Goal: Information Seeking & Learning: Learn about a topic

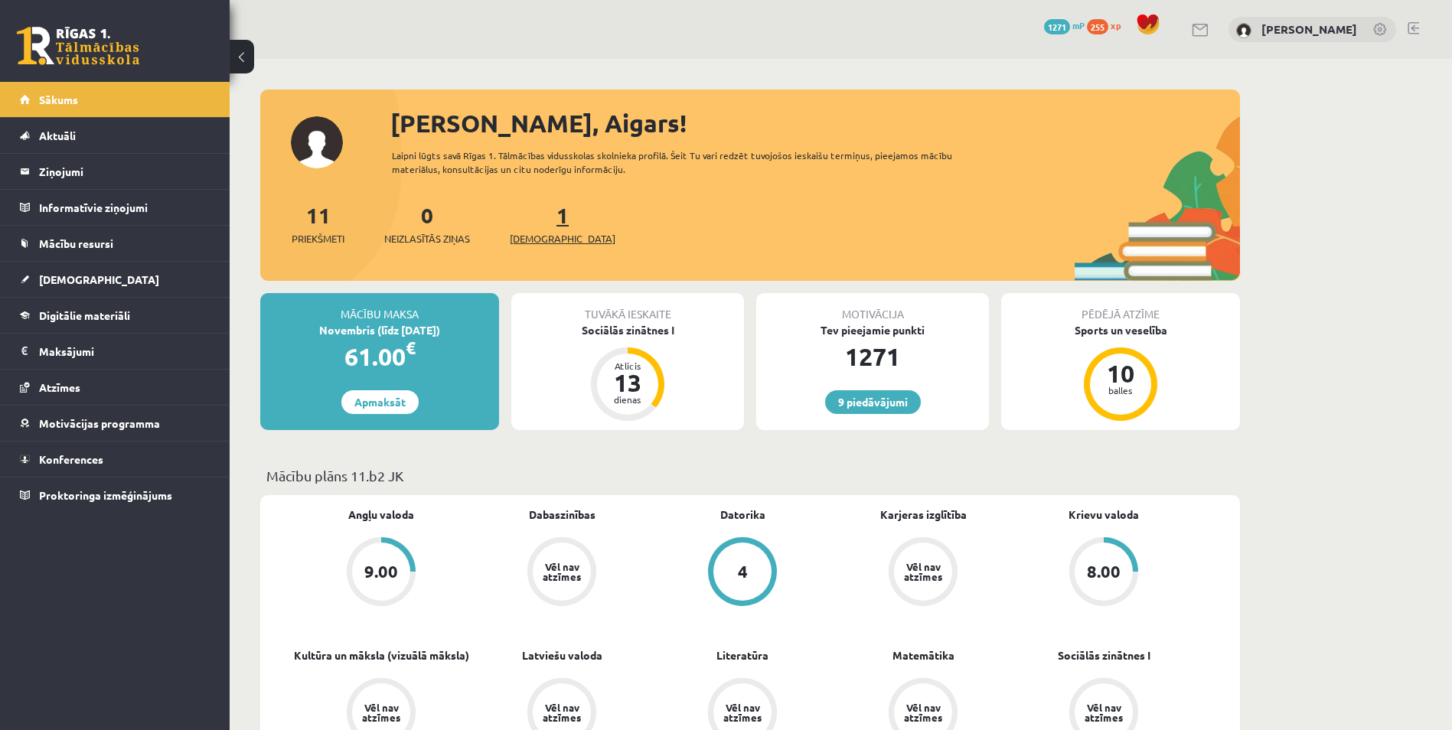
click at [530, 237] on span "[DEMOGRAPHIC_DATA]" at bounding box center [563, 238] width 106 height 15
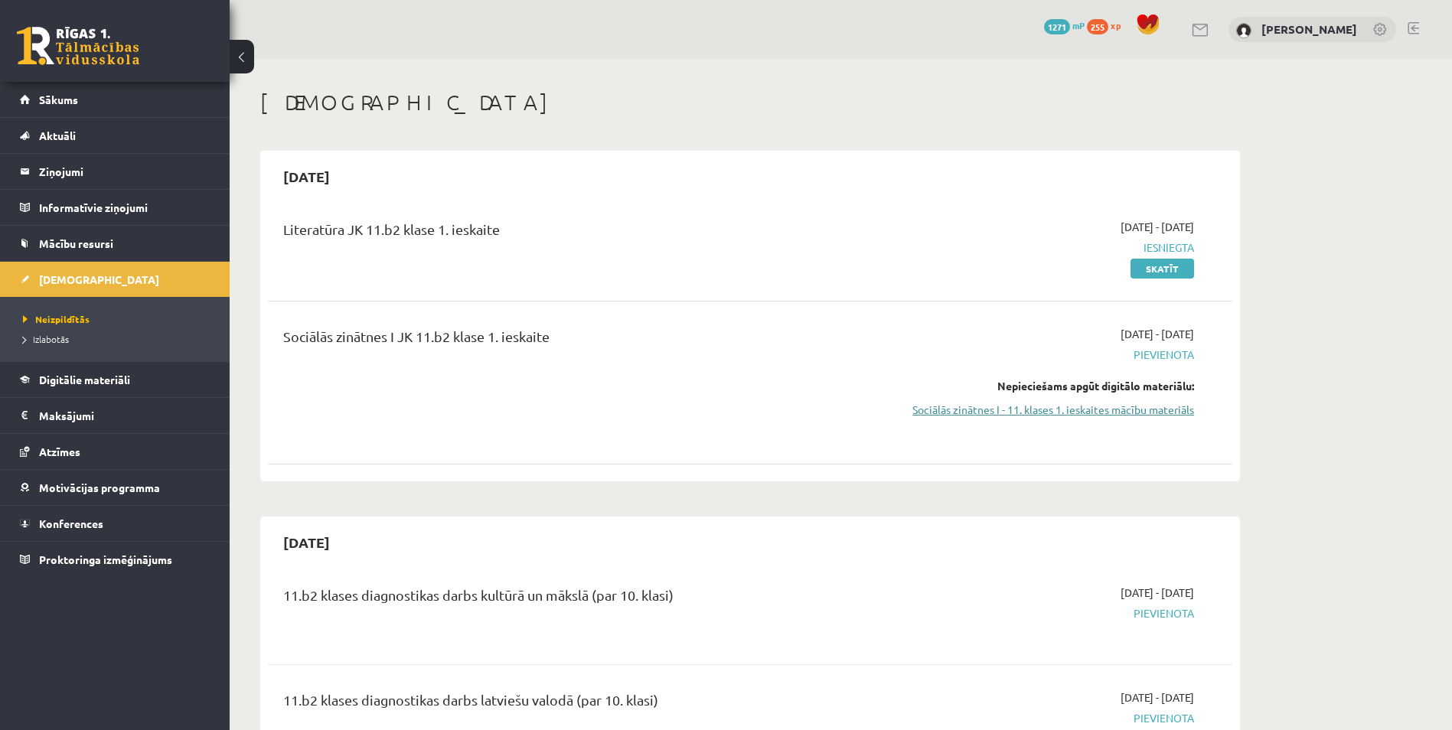
click at [1036, 409] on link "Sociālās zinātnes I - 11. klases 1. ieskaites mācību materiāls" at bounding box center [1049, 410] width 289 height 16
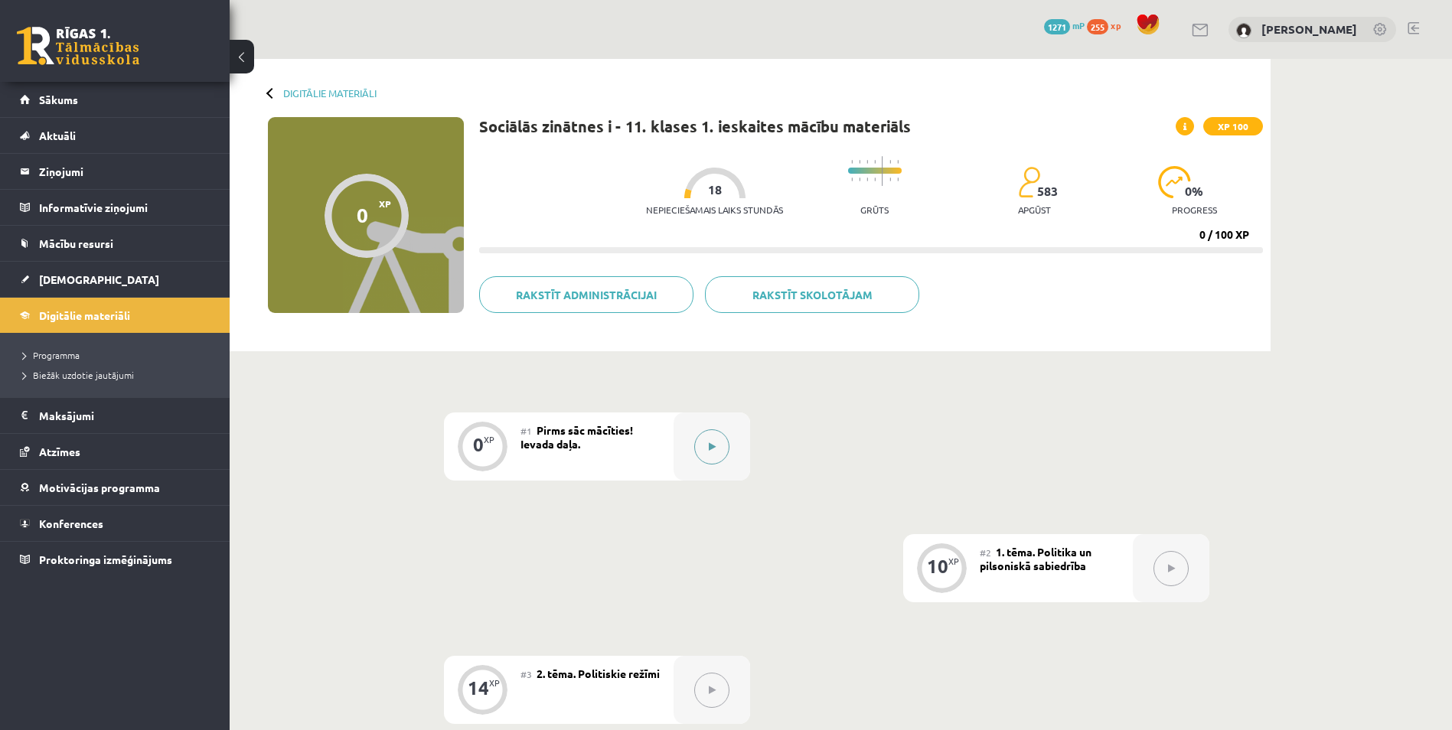
click at [715, 453] on button at bounding box center [711, 446] width 35 height 35
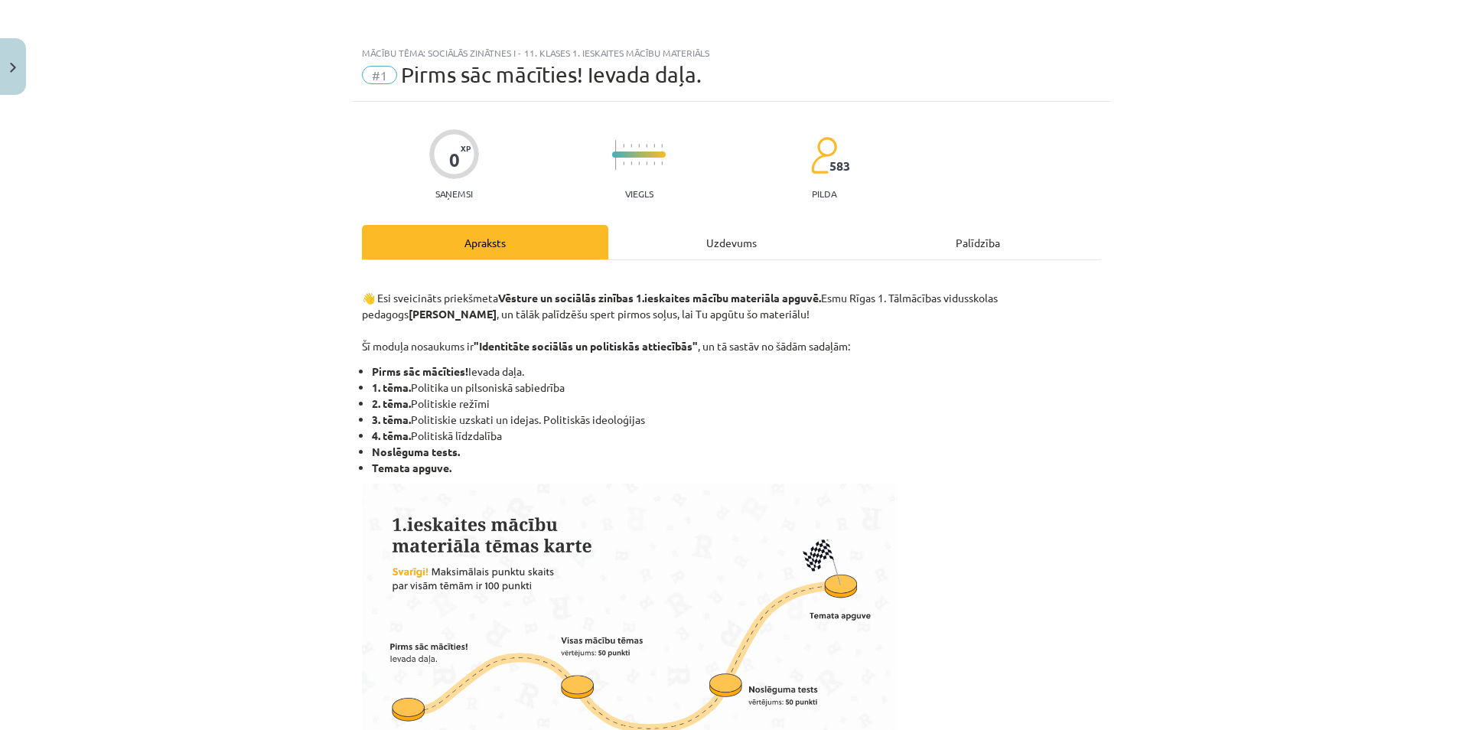
click at [687, 238] on div "Uzdevums" at bounding box center [731, 242] width 246 height 34
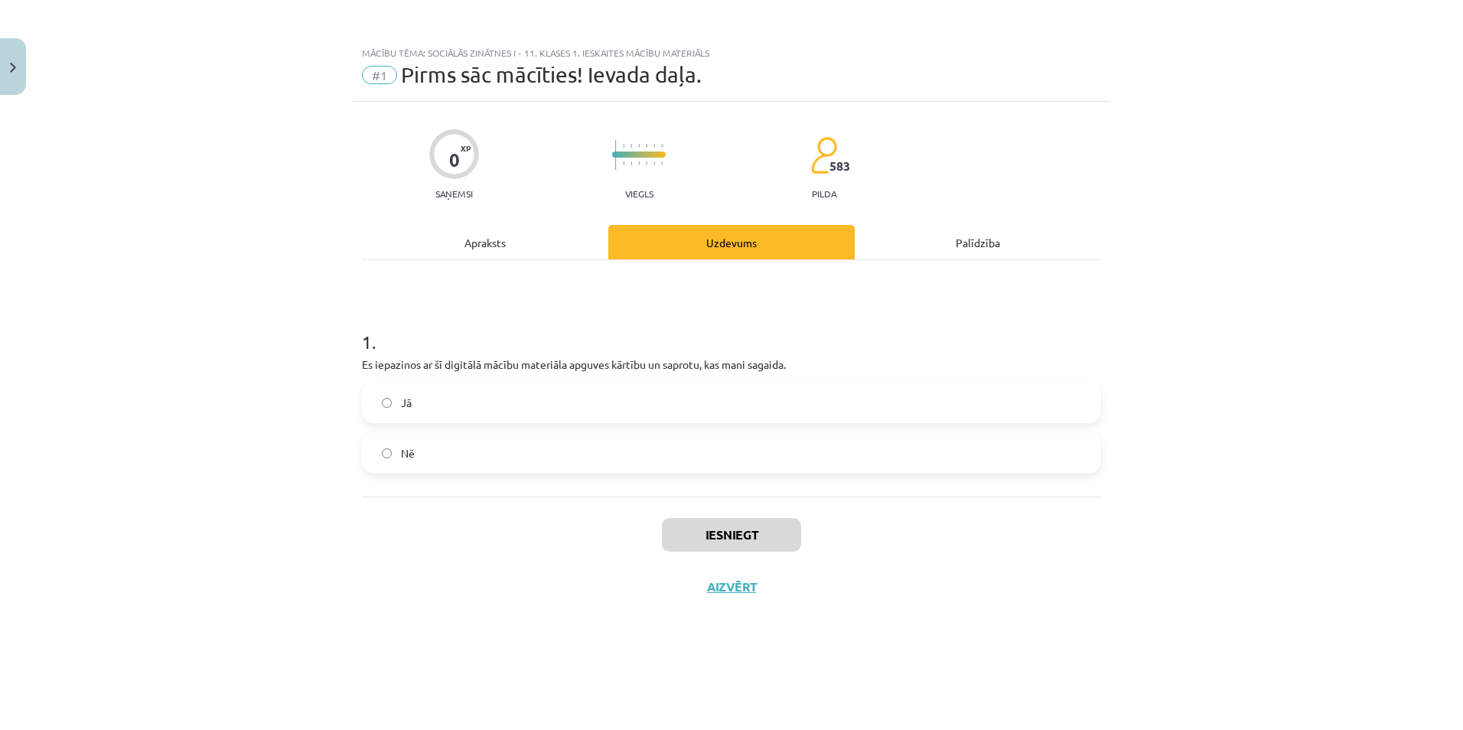
click at [595, 405] on label "Jā" at bounding box center [732, 402] width 736 height 38
click at [698, 537] on button "Iesniegt" at bounding box center [731, 535] width 139 height 34
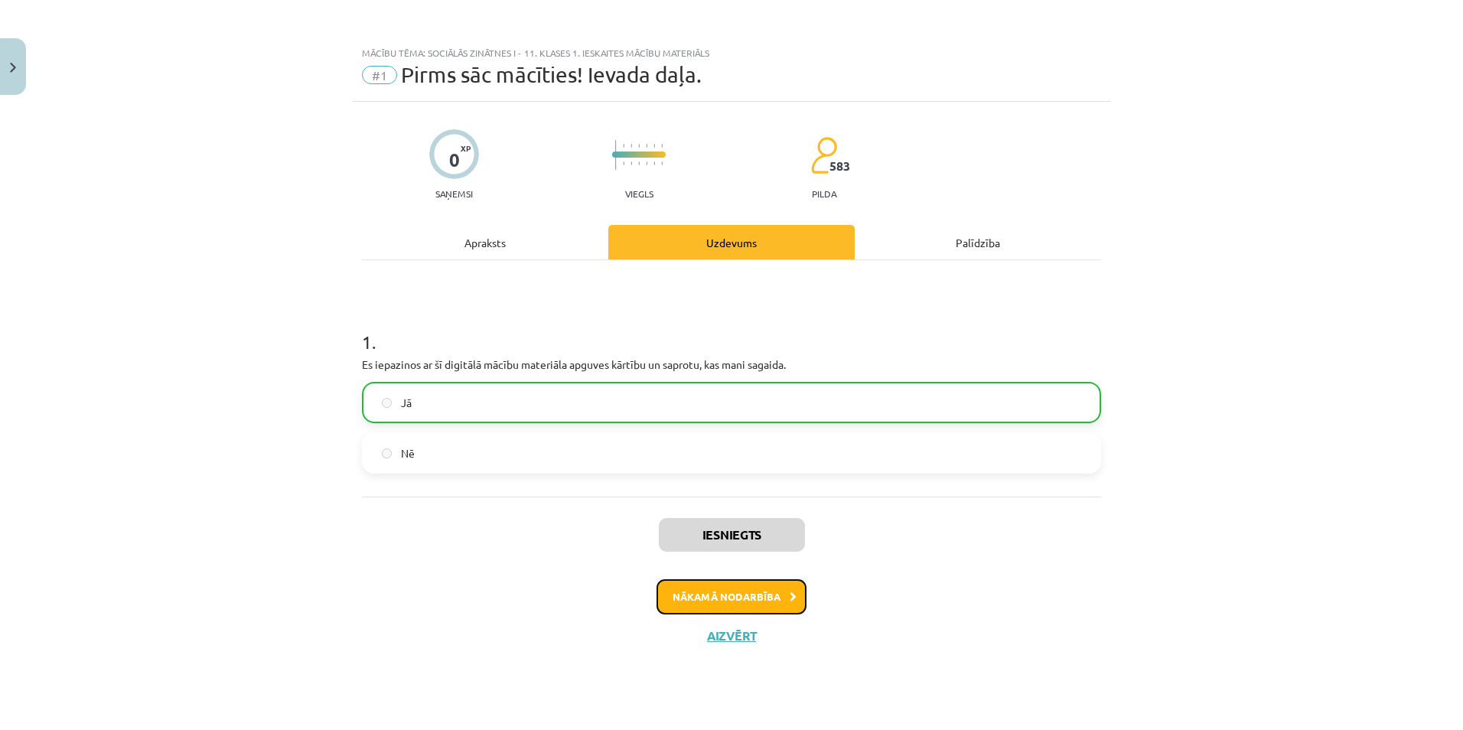
click at [706, 594] on button "Nākamā nodarbība" at bounding box center [732, 596] width 150 height 35
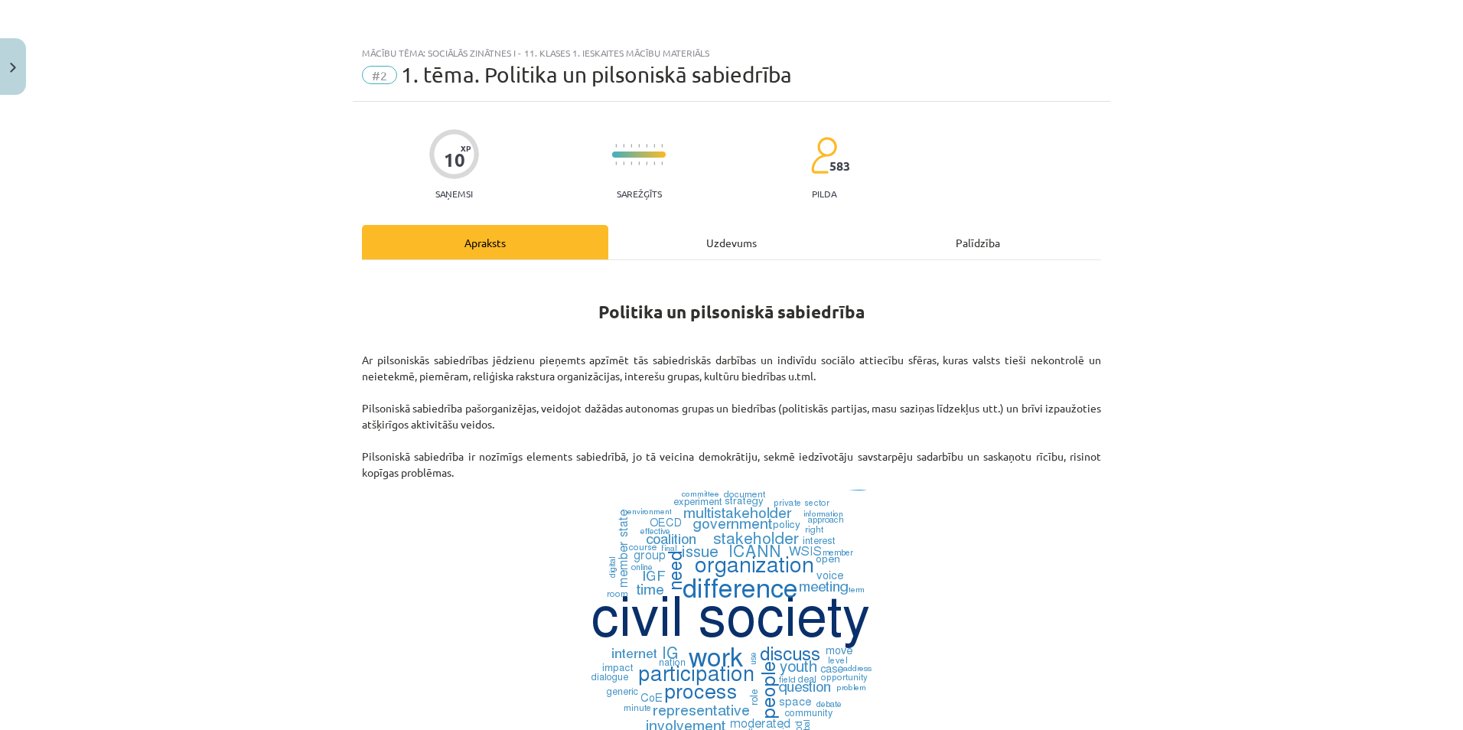
click at [721, 240] on div "Uzdevums" at bounding box center [731, 242] width 246 height 34
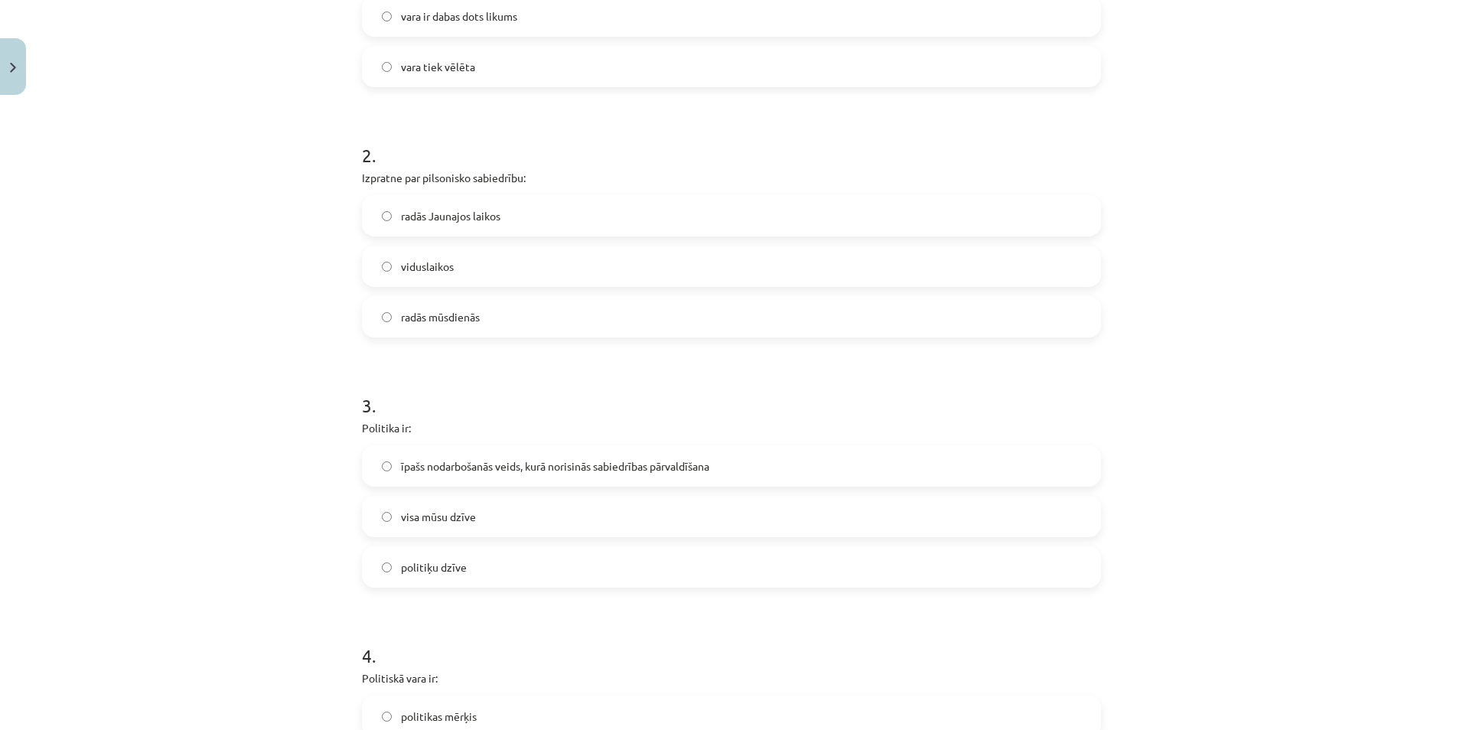
scroll to position [54, 0]
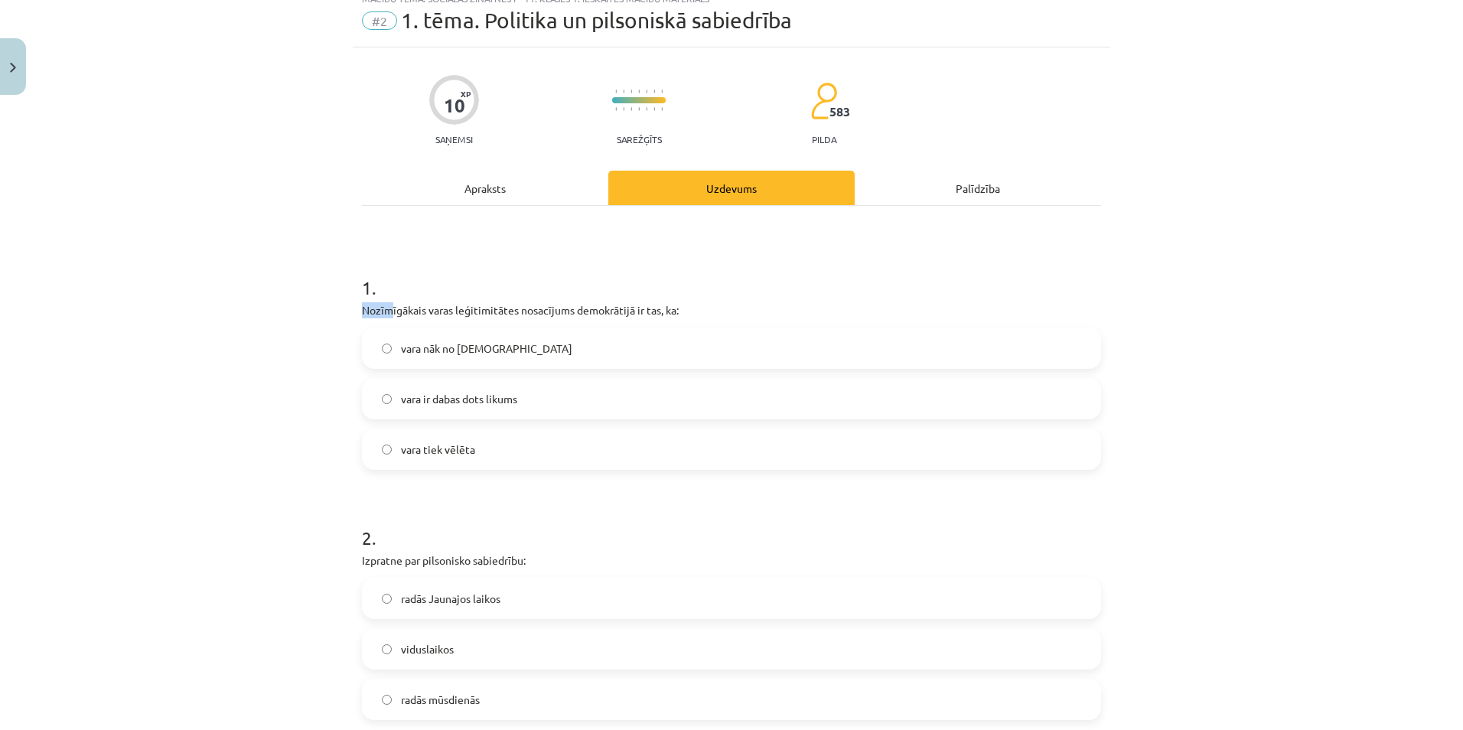
drag, startPoint x: 349, startPoint y: 308, endPoint x: 576, endPoint y: 306, distance: 227.3
click at [576, 307] on p "Nozīmīgākais varas leģitimitātes nosacījums demokrātijā ir tas, ka:" at bounding box center [731, 310] width 739 height 16
click at [253, 236] on div "Mācību tēma: Sociālās zinātnes i - 11. klases 1. ieskaites mācību materiāls #2 …" at bounding box center [731, 365] width 1463 height 730
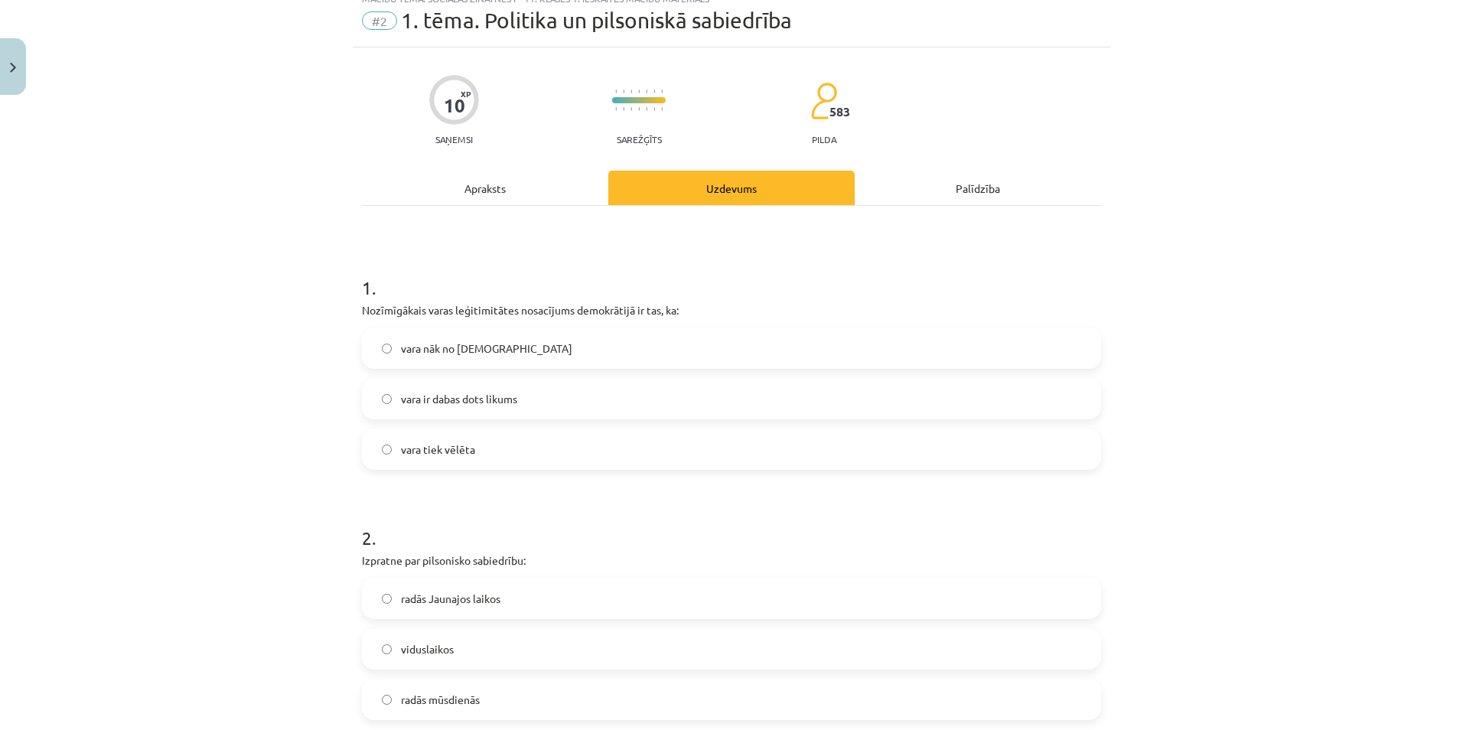
drag, startPoint x: 350, startPoint y: 305, endPoint x: 402, endPoint y: 298, distance: 52.5
click at [308, 314] on div "Mācību tēma: Sociālās zinātnes i - 11. klases 1. ieskaites mācību materiāls #2 …" at bounding box center [731, 365] width 1463 height 730
drag, startPoint x: 350, startPoint y: 306, endPoint x: 713, endPoint y: 308, distance: 362.8
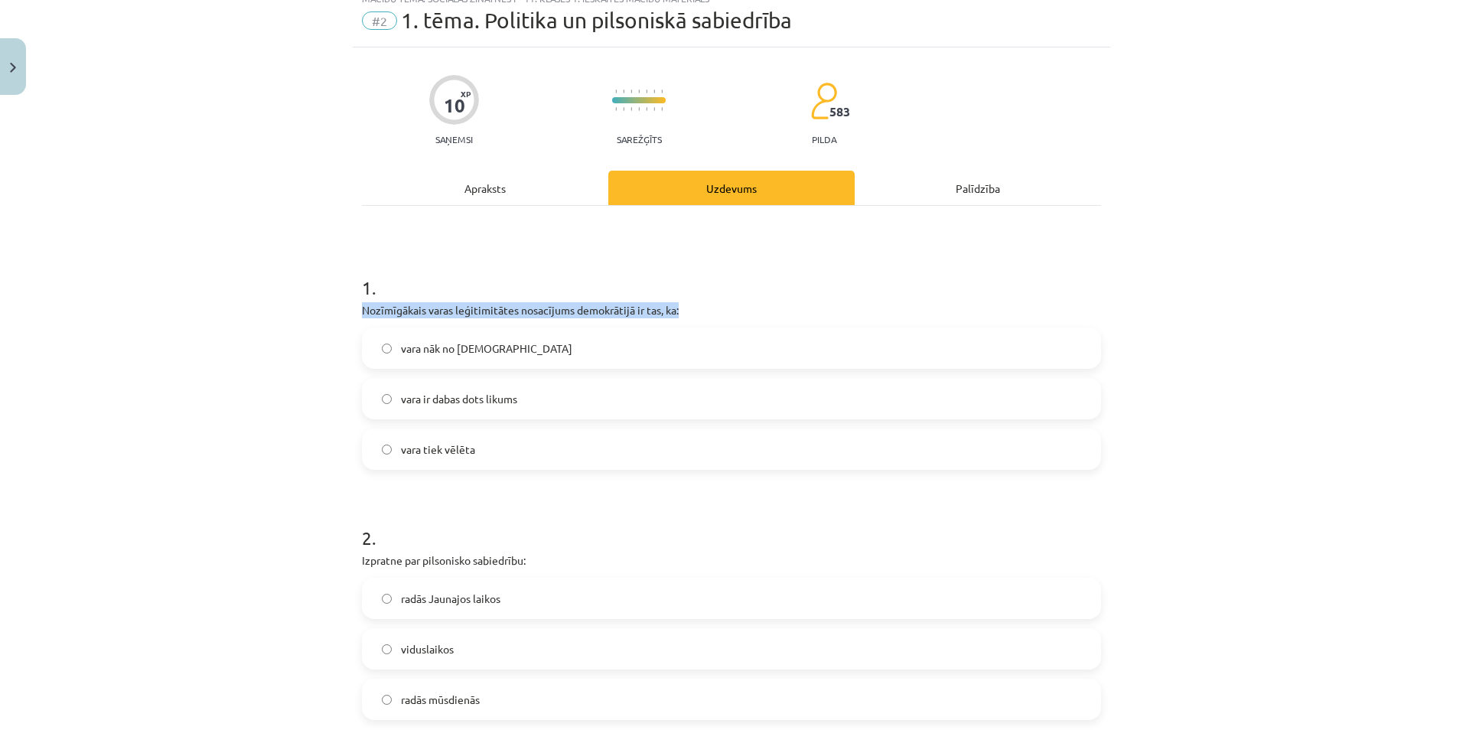
copy p "Nozīmīgākais varas leģitimitātes nosacījums demokrātijā ir tas, ka:"
click at [393, 344] on label "vara nāk no [DEMOGRAPHIC_DATA]" at bounding box center [732, 348] width 736 height 38
drag, startPoint x: 396, startPoint y: 344, endPoint x: 491, endPoint y: 349, distance: 95.0
click at [491, 349] on label "vara nāk no [DEMOGRAPHIC_DATA]" at bounding box center [732, 348] width 736 height 38
copy span "vara nāk no [DEMOGRAPHIC_DATA]"
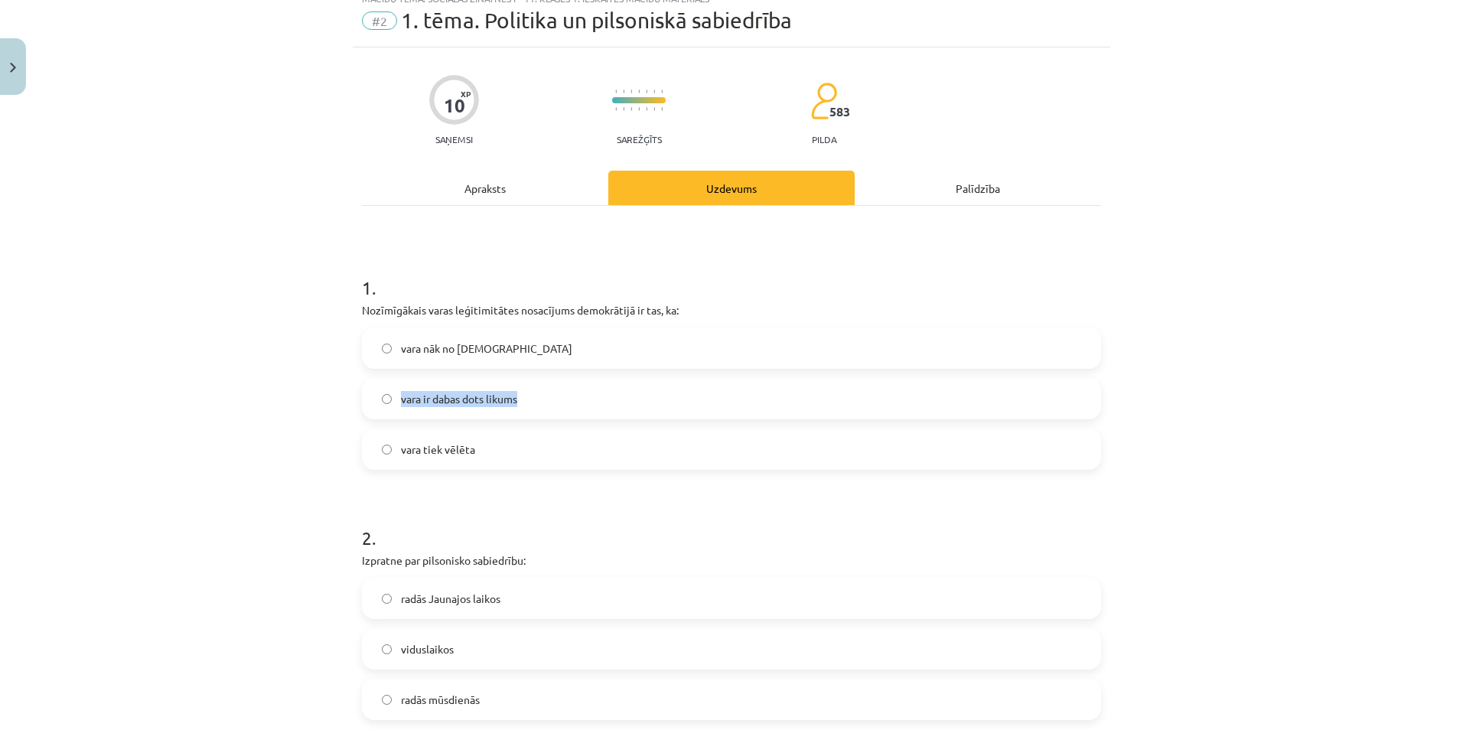
drag, startPoint x: 392, startPoint y: 397, endPoint x: 526, endPoint y: 396, distance: 133.9
click at [526, 396] on label "vara ir dabas dots likums" at bounding box center [732, 399] width 736 height 38
copy span "vara ir dabas dots likums"
click at [392, 445] on label "vara tiek vēlēta" at bounding box center [732, 449] width 736 height 38
drag, startPoint x: 395, startPoint y: 444, endPoint x: 494, endPoint y: 442, distance: 98.7
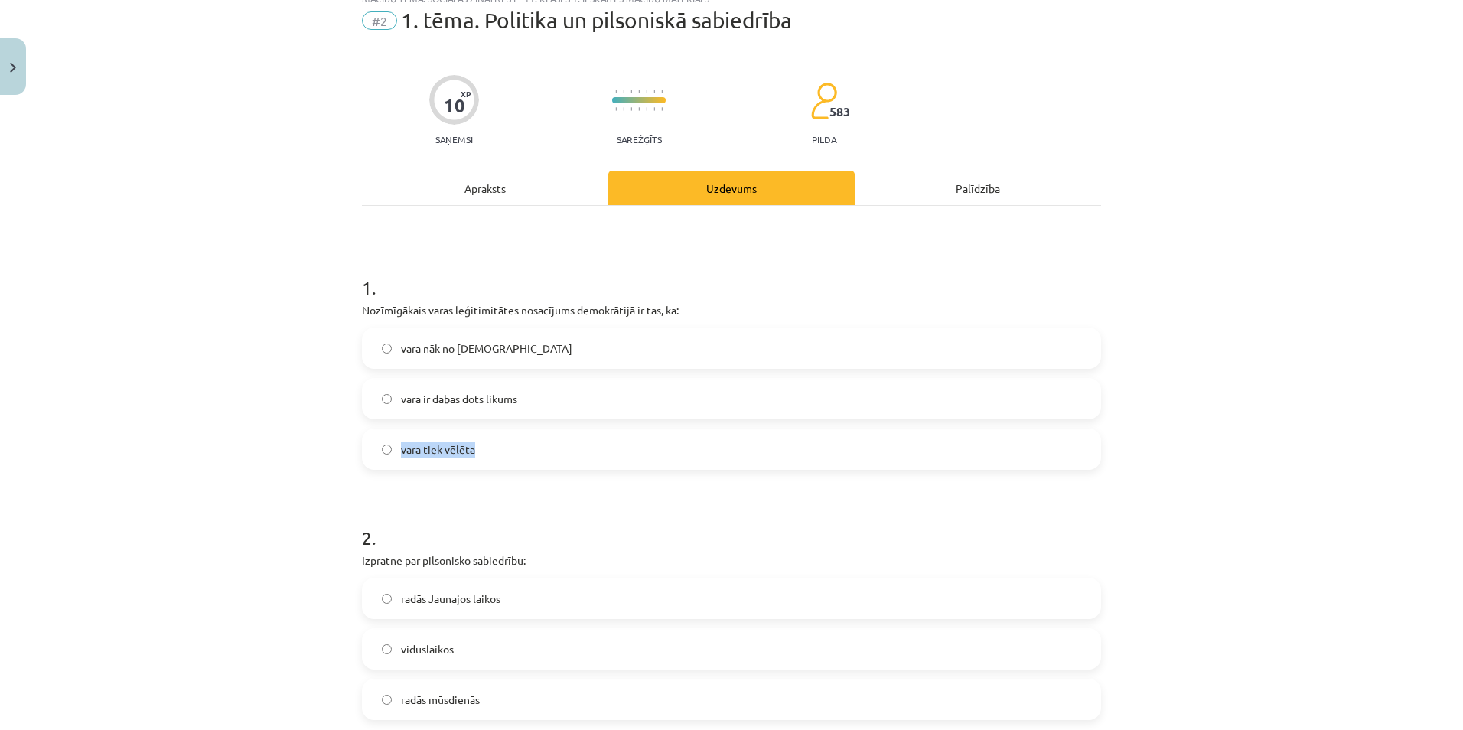
click at [494, 442] on label "vara tiek vēlēta" at bounding box center [732, 449] width 736 height 38
copy span "vara tiek vēlēta"
click at [562, 456] on label "vara tiek vēlēta" at bounding box center [732, 449] width 736 height 38
click at [565, 449] on label "vara tiek vēlēta" at bounding box center [732, 449] width 736 height 38
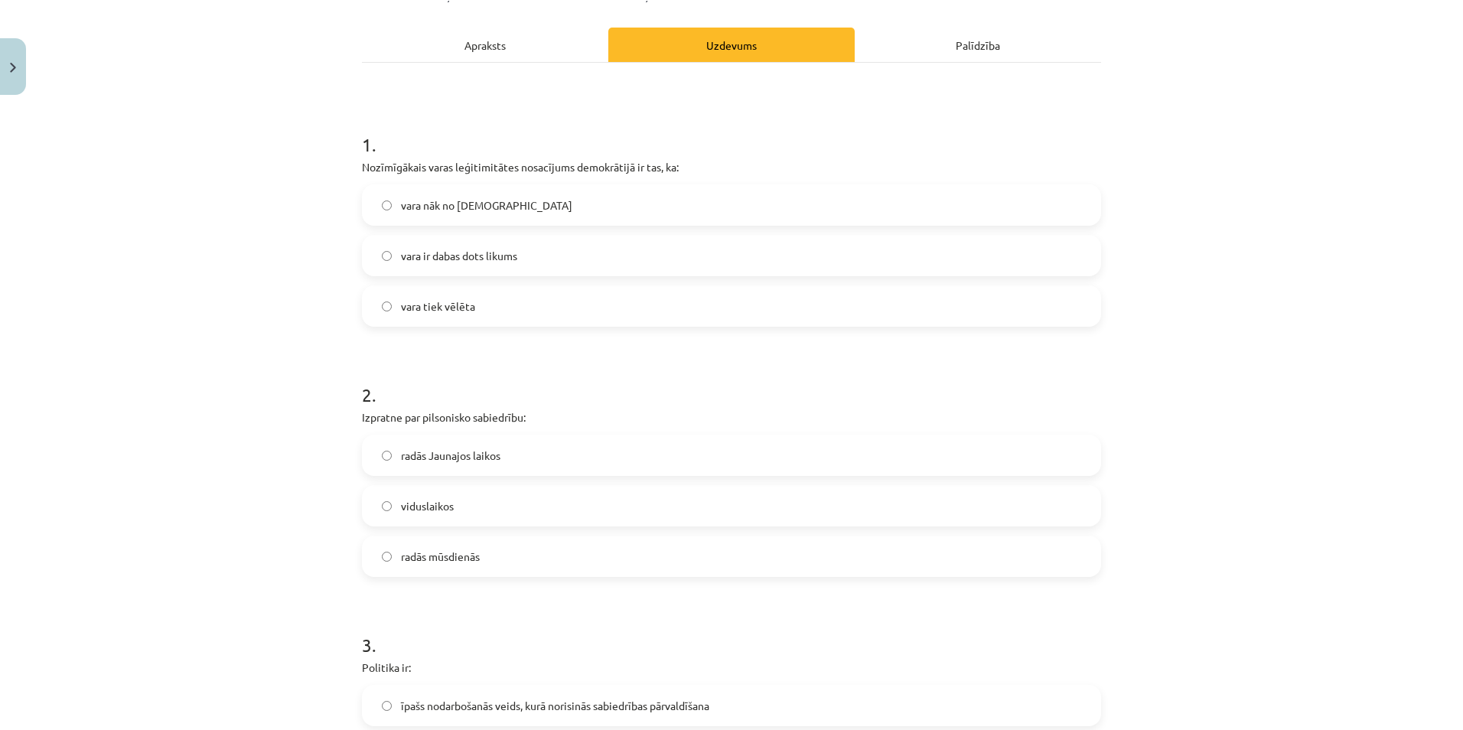
scroll to position [207, 0]
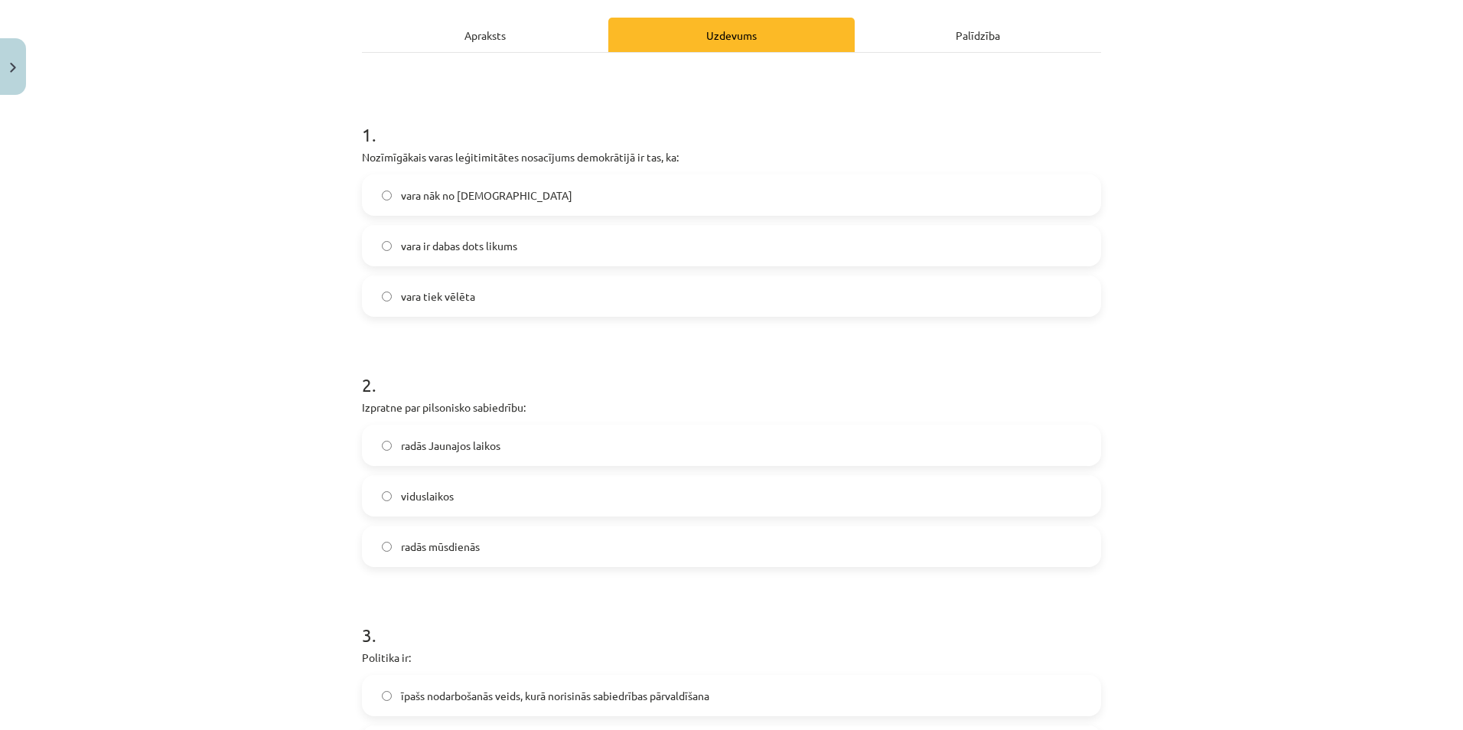
drag, startPoint x: 352, startPoint y: 406, endPoint x: 542, endPoint y: 403, distance: 189.9
click at [542, 403] on div "10 XP Saņemsi Sarežģīts 583 pilda Apraksts Uzdevums Palīdzība 1 . Nozīmīgākais …" at bounding box center [732, 675] width 758 height 1563
copy p "Izpratne par pilsonisko sabiedrību:"
drag, startPoint x: 391, startPoint y: 443, endPoint x: 516, endPoint y: 452, distance: 125.0
click at [516, 452] on label "radās Jaunajos laikos" at bounding box center [732, 445] width 736 height 38
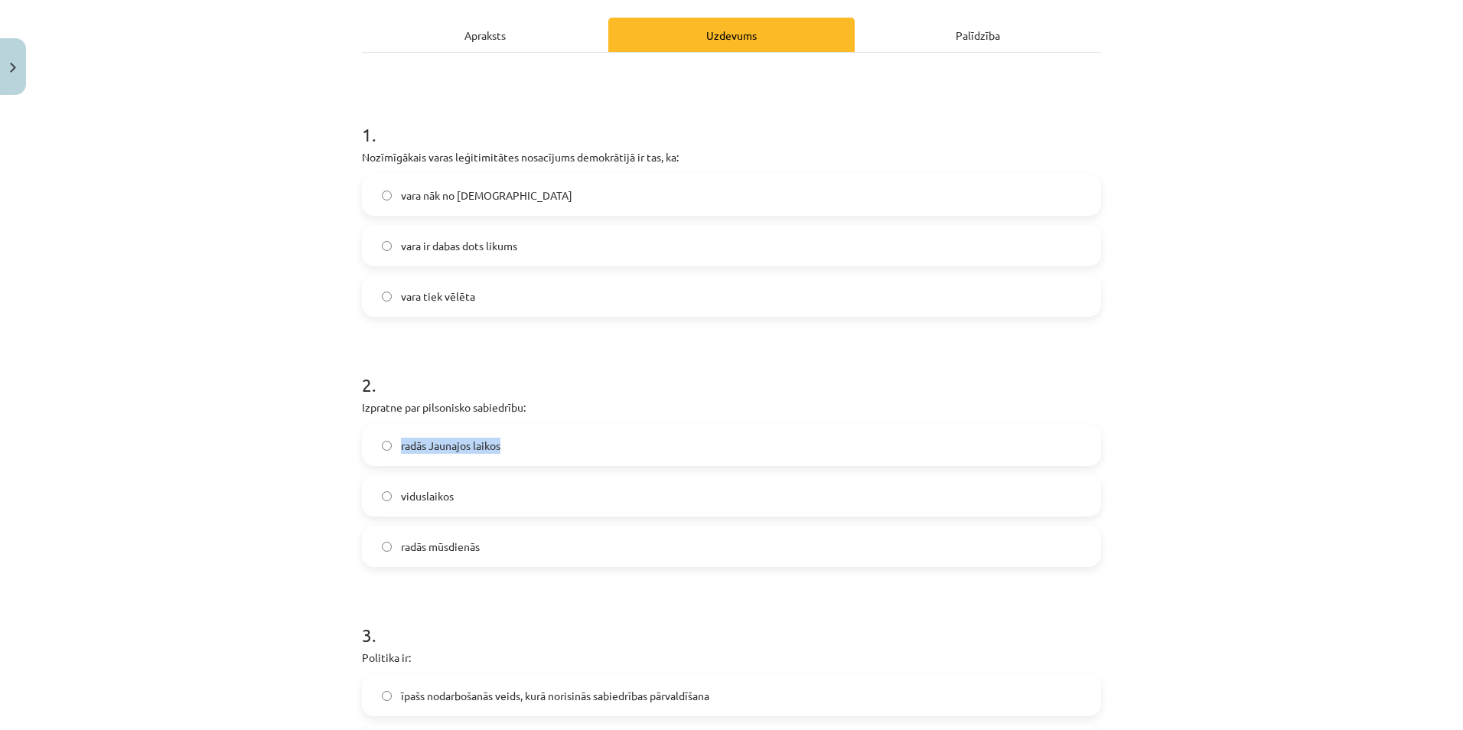
copy span "radās Jaunajos laikos"
drag, startPoint x: 390, startPoint y: 495, endPoint x: 471, endPoint y: 500, distance: 80.5
click at [471, 500] on label "viduslaikos" at bounding box center [732, 496] width 736 height 38
copy label "viduslaikos"
drag, startPoint x: 393, startPoint y: 546, endPoint x: 484, endPoint y: 546, distance: 91.1
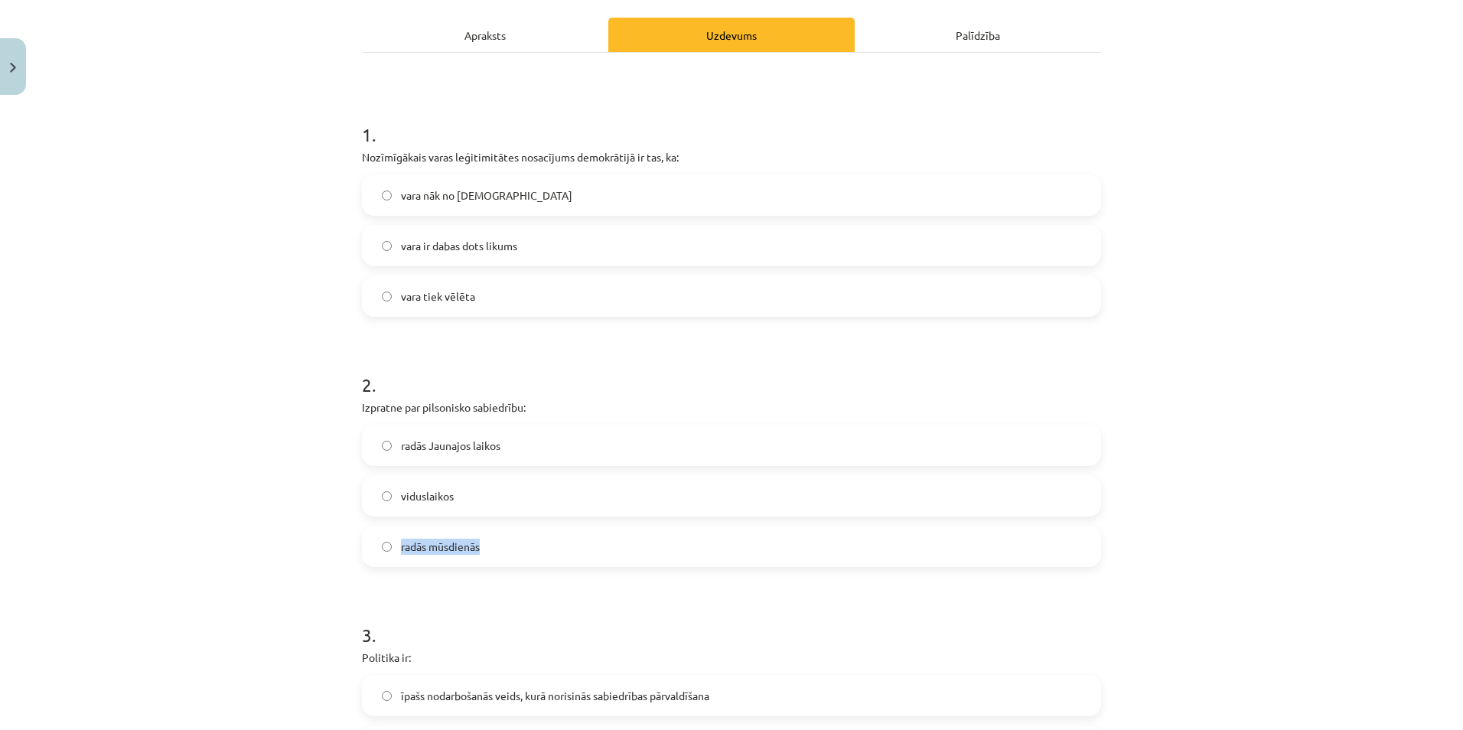
click at [484, 546] on label "radās mūsdienās" at bounding box center [732, 546] width 736 height 38
copy span "radās mūsdienās"
click at [122, 315] on div "Mācību tēma: Sociālās zinātnes i - 11. klases 1. ieskaites mācību materiāls #2 …" at bounding box center [731, 365] width 1463 height 730
click at [464, 446] on span "radās Jaunajos laikos" at bounding box center [450, 446] width 99 height 16
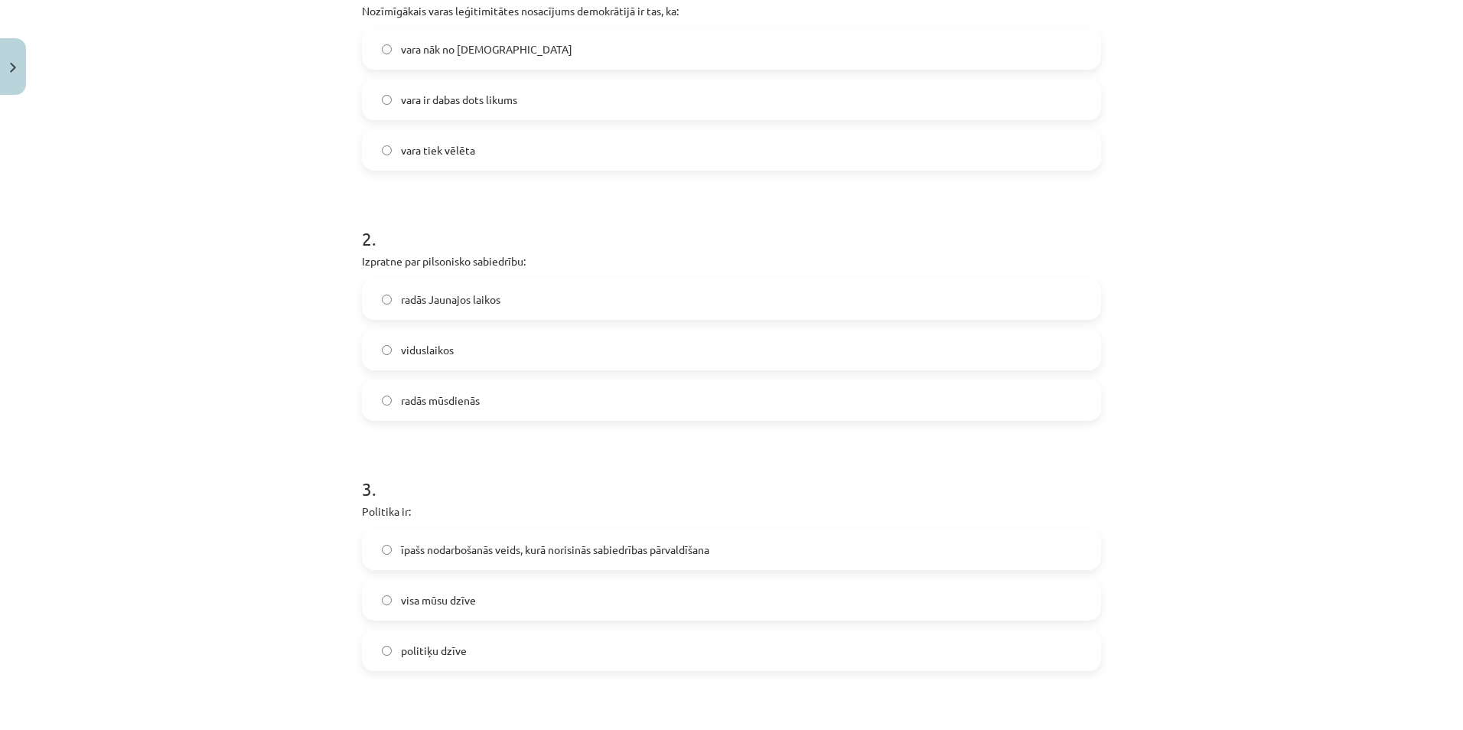
scroll to position [360, 0]
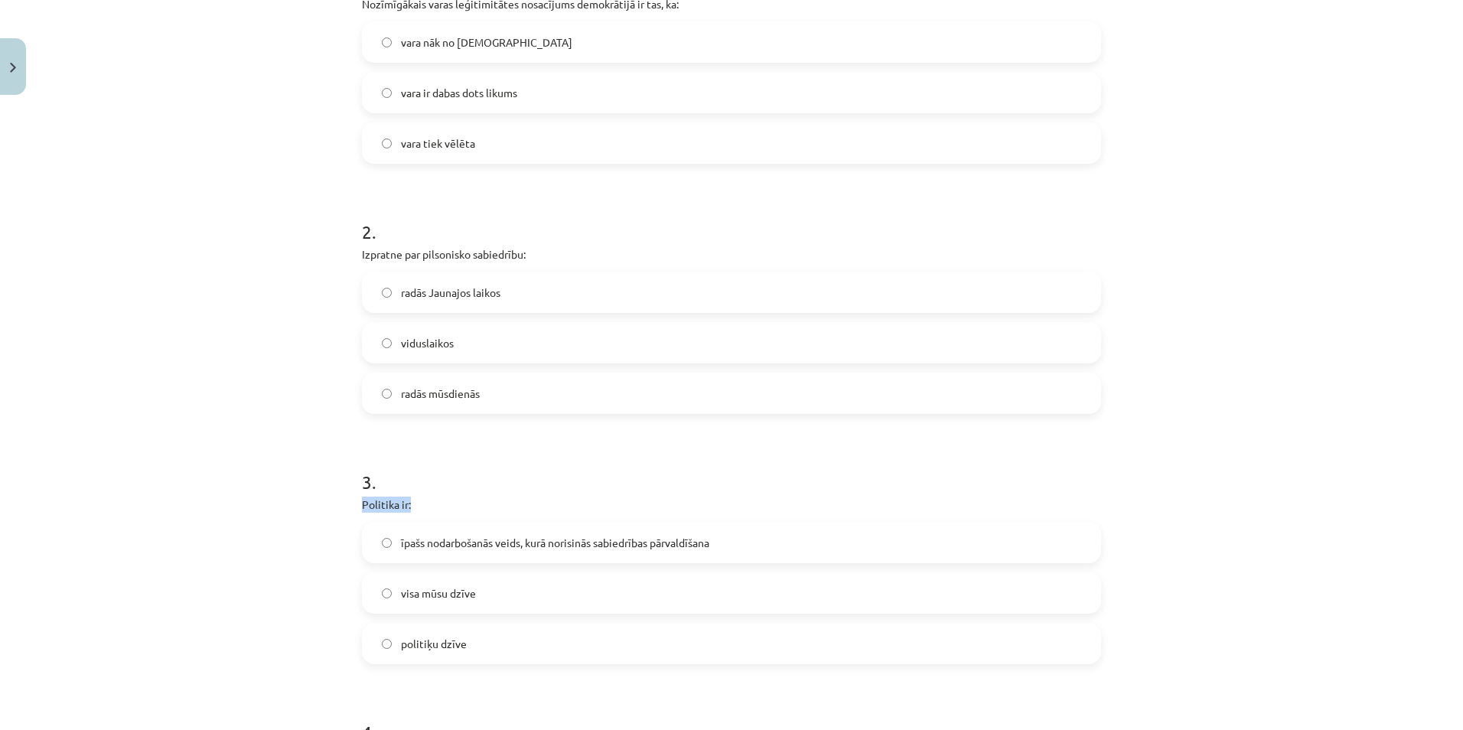
drag, startPoint x: 347, startPoint y: 504, endPoint x: 425, endPoint y: 508, distance: 77.4
click at [425, 508] on div "10 XP Saņemsi Sarežģīts 583 pilda Apraksts Uzdevums Palīdzība 1 . Nozīmīgākais …" at bounding box center [732, 522] width 758 height 1563
copy p "Politika ir:"
click at [262, 407] on div "Mācību tēma: Sociālās zinātnes i - 11. klases 1. ieskaites mācību materiāls #2 …" at bounding box center [731, 365] width 1463 height 730
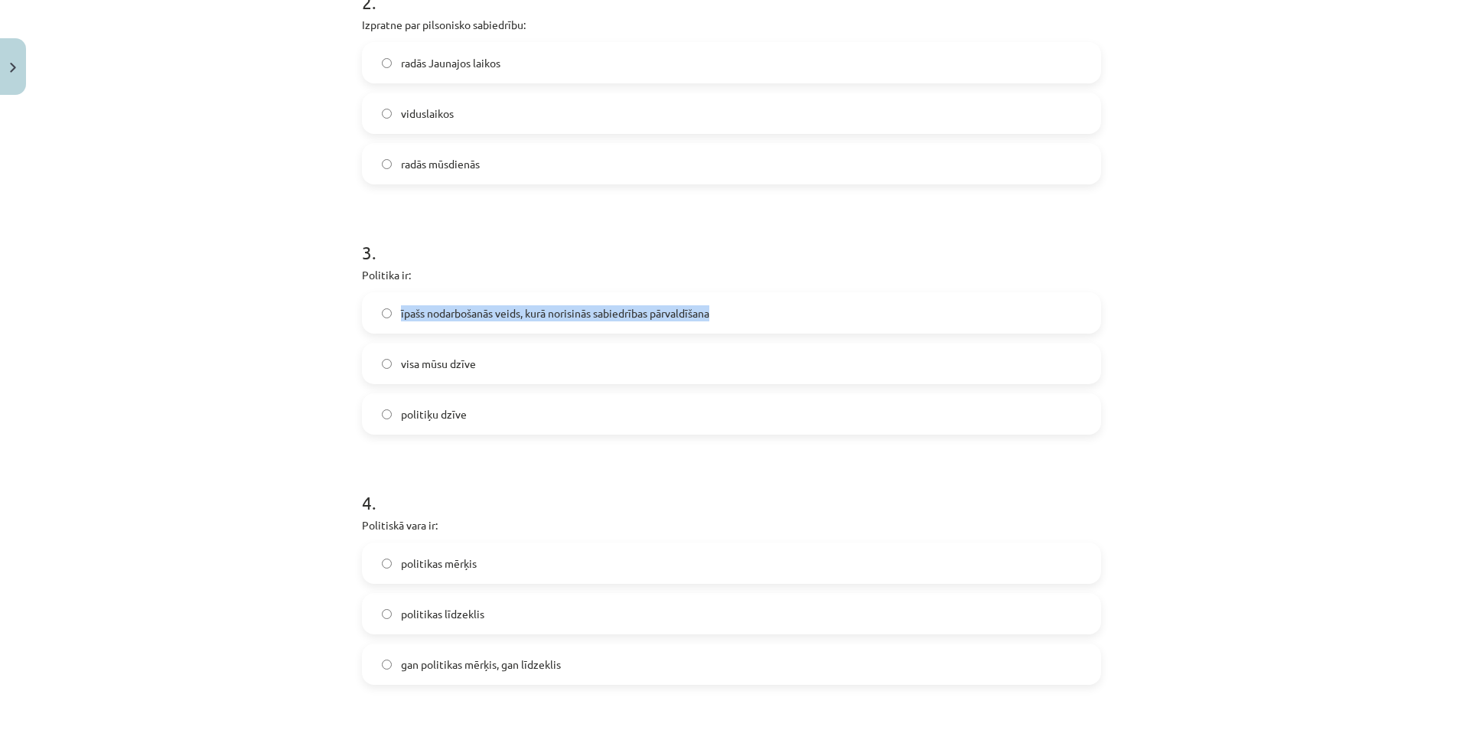
drag, startPoint x: 390, startPoint y: 310, endPoint x: 739, endPoint y: 311, distance: 348.3
click at [739, 311] on label "īpašs nodarbošanās veids, kurā norisinās sabiedrības pārvaldīšana" at bounding box center [732, 313] width 736 height 38
copy label "īpašs nodarbošanās veids, kurā norisinās sabiedrības pārvaldīšana"
drag, startPoint x: 393, startPoint y: 361, endPoint x: 488, endPoint y: 370, distance: 94.5
click at [488, 370] on label "visa mūsu dzīve" at bounding box center [732, 363] width 736 height 38
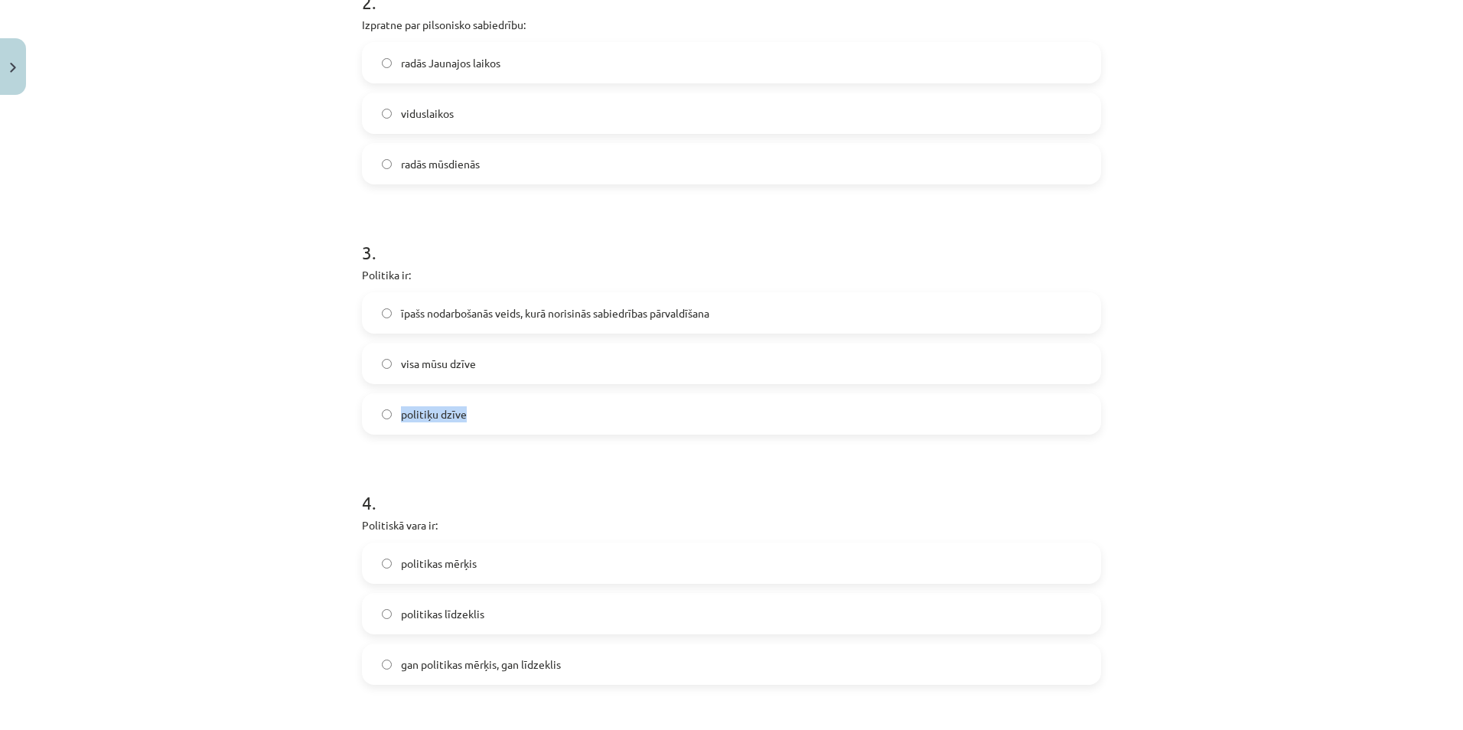
drag, startPoint x: 392, startPoint y: 411, endPoint x: 484, endPoint y: 411, distance: 91.8
click at [484, 411] on label "politiķu dzīve" at bounding box center [732, 414] width 736 height 38
click at [462, 310] on span "īpašs nodarbošanās veids, kurā norisinās sabiedrības pārvaldīšana" at bounding box center [555, 313] width 308 height 16
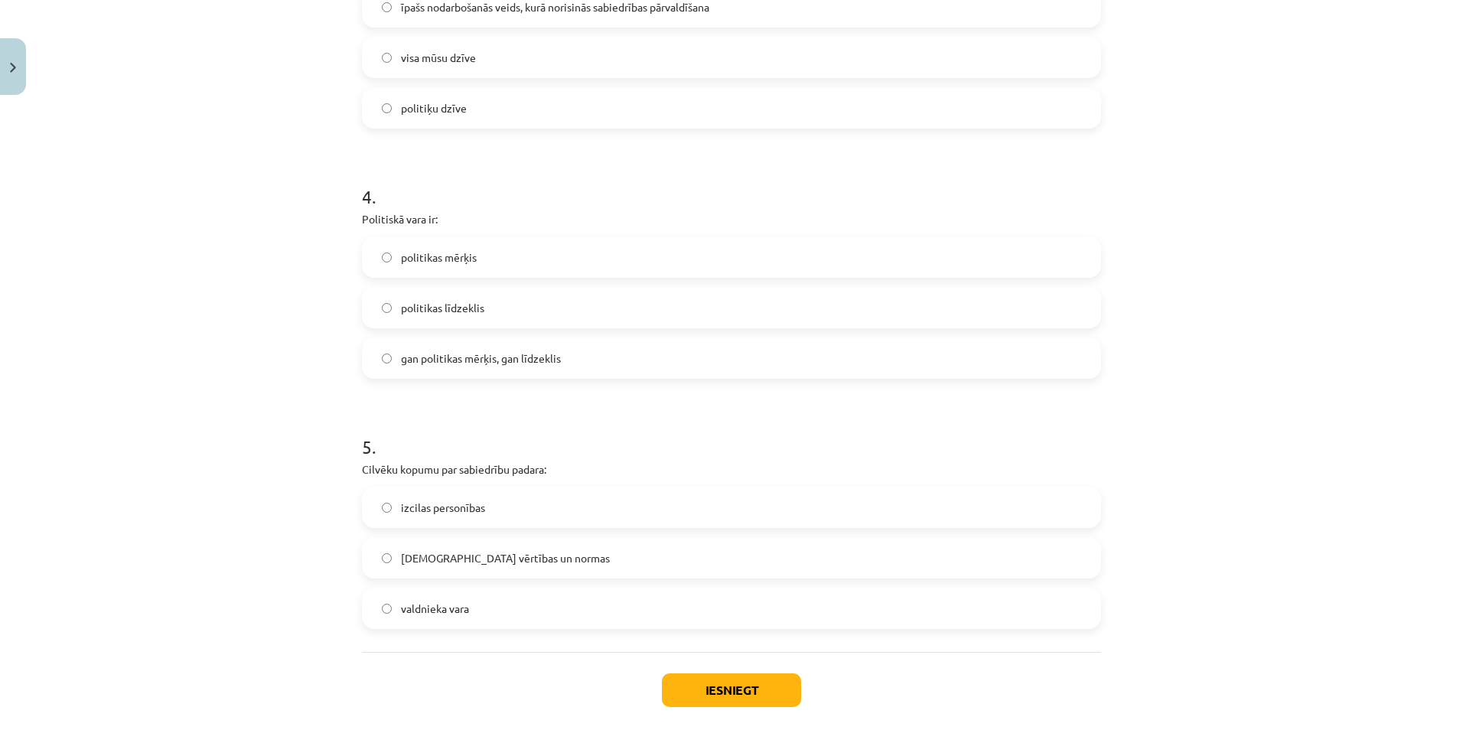
scroll to position [973, 0]
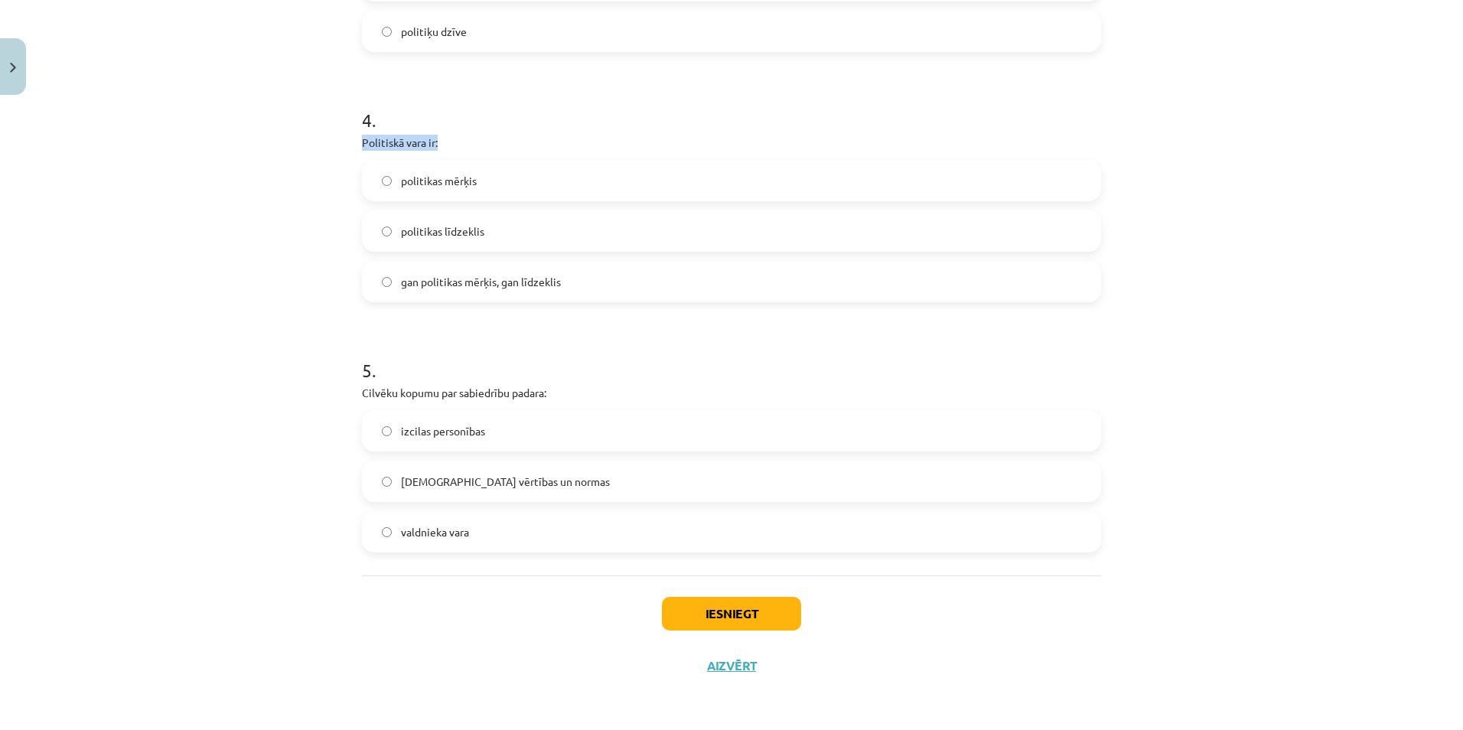
drag, startPoint x: 349, startPoint y: 141, endPoint x: 460, endPoint y: 148, distance: 111.2
drag, startPoint x: 390, startPoint y: 179, endPoint x: 497, endPoint y: 182, distance: 106.4
click at [497, 182] on label "politikas mērķis" at bounding box center [732, 180] width 736 height 38
drag, startPoint x: 392, startPoint y: 229, endPoint x: 496, endPoint y: 230, distance: 104.1
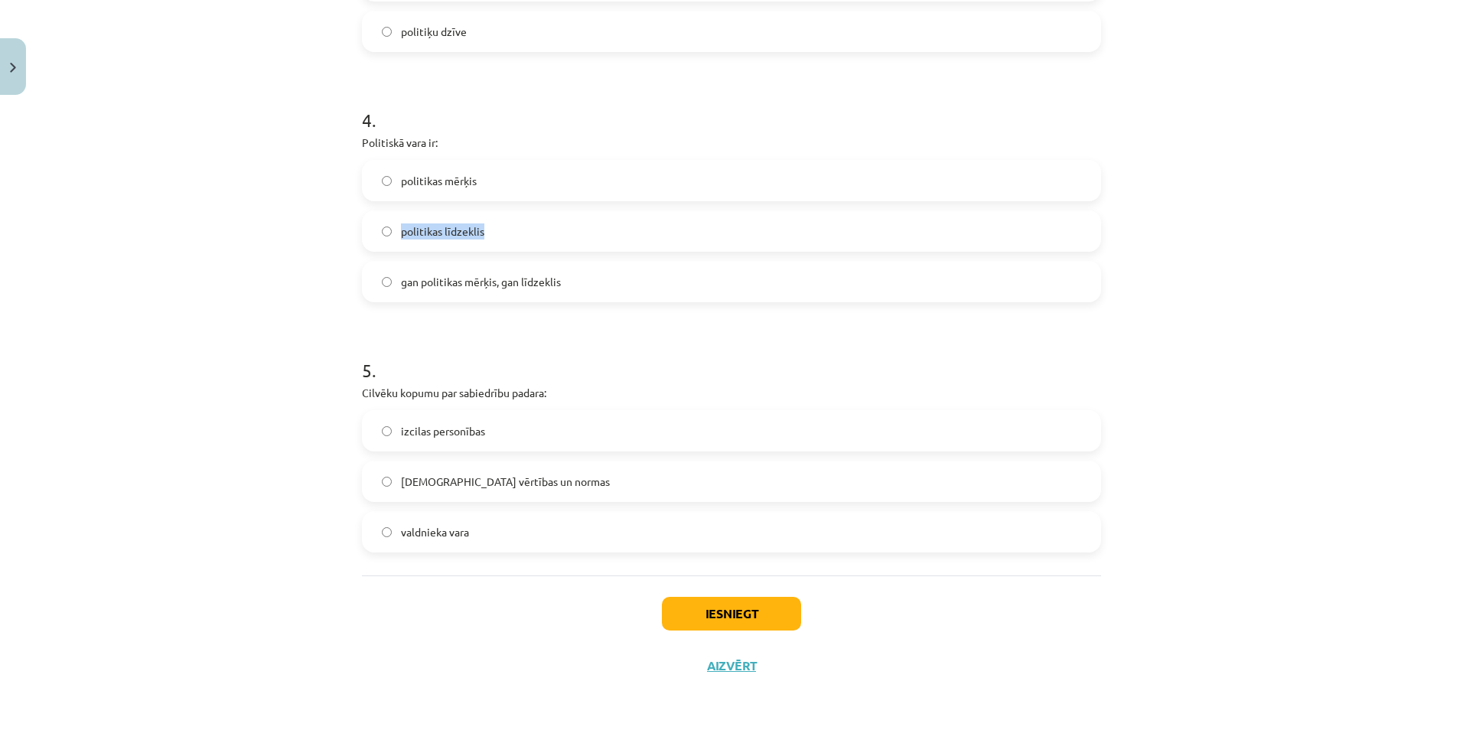
click at [496, 230] on label "politikas līdzeklis" at bounding box center [732, 231] width 736 height 38
drag, startPoint x: 391, startPoint y: 280, endPoint x: 569, endPoint y: 283, distance: 177.6
click at [569, 283] on label "gan politikas mērķis, gan līdzeklis" at bounding box center [732, 282] width 736 height 38
click at [240, 299] on div "Mācību tēma: Sociālās zinātnes i - 11. klases 1. ieskaites mācību materiāls #2 …" at bounding box center [731, 365] width 1463 height 730
click at [610, 269] on label "gan politikas mērķis, gan līdzeklis" at bounding box center [732, 282] width 736 height 38
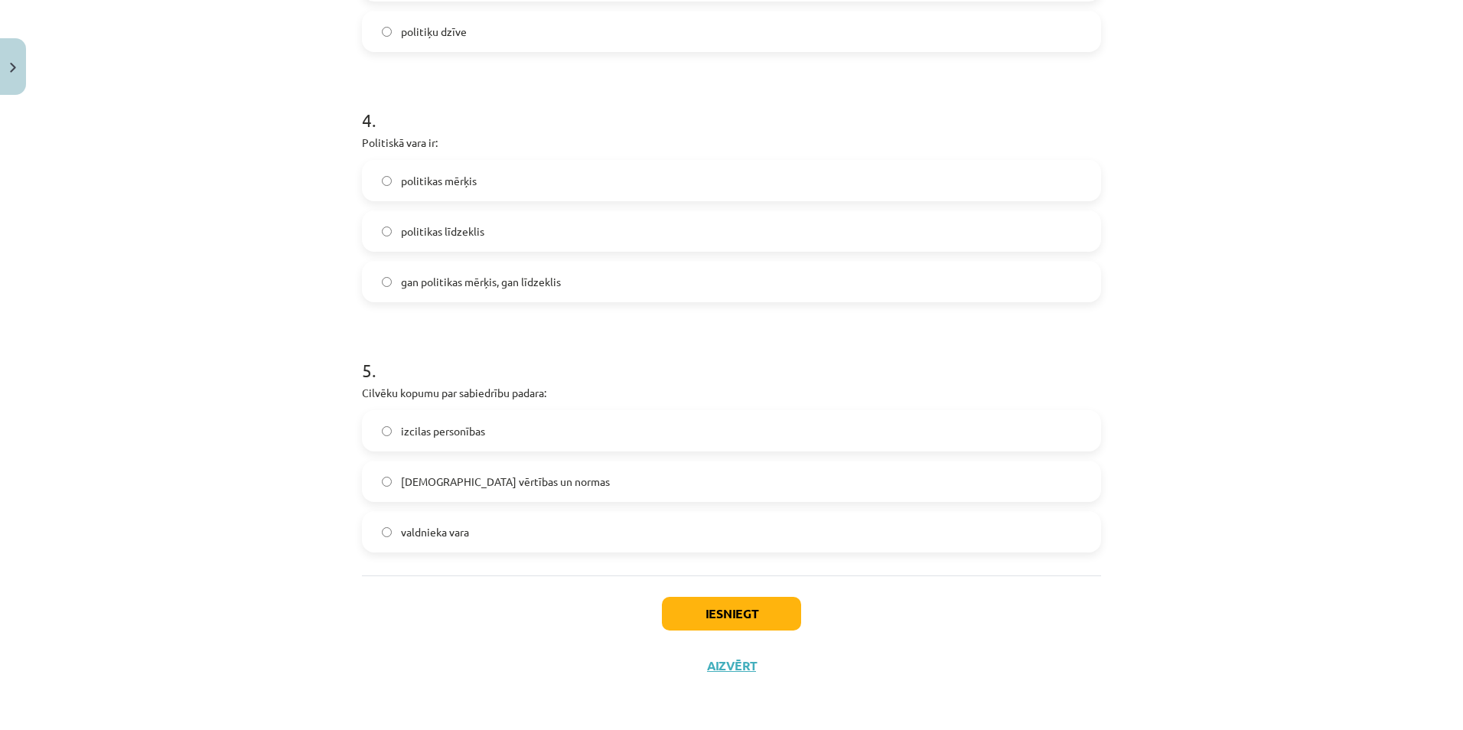
drag, startPoint x: 343, startPoint y: 387, endPoint x: 370, endPoint y: 393, distance: 28.2
click at [359, 392] on div "Mācību tēma: Sociālās zinātnes i - 11. klases 1. ieskaites mācību materiāls #2 …" at bounding box center [731, 365] width 1463 height 730
drag, startPoint x: 370, startPoint y: 393, endPoint x: 416, endPoint y: 395, distance: 45.9
click at [388, 395] on p "Cilvēku kopumu par sabiedrību padara:" at bounding box center [731, 393] width 739 height 16
drag, startPoint x: 416, startPoint y: 395, endPoint x: 434, endPoint y: 393, distance: 17.7
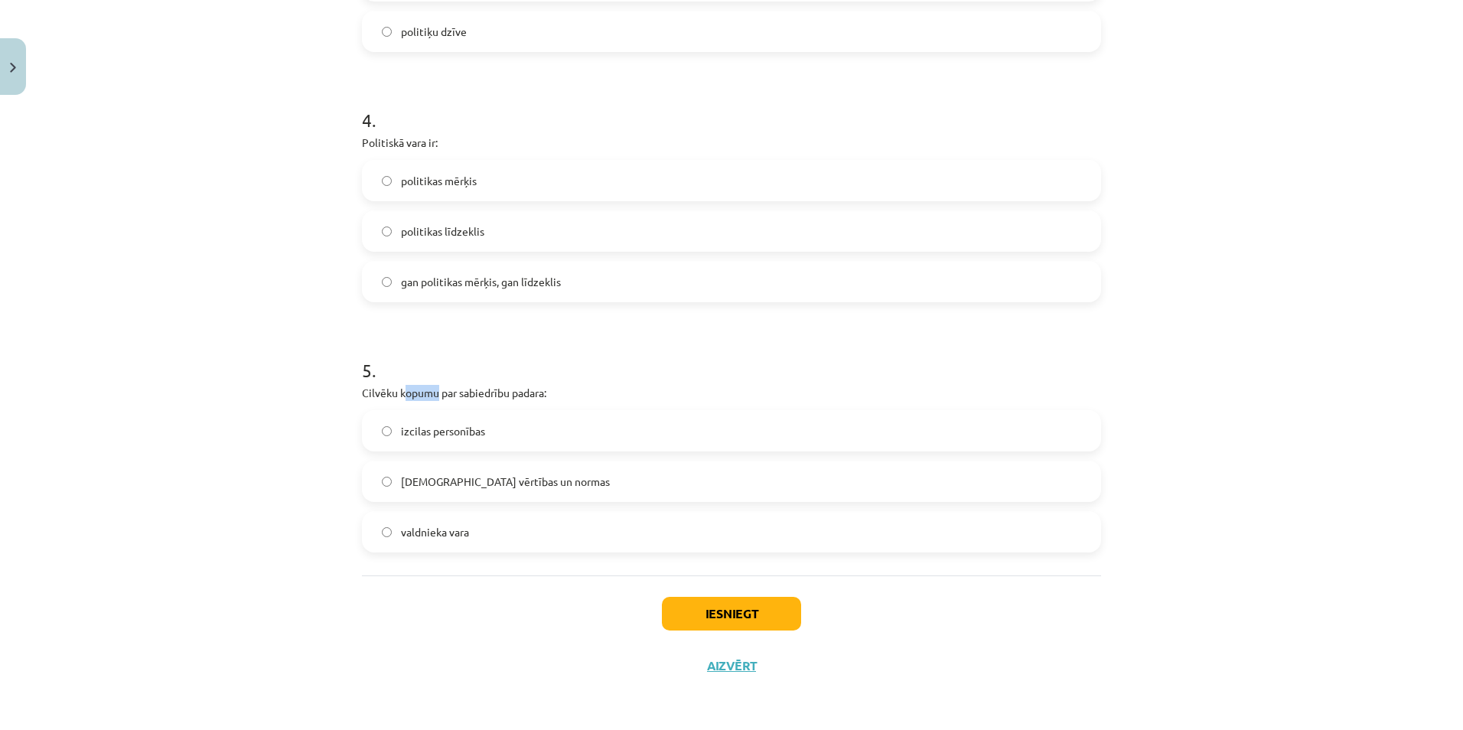
click at [434, 393] on p "Cilvēku kopumu par sabiedrību padara:" at bounding box center [731, 393] width 739 height 16
drag, startPoint x: 434, startPoint y: 393, endPoint x: 602, endPoint y: 389, distance: 168.4
click at [265, 418] on div "Mācību tēma: Sociālās zinātnes i - 11. klases 1. ieskaites mācību materiāls #2 …" at bounding box center [731, 365] width 1463 height 730
drag, startPoint x: 391, startPoint y: 429, endPoint x: 508, endPoint y: 436, distance: 117.4
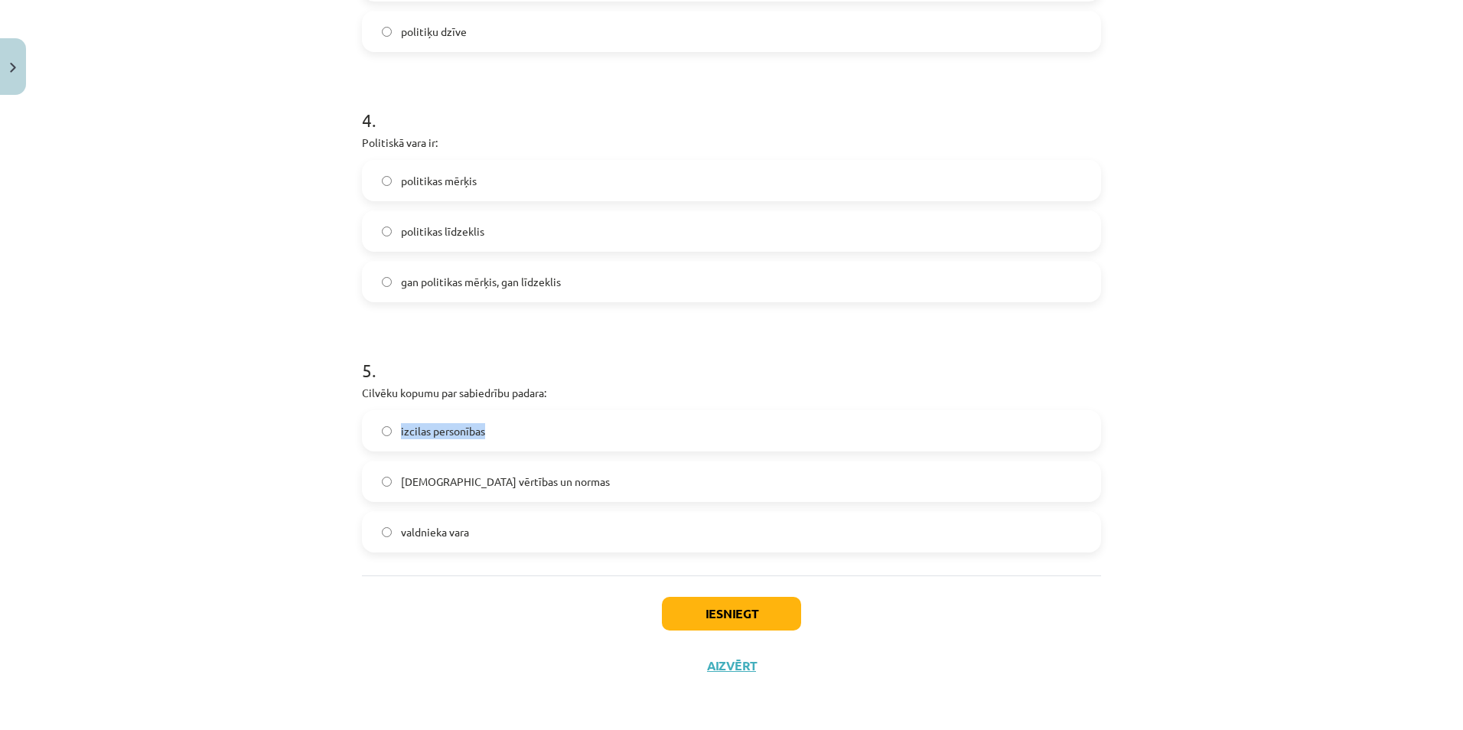
click at [508, 436] on label "izcilas personības" at bounding box center [732, 431] width 736 height 38
click at [236, 309] on div "Mācību tēma: Sociālās zinātnes i - 11. klases 1. ieskaites mācību materiāls #2 …" at bounding box center [731, 365] width 1463 height 730
drag, startPoint x: 390, startPoint y: 480, endPoint x: 558, endPoint y: 487, distance: 168.5
click at [558, 487] on label "kopīgās vērtības un normas" at bounding box center [732, 481] width 736 height 38
drag, startPoint x: 393, startPoint y: 525, endPoint x: 494, endPoint y: 527, distance: 101.0
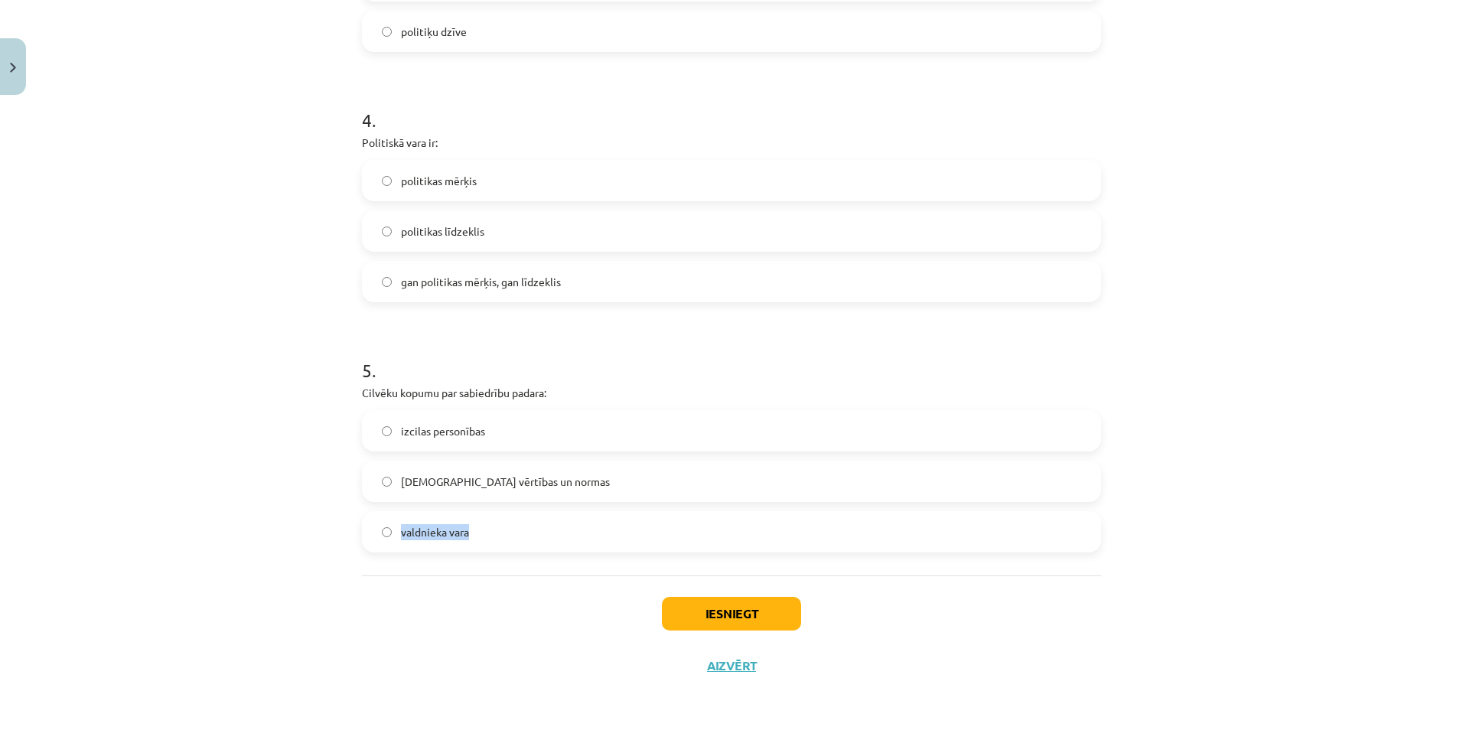
click at [494, 527] on label "valdnieka vara" at bounding box center [732, 532] width 736 height 38
click at [487, 481] on span "kopīgās vērtības un normas" at bounding box center [505, 482] width 209 height 16
click at [715, 605] on button "Iesniegt" at bounding box center [731, 614] width 139 height 34
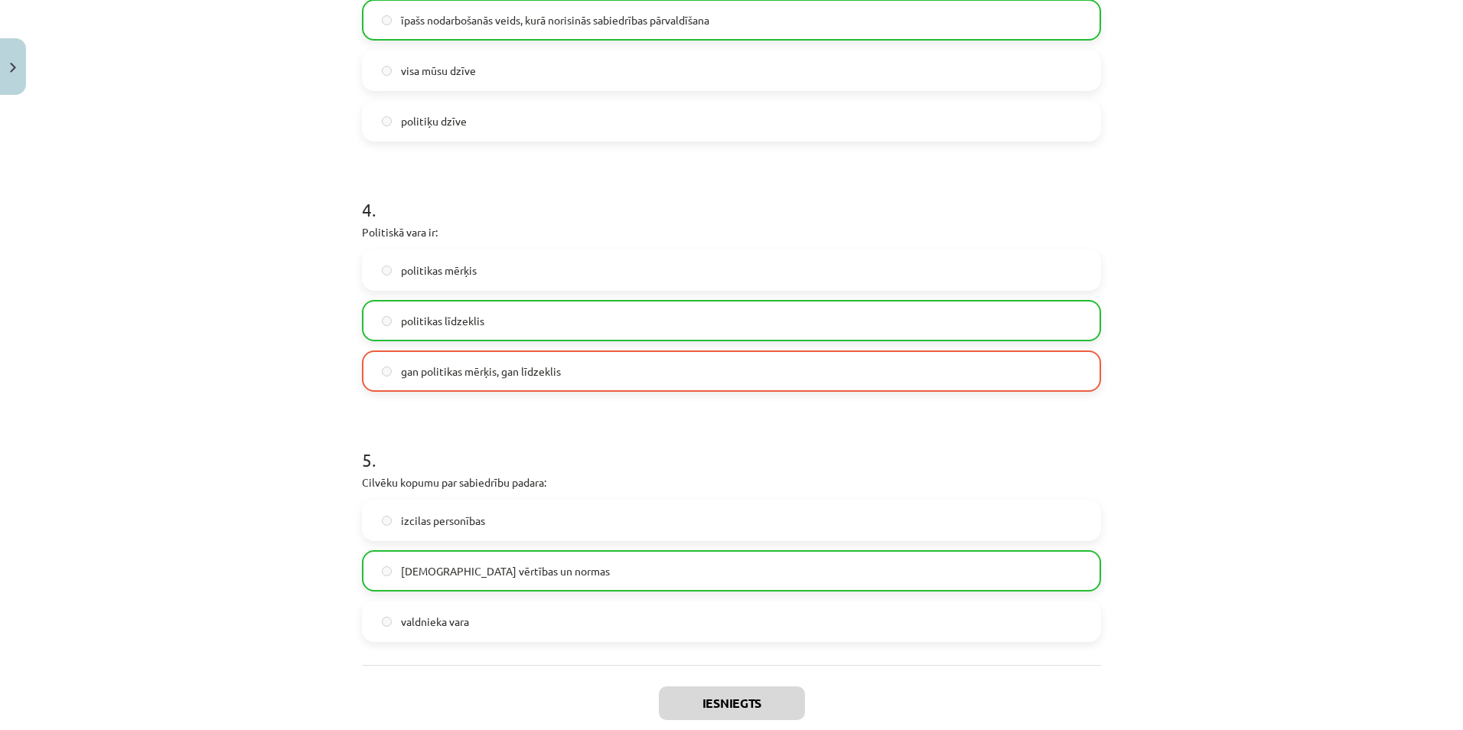
scroll to position [1022, 0]
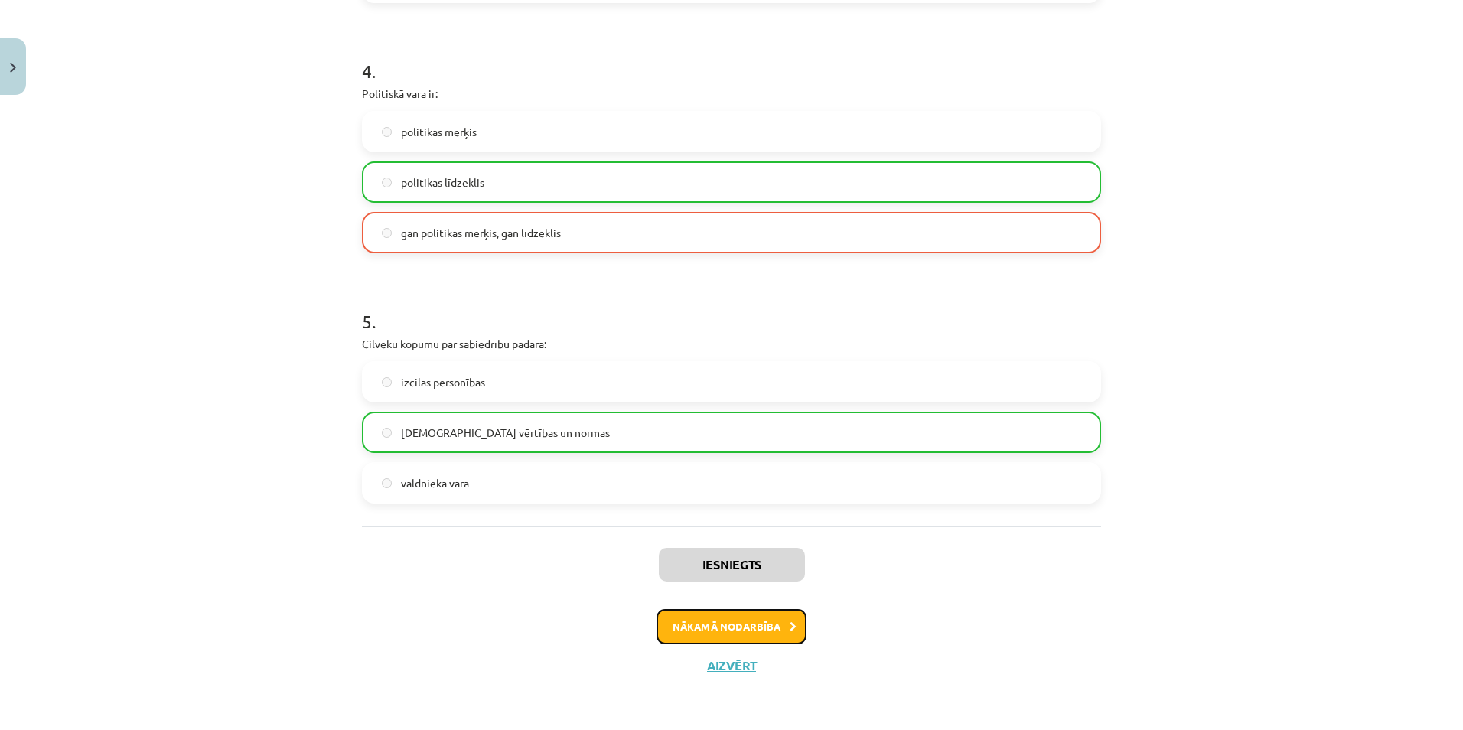
click at [732, 627] on button "Nākamā nodarbība" at bounding box center [732, 626] width 150 height 35
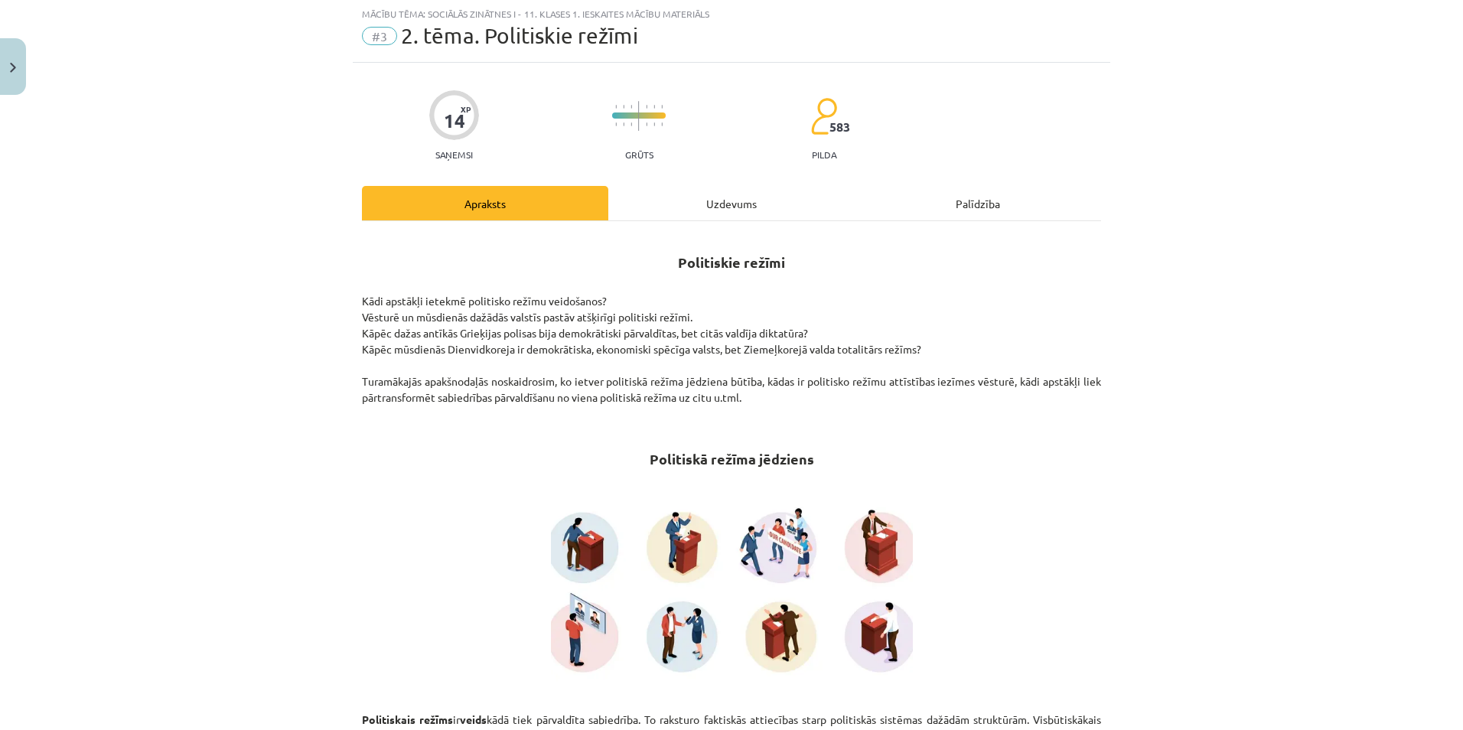
scroll to position [38, 0]
click at [733, 202] on div "Uzdevums" at bounding box center [731, 204] width 246 height 34
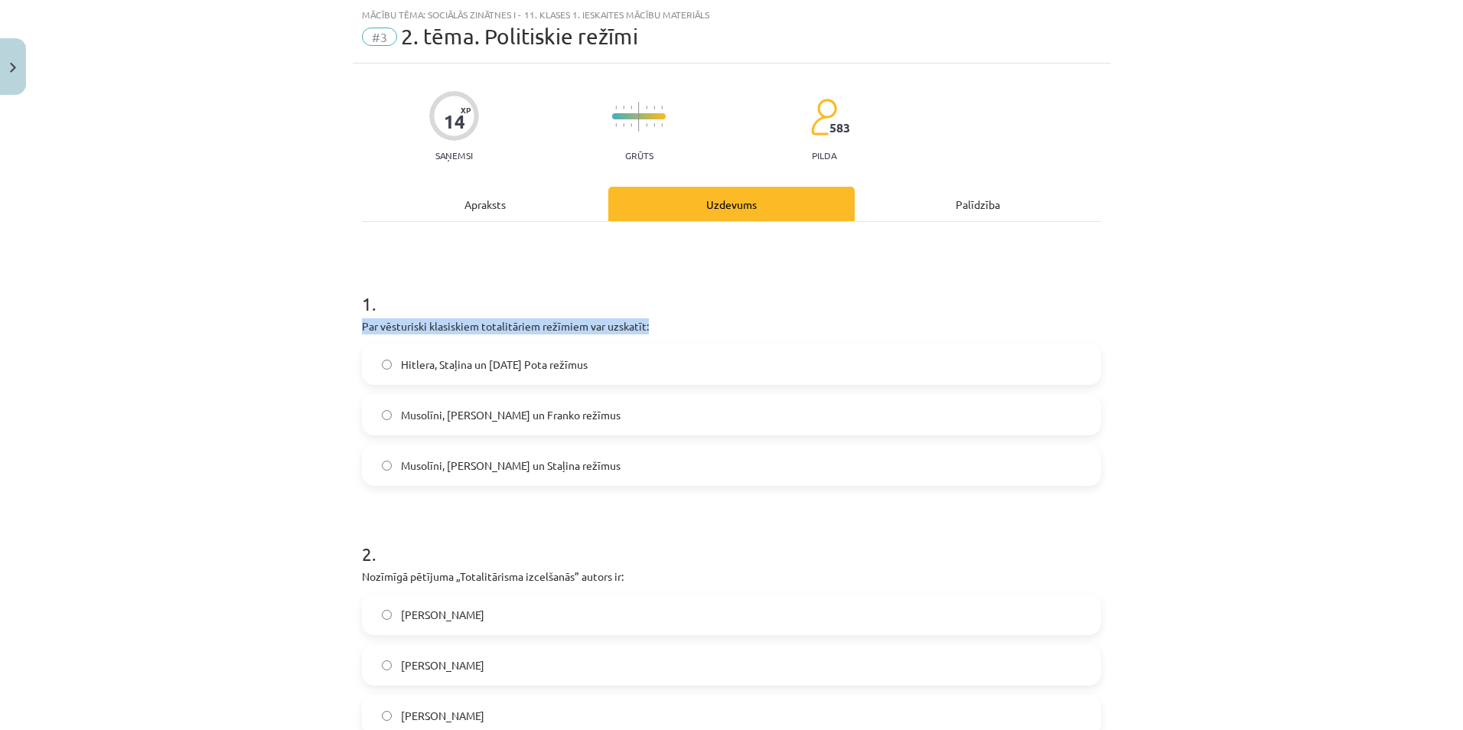
drag, startPoint x: 351, startPoint y: 321, endPoint x: 701, endPoint y: 321, distance: 349.8
drag, startPoint x: 390, startPoint y: 363, endPoint x: 589, endPoint y: 362, distance: 199.0
click at [589, 362] on label "Hitlera, Staļina un Pola Pota režīmus" at bounding box center [732, 364] width 736 height 38
drag, startPoint x: 392, startPoint y: 414, endPoint x: 584, endPoint y: 419, distance: 192.2
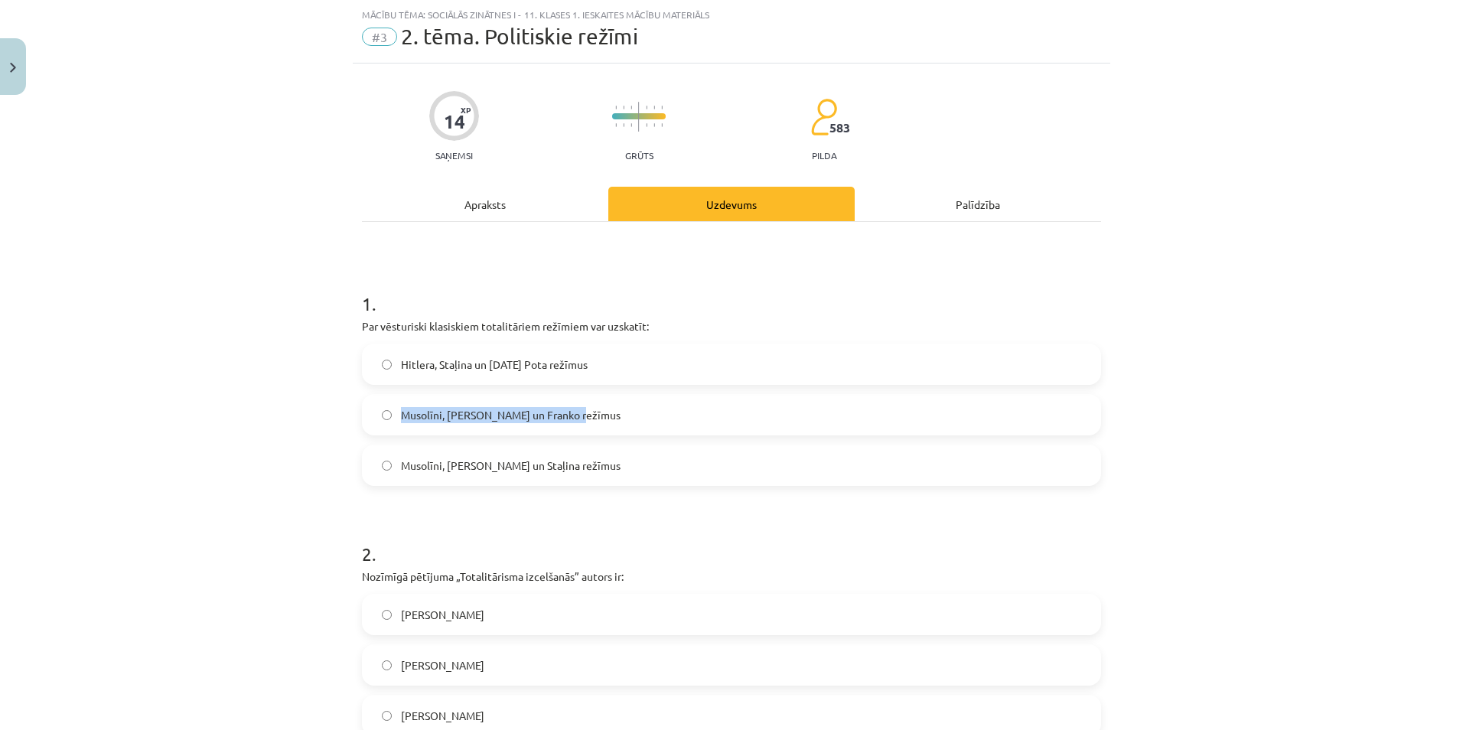
click at [584, 419] on label "Musolīni, Hitlera un Franko režīmus" at bounding box center [732, 415] width 736 height 38
click at [621, 369] on label "Hitlera, Staļina un Pola Pota režīmus" at bounding box center [732, 364] width 736 height 38
drag, startPoint x: 390, startPoint y: 465, endPoint x: 403, endPoint y: 466, distance: 13.1
click at [392, 465] on label "Musolīni, Hitlera un Staļina režīmus" at bounding box center [732, 465] width 736 height 38
click at [444, 463] on span "Musolīni, Hitlera un Staļina režīmus" at bounding box center [511, 466] width 220 height 16
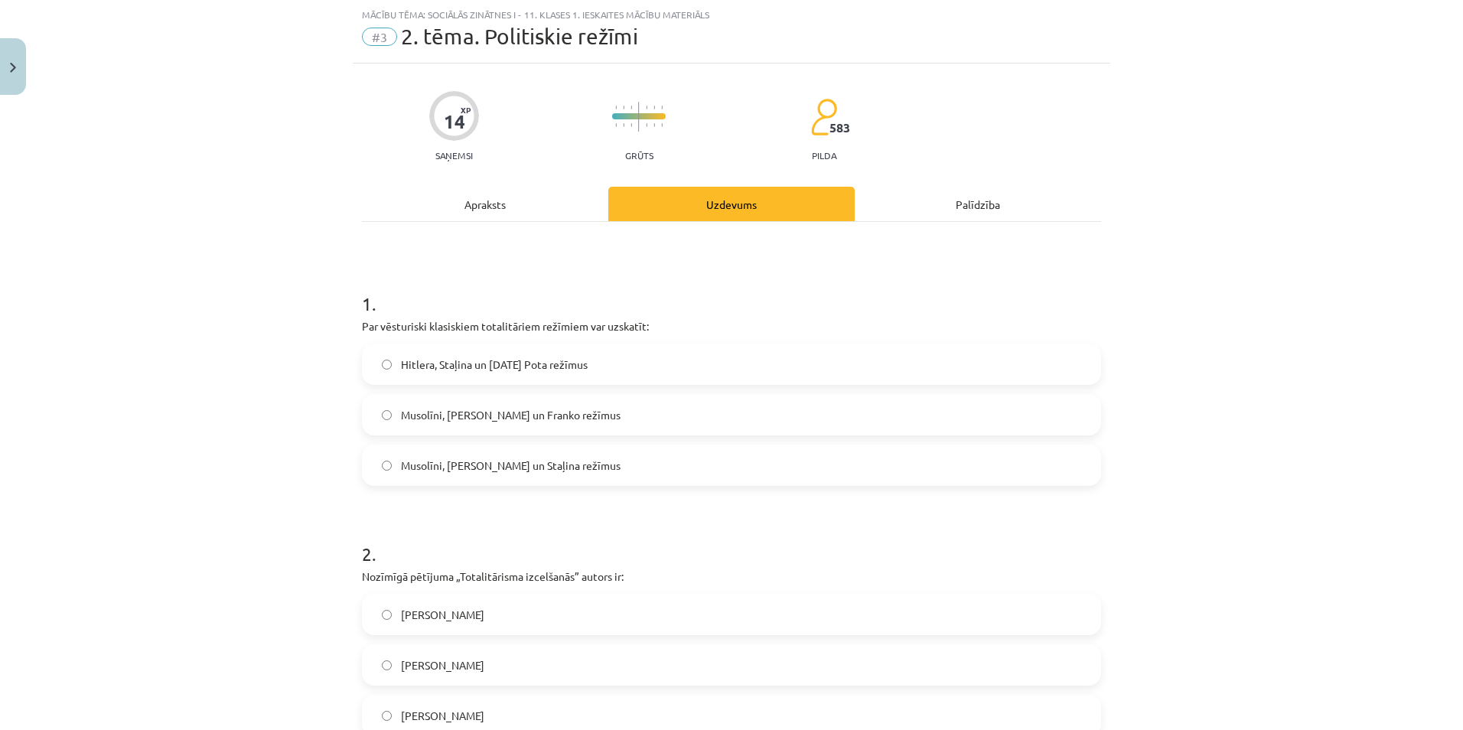
drag, startPoint x: 445, startPoint y: 463, endPoint x: 419, endPoint y: 501, distance: 45.9
drag, startPoint x: 395, startPoint y: 462, endPoint x: 582, endPoint y: 468, distance: 186.8
click at [582, 468] on label "Musolīni, Hitlera un Staļina režīmus" at bounding box center [732, 465] width 736 height 38
click at [169, 308] on div "Mācību tēma: Sociālās zinātnes i - 11. klases 1. ieskaites mācību materiāls #3 …" at bounding box center [731, 365] width 1463 height 730
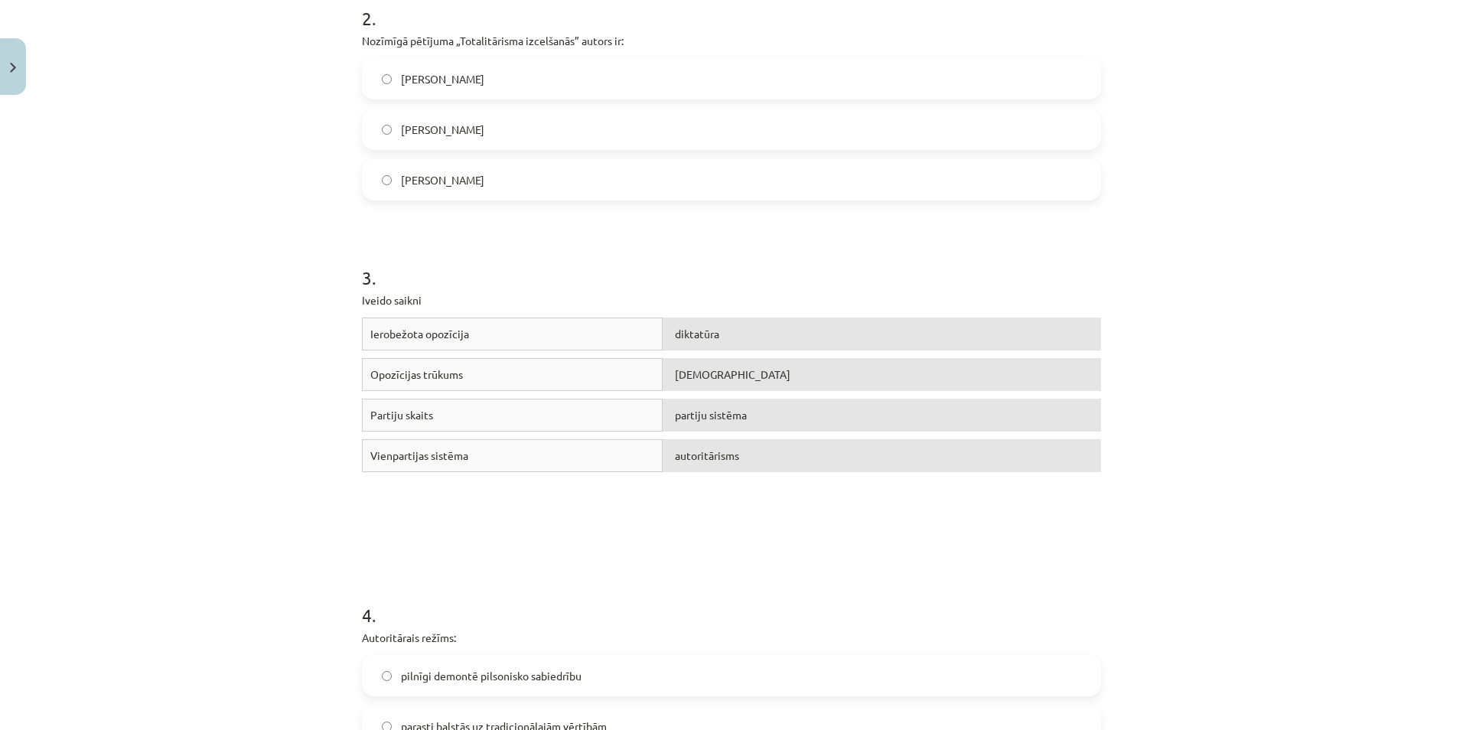
scroll to position [497, 0]
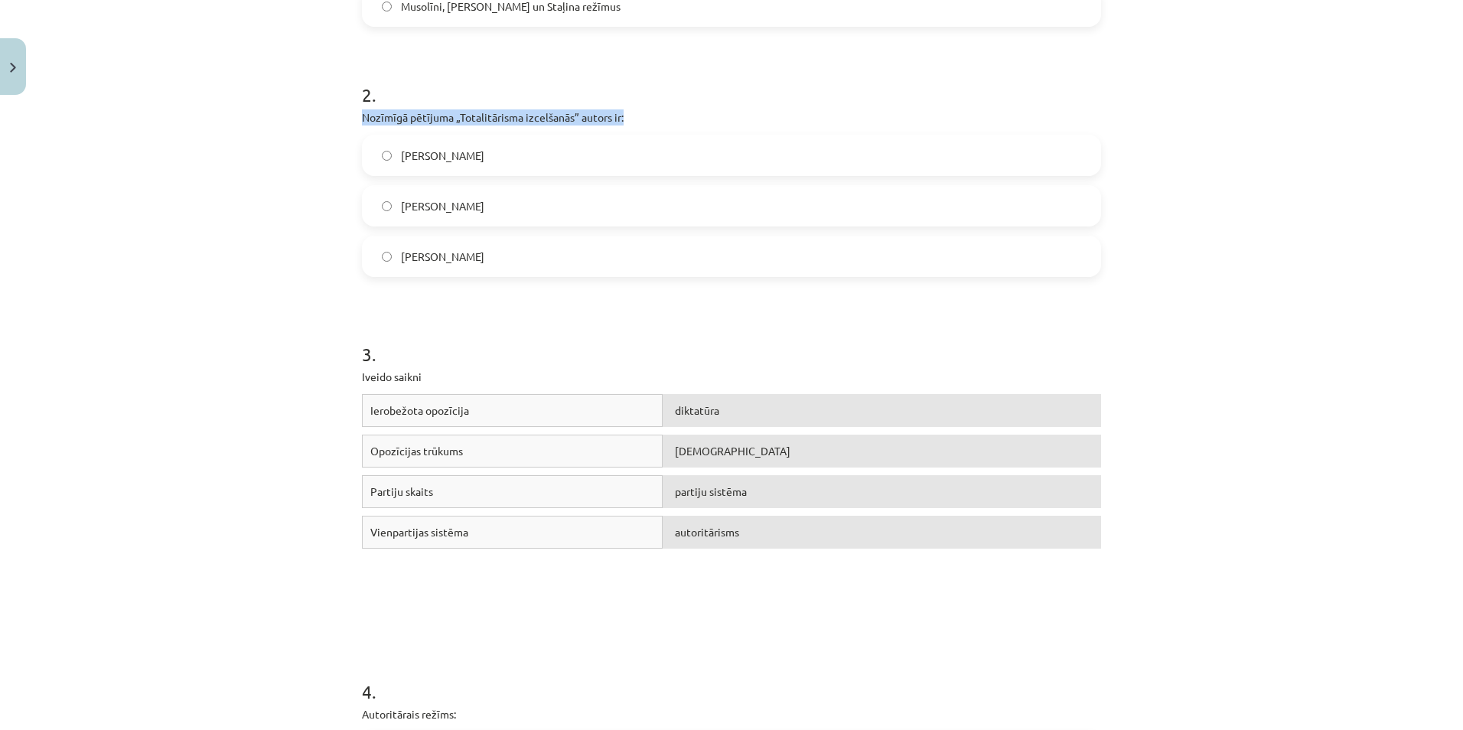
drag, startPoint x: 351, startPoint y: 116, endPoint x: 657, endPoint y: 124, distance: 306.2
click at [657, 124] on div "14 XP Saņemsi Grūts 583 pilda Apraksts Uzdevums Palīdzība 1 . Par vēsturiski kl…" at bounding box center [732, 559] width 758 height 1910
drag, startPoint x: 390, startPoint y: 152, endPoint x: 494, endPoint y: 165, distance: 104.9
click at [494, 165] on label "Raimons Ārons" at bounding box center [732, 155] width 736 height 38
drag, startPoint x: 390, startPoint y: 202, endPoint x: 511, endPoint y: 211, distance: 122.0
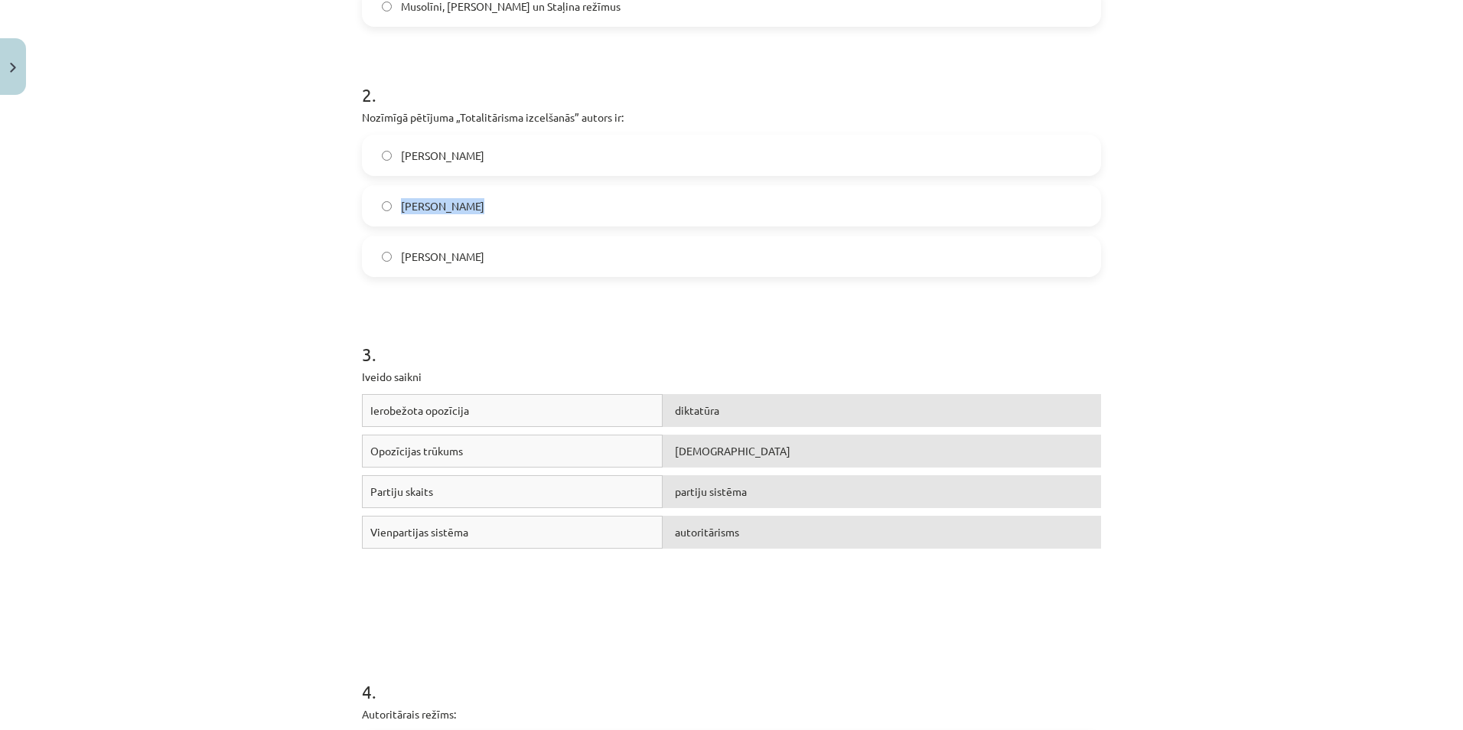
click at [511, 211] on label "Hanna Ārendte" at bounding box center [732, 206] width 736 height 38
drag, startPoint x: 387, startPoint y: 253, endPoint x: 514, endPoint y: 253, distance: 127.1
click at [514, 253] on label "Zbigņevs Bžezinskis" at bounding box center [732, 256] width 736 height 38
click at [532, 202] on label "Hanna Ārendte" at bounding box center [732, 206] width 736 height 38
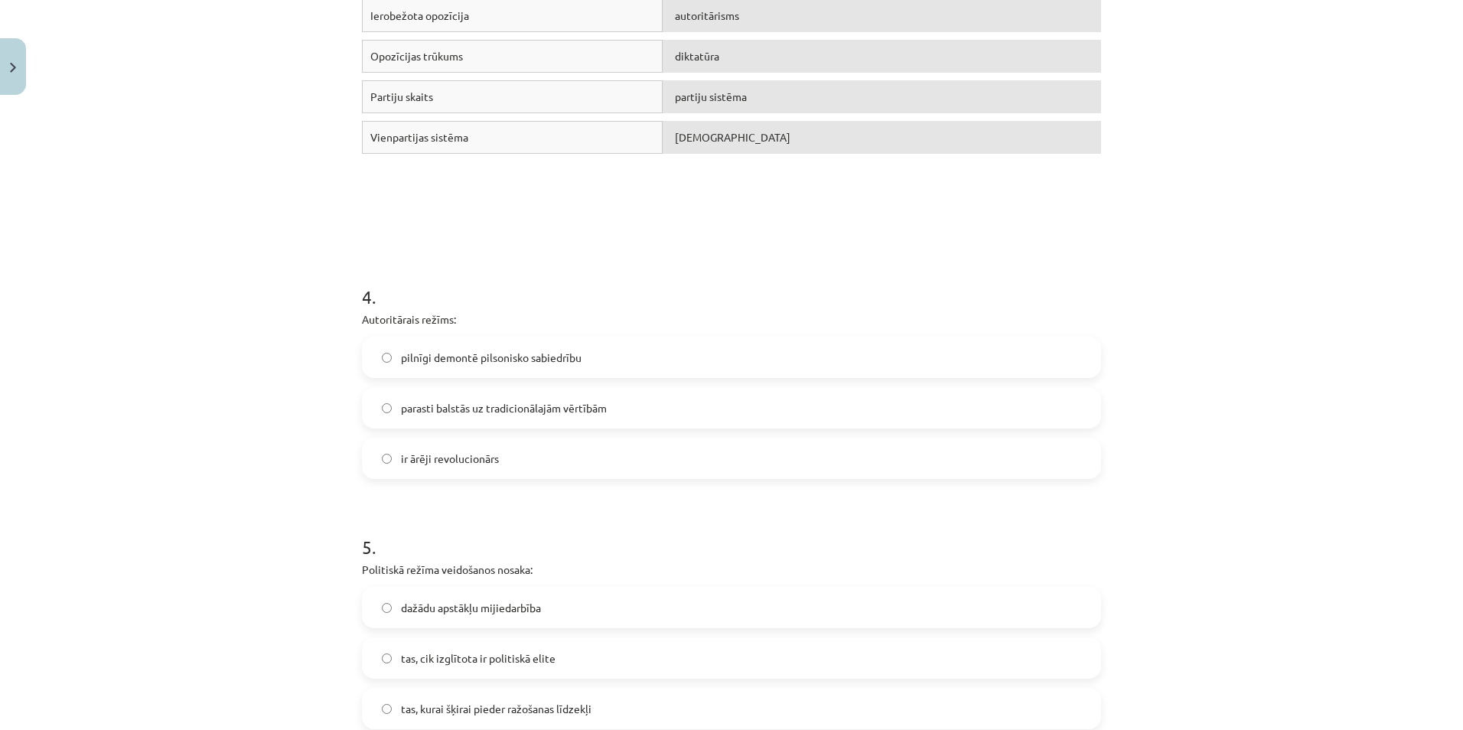
scroll to position [937, 0]
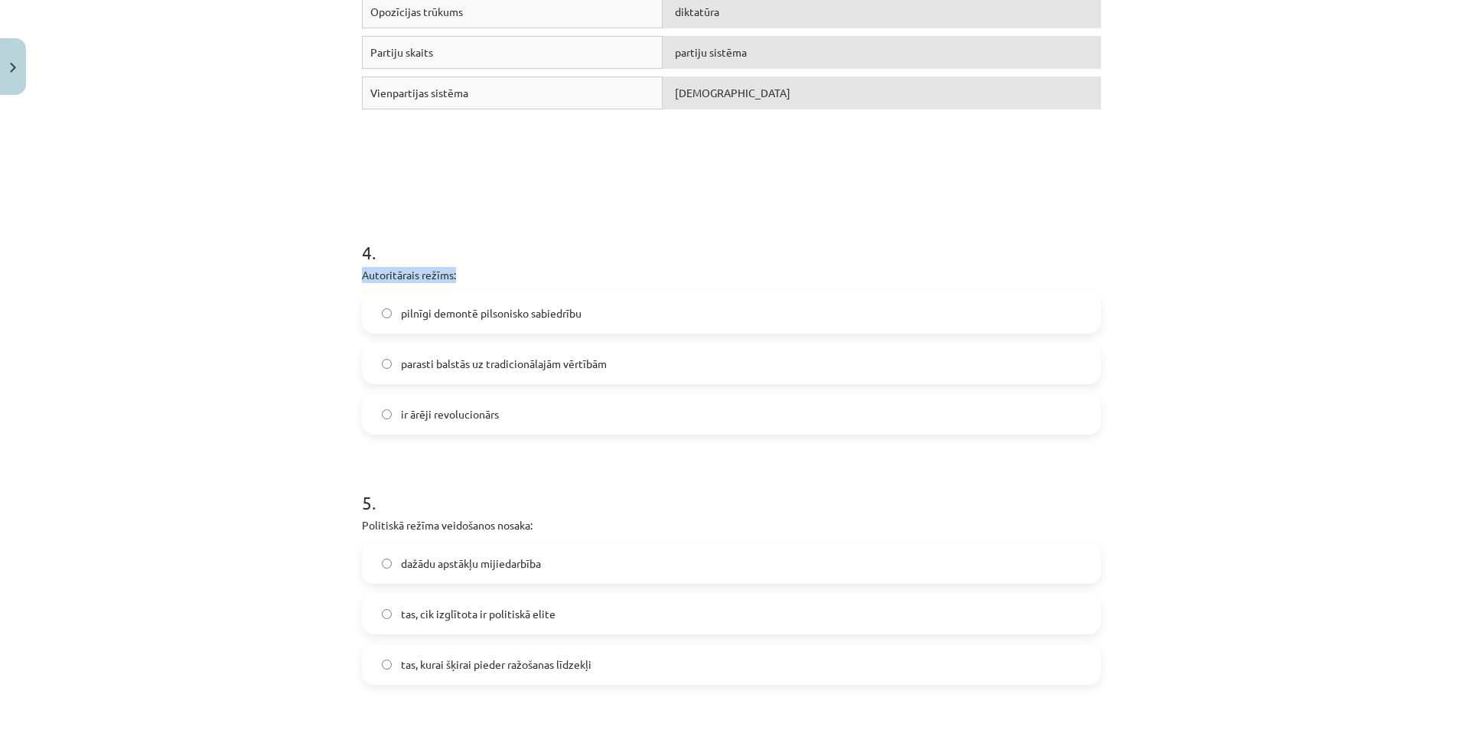
drag, startPoint x: 347, startPoint y: 272, endPoint x: 506, endPoint y: 276, distance: 159.2
click at [506, 276] on div "14 XP Saņemsi Grūts 583 pilda Apraksts Uzdevums Palīdzība 1 . Par vēsturiski kl…" at bounding box center [732, 120] width 758 height 1910
drag, startPoint x: 393, startPoint y: 310, endPoint x: 403, endPoint y: 312, distance: 10.1
click at [393, 311] on label "pilnīgi demontē pilsonisko sabiedrību" at bounding box center [732, 313] width 736 height 38
drag, startPoint x: 403, startPoint y: 312, endPoint x: 604, endPoint y: 312, distance: 201.3
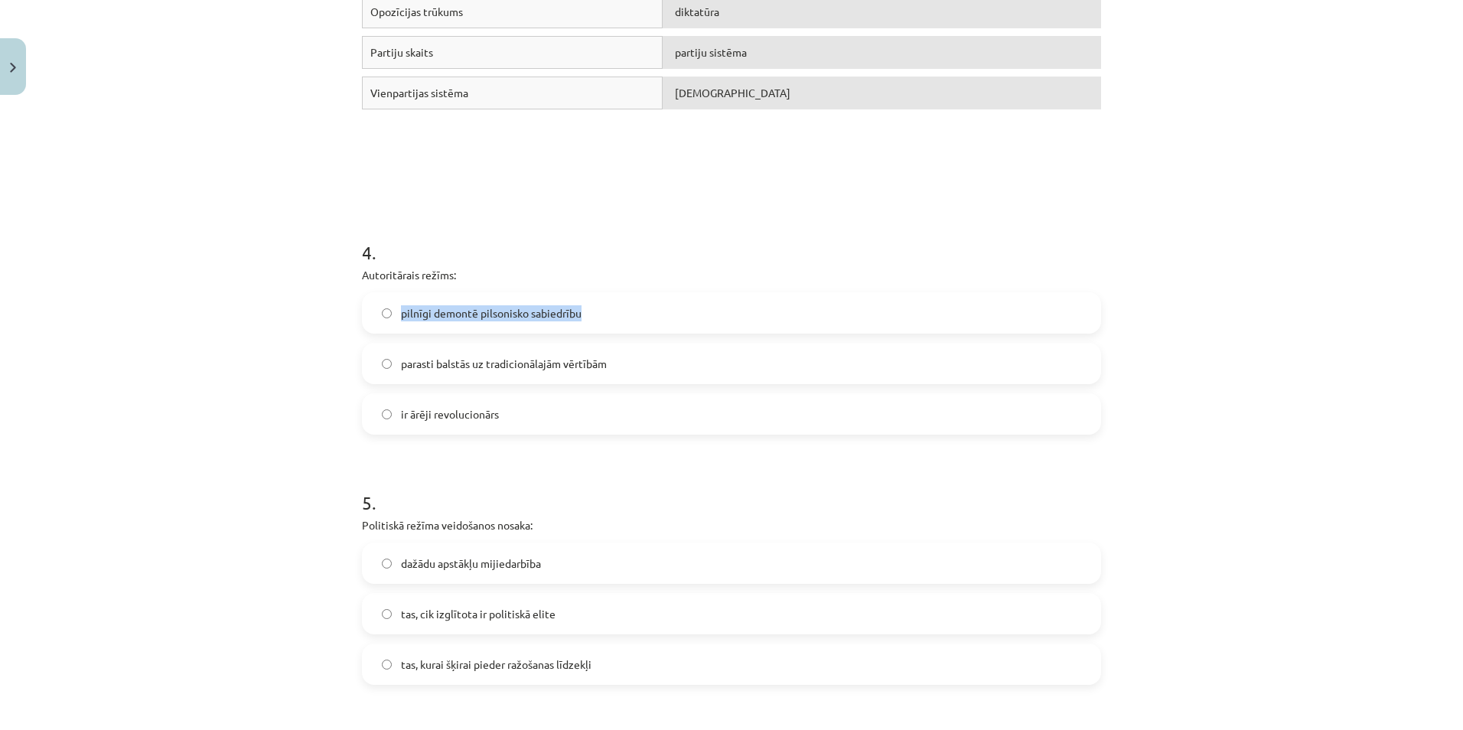
click at [604, 312] on label "pilnīgi demontē pilsonisko sabiedrību" at bounding box center [732, 313] width 736 height 38
drag, startPoint x: 391, startPoint y: 361, endPoint x: 623, endPoint y: 370, distance: 232.1
click at [623, 370] on label "parasti balstās uz tradicionālajām vērtībām" at bounding box center [732, 363] width 736 height 38
drag, startPoint x: 389, startPoint y: 412, endPoint x: 520, endPoint y: 426, distance: 131.6
click at [520, 426] on label "ir ārēji revolucionārs" at bounding box center [732, 414] width 736 height 38
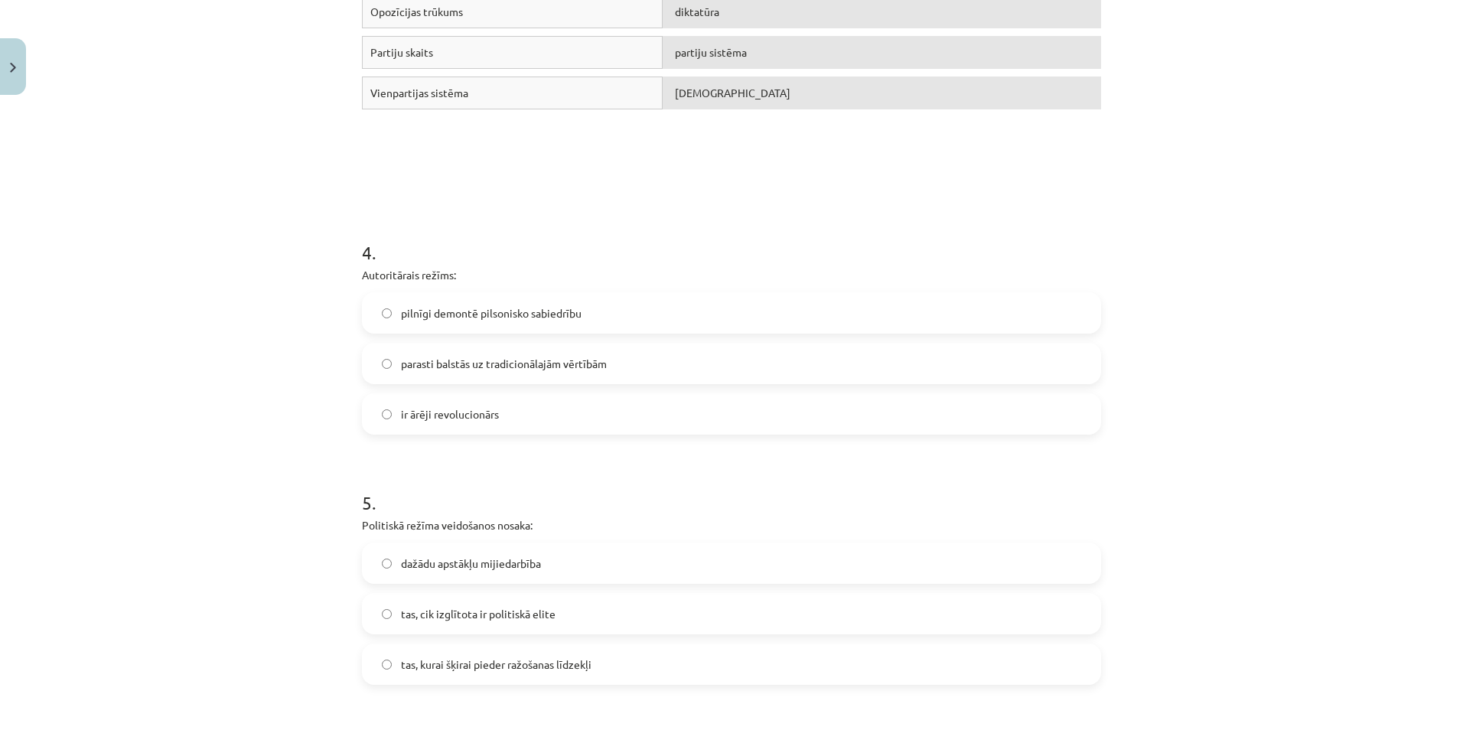
click at [116, 259] on div "Mācību tēma: Sociālās zinātnes i - 11. klases 1. ieskaites mācību materiāls #3 …" at bounding box center [731, 365] width 1463 height 730
click at [485, 367] on span "parasti balstās uz tradicionālajām vērtībām" at bounding box center [504, 364] width 206 height 16
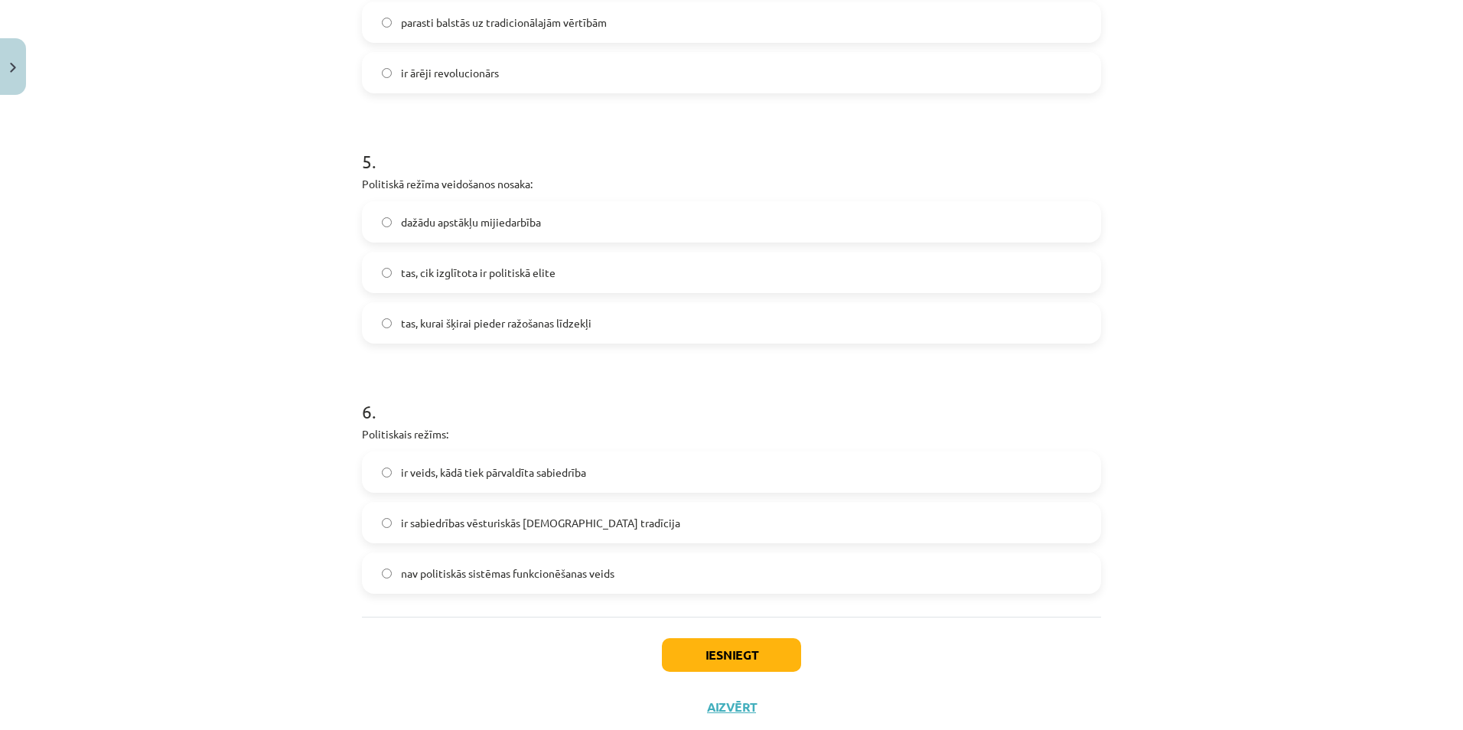
scroll to position [1320, 0]
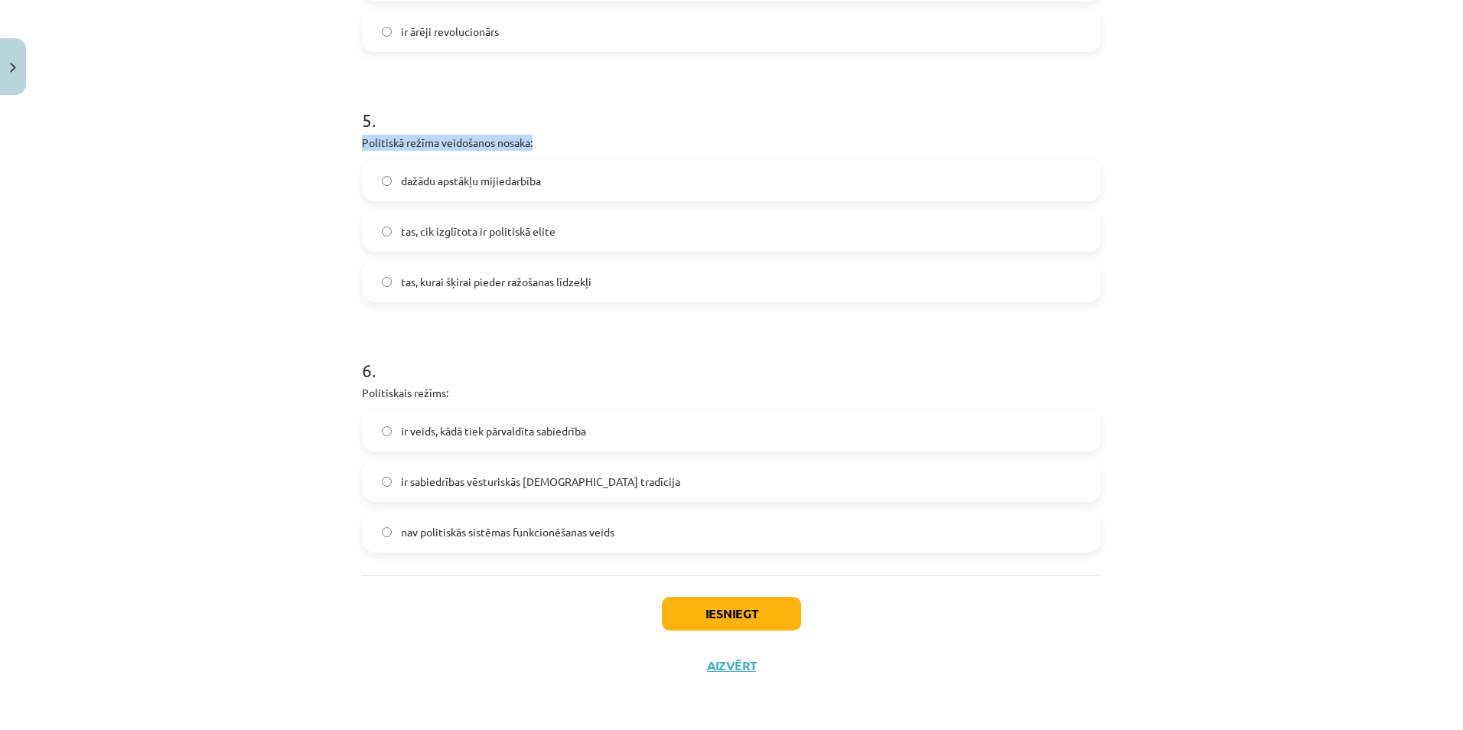
drag, startPoint x: 349, startPoint y: 142, endPoint x: 574, endPoint y: 138, distance: 225.1
drag, startPoint x: 392, startPoint y: 178, endPoint x: 569, endPoint y: 193, distance: 178.2
click at [569, 193] on label "dažādu apstākļu mijiedarbība" at bounding box center [732, 180] width 736 height 38
drag, startPoint x: 390, startPoint y: 230, endPoint x: 573, endPoint y: 233, distance: 182.2
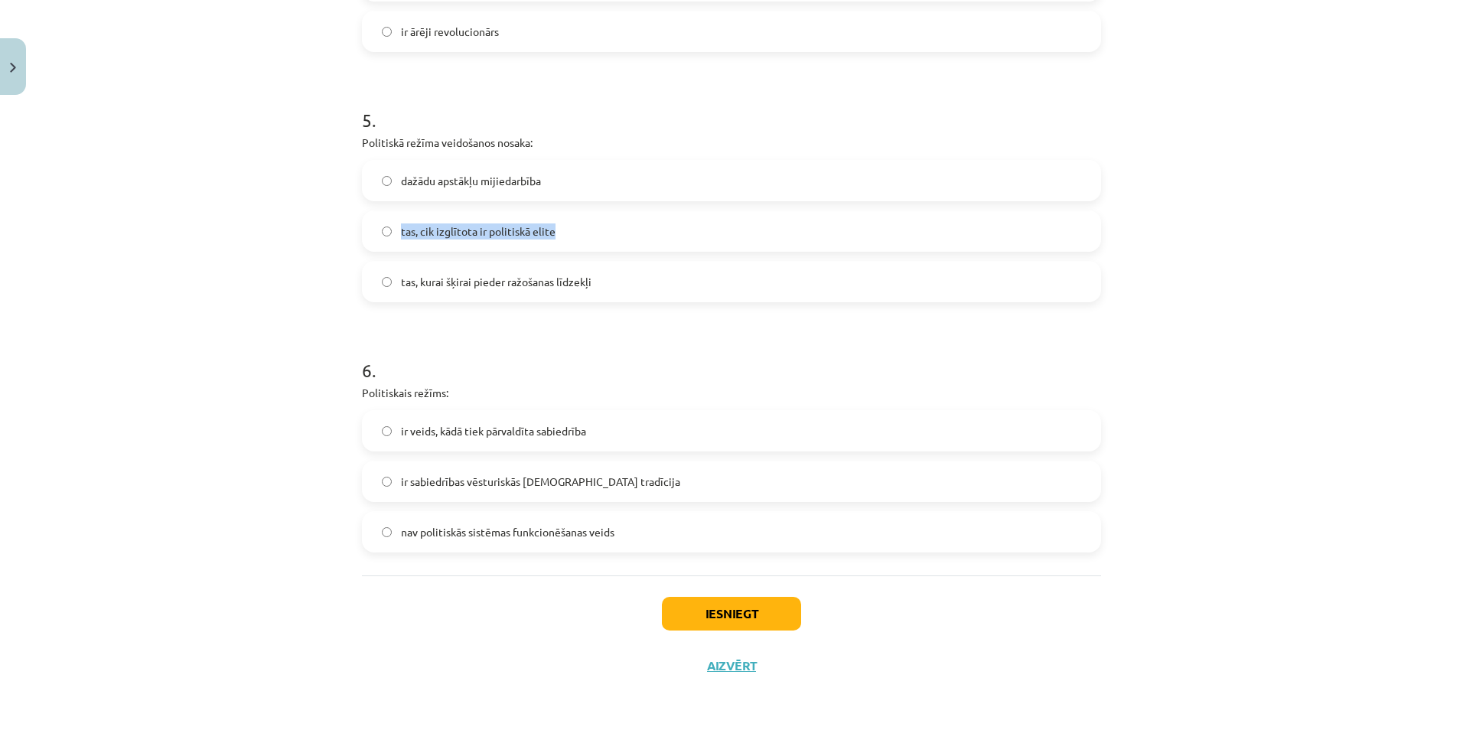
click at [573, 233] on label "tas, cik izglītota ir politiskā elite" at bounding box center [732, 231] width 736 height 38
drag, startPoint x: 390, startPoint y: 281, endPoint x: 614, endPoint y: 273, distance: 223.6
click at [614, 273] on label "tas, kurai šķirai pieder ražošanas līdzekļi" at bounding box center [732, 282] width 736 height 38
click at [452, 182] on span "dažādu apstākļu mijiedarbība" at bounding box center [471, 181] width 140 height 16
drag, startPoint x: 351, startPoint y: 389, endPoint x: 465, endPoint y: 389, distance: 114.8
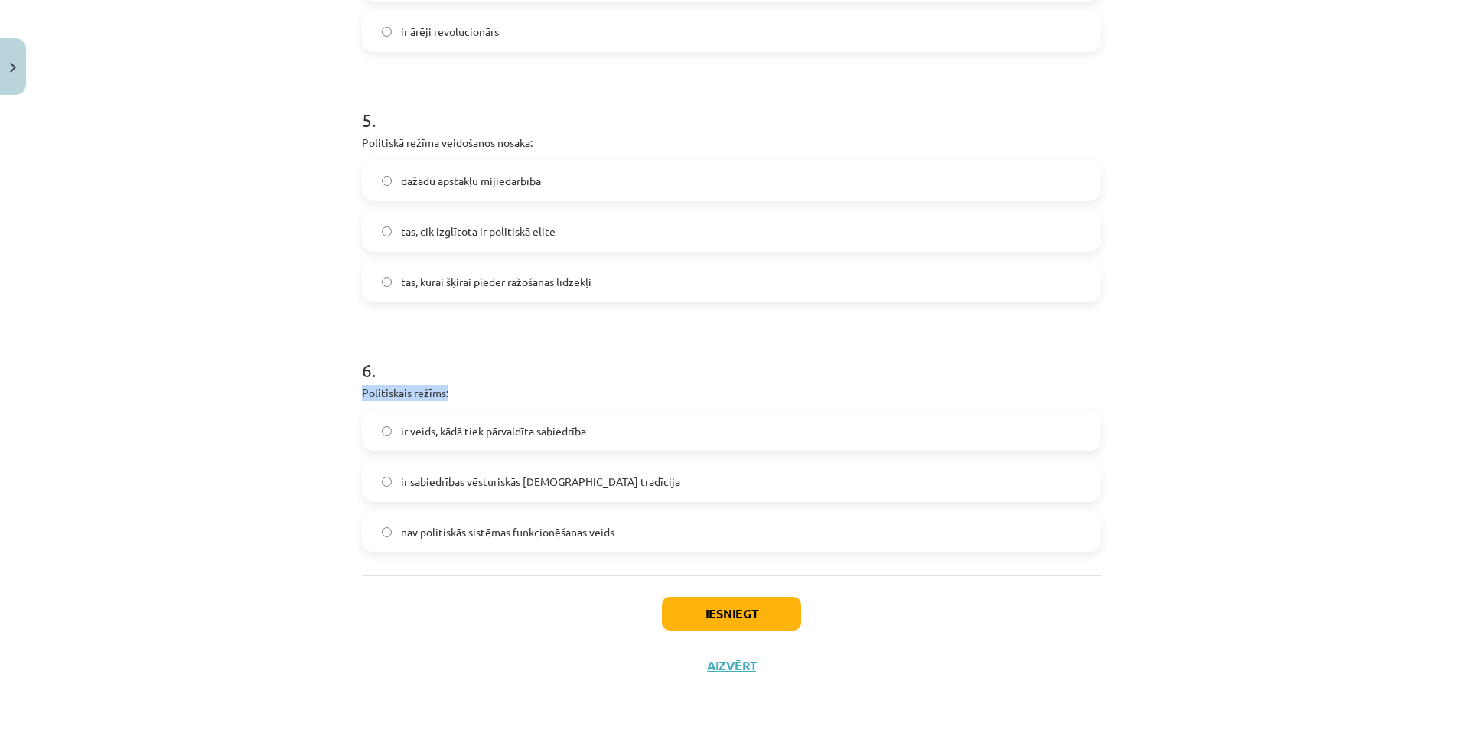
drag, startPoint x: 390, startPoint y: 431, endPoint x: 608, endPoint y: 445, distance: 218.6
click at [608, 445] on label "ir veids, kādā tiek pārvaldīta sabiedrība" at bounding box center [732, 431] width 736 height 38
drag, startPoint x: 394, startPoint y: 481, endPoint x: 625, endPoint y: 486, distance: 231.2
click at [625, 486] on label "ir sabiedrības vēsturiskās kopdzīves tradīcija" at bounding box center [732, 481] width 736 height 38
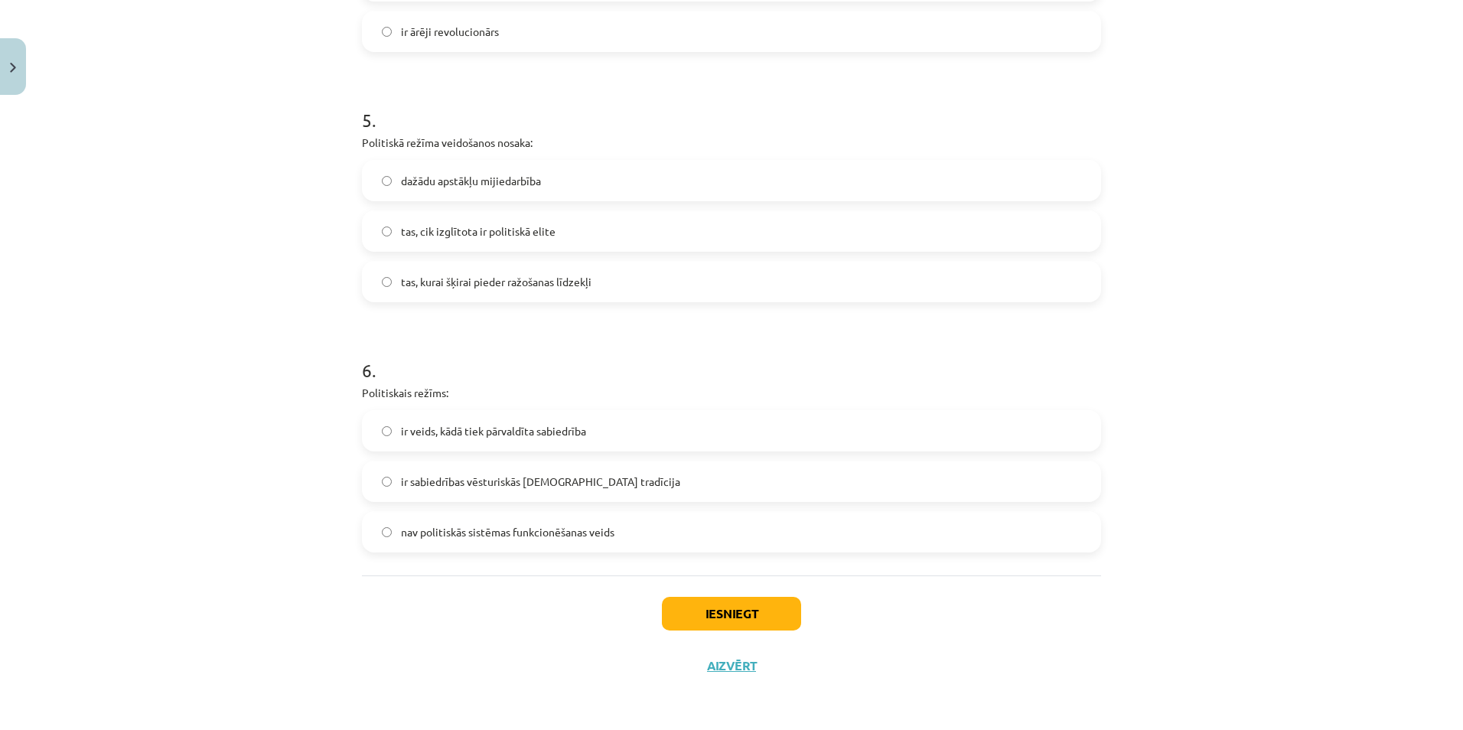
click at [391, 528] on label "nav politiskās sistēmas funkcionēšanas veids" at bounding box center [732, 532] width 736 height 38
drag, startPoint x: 394, startPoint y: 528, endPoint x: 641, endPoint y: 517, distance: 247.5
click at [641, 517] on label "nav politiskās sistēmas funkcionēšanas veids" at bounding box center [732, 532] width 736 height 38
click at [439, 436] on span "ir veids, kādā tiek pārvaldīta sabiedrība" at bounding box center [493, 431] width 185 height 16
click at [711, 611] on button "Iesniegt" at bounding box center [731, 614] width 139 height 34
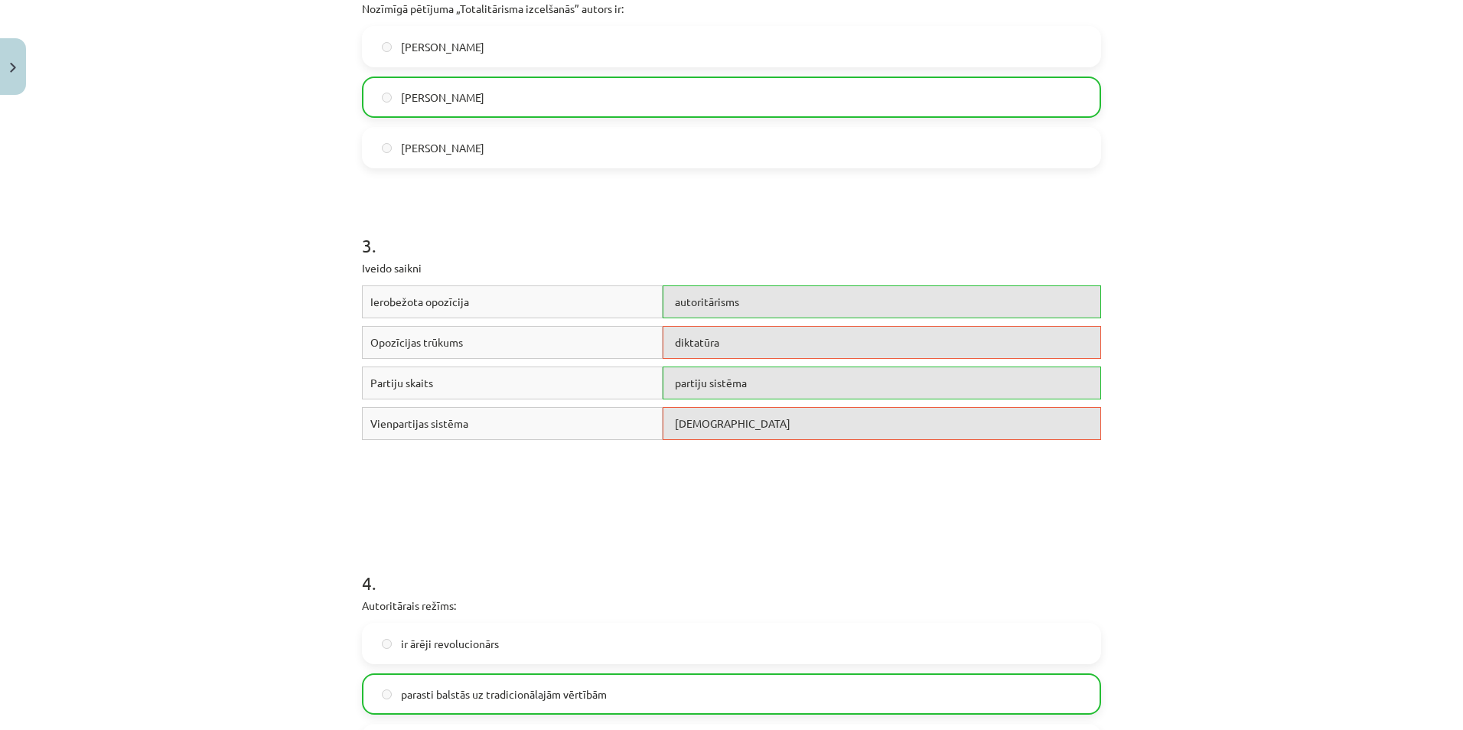
scroll to position [530, 0]
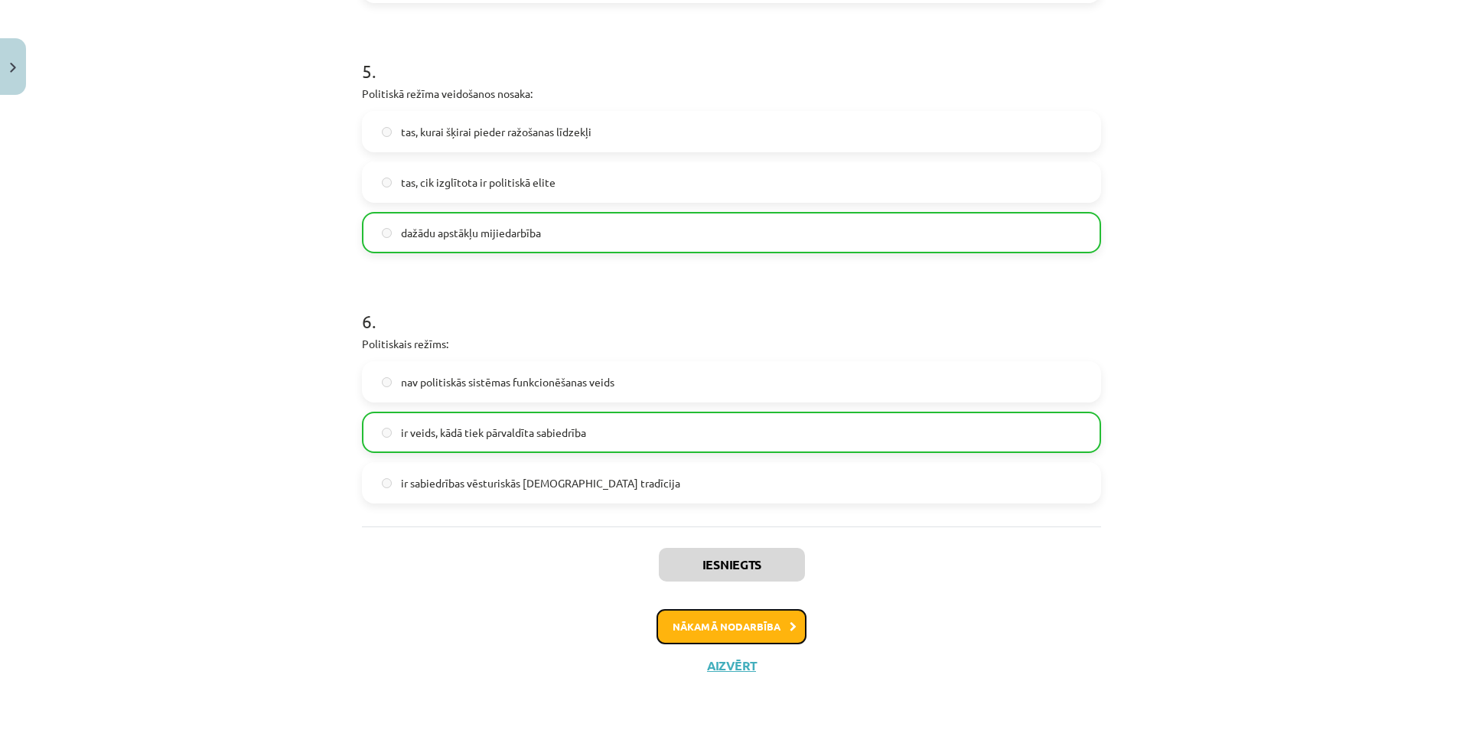
click at [745, 629] on button "Nākamā nodarbība" at bounding box center [732, 626] width 150 height 35
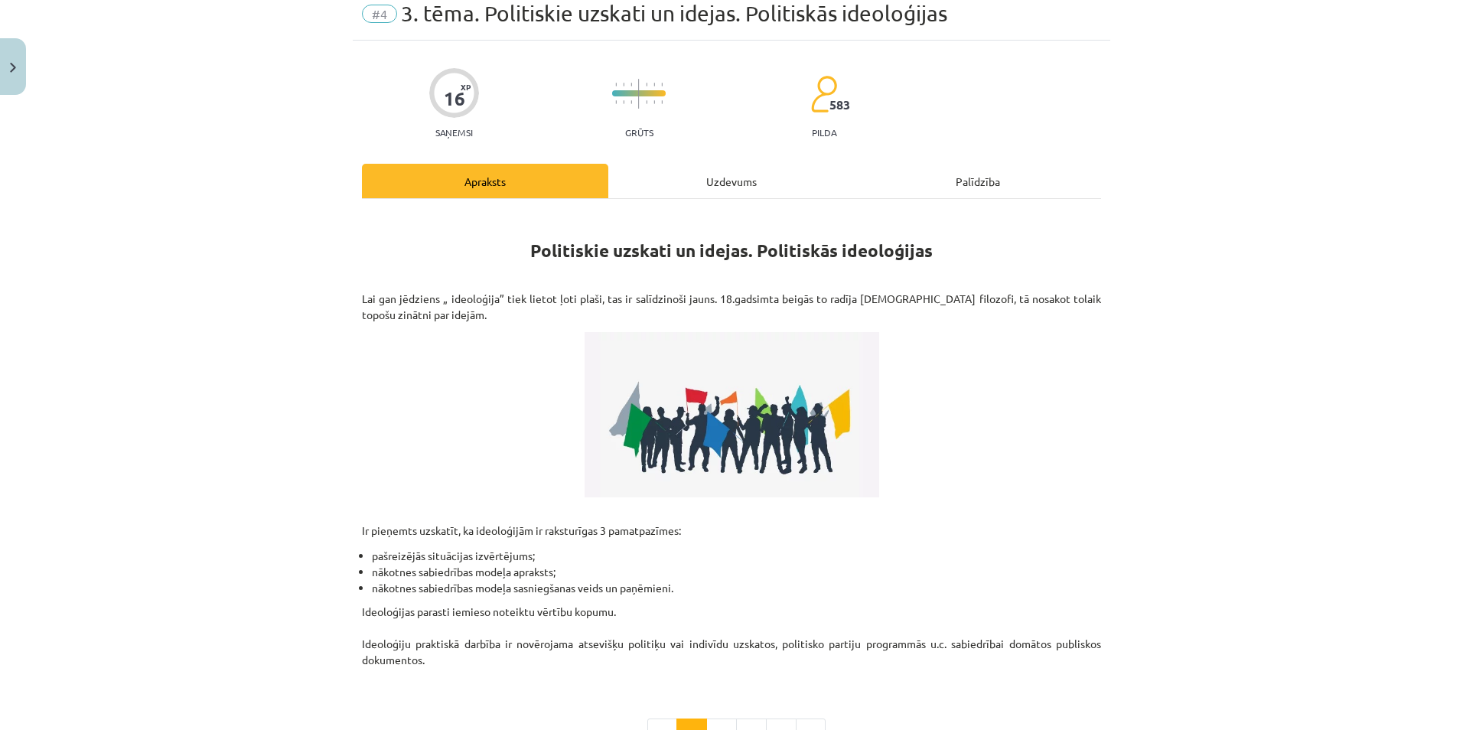
scroll to position [38, 0]
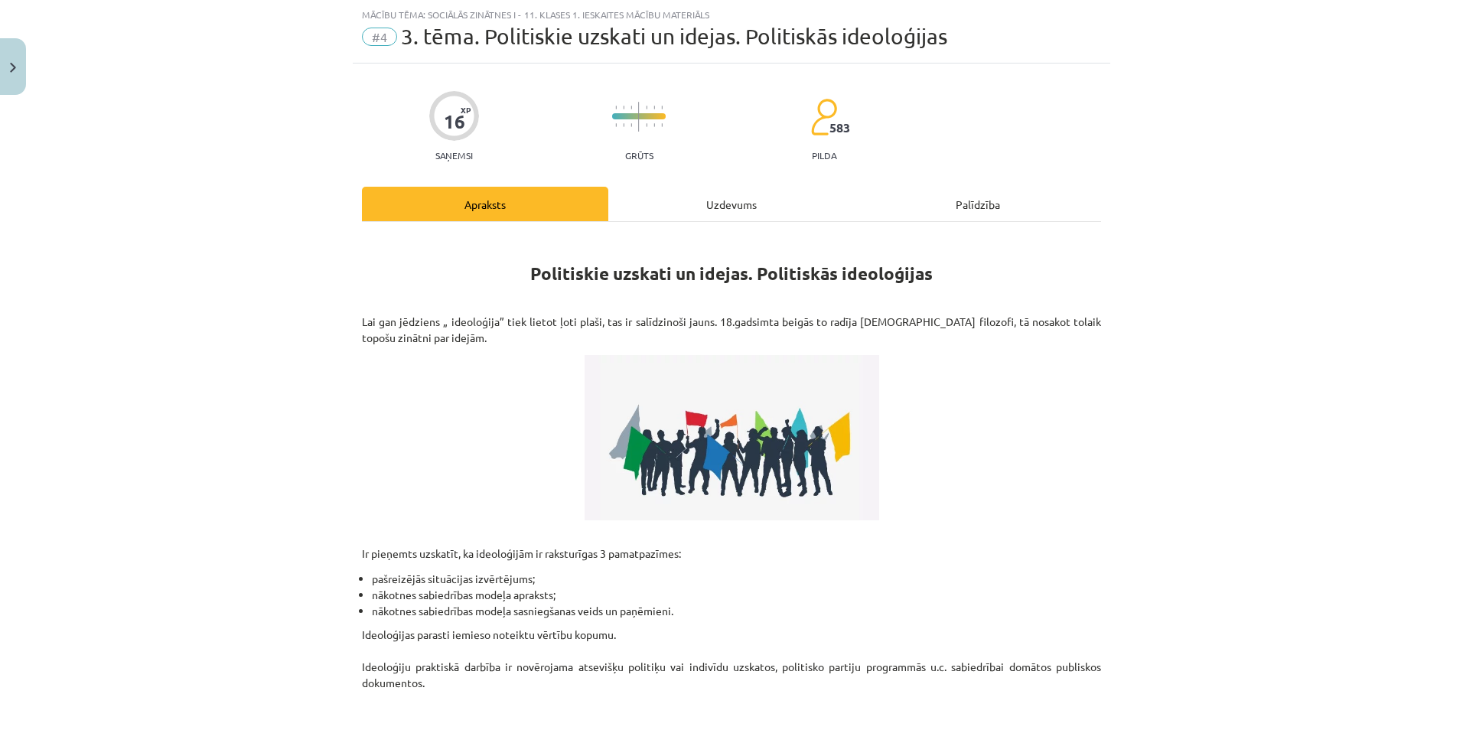
click at [713, 214] on div "Uzdevums" at bounding box center [731, 204] width 246 height 34
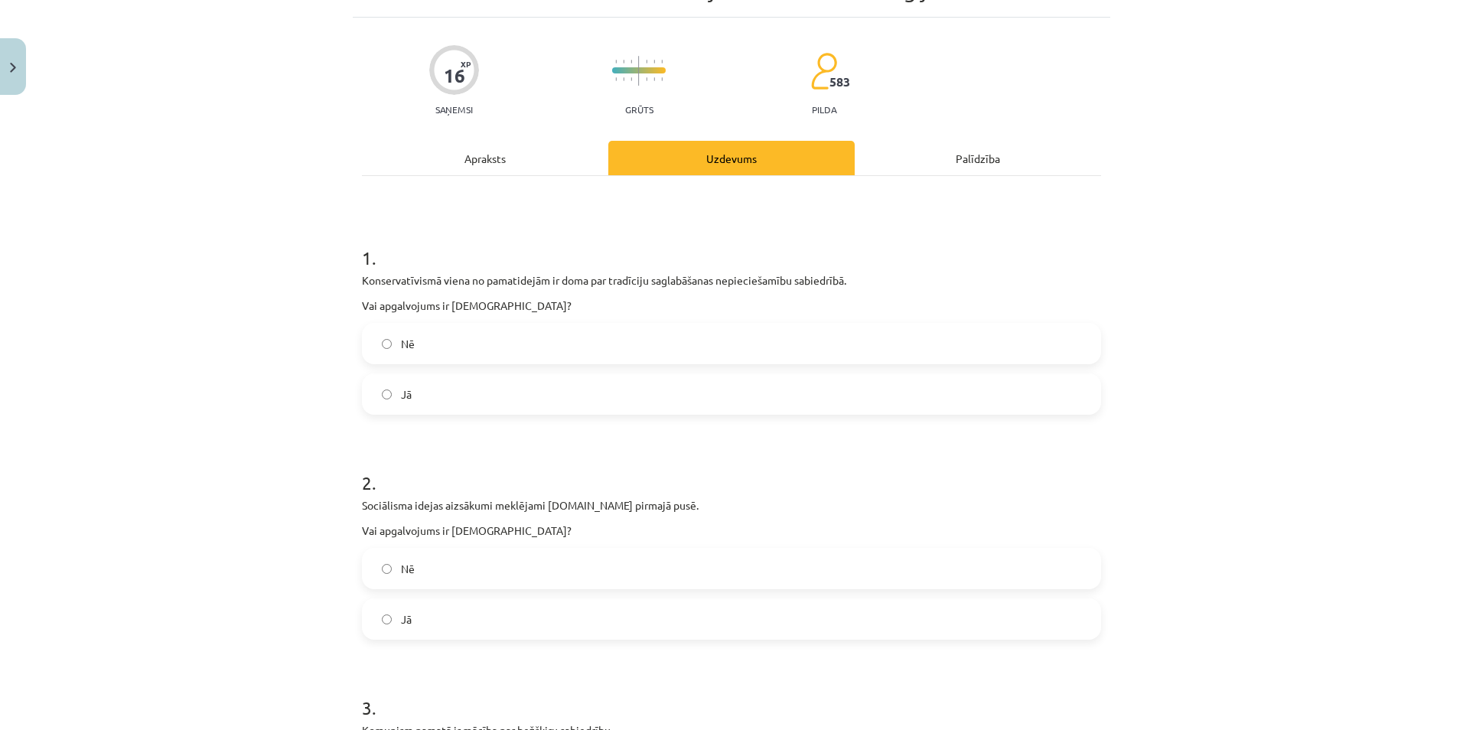
scroll to position [47, 0]
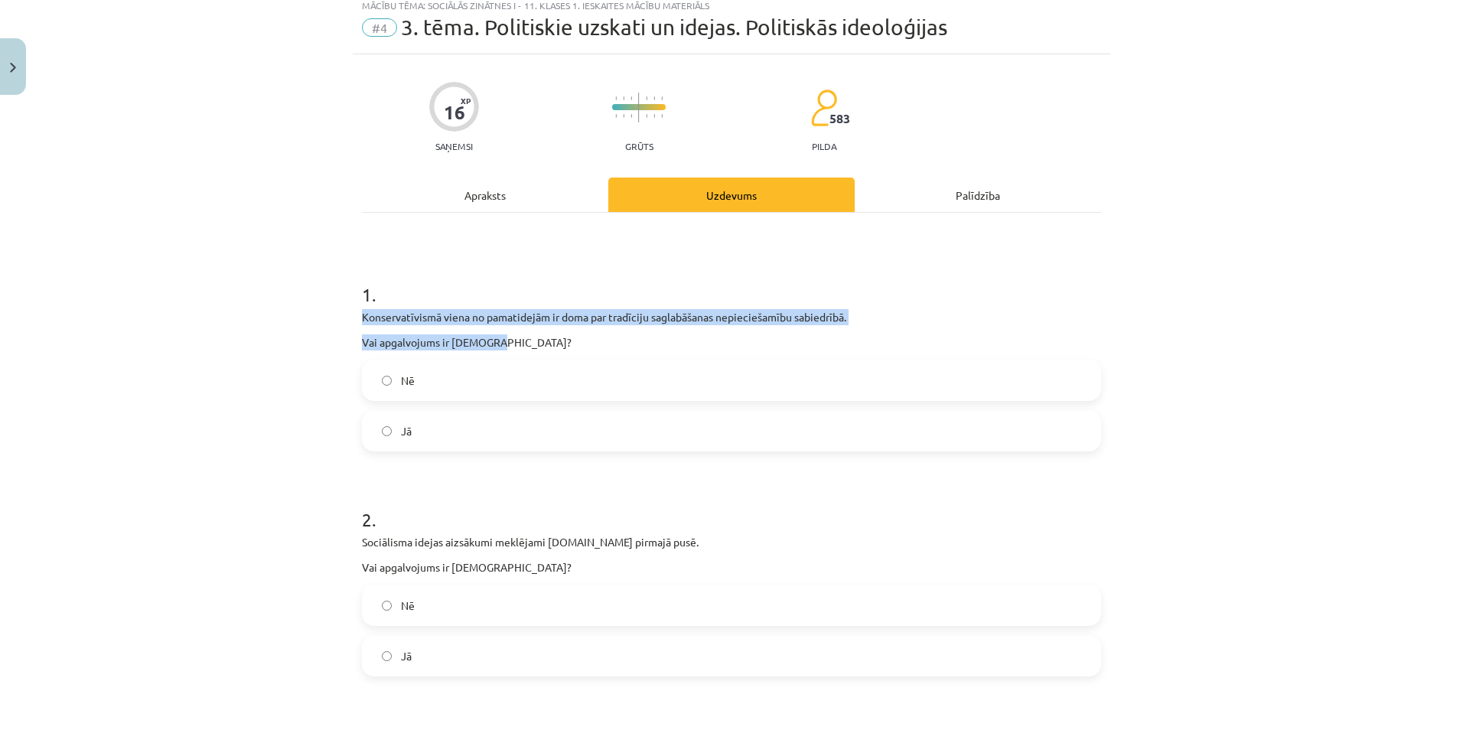
drag, startPoint x: 352, startPoint y: 312, endPoint x: 507, endPoint y: 343, distance: 157.6
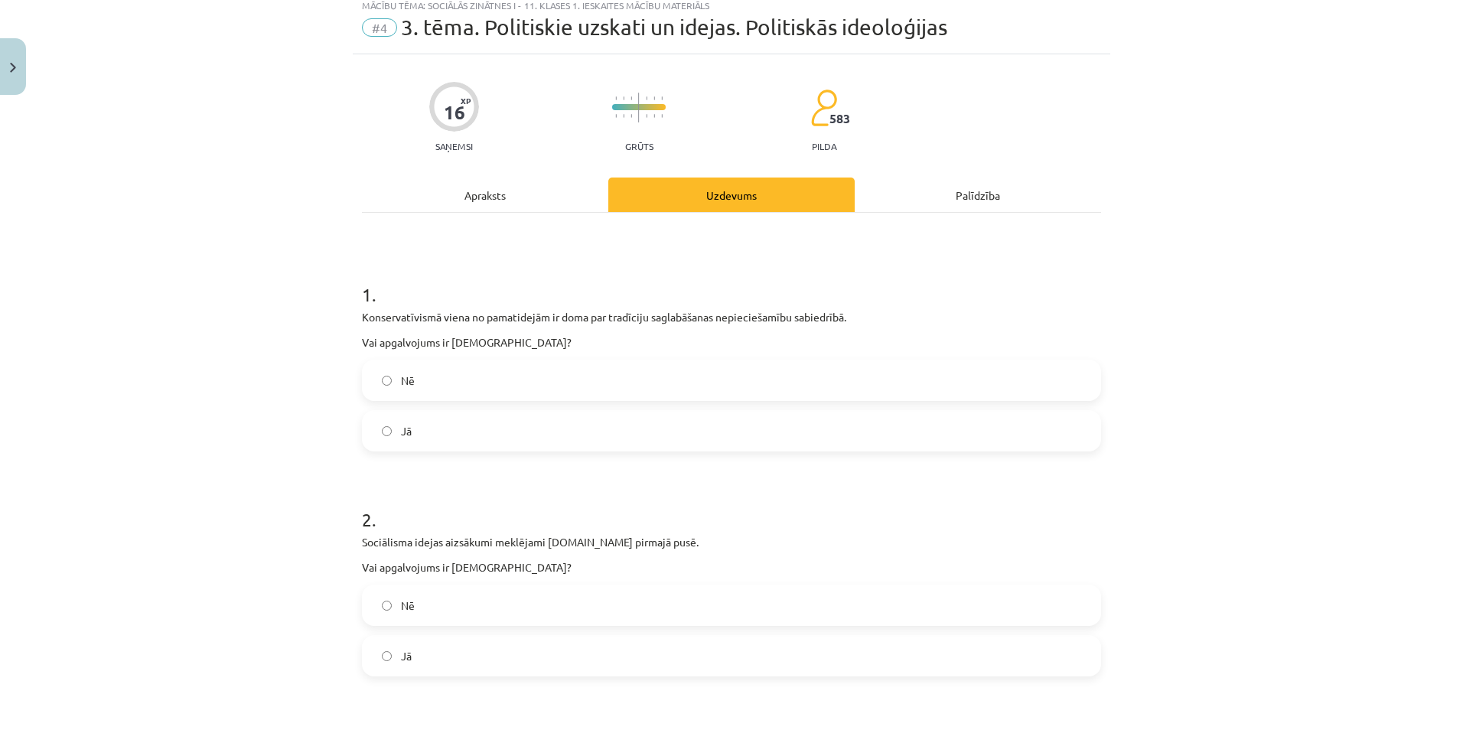
click at [445, 434] on label "Jā" at bounding box center [732, 431] width 736 height 38
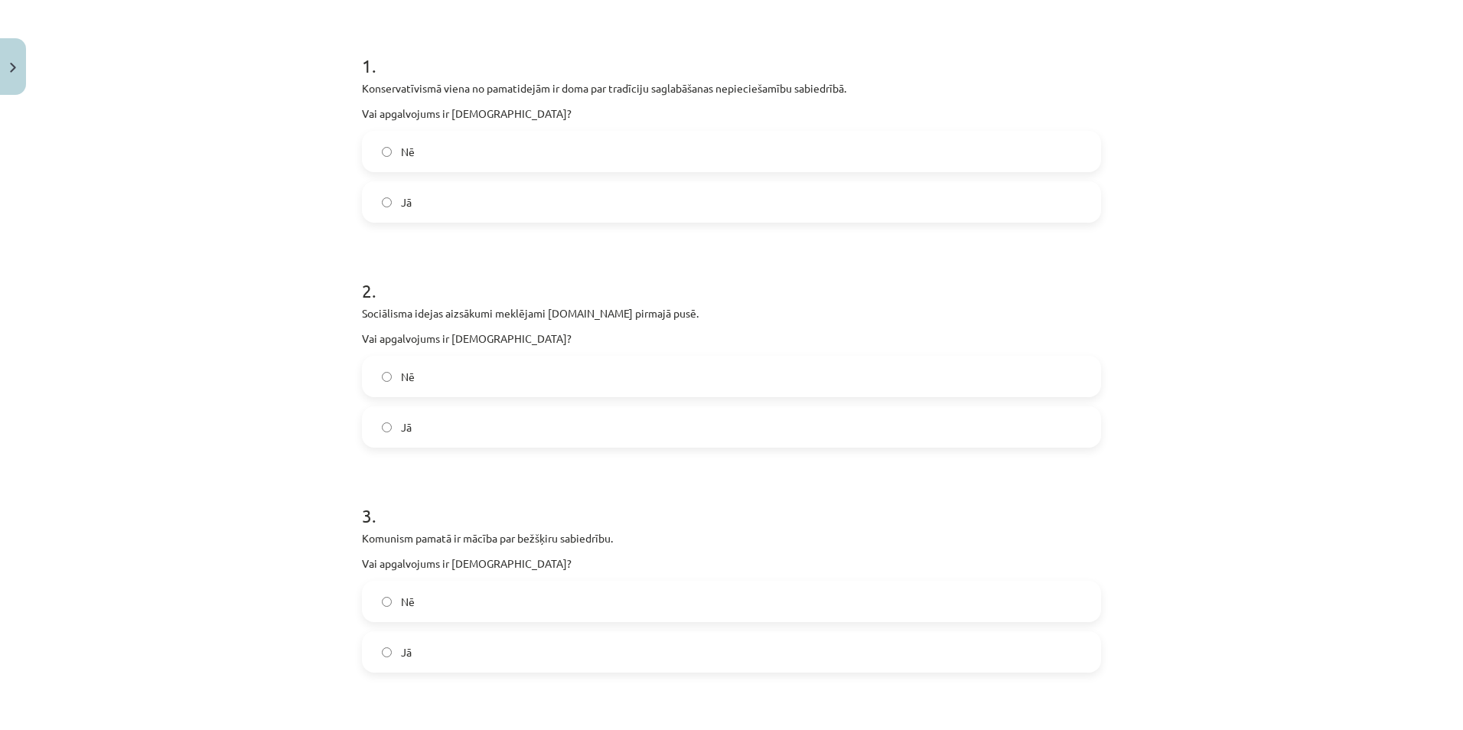
scroll to position [277, 0]
drag, startPoint x: 351, startPoint y: 308, endPoint x: 504, endPoint y: 344, distance: 157.1
click at [465, 428] on label "Jā" at bounding box center [732, 426] width 736 height 38
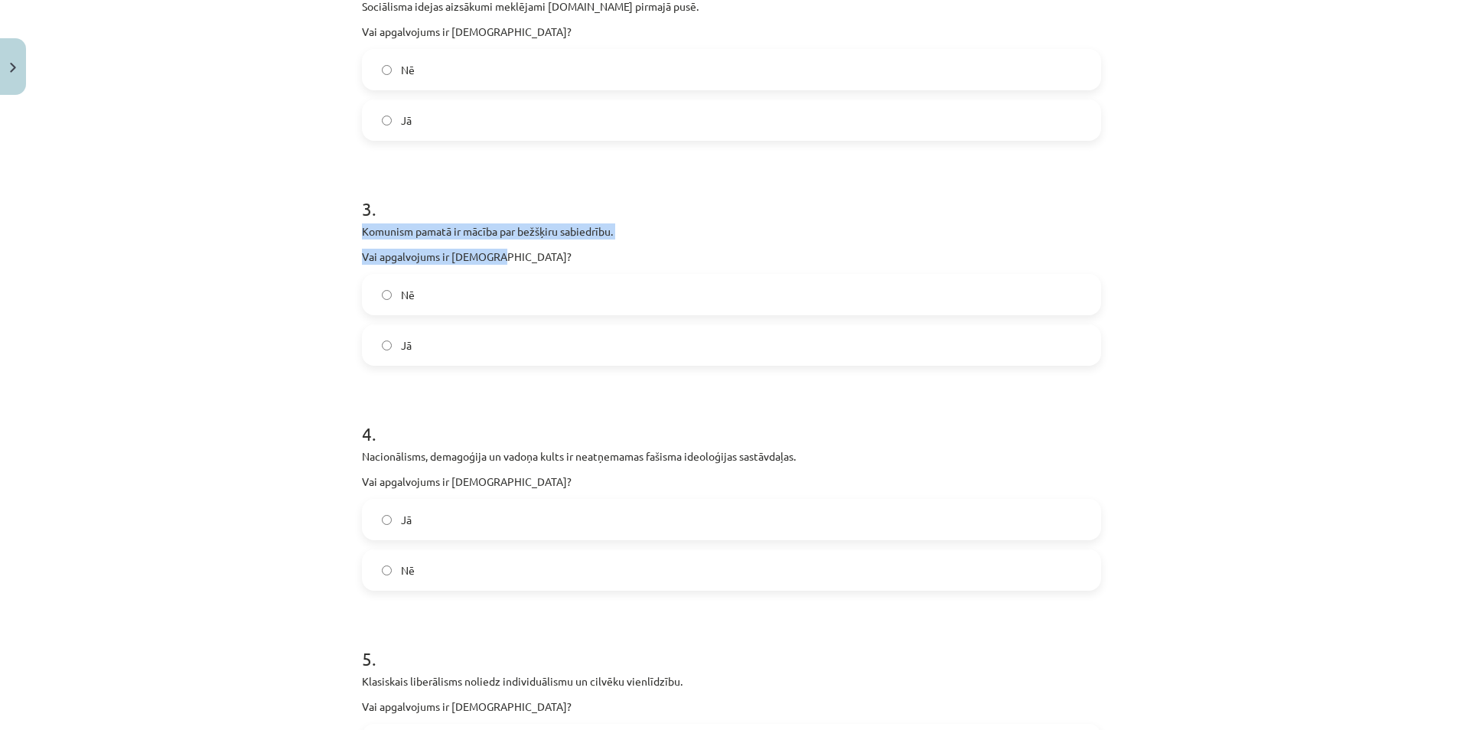
drag, startPoint x: 350, startPoint y: 227, endPoint x: 509, endPoint y: 253, distance: 161.3
click at [509, 253] on div "16 XP Saņemsi Grūts 583 pilda Apraksts Uzdevums Palīdzība 1 . Konservatīvismā v…" at bounding box center [732, 526] width 758 height 2015
click at [464, 347] on label "Jā" at bounding box center [732, 345] width 736 height 38
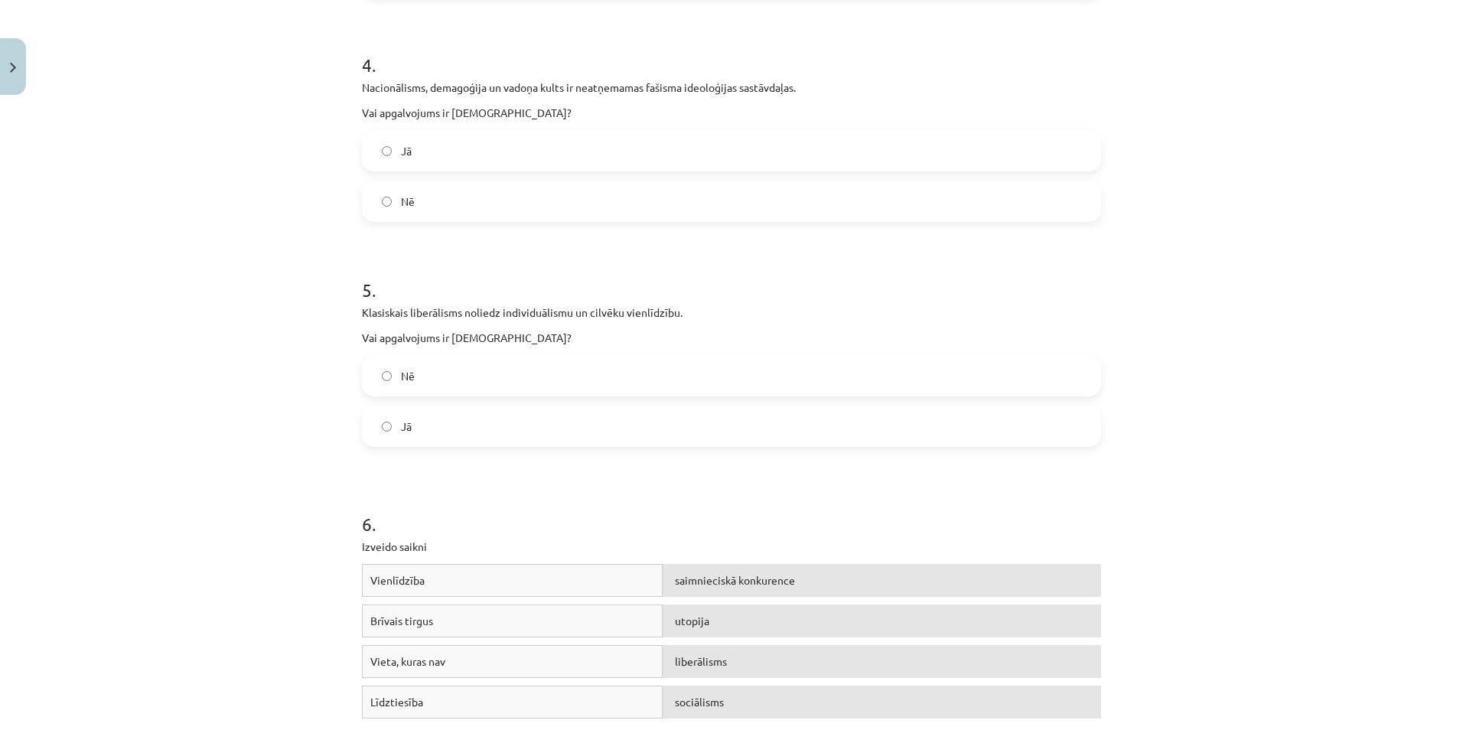
scroll to position [966, 0]
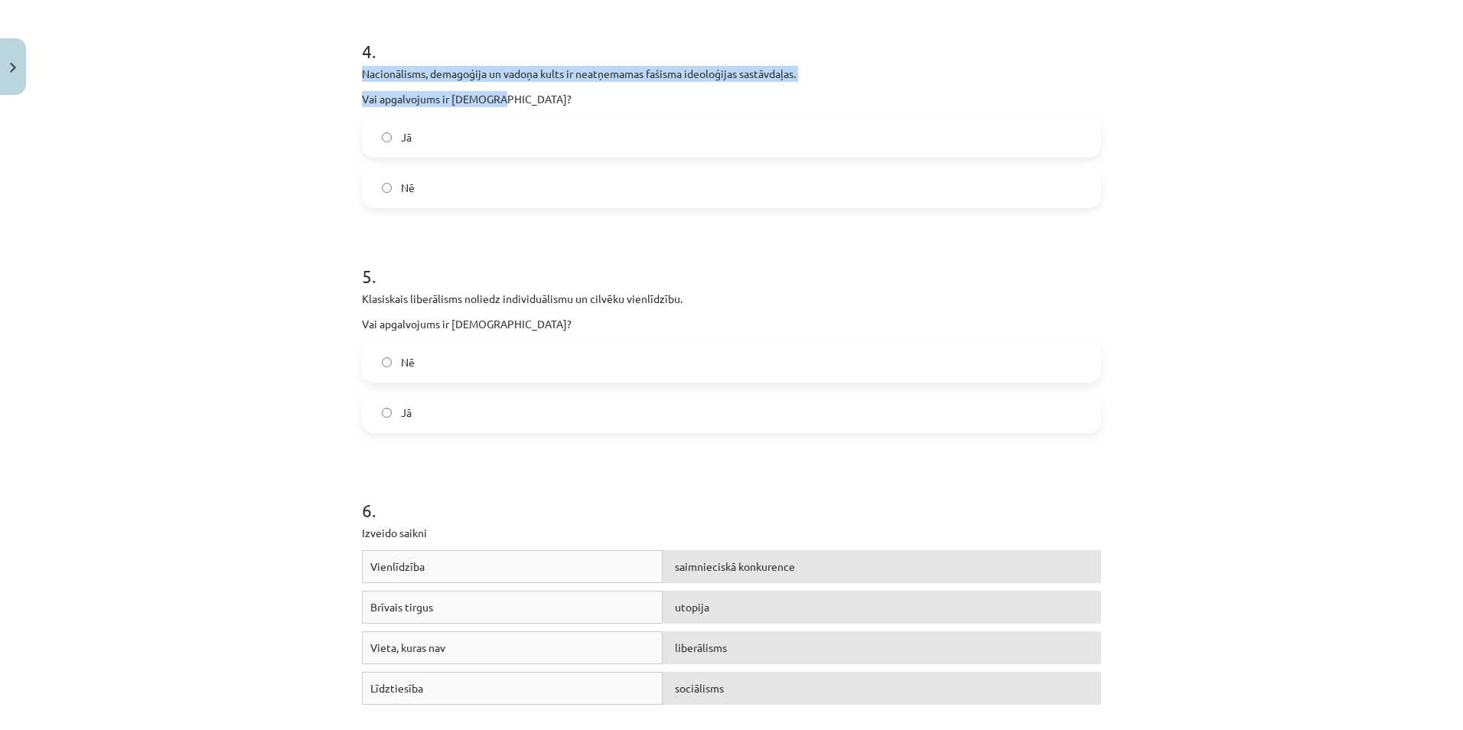
drag, startPoint x: 351, startPoint y: 71, endPoint x: 507, endPoint y: 96, distance: 158.2
click at [507, 96] on div "16 XP Saņemsi Grūts 583 pilda Apraksts Uzdevums Palīdzība 1 . Konservatīvismā v…" at bounding box center [732, 143] width 758 height 2015
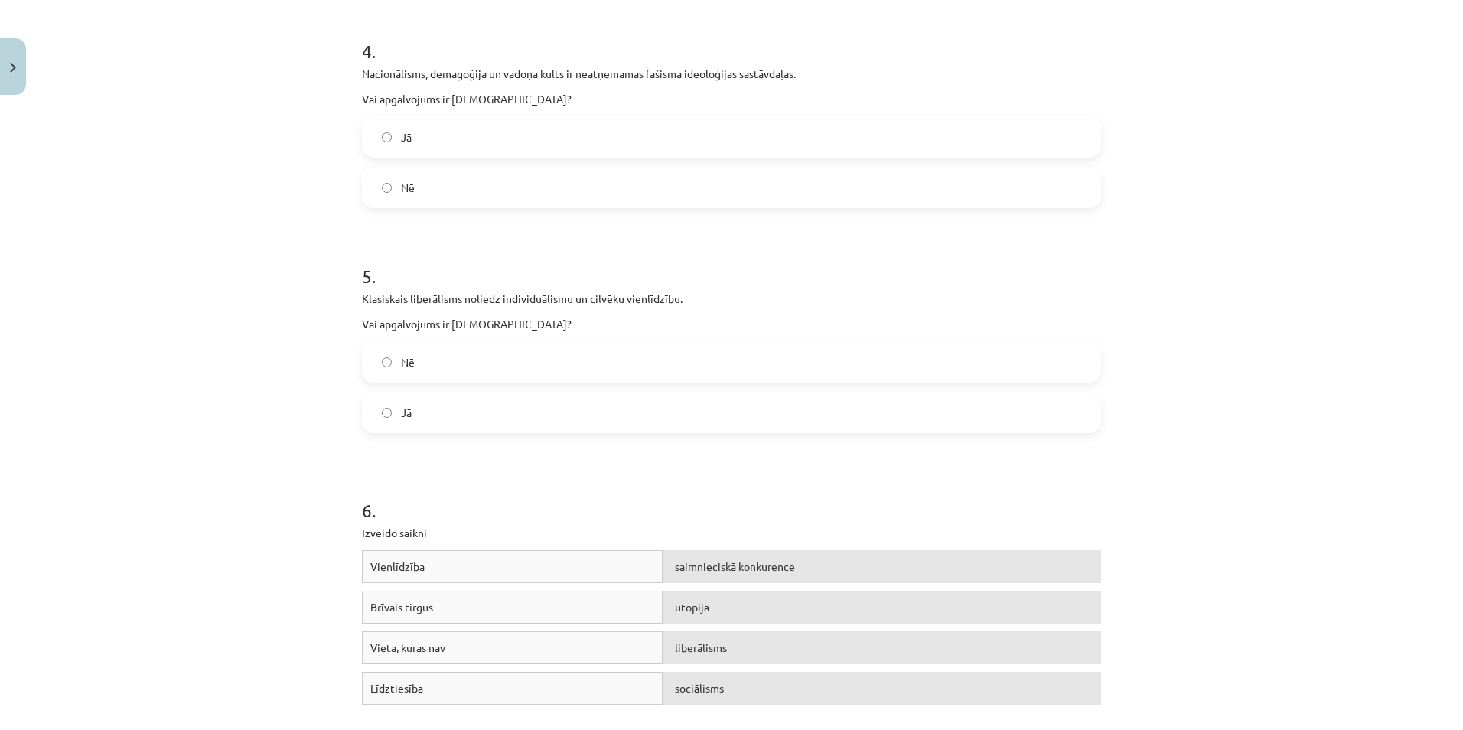
click at [415, 142] on label "Jā" at bounding box center [732, 137] width 736 height 38
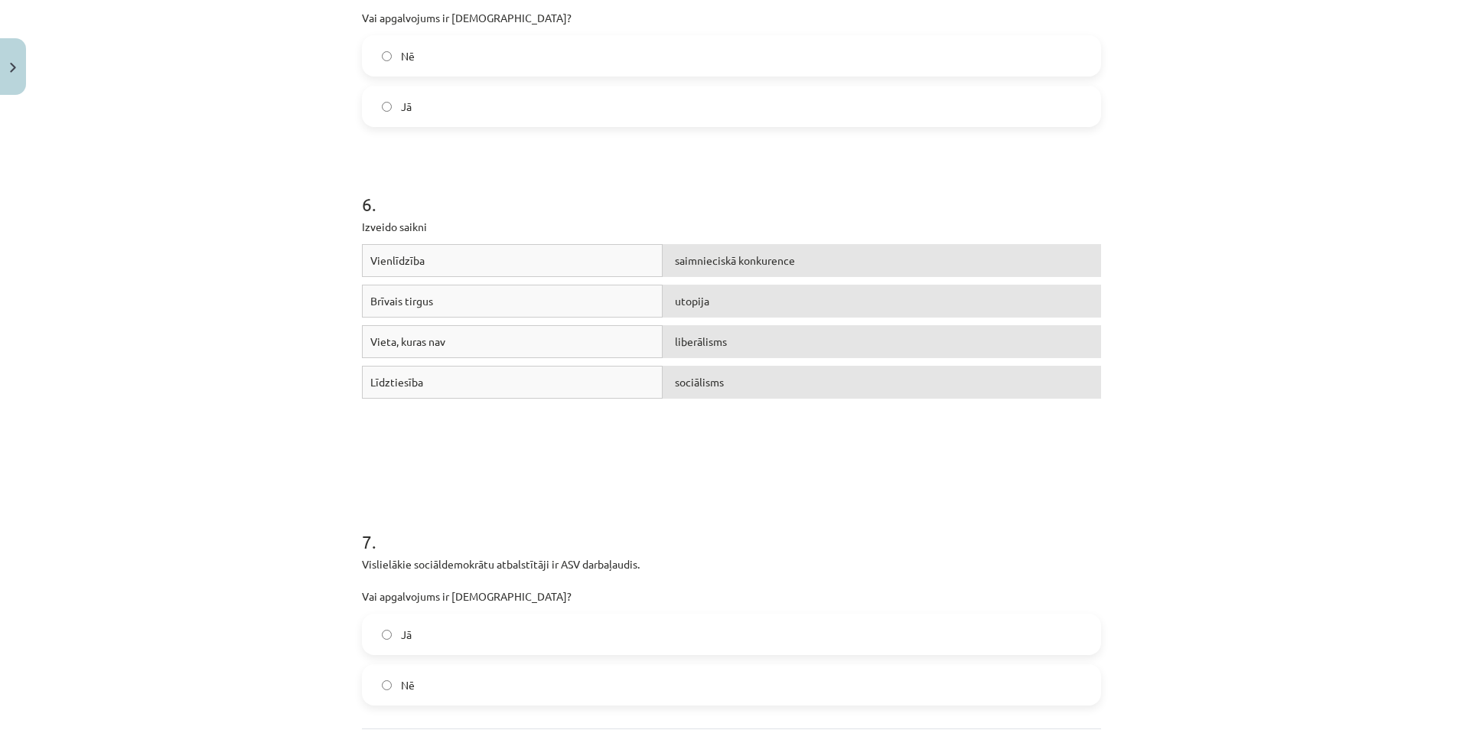
scroll to position [1196, 0]
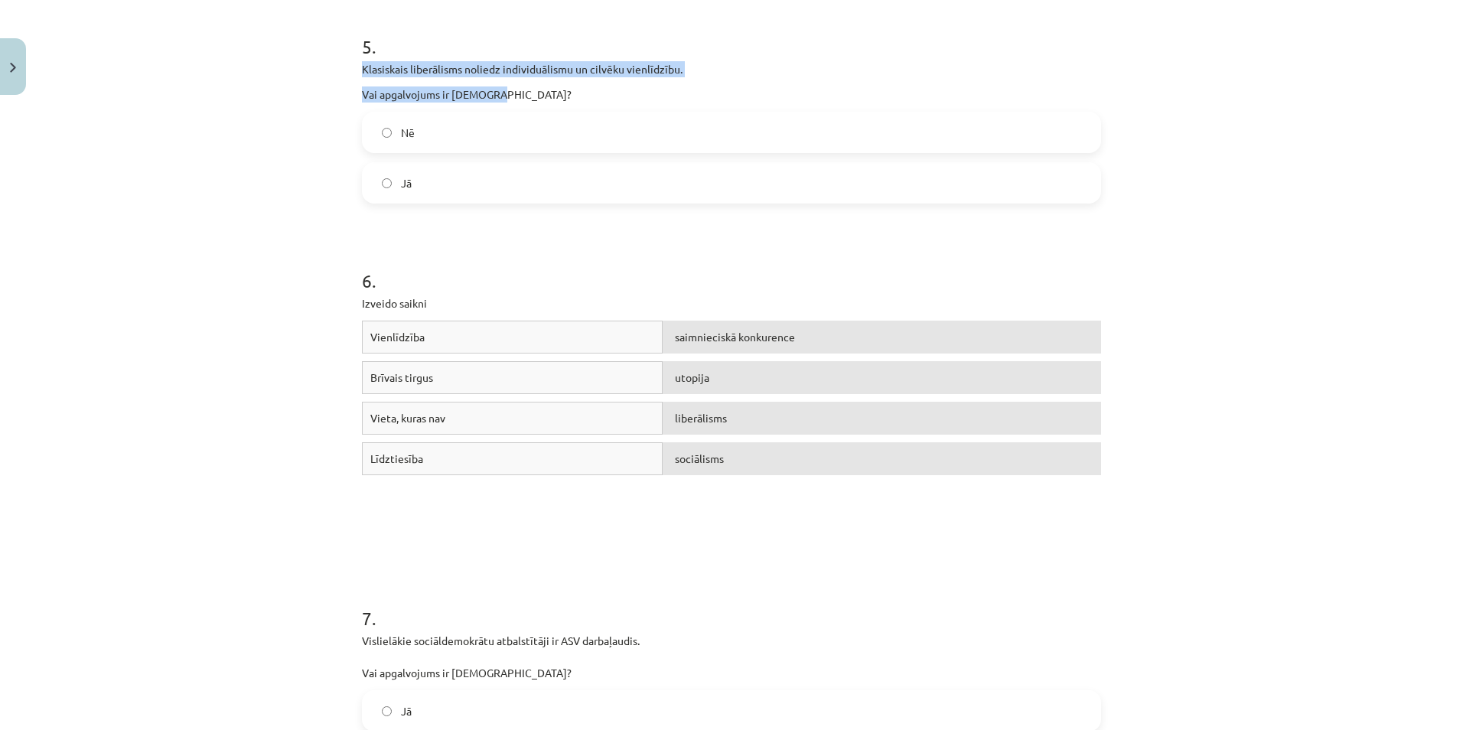
drag, startPoint x: 348, startPoint y: 67, endPoint x: 520, endPoint y: 96, distance: 174.8
click at [429, 136] on label "Nē" at bounding box center [732, 132] width 736 height 38
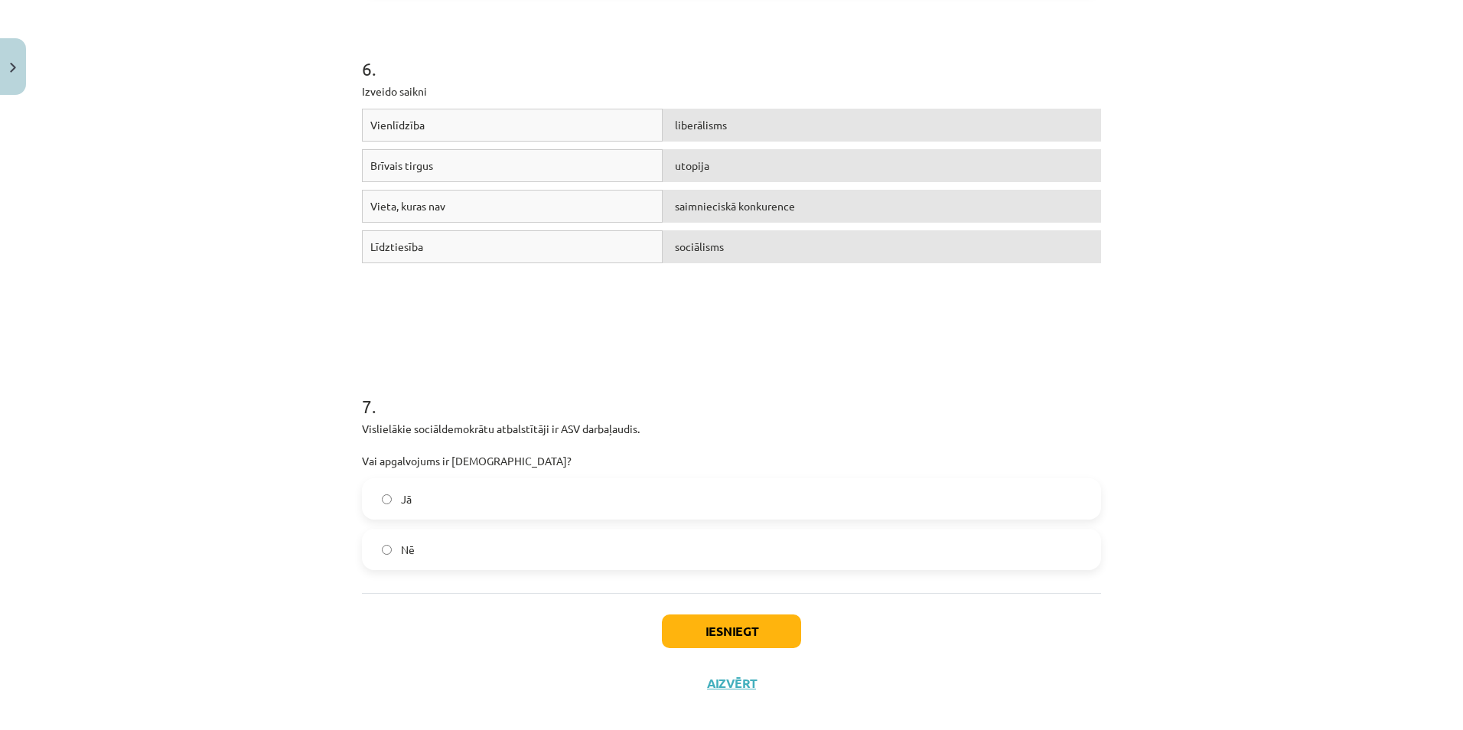
scroll to position [1425, 0]
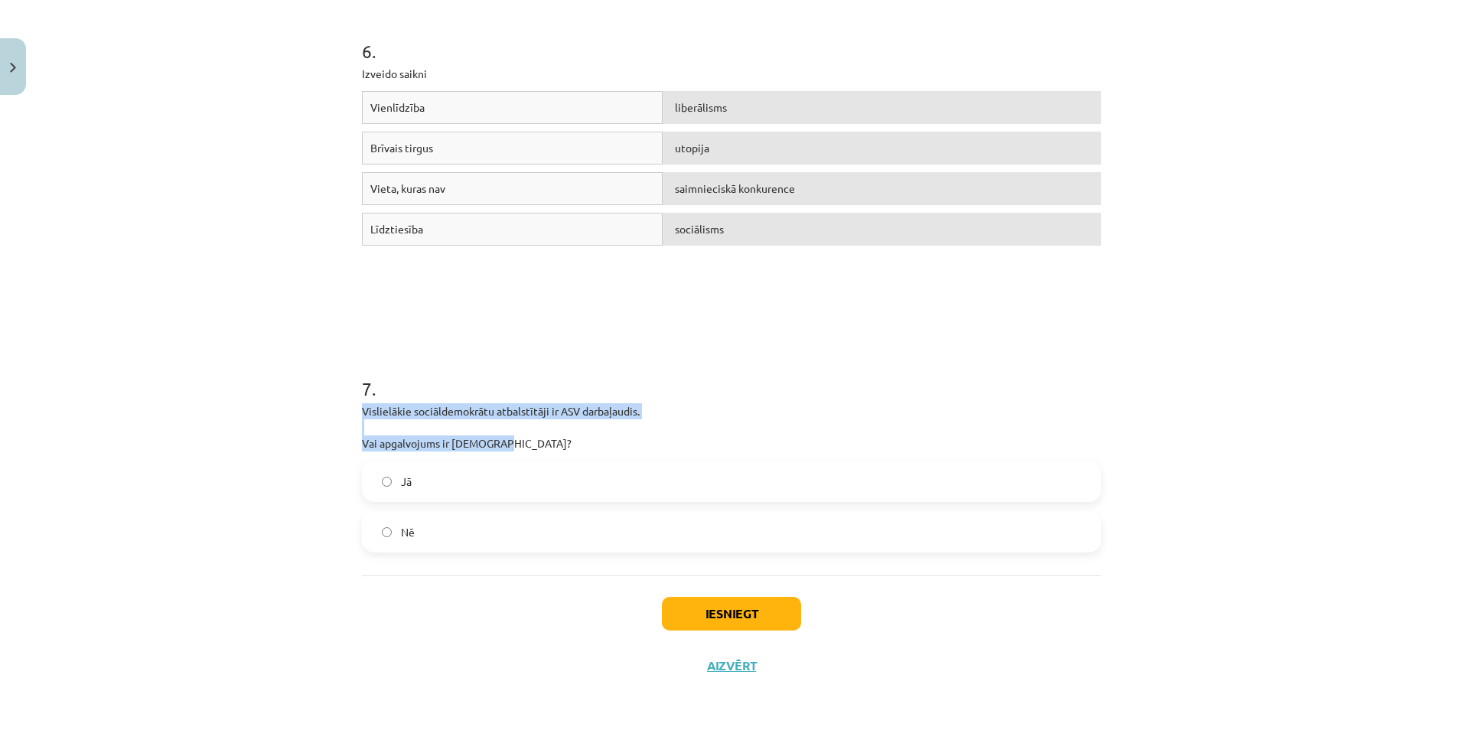
drag, startPoint x: 351, startPoint y: 404, endPoint x: 515, endPoint y: 445, distance: 168.9
click at [471, 533] on label "Nē" at bounding box center [732, 532] width 736 height 38
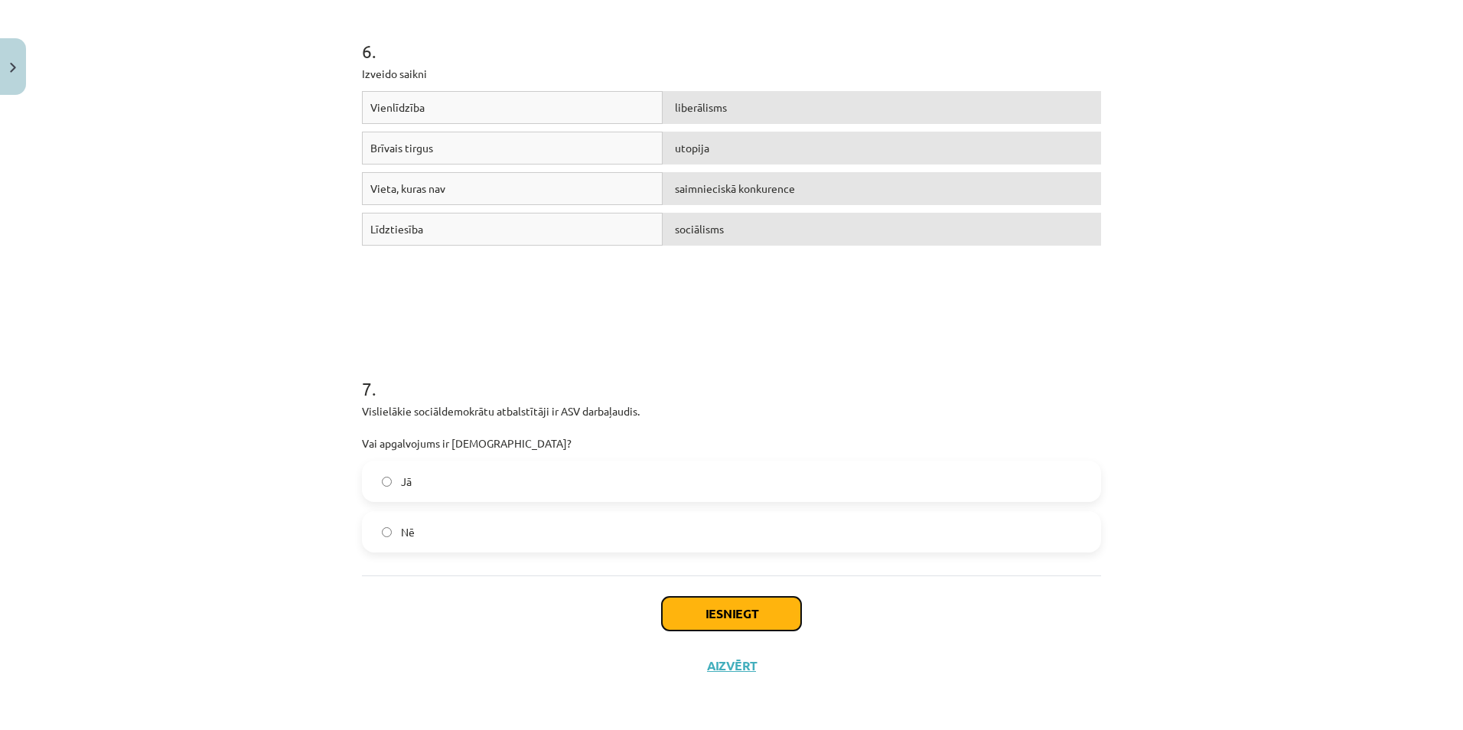
click at [742, 618] on button "Iesniegt" at bounding box center [731, 614] width 139 height 34
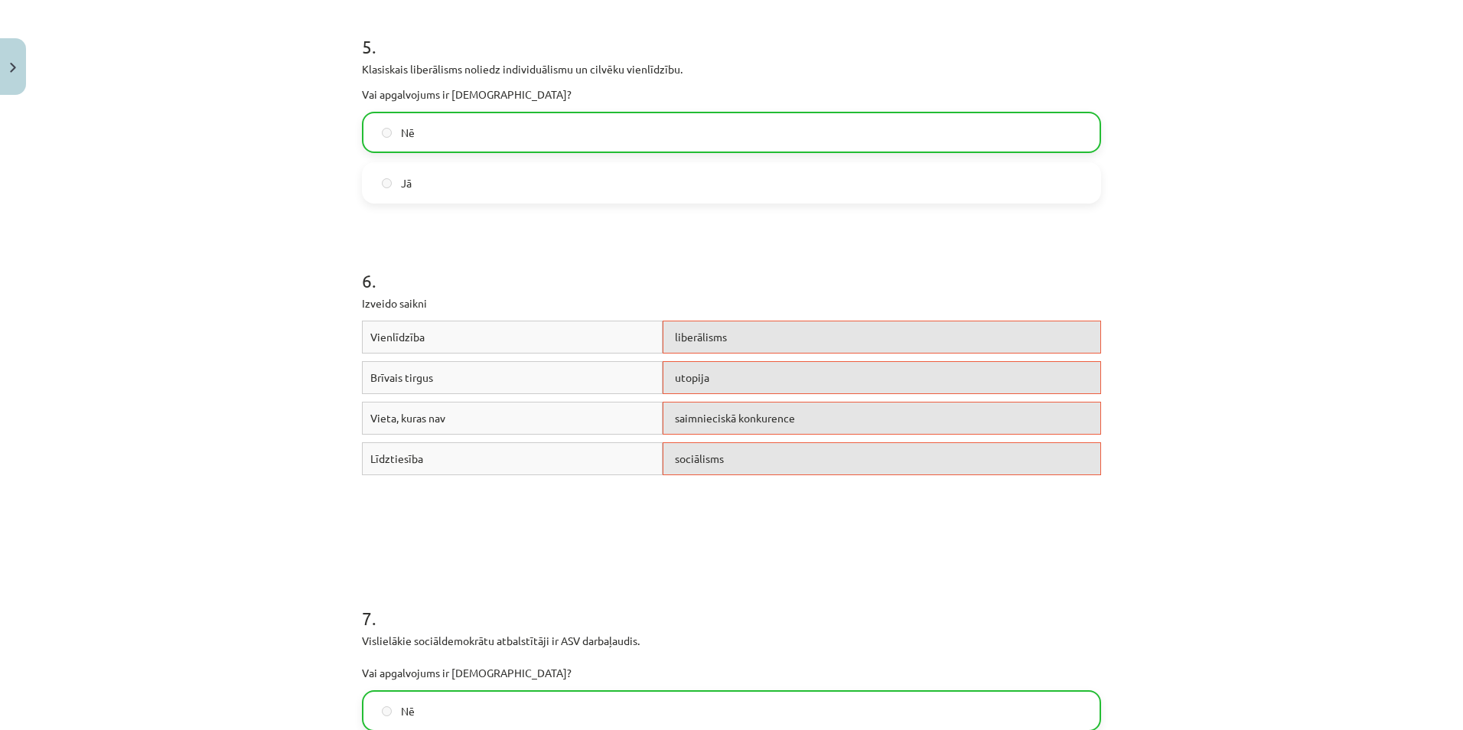
scroll to position [1474, 0]
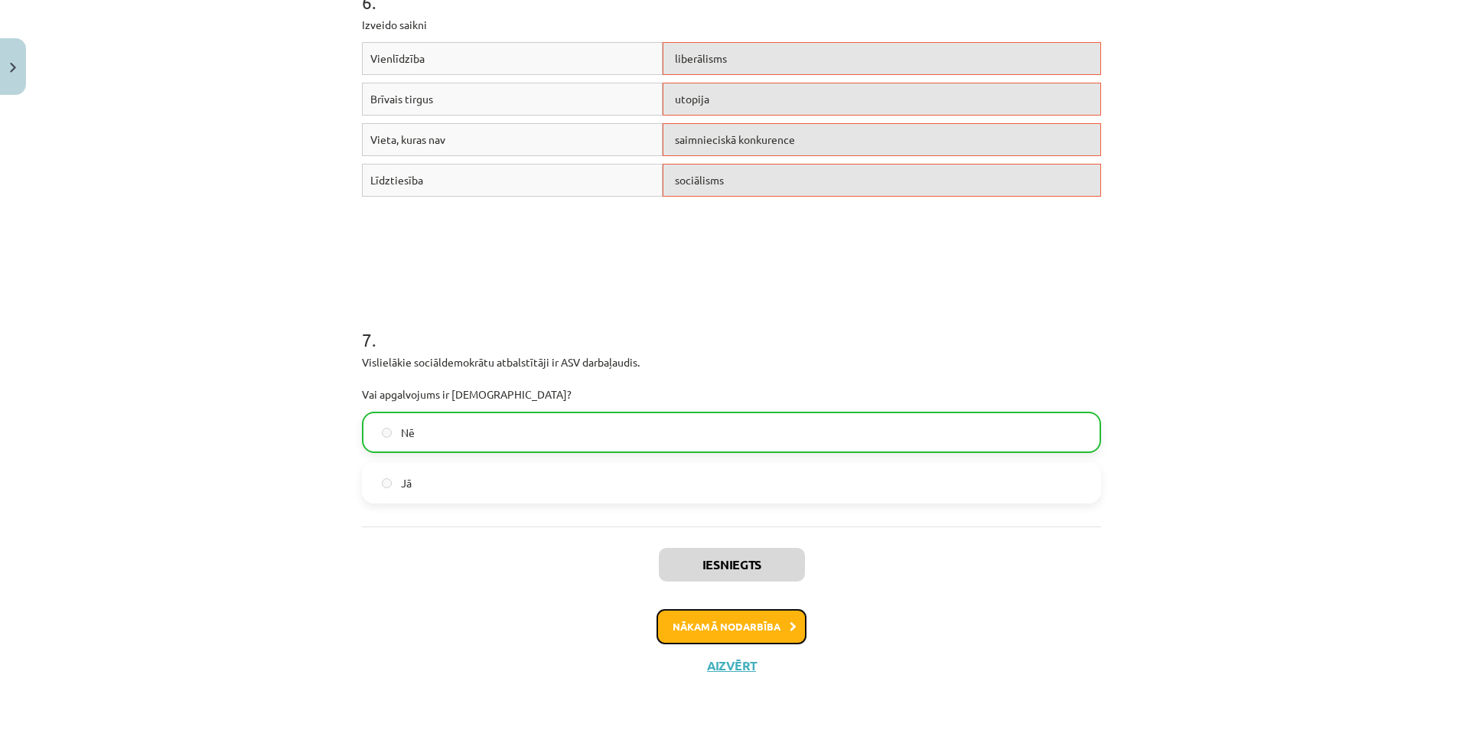
click at [765, 629] on button "Nākamā nodarbība" at bounding box center [732, 626] width 150 height 35
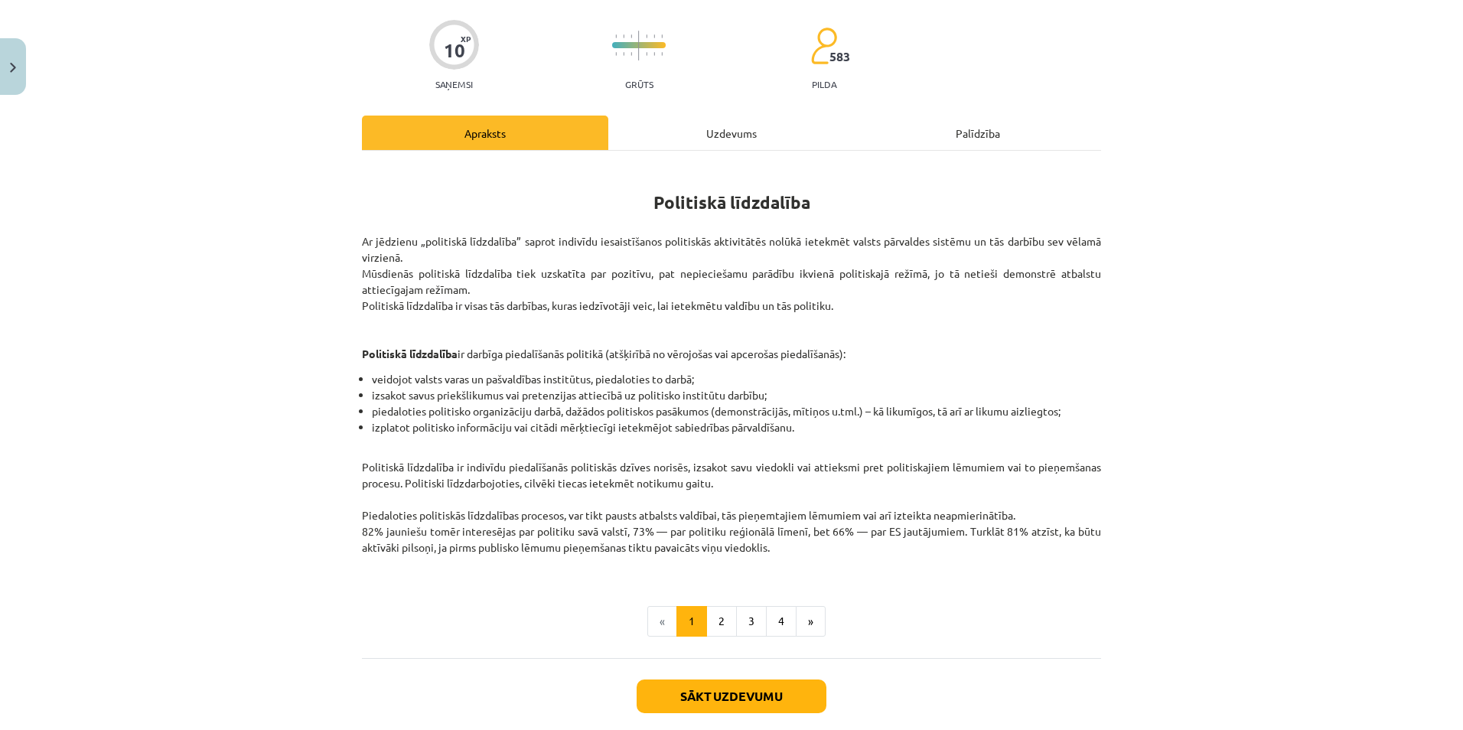
scroll to position [191, 0]
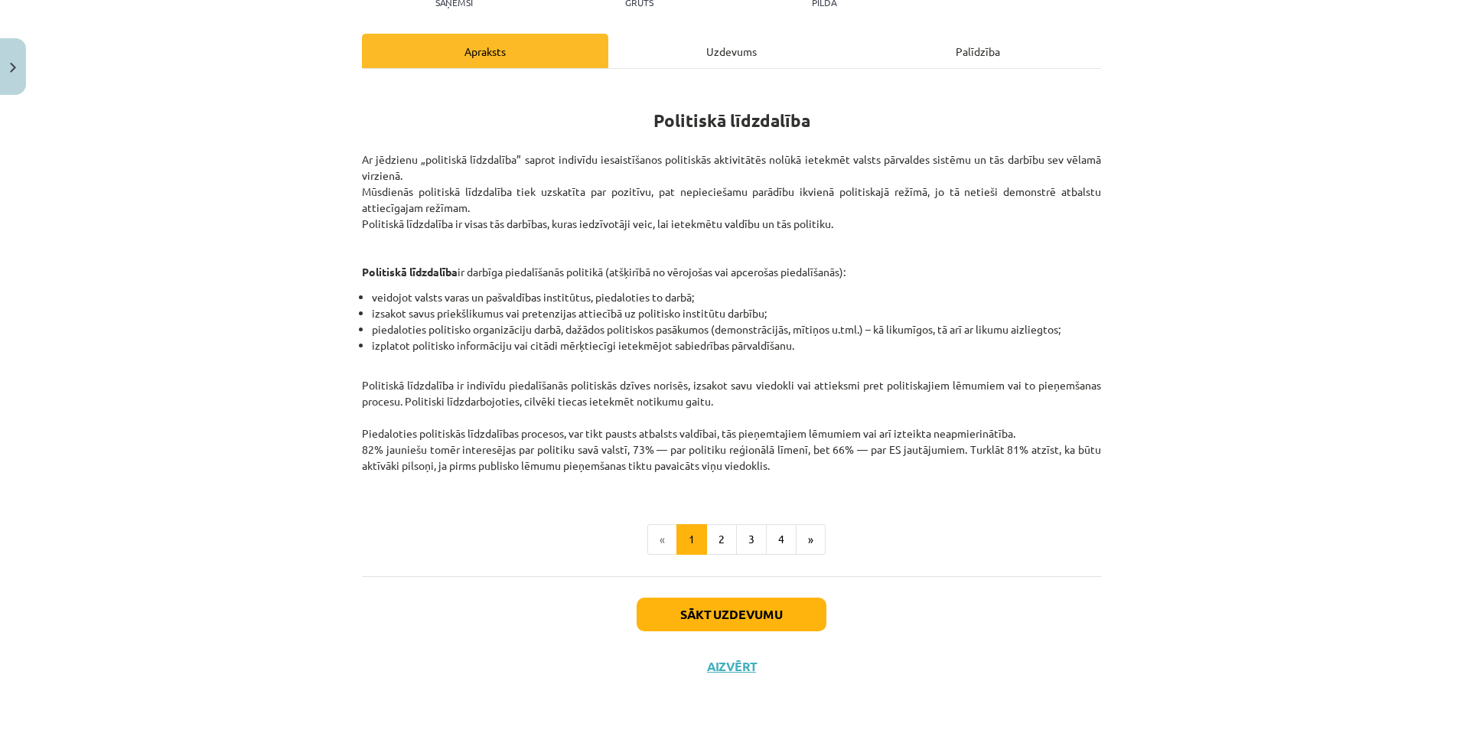
click at [706, 51] on div "Uzdevums" at bounding box center [731, 51] width 246 height 34
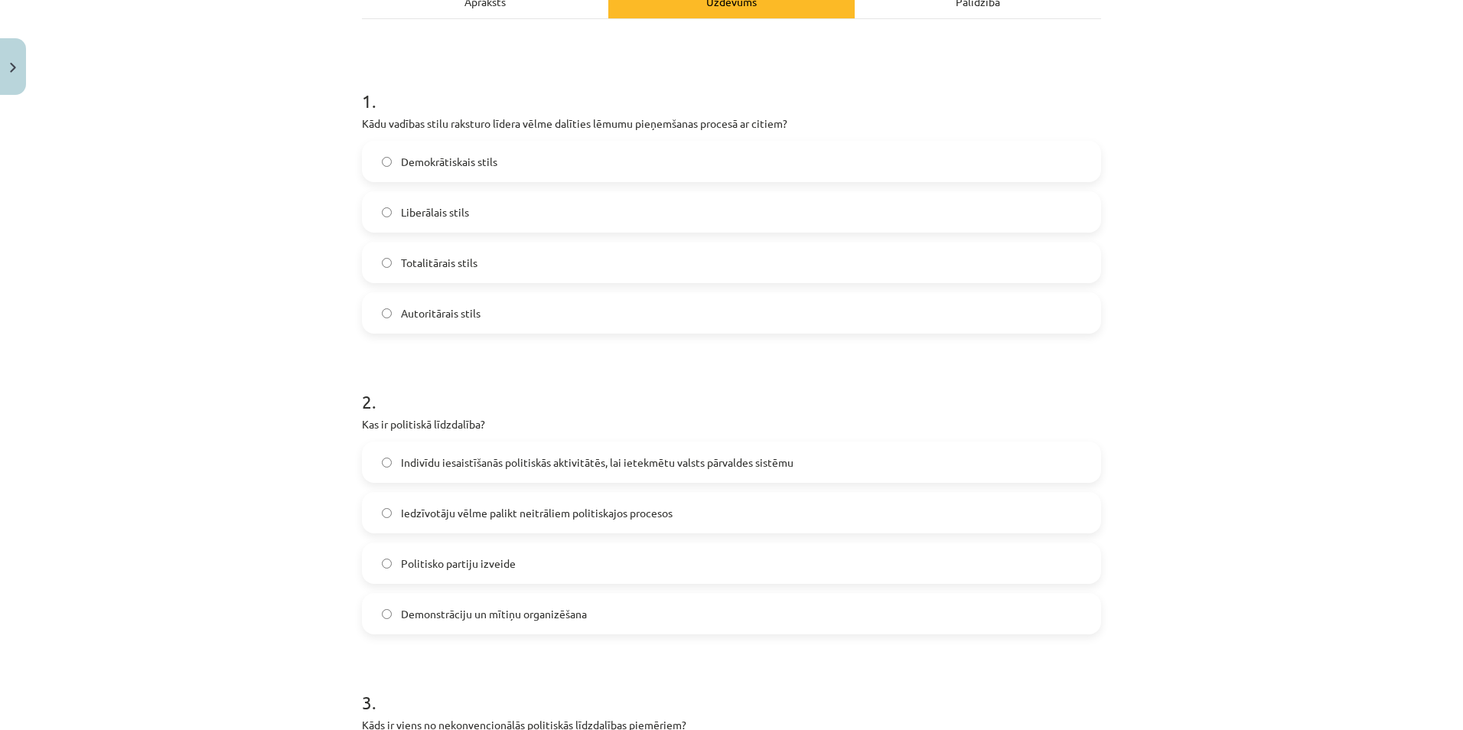
scroll to position [1, 0]
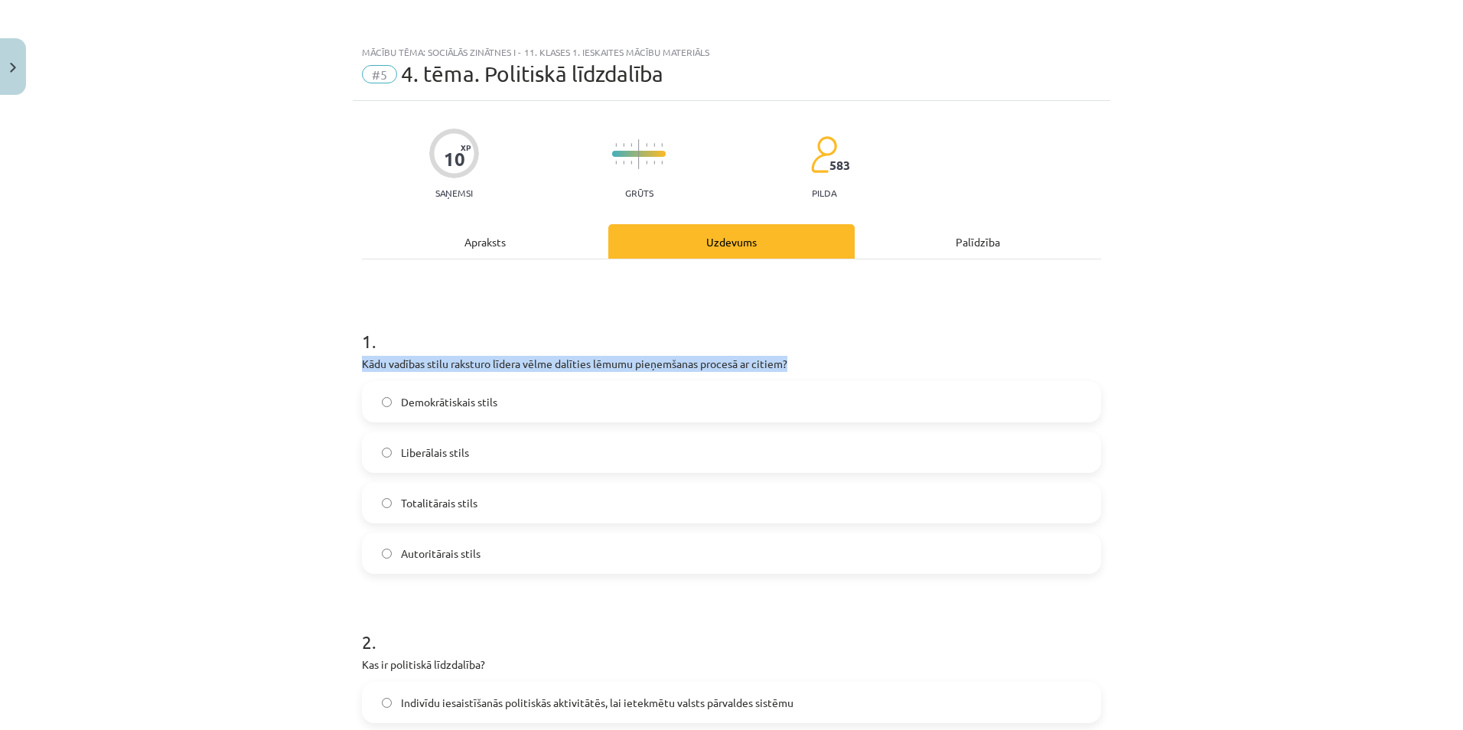
drag, startPoint x: 347, startPoint y: 357, endPoint x: 824, endPoint y: 358, distance: 476.8
drag, startPoint x: 392, startPoint y: 400, endPoint x: 511, endPoint y: 404, distance: 118.7
click at [511, 404] on label "Demokrātiskais stils" at bounding box center [732, 402] width 736 height 38
drag, startPoint x: 390, startPoint y: 450, endPoint x: 488, endPoint y: 451, distance: 98.0
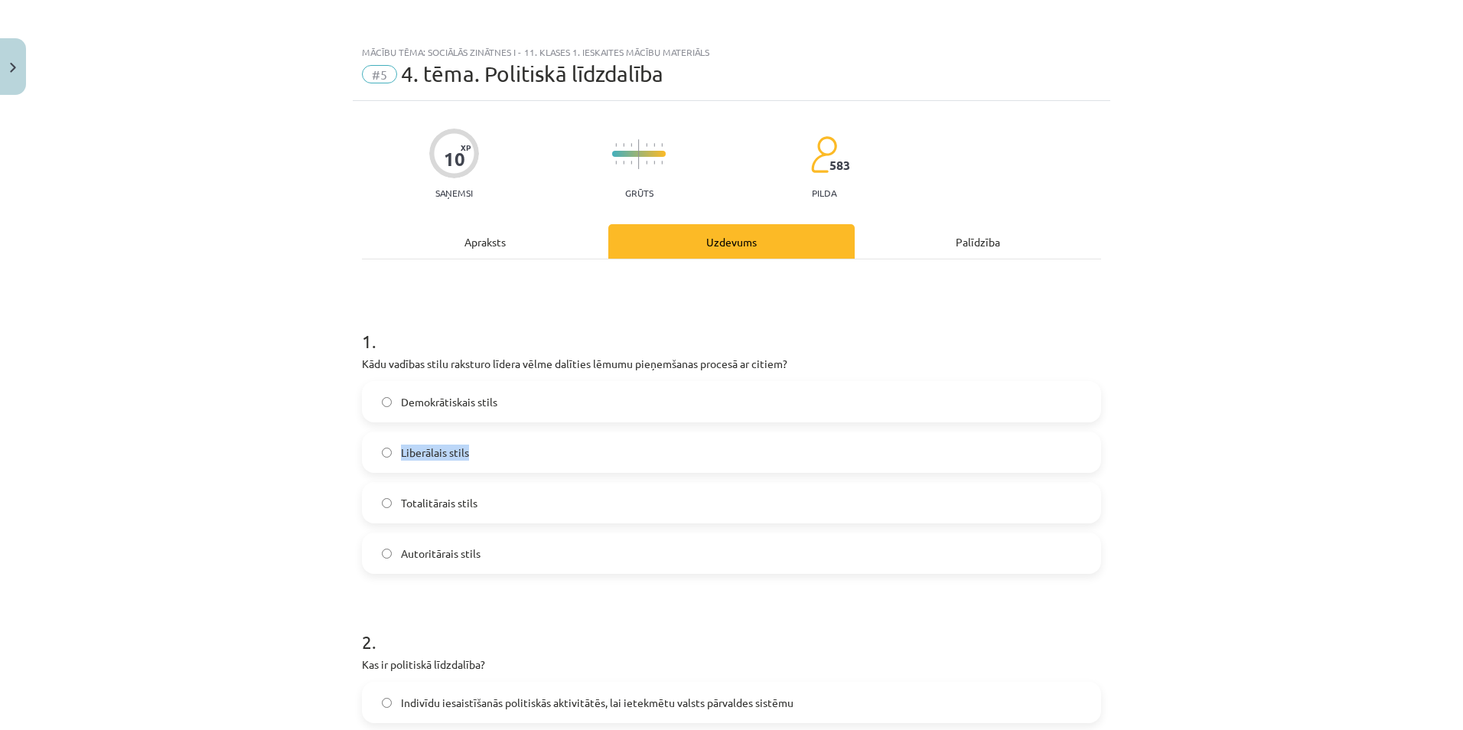
click at [488, 451] on label "Liberālais stils" at bounding box center [732, 452] width 736 height 38
drag, startPoint x: 393, startPoint y: 499, endPoint x: 493, endPoint y: 499, distance: 100.3
click at [493, 499] on label "Totalitārais stils" at bounding box center [732, 503] width 736 height 38
drag, startPoint x: 392, startPoint y: 552, endPoint x: 504, endPoint y: 558, distance: 111.9
click at [504, 558] on label "Autoritārais stils" at bounding box center [732, 553] width 736 height 38
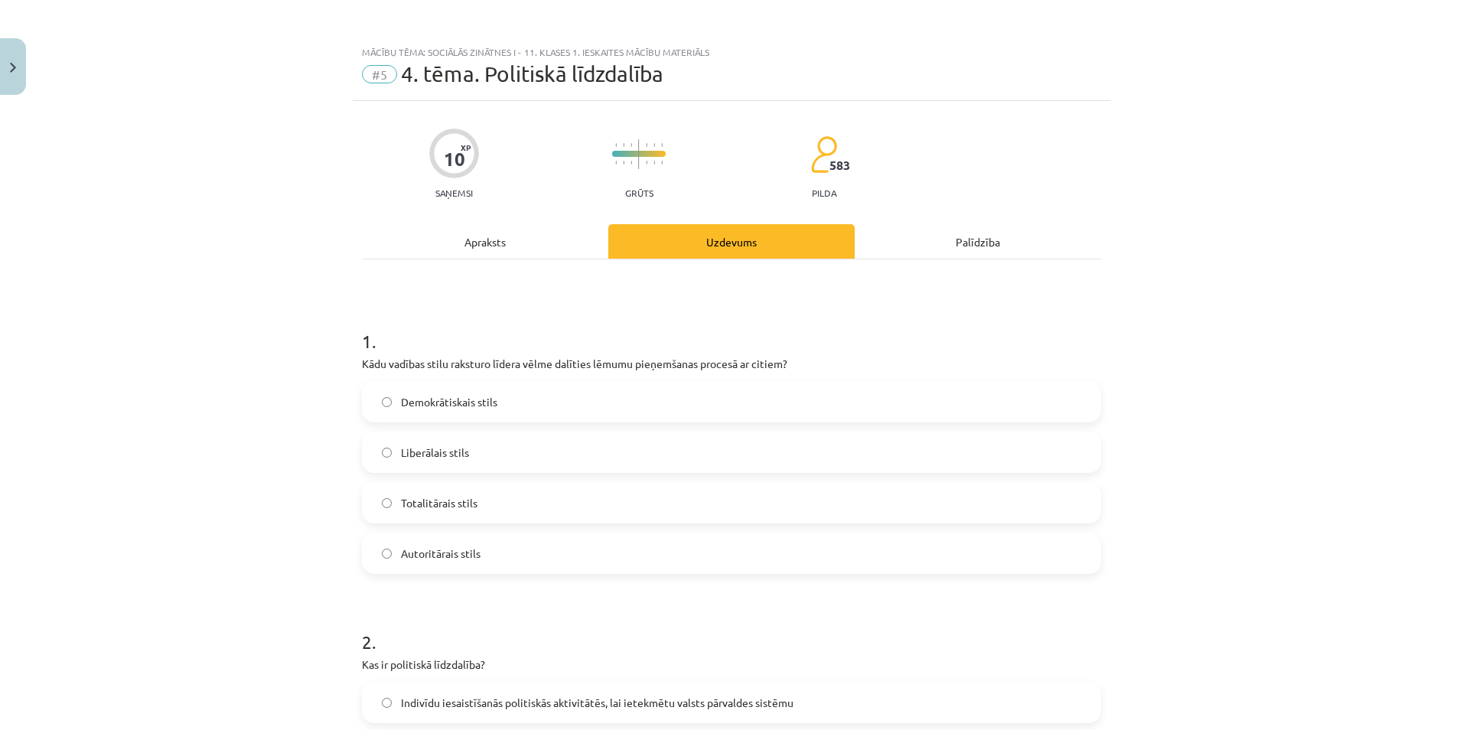
click at [508, 396] on label "Demokrātiskais stils" at bounding box center [732, 402] width 736 height 38
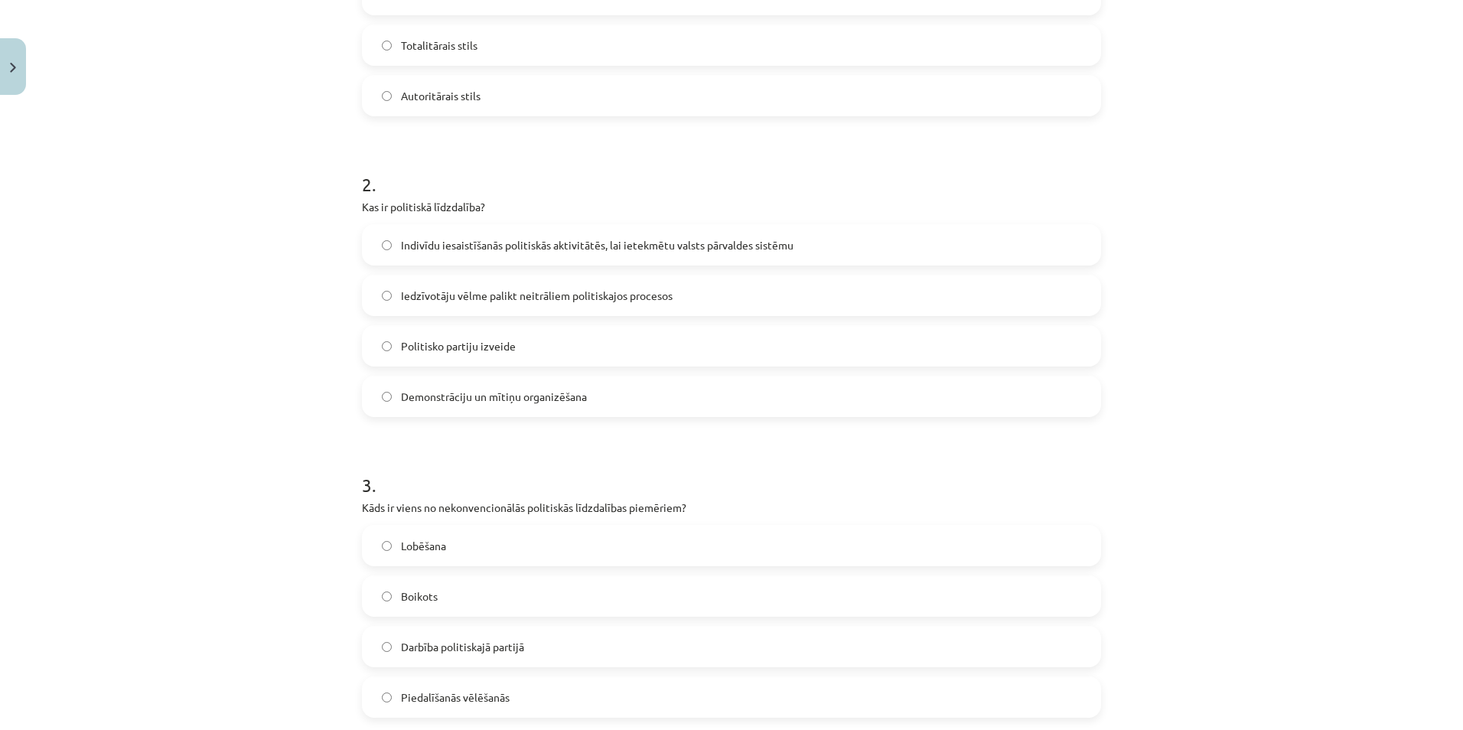
scroll to position [460, 0]
drag, startPoint x: 349, startPoint y: 203, endPoint x: 491, endPoint y: 205, distance: 142.4
click at [491, 205] on div "10 XP Saņemsi Grūts 583 pilda Apraksts Uzdevums Palīdzība 1 . Kādu vadības stil…" at bounding box center [732, 549] width 758 height 1815
drag, startPoint x: 391, startPoint y: 240, endPoint x: 824, endPoint y: 250, distance: 433.3
click at [824, 250] on label "Indivīdu iesaistīšanās politiskās aktivitātēs, lai ietekmētu valsts pārvaldes s…" at bounding box center [732, 243] width 736 height 38
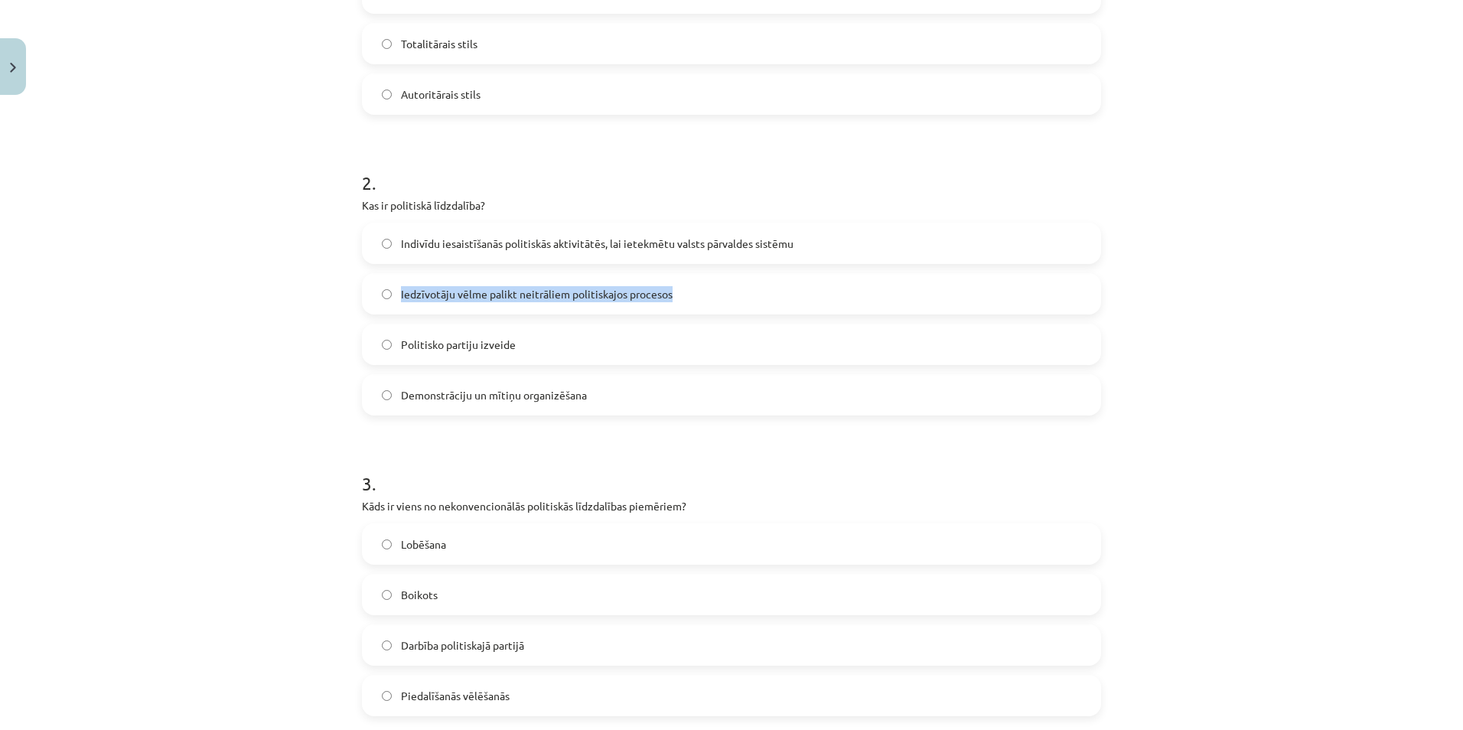
drag, startPoint x: 390, startPoint y: 289, endPoint x: 708, endPoint y: 293, distance: 318.4
click at [708, 293] on label "Iedzīvotāju vēlme palikt neitrāliem politiskajos procesos" at bounding box center [732, 294] width 736 height 38
drag, startPoint x: 391, startPoint y: 342, endPoint x: 537, endPoint y: 347, distance: 145.5
click at [537, 347] on label "Politisko partiju izveide" at bounding box center [732, 344] width 736 height 38
drag, startPoint x: 394, startPoint y: 396, endPoint x: 616, endPoint y: 396, distance: 222.0
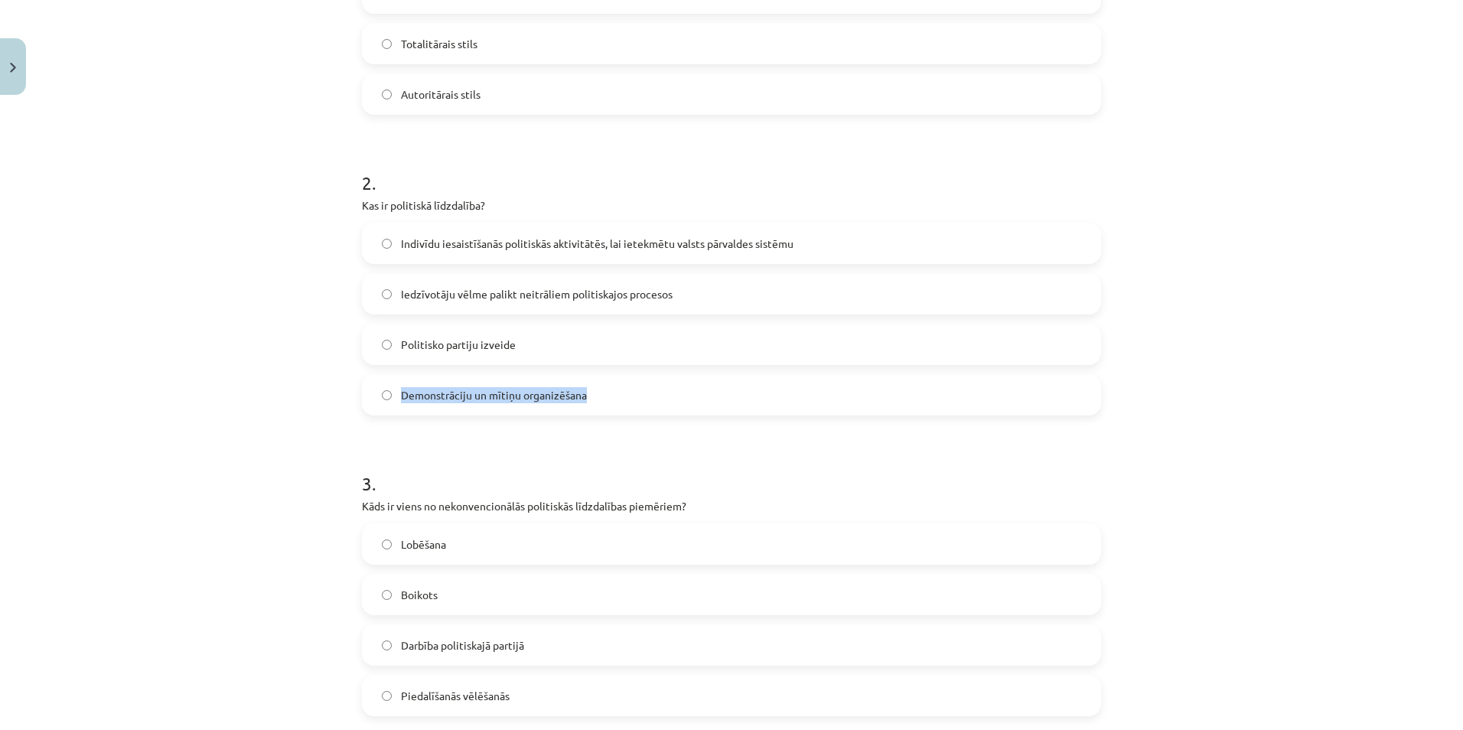
click at [616, 396] on label "Demonstrāciju un mītiņu organizēšana" at bounding box center [732, 395] width 736 height 38
click at [452, 240] on span "Indivīdu iesaistīšanās politiskās aktivitātēs, lai ietekmētu valsts pārvaldes s…" at bounding box center [597, 244] width 393 height 16
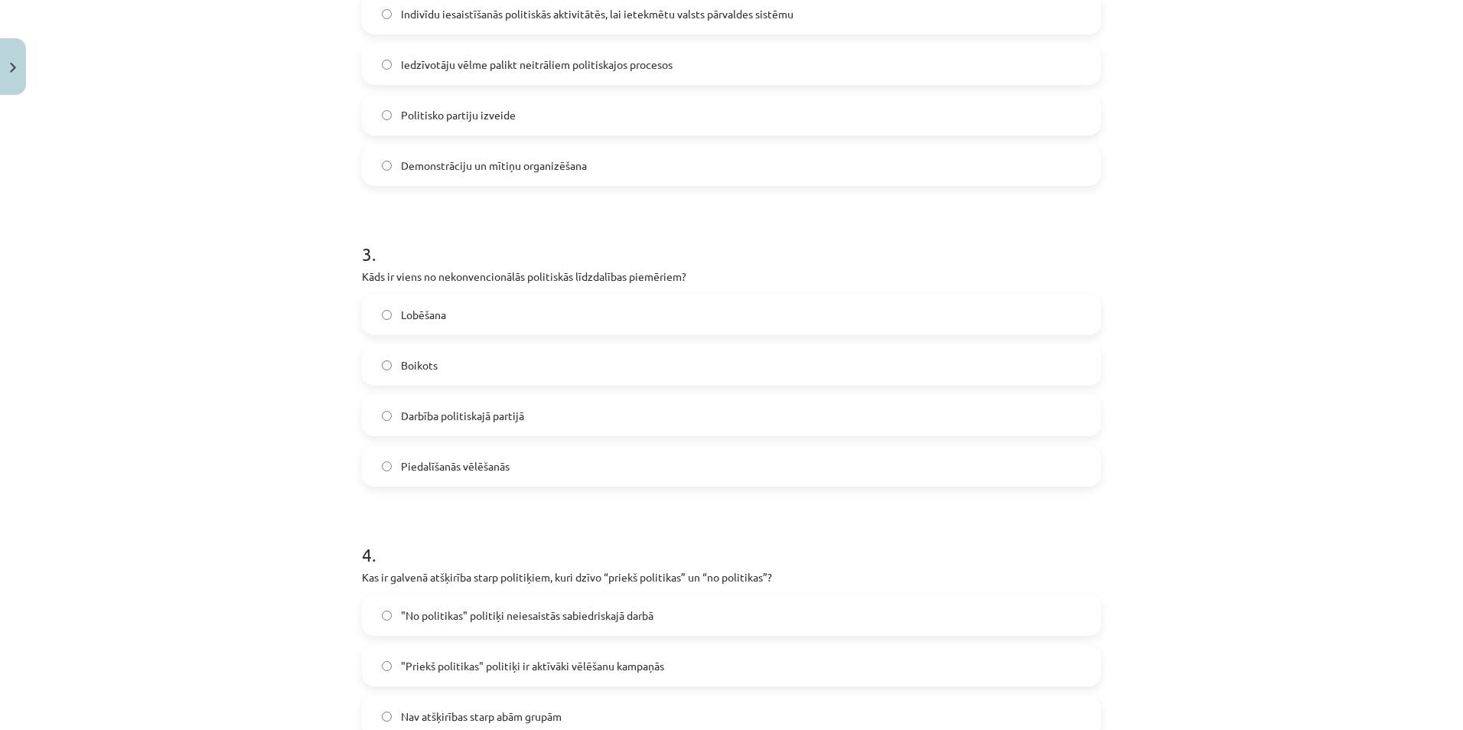
scroll to position [766, 0]
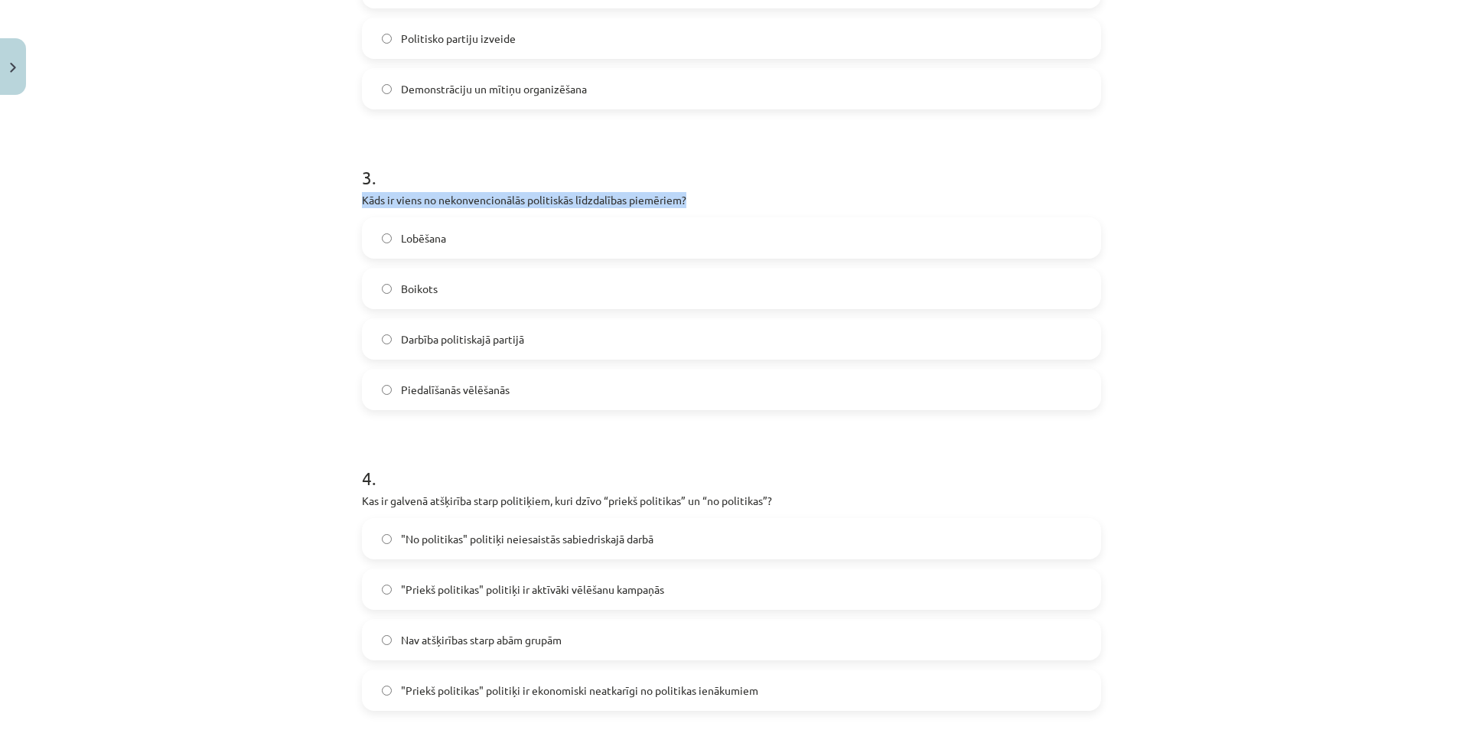
drag, startPoint x: 347, startPoint y: 196, endPoint x: 751, endPoint y: 203, distance: 404.2
click at [751, 203] on div "10 XP Saņemsi Grūts 583 pilda Apraksts Uzdevums Palīdzība 1 . Kādu vadības stil…" at bounding box center [732, 243] width 758 height 1815
drag, startPoint x: 391, startPoint y: 233, endPoint x: 459, endPoint y: 240, distance: 68.4
click at [459, 240] on label "Lobēšana" at bounding box center [732, 238] width 736 height 38
drag, startPoint x: 387, startPoint y: 285, endPoint x: 449, endPoint y: 285, distance: 61.2
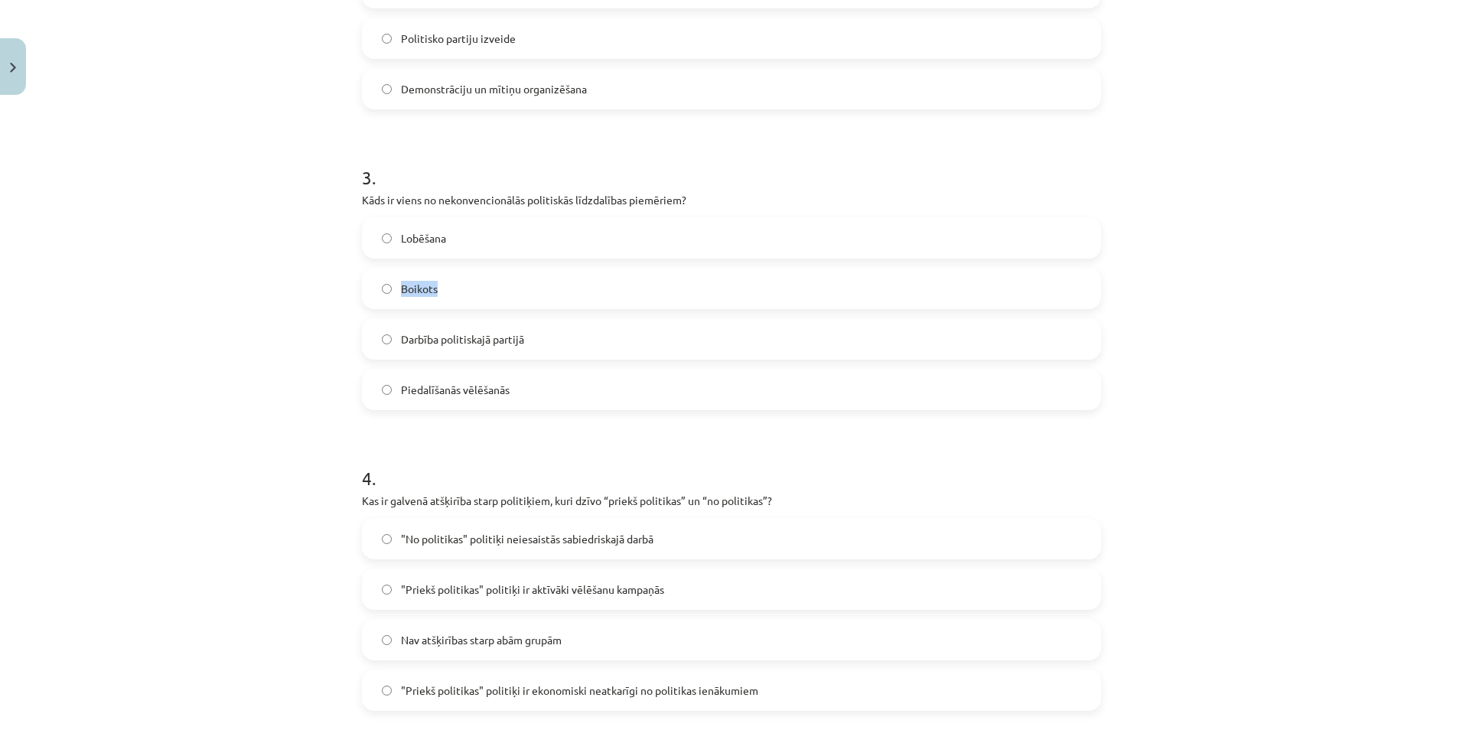
click at [449, 285] on label "Boikots" at bounding box center [732, 288] width 736 height 38
drag, startPoint x: 390, startPoint y: 334, endPoint x: 545, endPoint y: 344, distance: 155.7
click at [545, 344] on label "Darbība politiskajā partijā" at bounding box center [732, 339] width 736 height 38
drag, startPoint x: 392, startPoint y: 383, endPoint x: 525, endPoint y: 393, distance: 133.5
click at [525, 393] on label "Piedalīšanās vēlēšanās" at bounding box center [732, 389] width 736 height 38
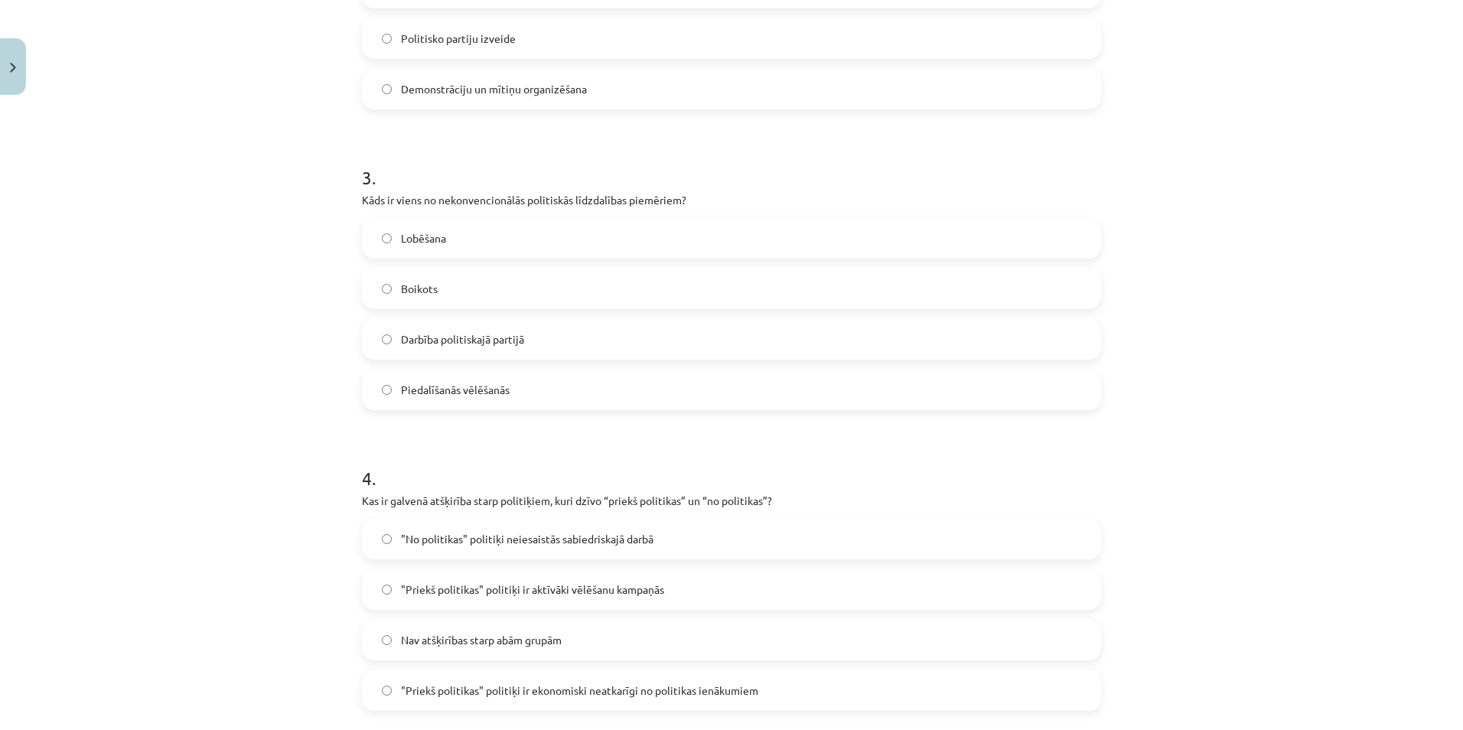
click at [477, 288] on label "Boikots" at bounding box center [732, 288] width 736 height 38
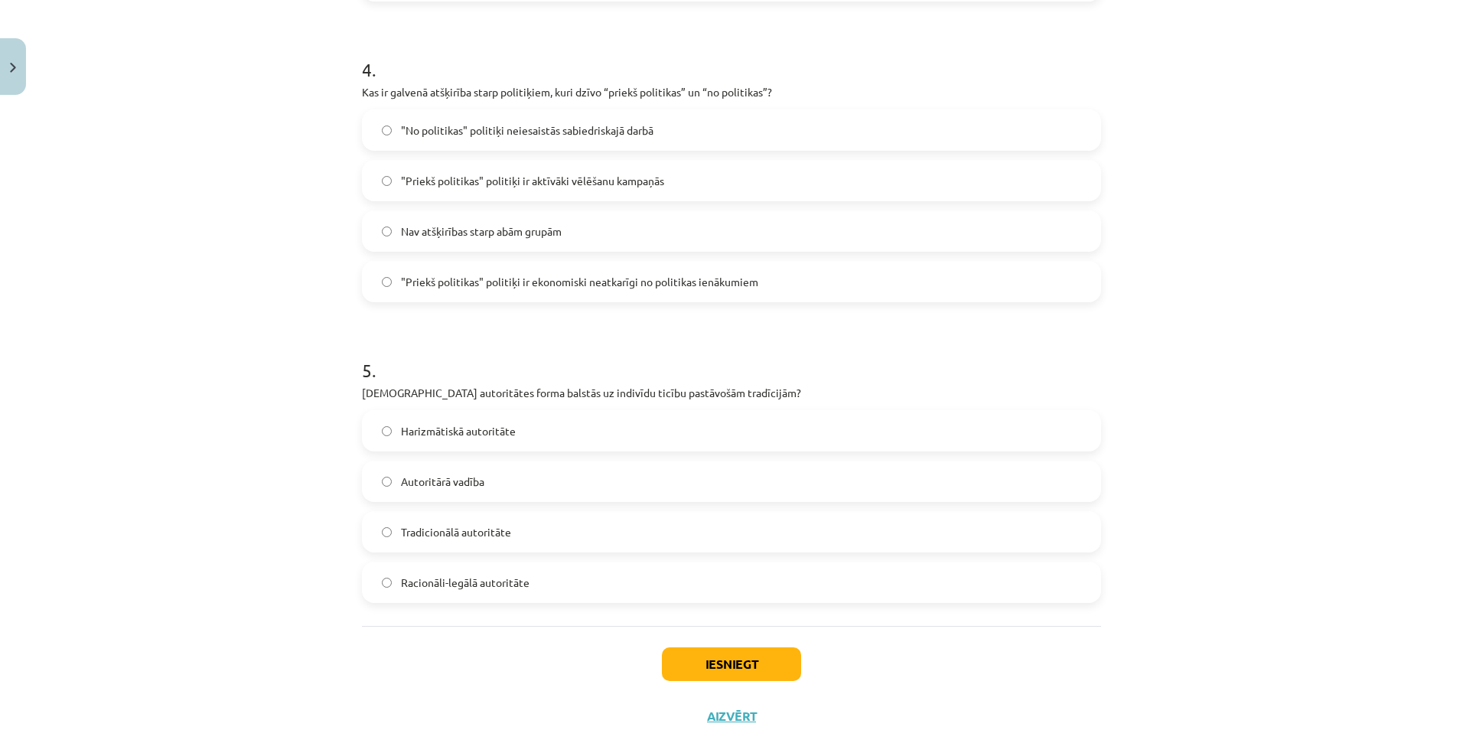
scroll to position [1072, 0]
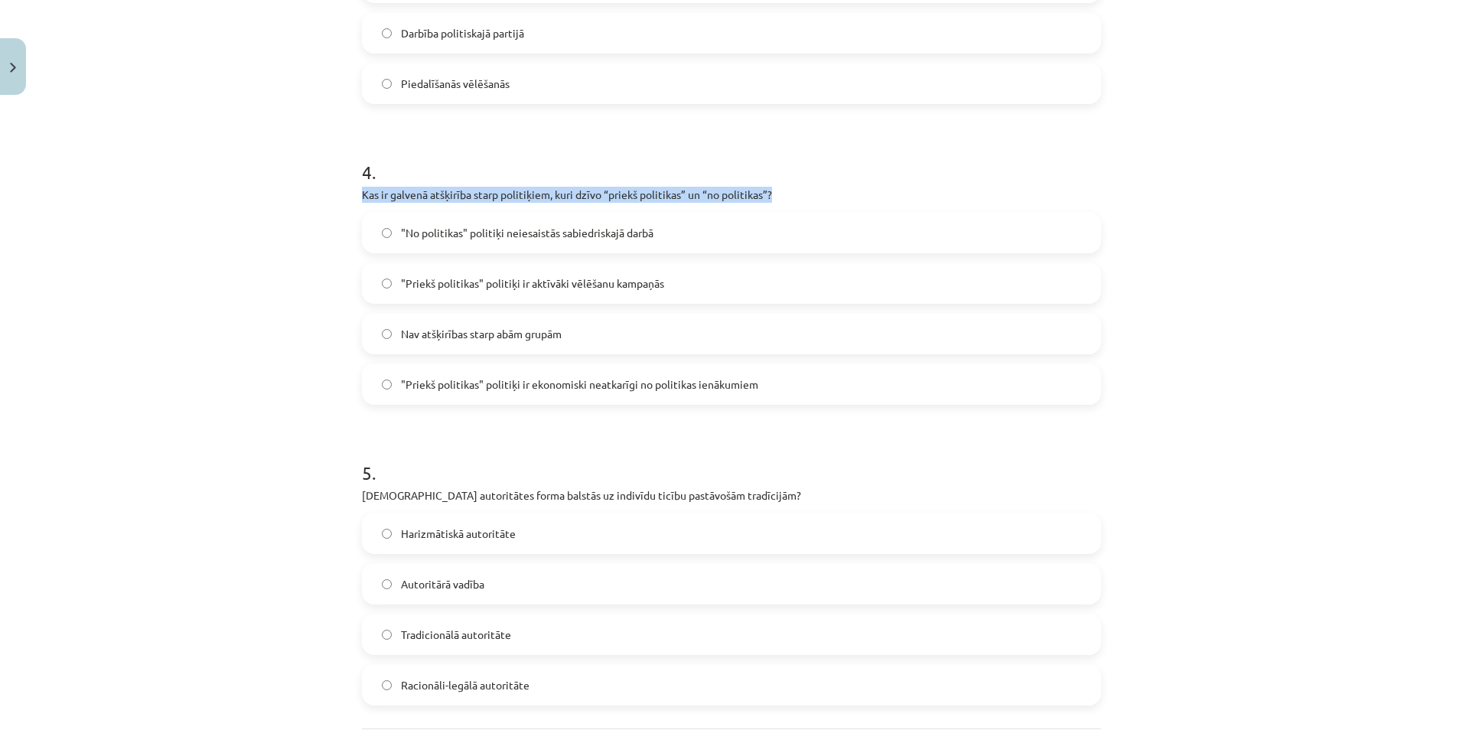
drag, startPoint x: 348, startPoint y: 187, endPoint x: 794, endPoint y: 194, distance: 445.5
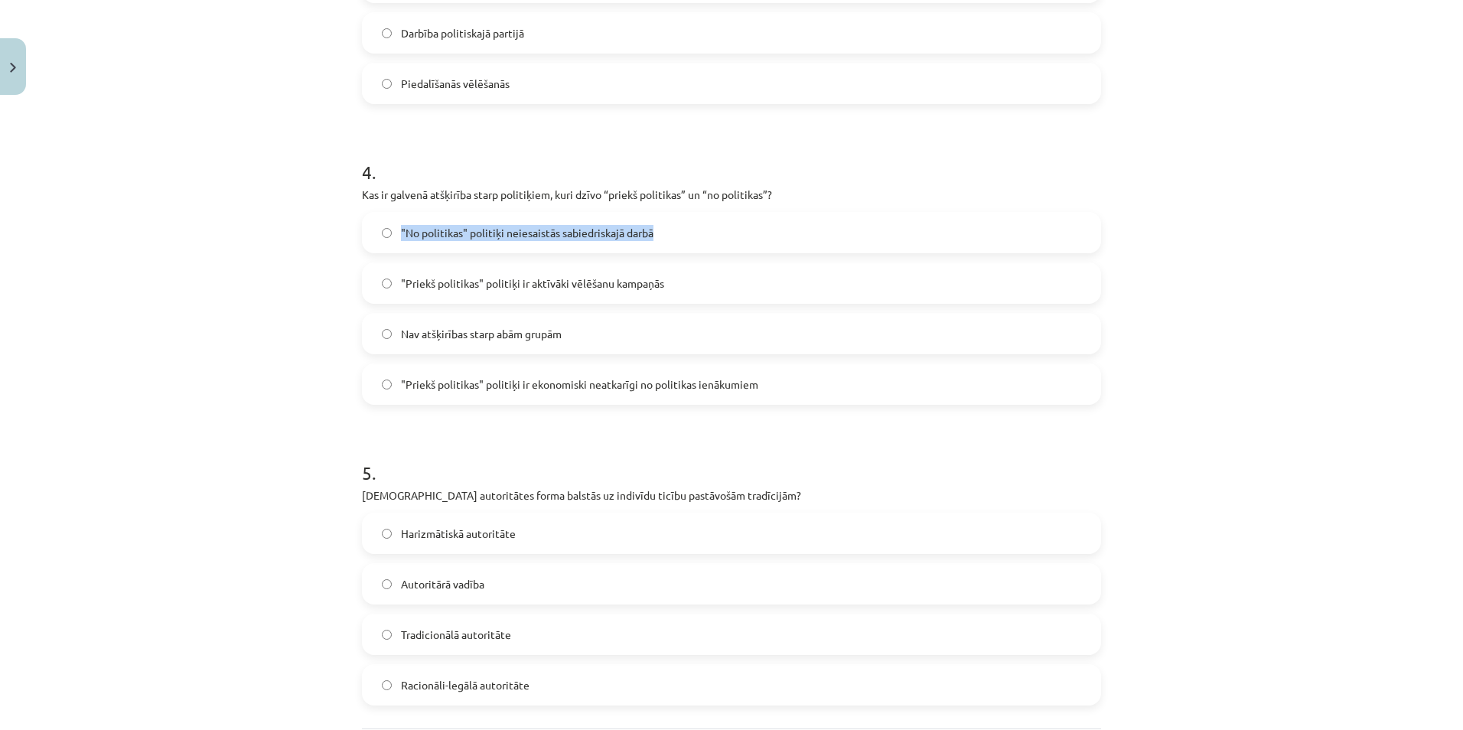
drag, startPoint x: 393, startPoint y: 229, endPoint x: 674, endPoint y: 229, distance: 281.7
click at [674, 229] on label ""No politikas" politiķi neiesaistās sabiedriskajā darbā" at bounding box center [732, 233] width 736 height 38
drag, startPoint x: 390, startPoint y: 279, endPoint x: 698, endPoint y: 277, distance: 307.7
click at [698, 277] on label ""Priekš politikas" politiķi ir aktīvāki vēlēšanu kampaņās" at bounding box center [732, 283] width 736 height 38
drag, startPoint x: 394, startPoint y: 330, endPoint x: 584, endPoint y: 334, distance: 189.9
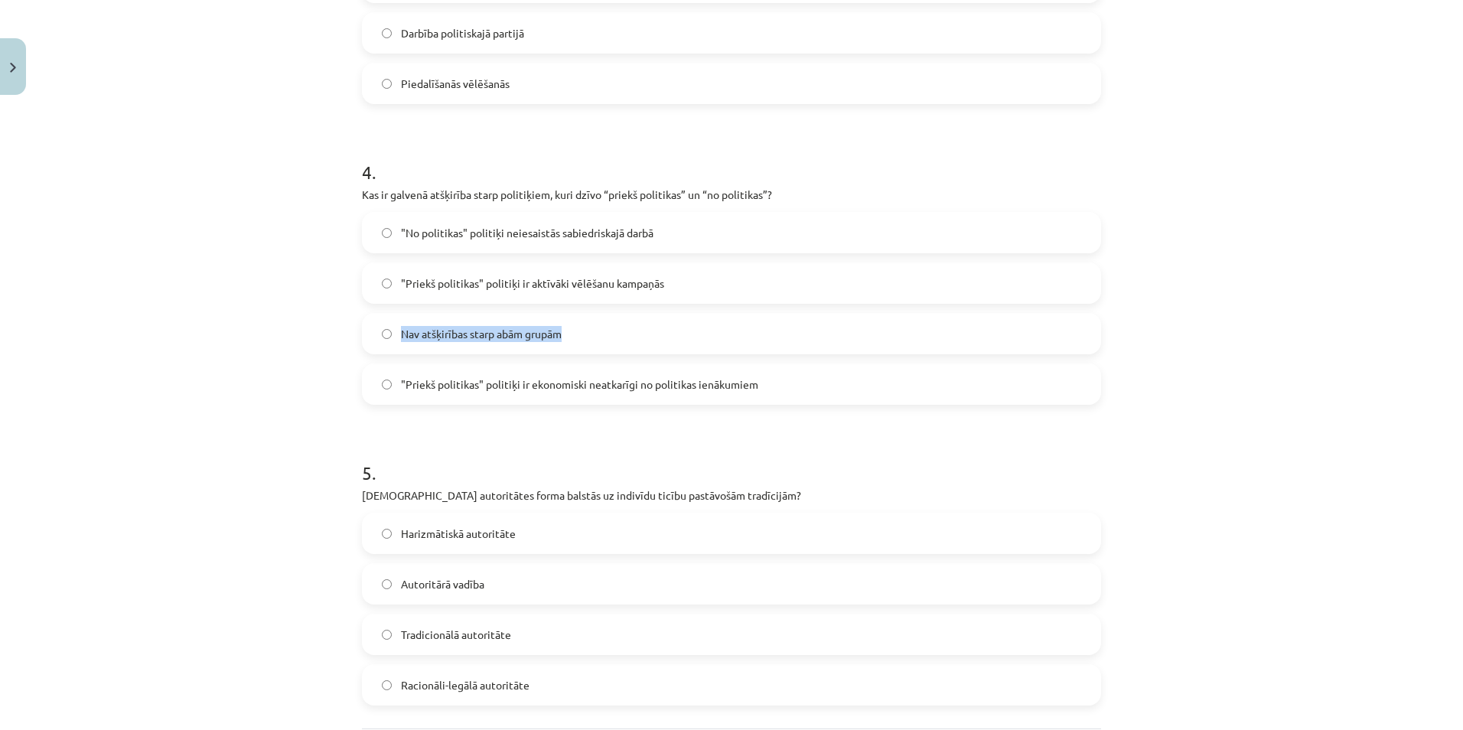
click at [584, 334] on label "Nav atšķirības starp abām grupām" at bounding box center [732, 334] width 736 height 38
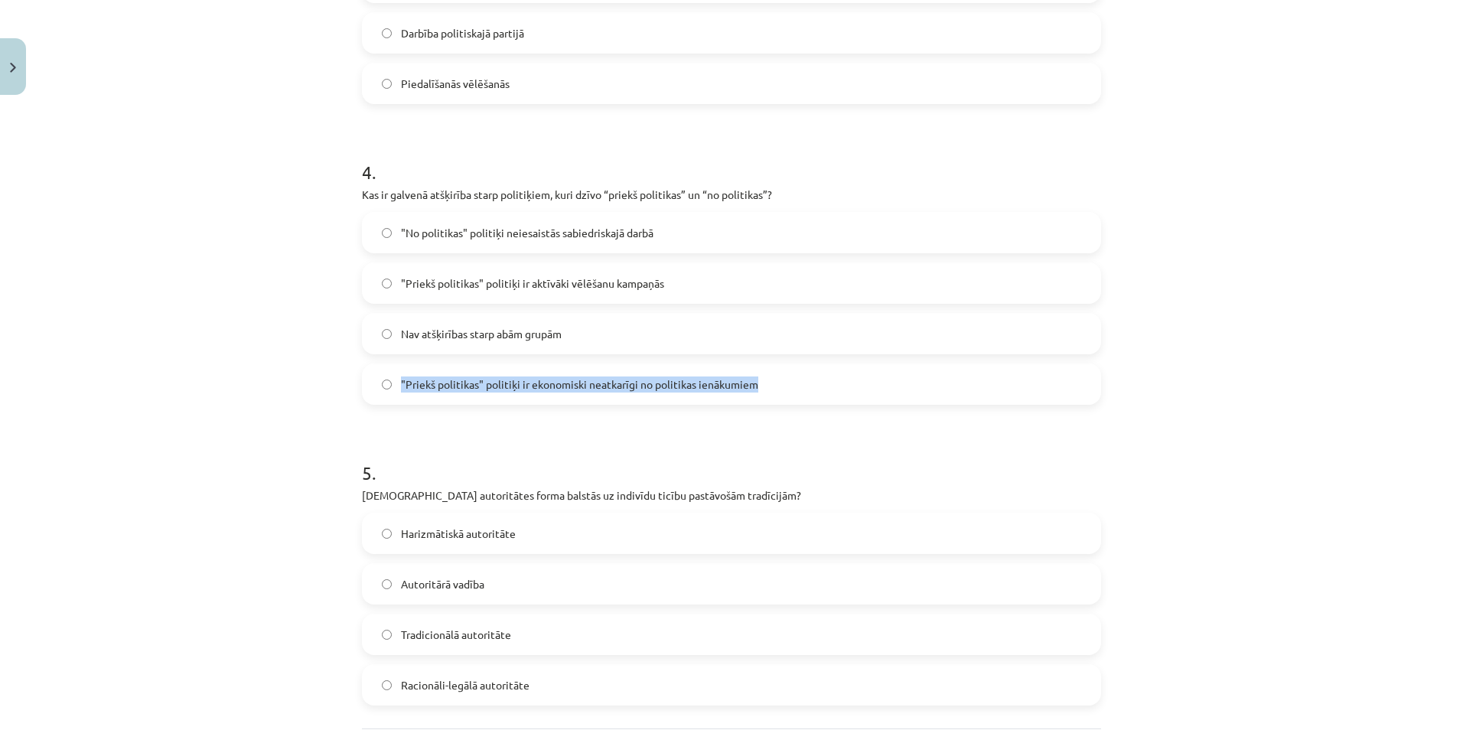
drag, startPoint x: 394, startPoint y: 380, endPoint x: 794, endPoint y: 382, distance: 400.3
click at [794, 382] on label ""Priekš politikas" politiķi ir ekonomiski neatkarīgi no politikas ienākumiem" at bounding box center [732, 384] width 736 height 38
click at [459, 284] on span ""Priekš politikas" politiķi ir aktīvāki vēlēšanu kampaņās" at bounding box center [532, 284] width 263 height 16
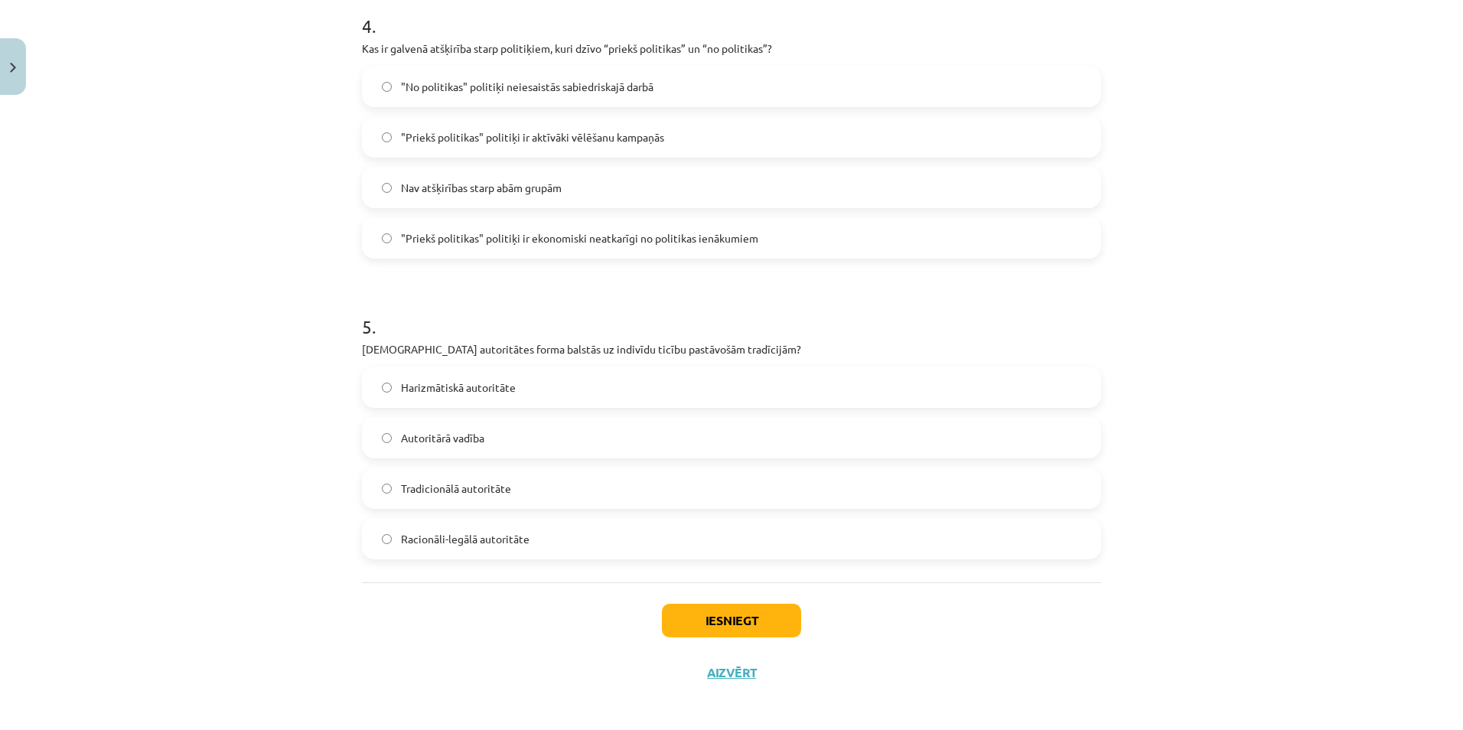
scroll to position [1225, 0]
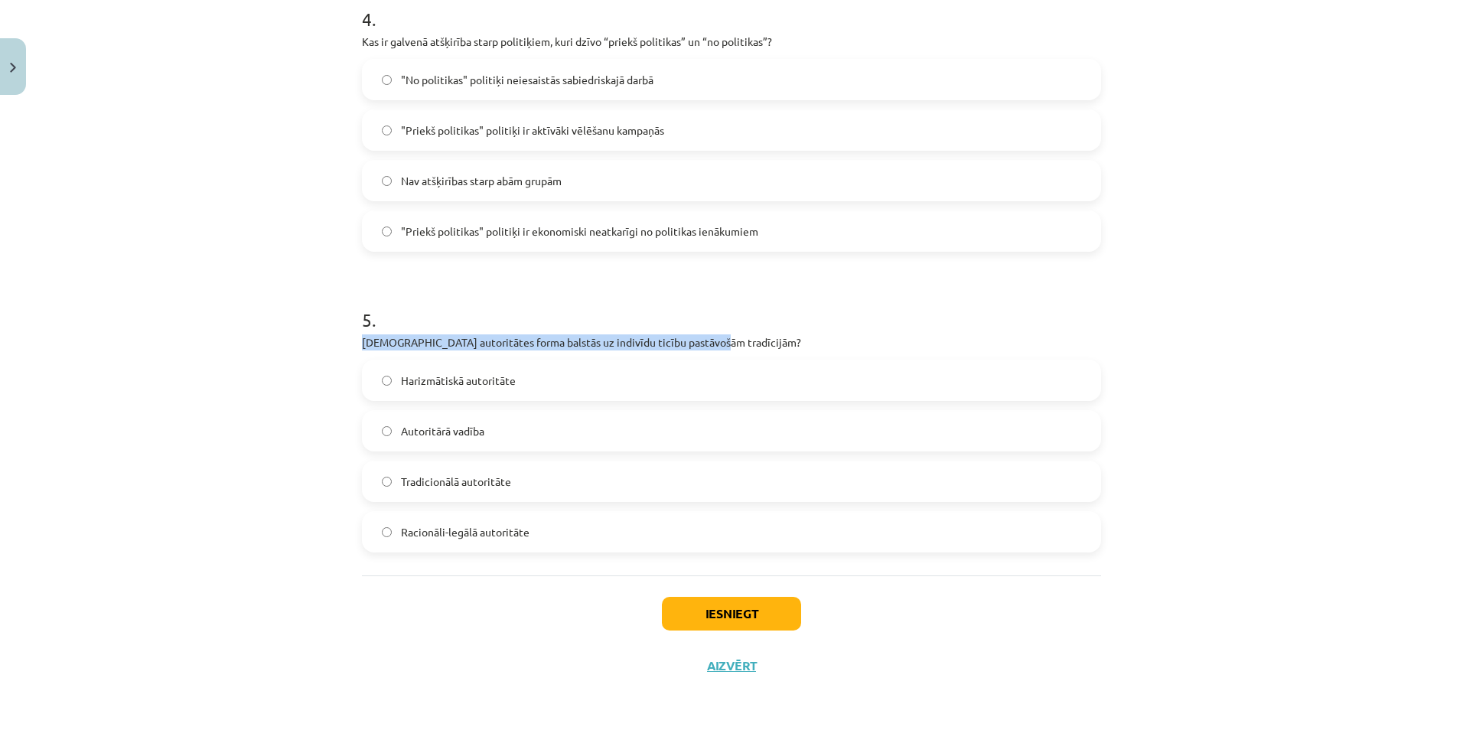
drag, startPoint x: 348, startPoint y: 340, endPoint x: 762, endPoint y: 338, distance: 414.1
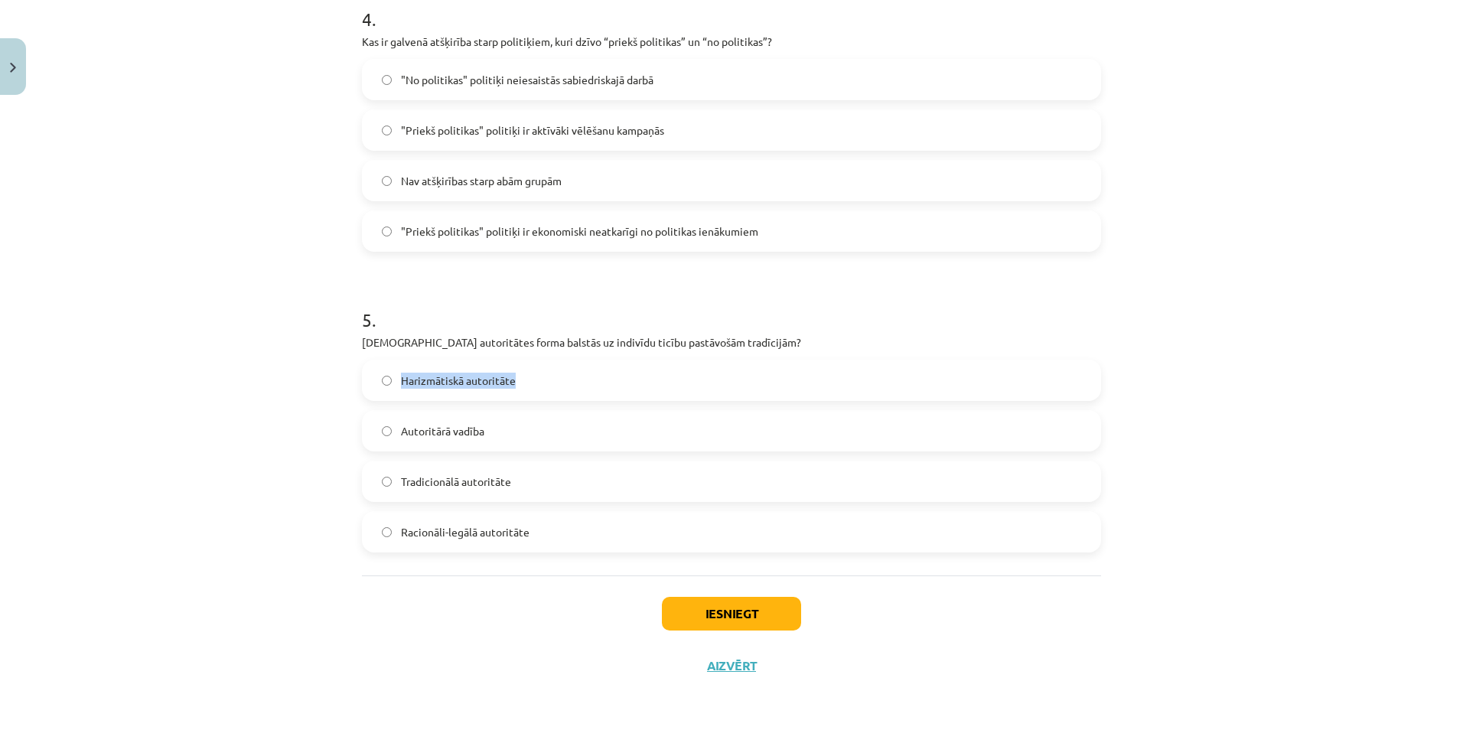
drag, startPoint x: 390, startPoint y: 378, endPoint x: 535, endPoint y: 382, distance: 145.5
click at [535, 382] on label "Harizmātiskā autoritāte" at bounding box center [732, 380] width 736 height 38
drag, startPoint x: 389, startPoint y: 426, endPoint x: 509, endPoint y: 427, distance: 120.2
click at [508, 427] on label "Autoritārā vadība" at bounding box center [732, 431] width 736 height 38
drag, startPoint x: 388, startPoint y: 475, endPoint x: 539, endPoint y: 482, distance: 151.0
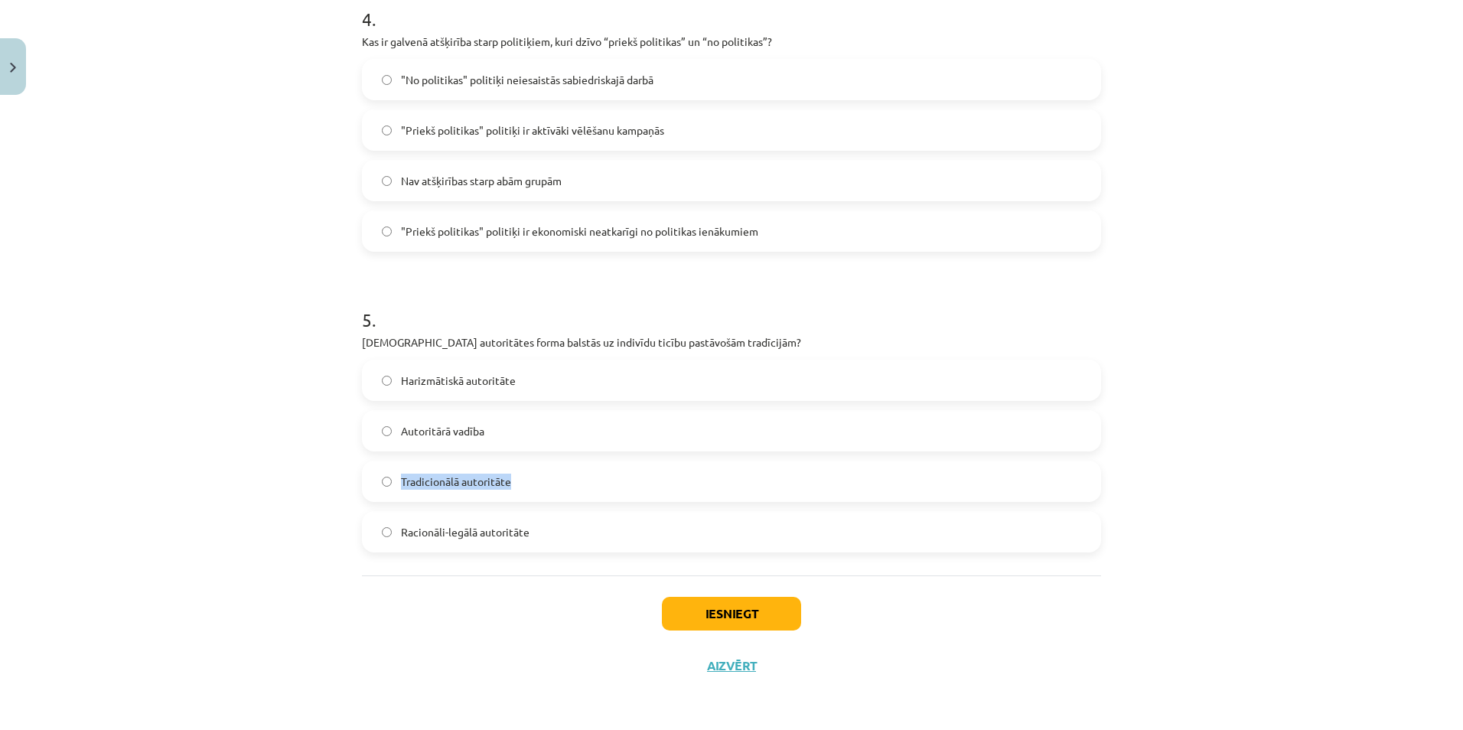
click at [539, 482] on label "Tradicionālā autoritāte" at bounding box center [732, 481] width 736 height 38
drag, startPoint x: 391, startPoint y: 528, endPoint x: 564, endPoint y: 537, distance: 173.2
click at [564, 537] on label "Racionāli-legālā autoritāte" at bounding box center [732, 532] width 736 height 38
click at [490, 481] on span "Tradicionālā autoritāte" at bounding box center [456, 482] width 110 height 16
click at [725, 611] on button "Iesniegt" at bounding box center [731, 614] width 139 height 34
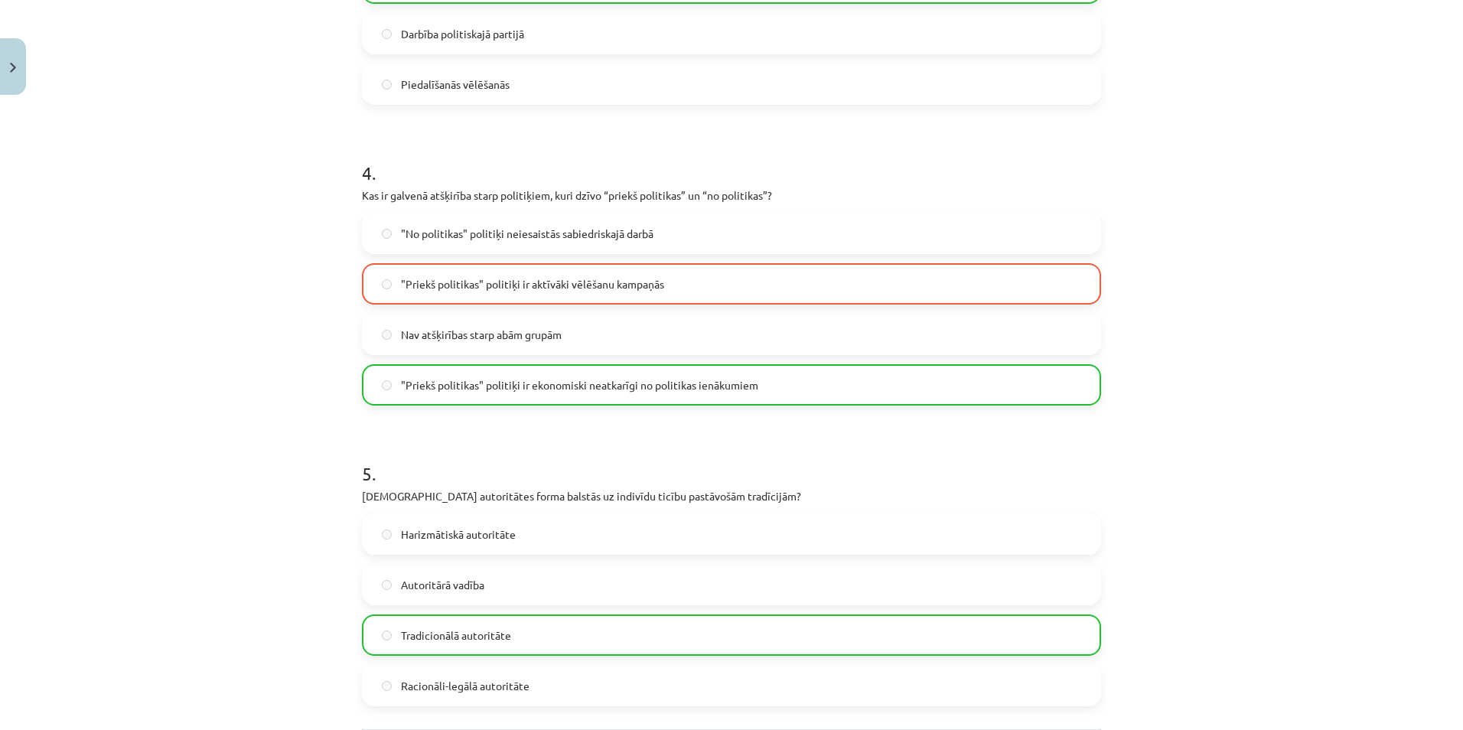
scroll to position [1274, 0]
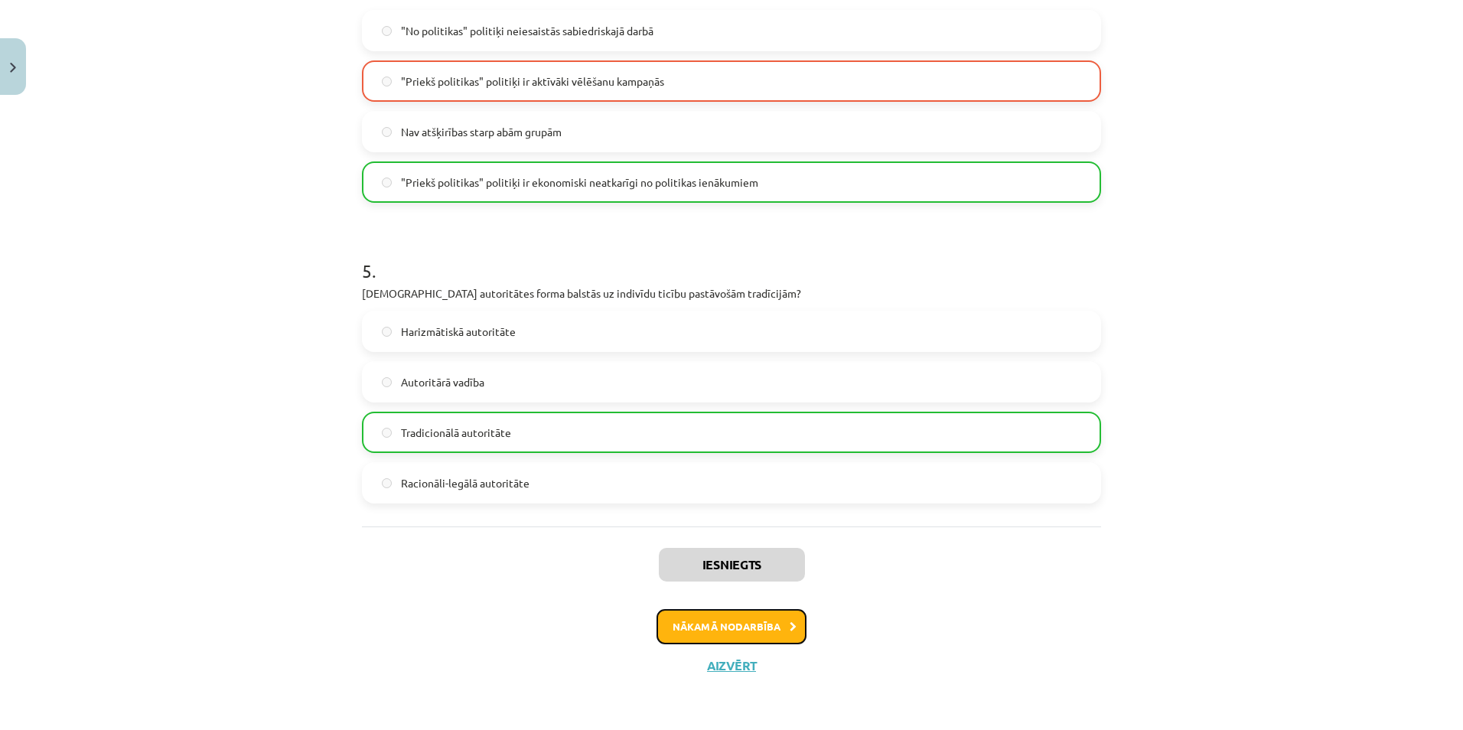
click at [756, 631] on button "Nākamā nodarbība" at bounding box center [732, 626] width 150 height 35
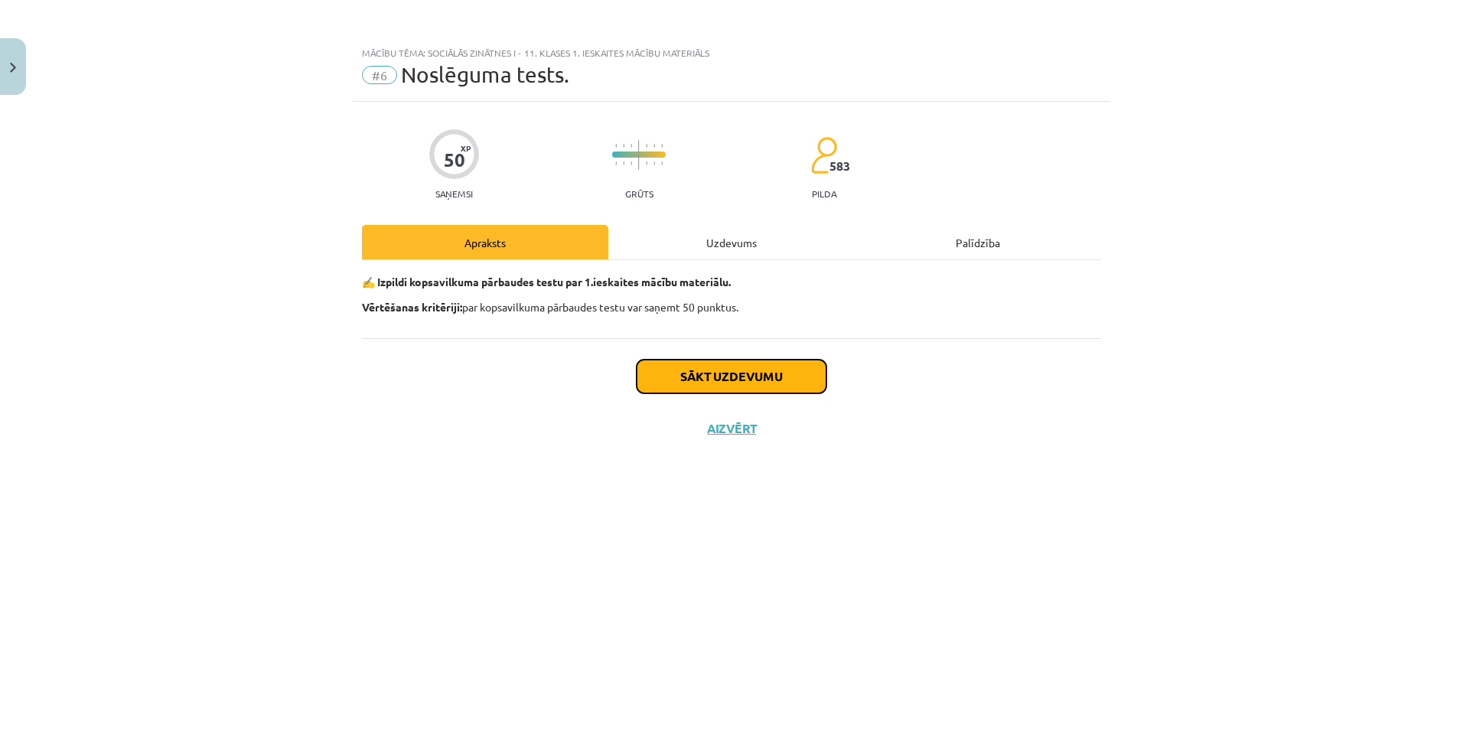
click at [731, 377] on button "Sākt uzdevumu" at bounding box center [732, 377] width 190 height 34
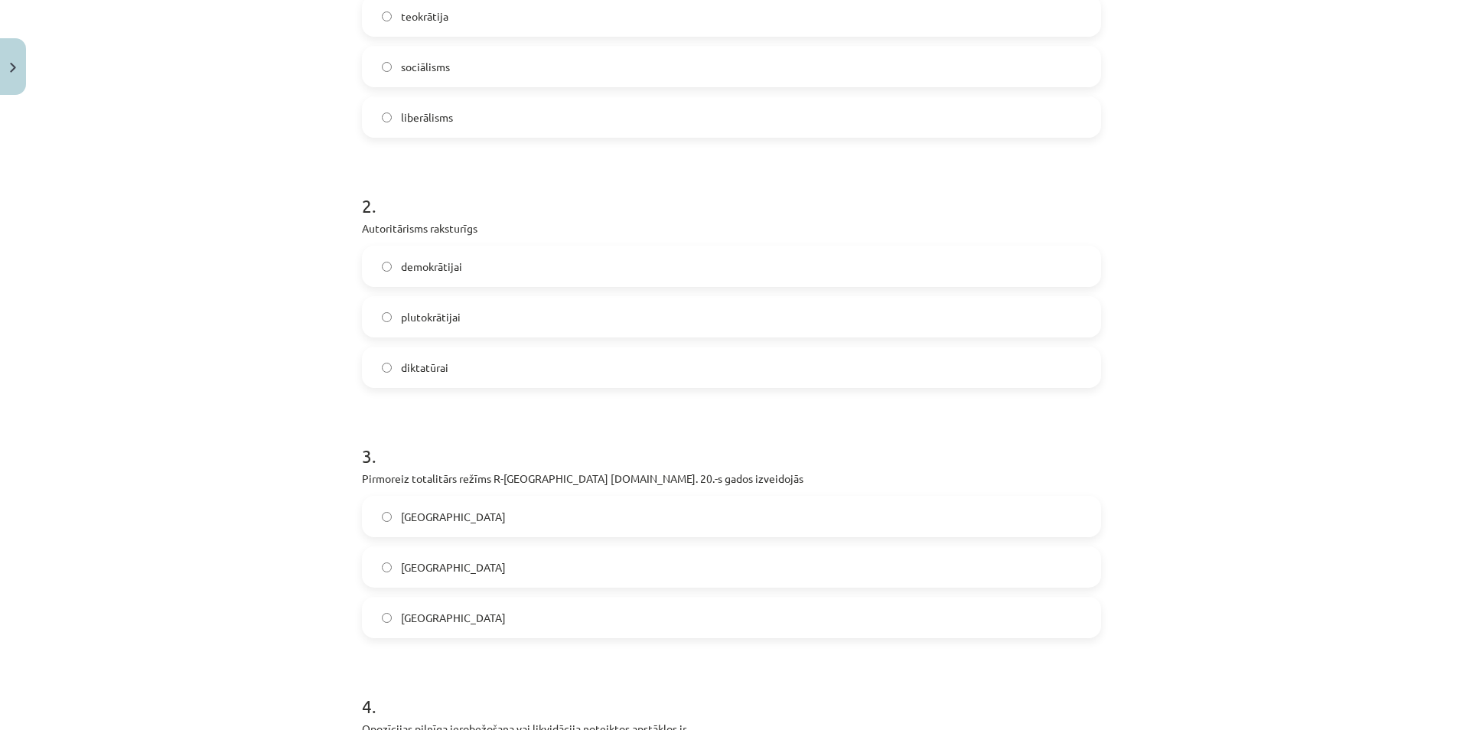
scroll to position [81, 0]
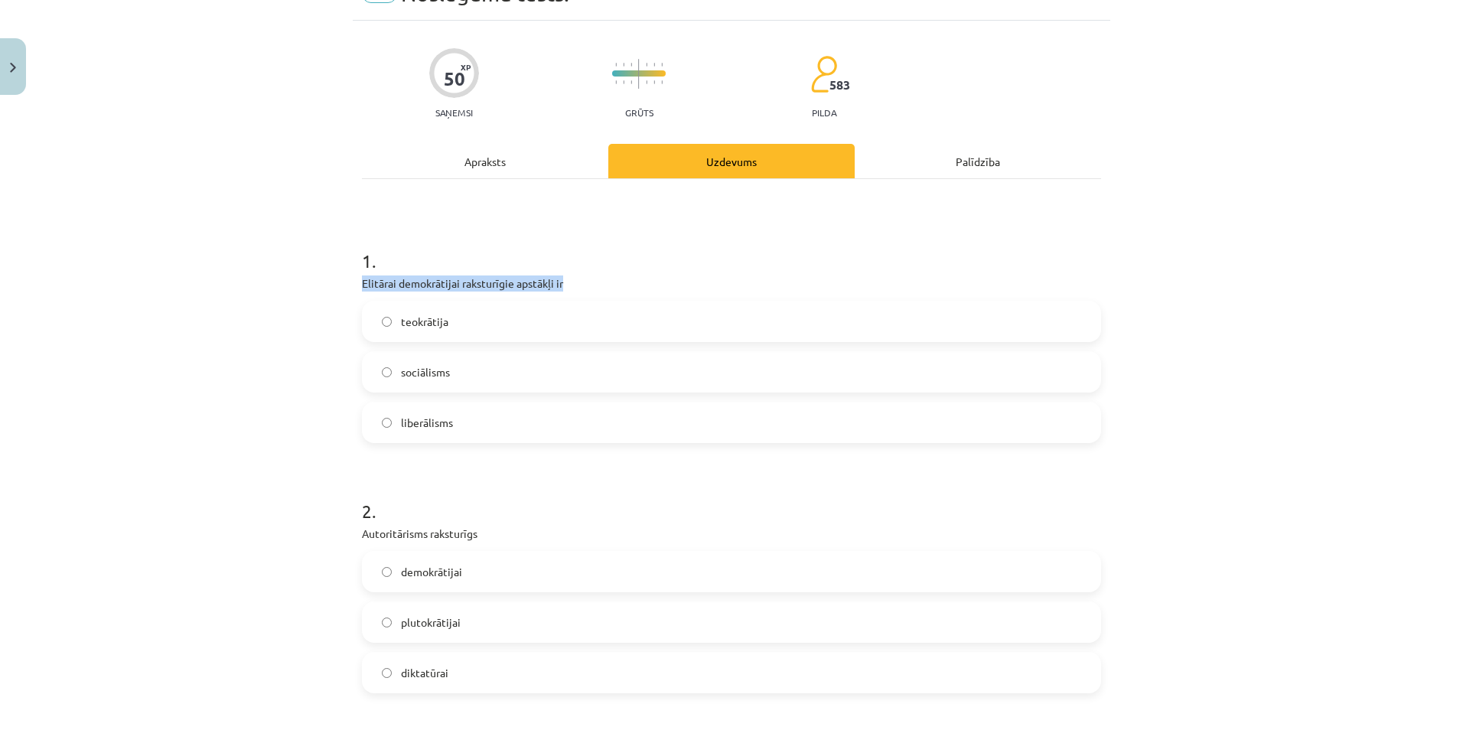
drag, startPoint x: 347, startPoint y: 282, endPoint x: 630, endPoint y: 289, distance: 282.5
drag, startPoint x: 393, startPoint y: 322, endPoint x: 482, endPoint y: 322, distance: 89.5
click at [482, 322] on label "teokrātija" at bounding box center [732, 321] width 736 height 38
drag, startPoint x: 389, startPoint y: 371, endPoint x: 461, endPoint y: 372, distance: 72.0
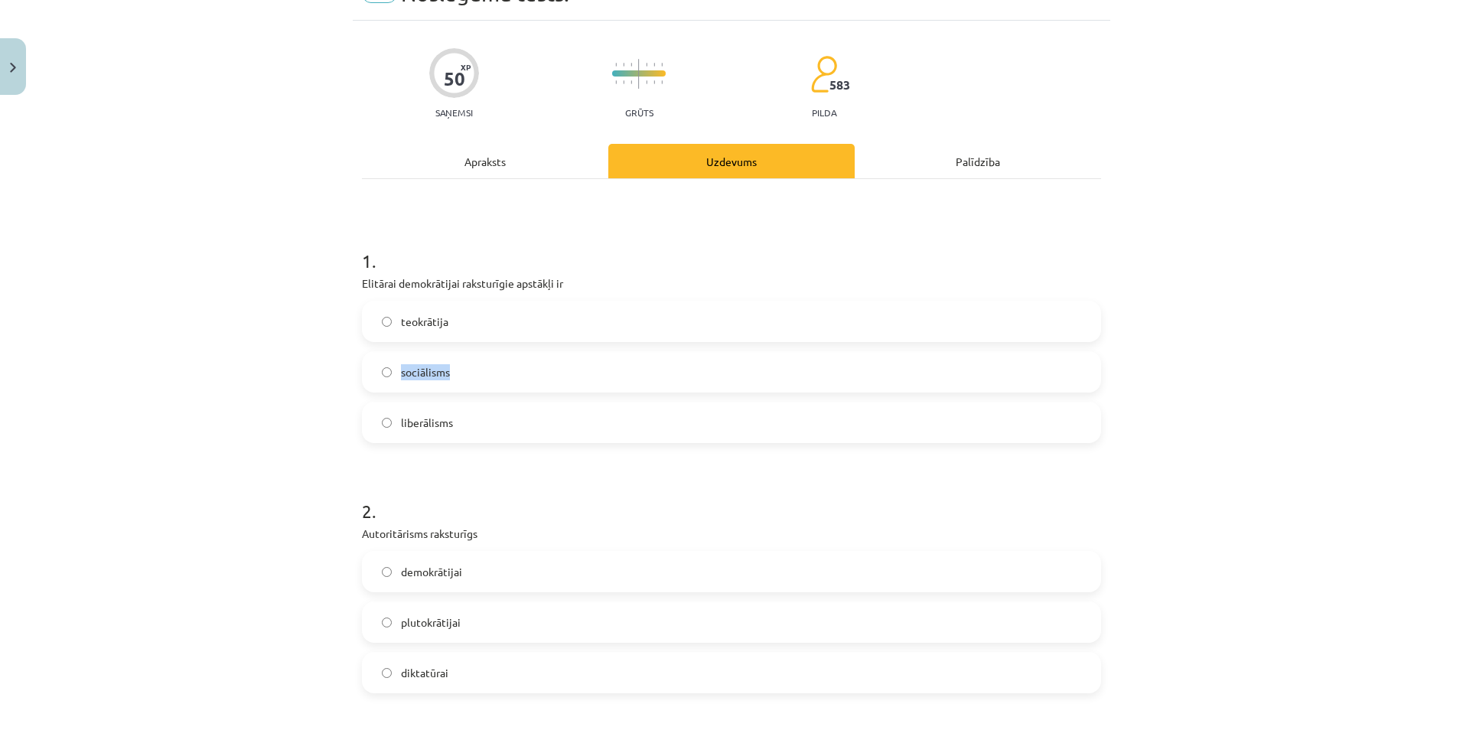
click at [460, 372] on label "sociālisms" at bounding box center [732, 372] width 736 height 38
drag, startPoint x: 393, startPoint y: 419, endPoint x: 481, endPoint y: 422, distance: 88.8
click at [481, 422] on label "liberālisms" at bounding box center [732, 422] width 736 height 38
click at [510, 436] on label "liberālisms" at bounding box center [732, 422] width 736 height 38
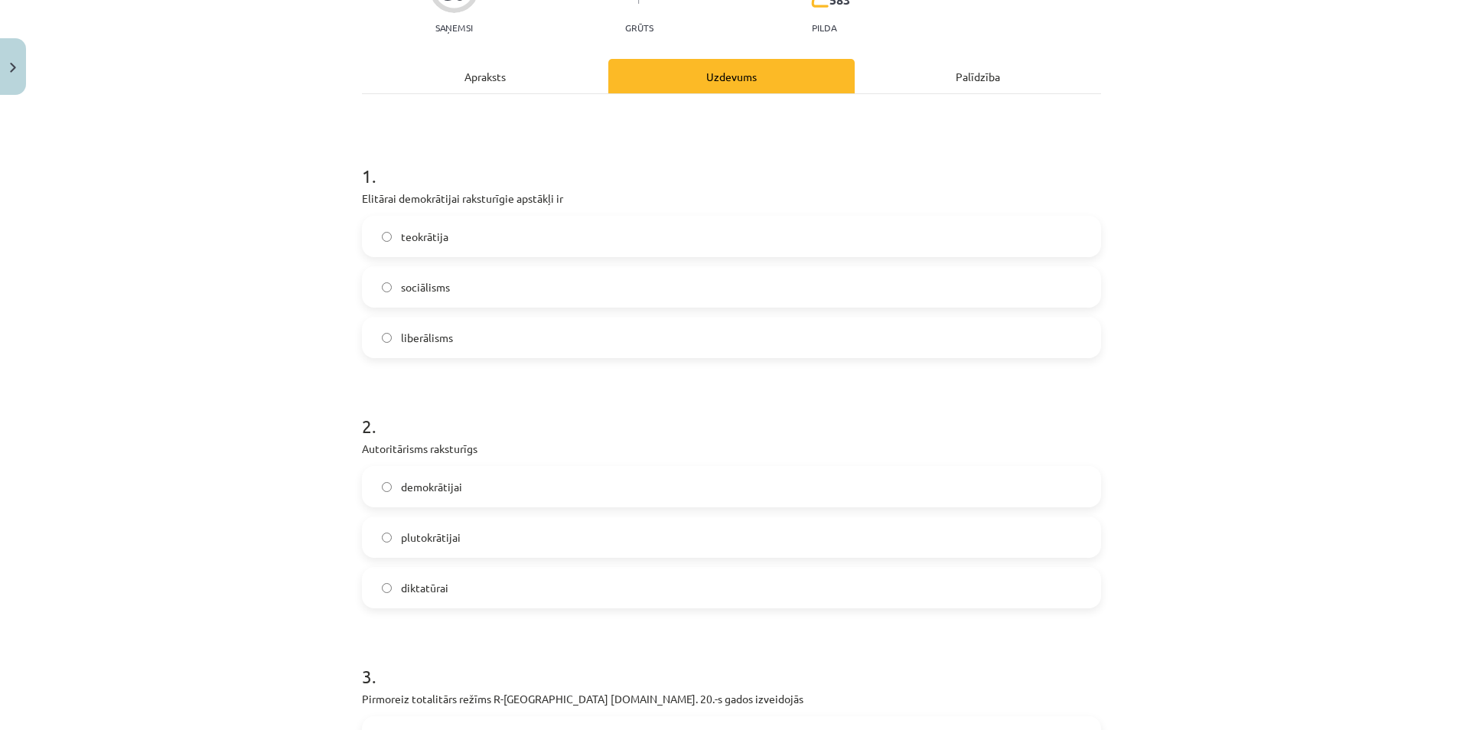
scroll to position [311, 0]
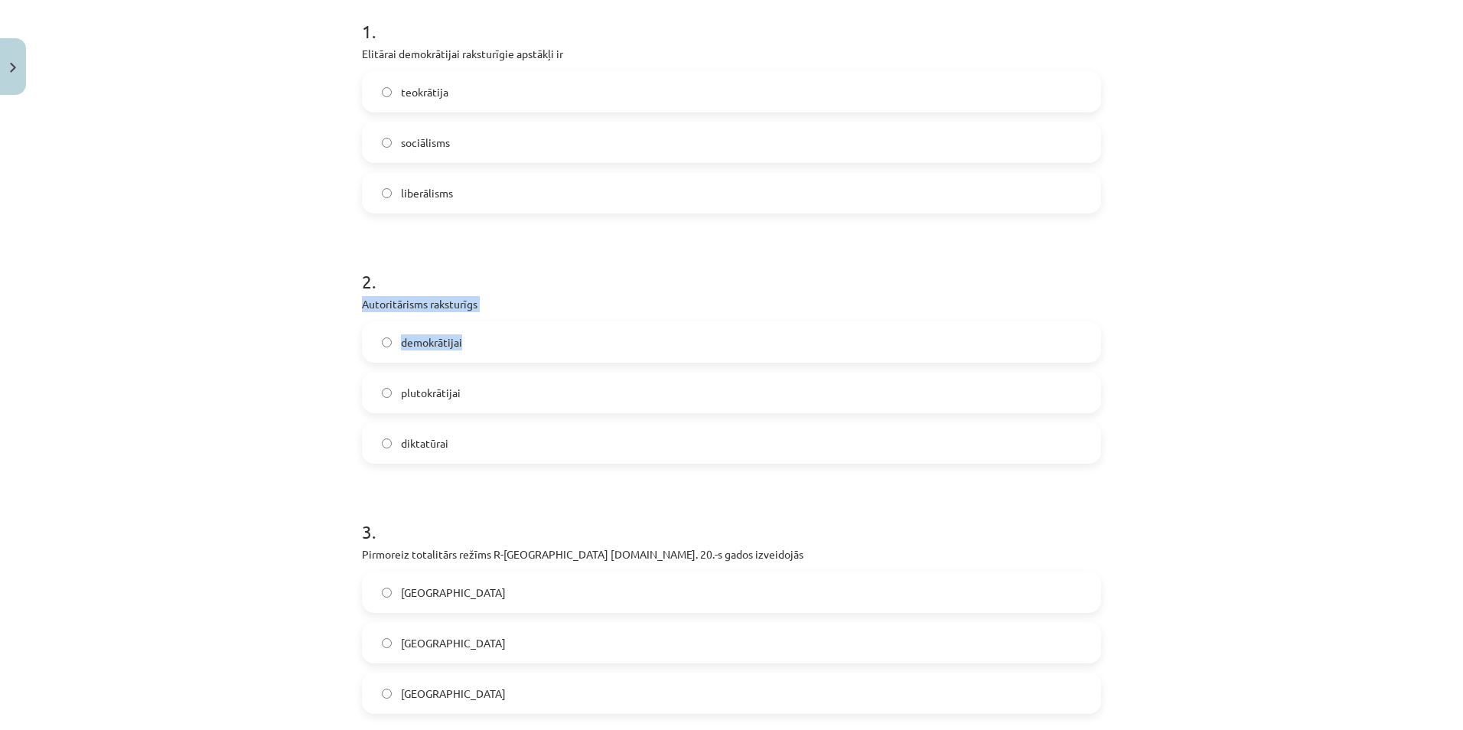
drag, startPoint x: 350, startPoint y: 304, endPoint x: 530, endPoint y: 312, distance: 180.8
drag, startPoint x: 390, startPoint y: 341, endPoint x: 502, endPoint y: 348, distance: 112.0
click at [502, 348] on label "demokrātijai" at bounding box center [732, 342] width 736 height 38
drag, startPoint x: 390, startPoint y: 389, endPoint x: 496, endPoint y: 392, distance: 106.4
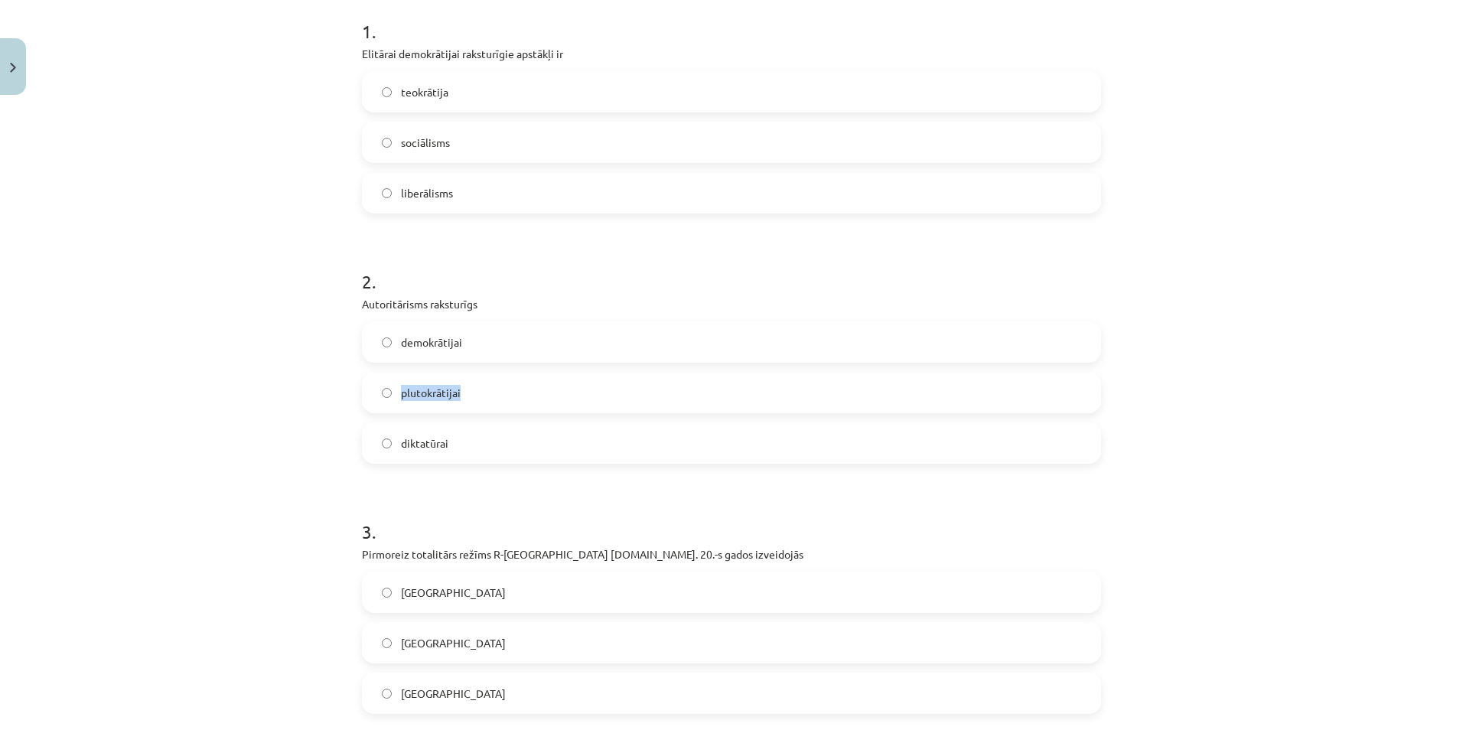
click at [496, 392] on label "plutokrātijai" at bounding box center [732, 393] width 736 height 38
drag, startPoint x: 393, startPoint y: 437, endPoint x: 465, endPoint y: 445, distance: 73.2
click at [465, 445] on label "diktatūrai" at bounding box center [732, 443] width 736 height 38
click at [508, 441] on label "diktatūrai" at bounding box center [732, 443] width 736 height 38
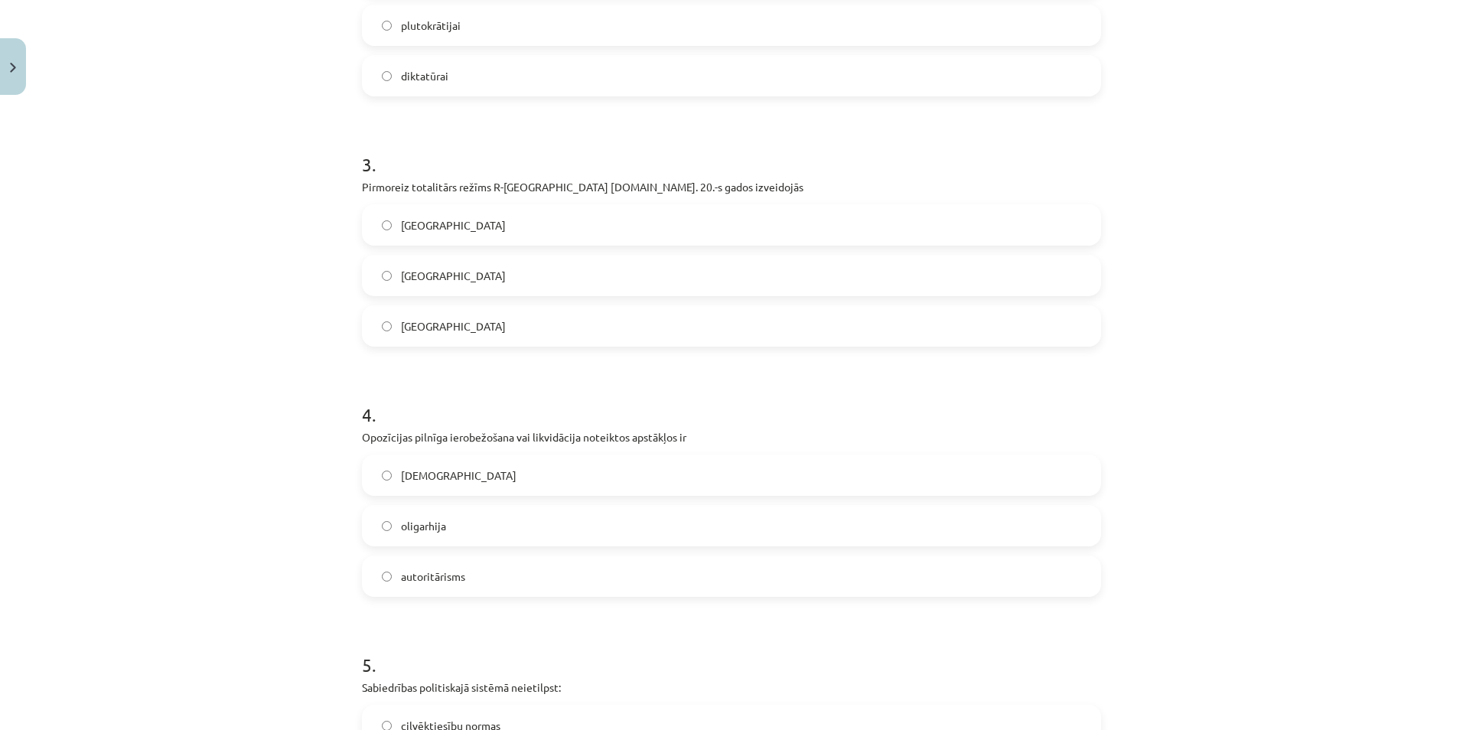
scroll to position [693, 0]
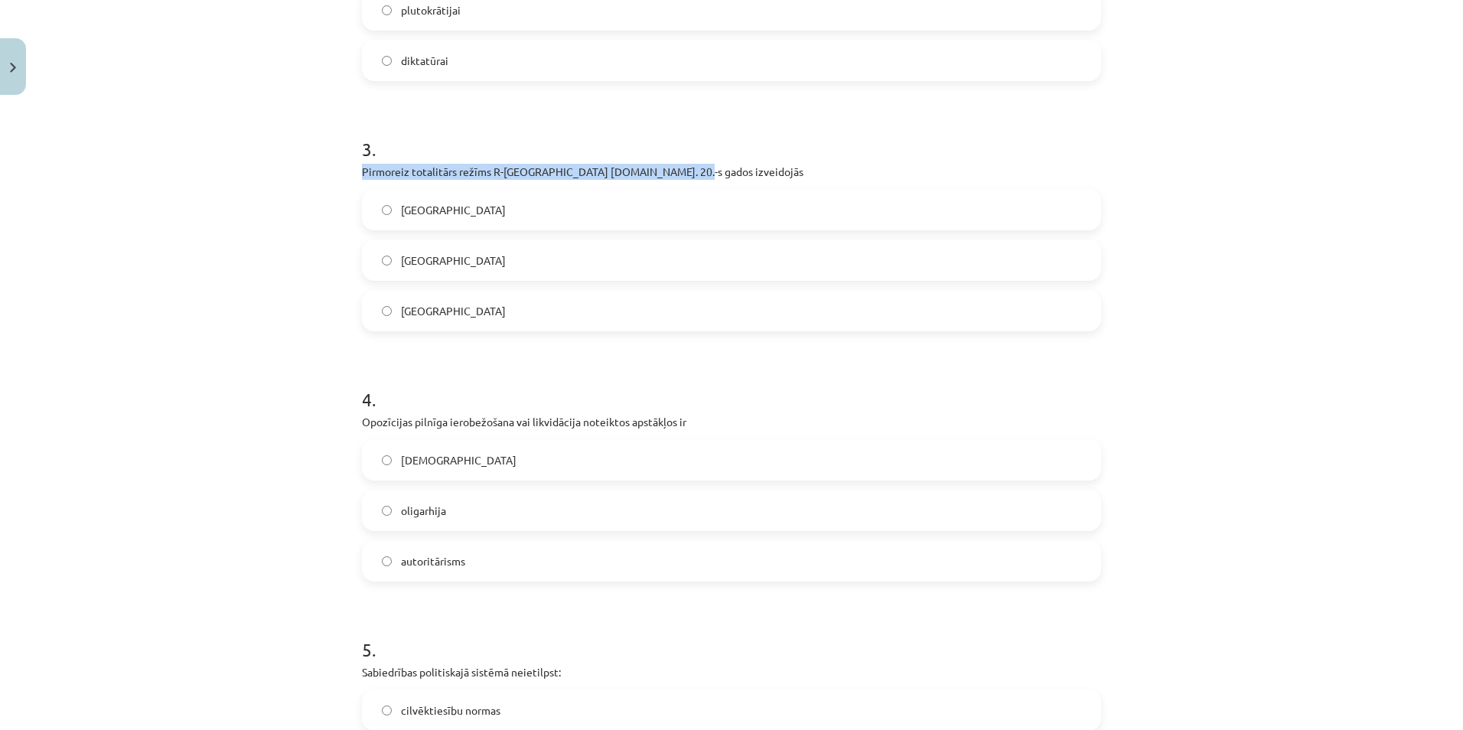
drag, startPoint x: 351, startPoint y: 168, endPoint x: 713, endPoint y: 175, distance: 362.1
drag, startPoint x: 390, startPoint y: 204, endPoint x: 451, endPoint y: 212, distance: 61.7
click at [451, 212] on label "Vācijā" at bounding box center [732, 210] width 736 height 38
drag, startPoint x: 393, startPoint y: 256, endPoint x: 441, endPoint y: 261, distance: 48.5
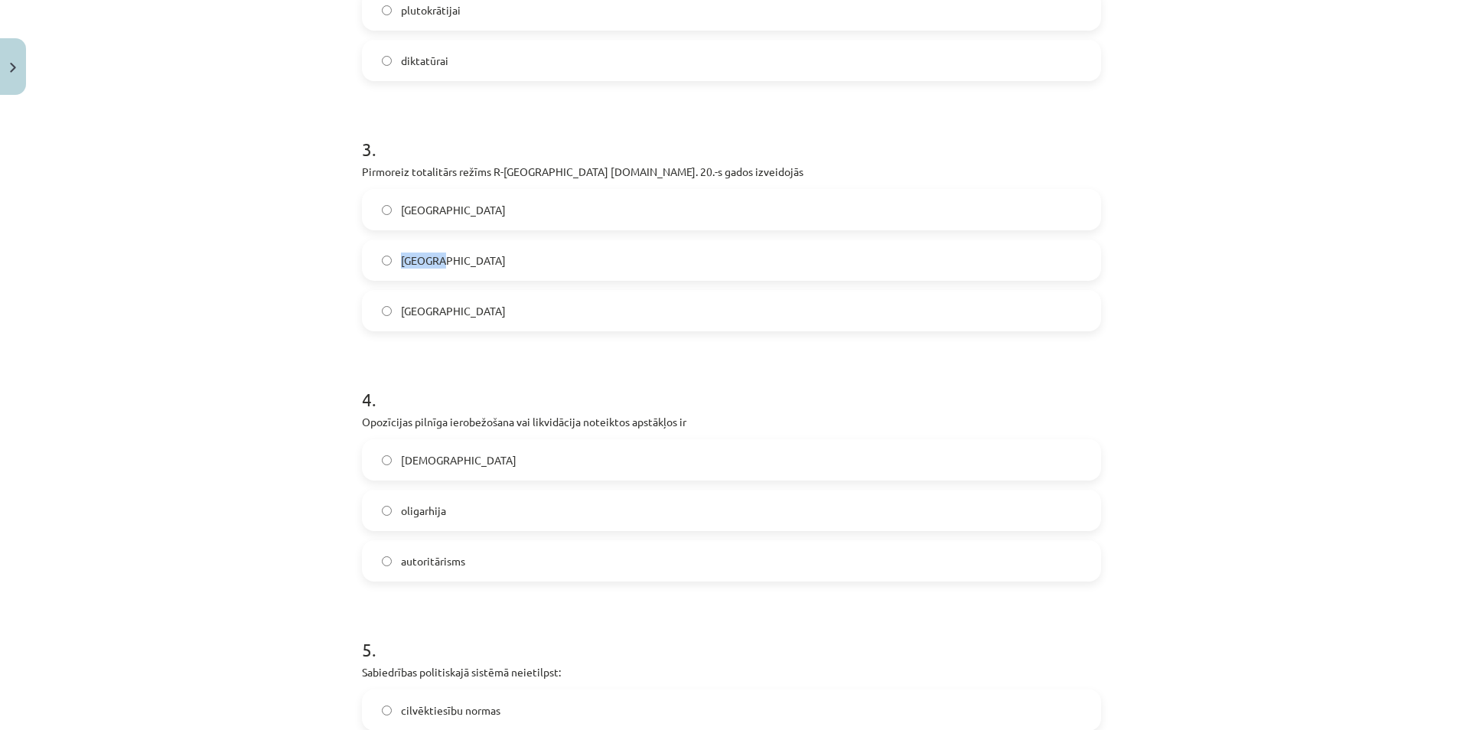
click at [441, 261] on label "Itālijā" at bounding box center [732, 260] width 736 height 38
drag, startPoint x: 390, startPoint y: 310, endPoint x: 450, endPoint y: 311, distance: 59.7
click at [450, 311] on label "Spānijā" at bounding box center [732, 311] width 736 height 38
click at [535, 259] on label "Itālijā" at bounding box center [732, 260] width 736 height 38
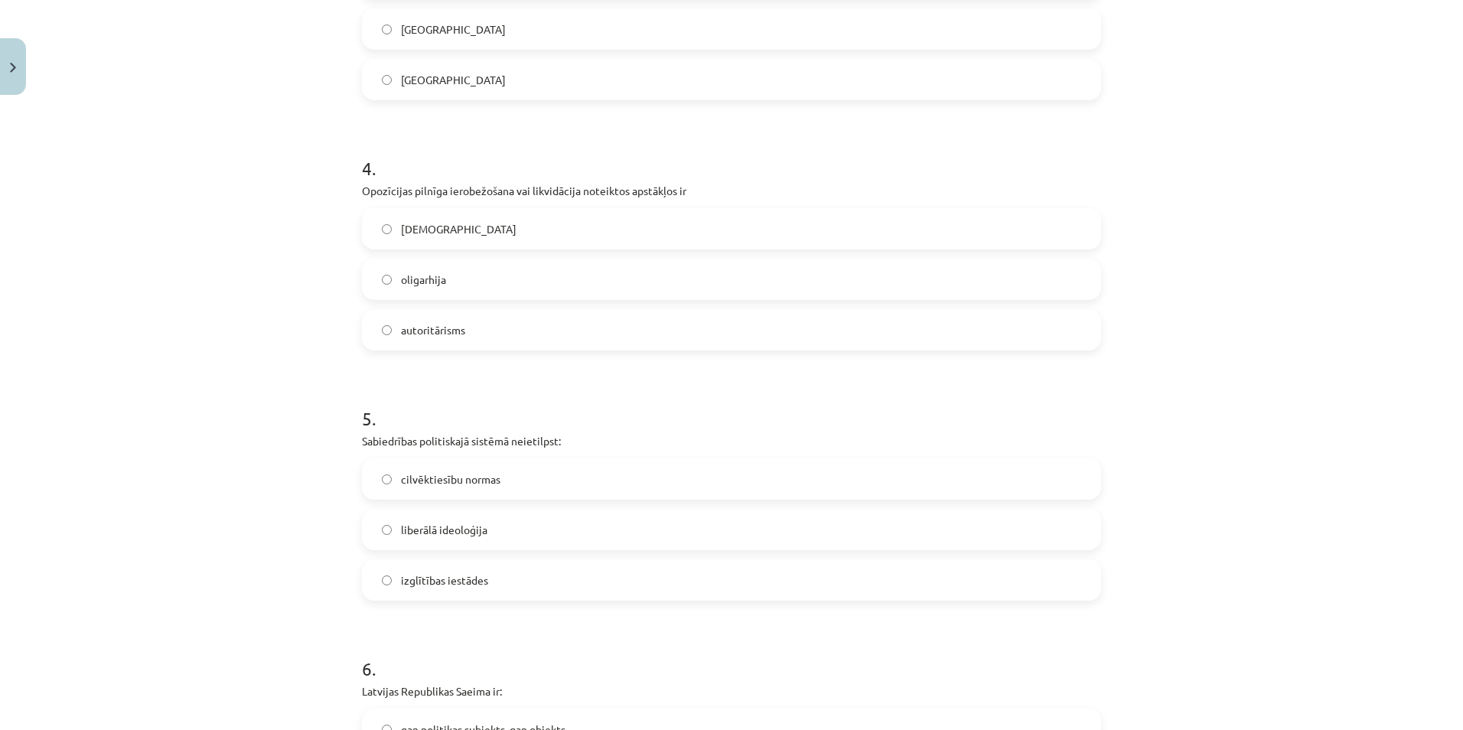
scroll to position [1000, 0]
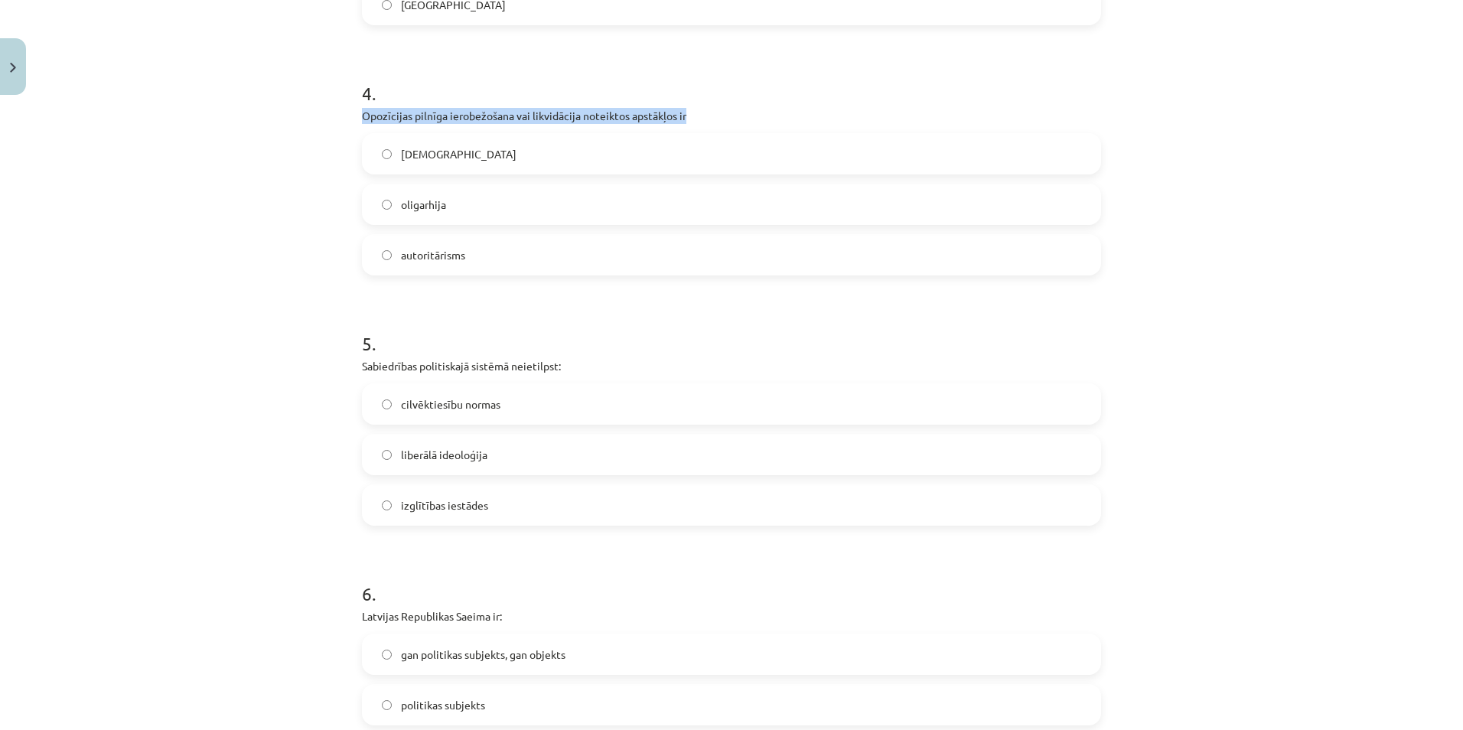
drag, startPoint x: 351, startPoint y: 109, endPoint x: 709, endPoint y: 114, distance: 357.5
click at [709, 114] on div "50 XP Saņemsi Grūts 583 pilda Apraksts Uzdevums Palīdzība 1 . Elitārai demokrāt…" at bounding box center [732, 509] width 758 height 2814
drag, startPoint x: 392, startPoint y: 157, endPoint x: 489, endPoint y: 155, distance: 97.2
click at [489, 155] on label "totalitārisms" at bounding box center [732, 154] width 736 height 38
drag, startPoint x: 394, startPoint y: 203, endPoint x: 455, endPoint y: 213, distance: 61.3
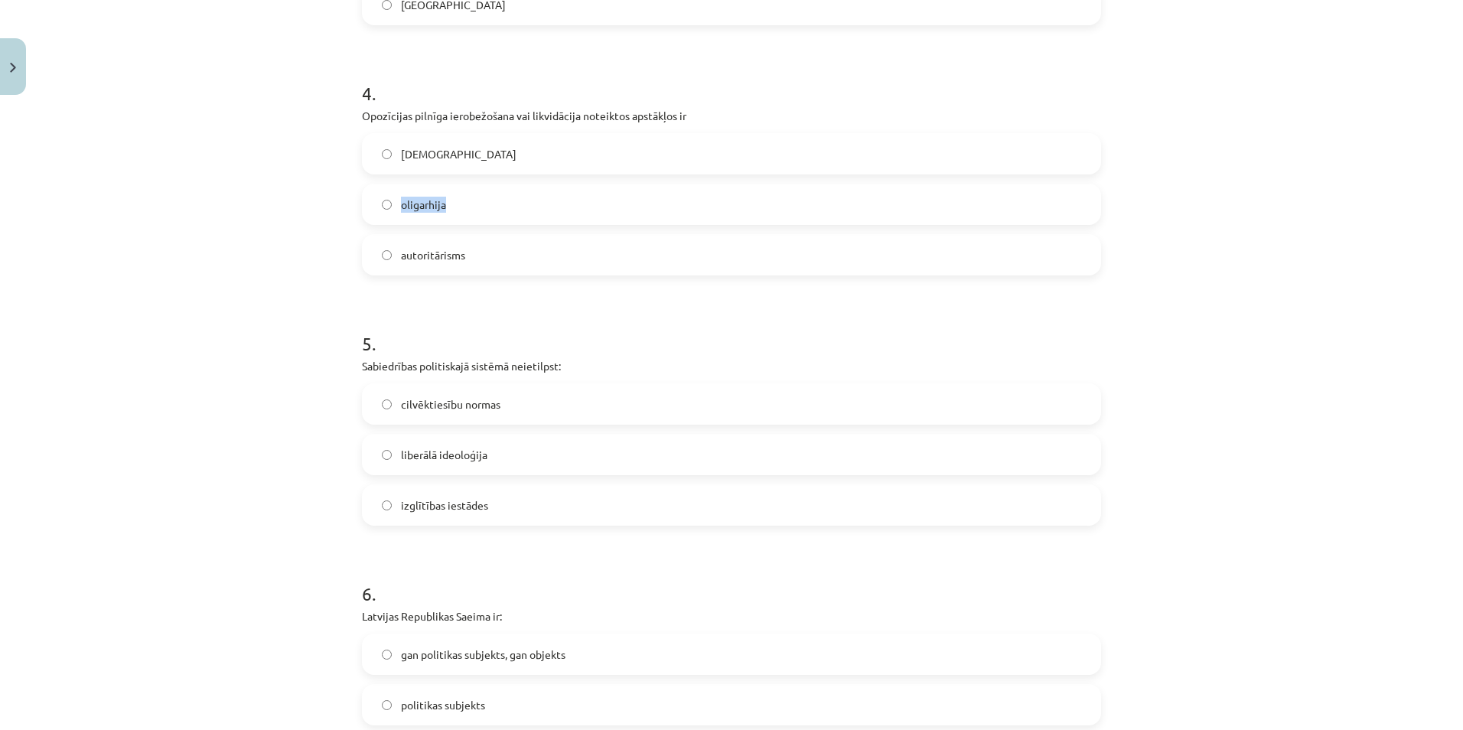
click at [455, 213] on label "oligarhija" at bounding box center [732, 204] width 736 height 38
drag, startPoint x: 392, startPoint y: 252, endPoint x: 483, endPoint y: 261, distance: 91.5
click at [483, 261] on label "autoritārisms" at bounding box center [732, 255] width 736 height 38
click at [515, 150] on label "totalitārisms" at bounding box center [732, 154] width 736 height 38
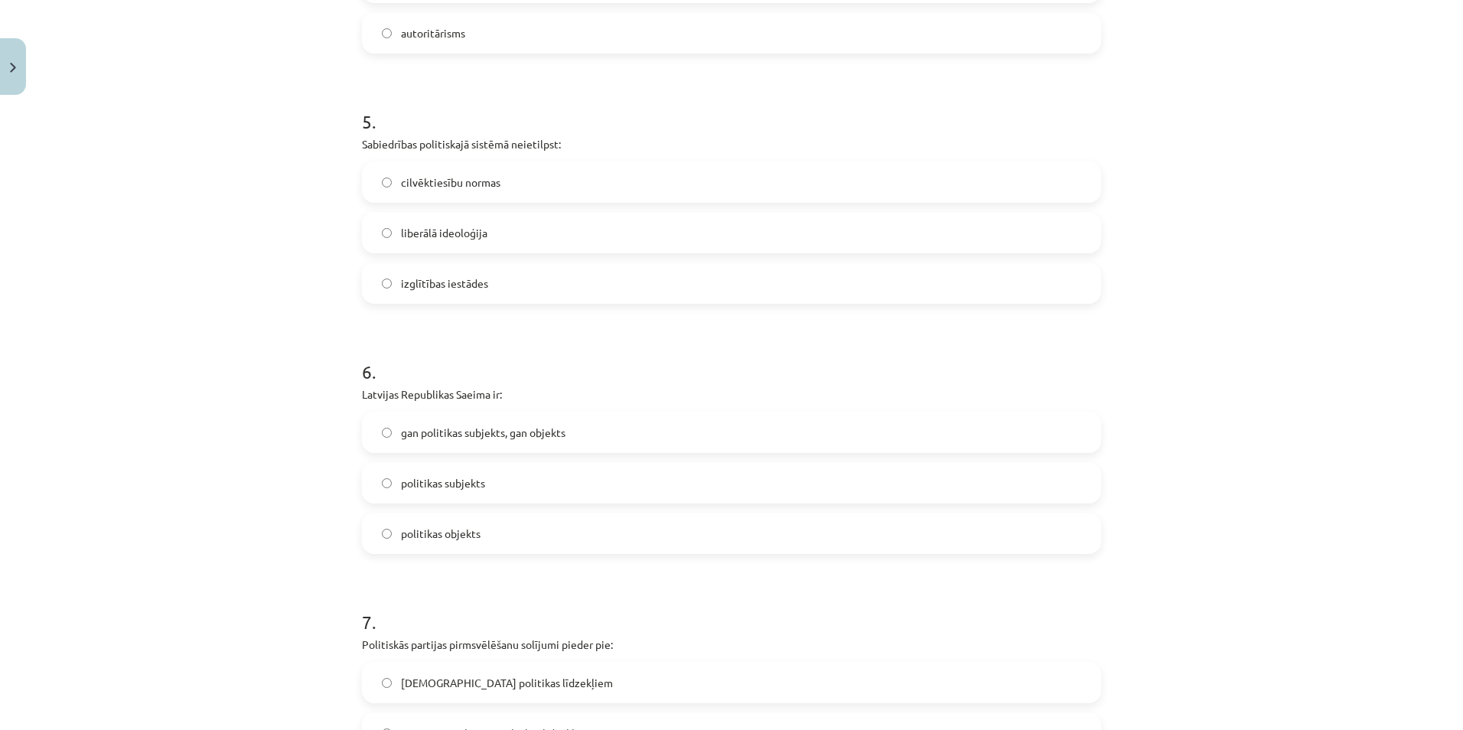
scroll to position [1229, 0]
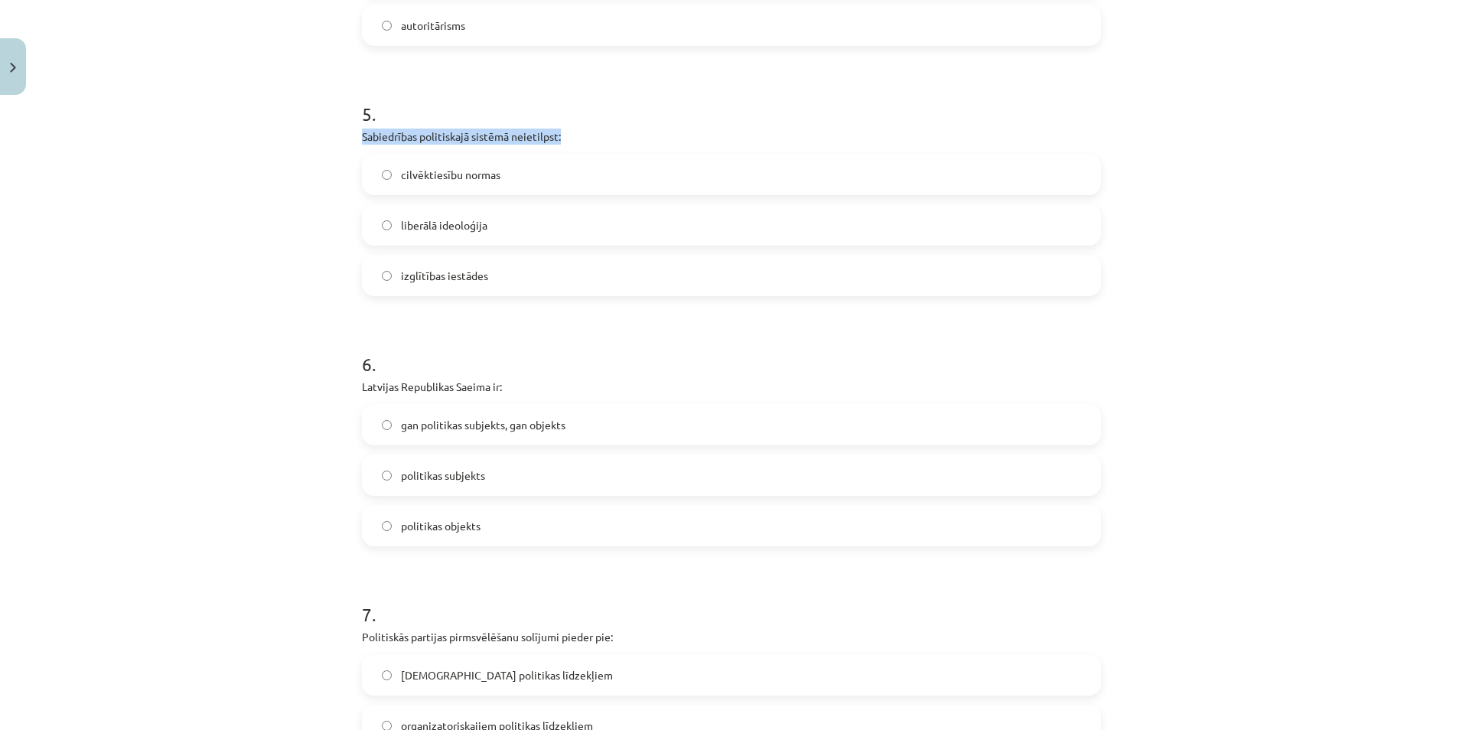
drag, startPoint x: 350, startPoint y: 130, endPoint x: 618, endPoint y: 129, distance: 267.9
click at [618, 129] on div "50 XP Saņemsi Grūts 583 pilda Apraksts Uzdevums Palīdzība 1 . Elitārai demokrāt…" at bounding box center [732, 280] width 758 height 2814
drag, startPoint x: 393, startPoint y: 171, endPoint x: 507, endPoint y: 180, distance: 113.6
click at [507, 180] on label "cilvēktiesību normas" at bounding box center [732, 174] width 736 height 38
drag, startPoint x: 391, startPoint y: 220, endPoint x: 505, endPoint y: 225, distance: 114.2
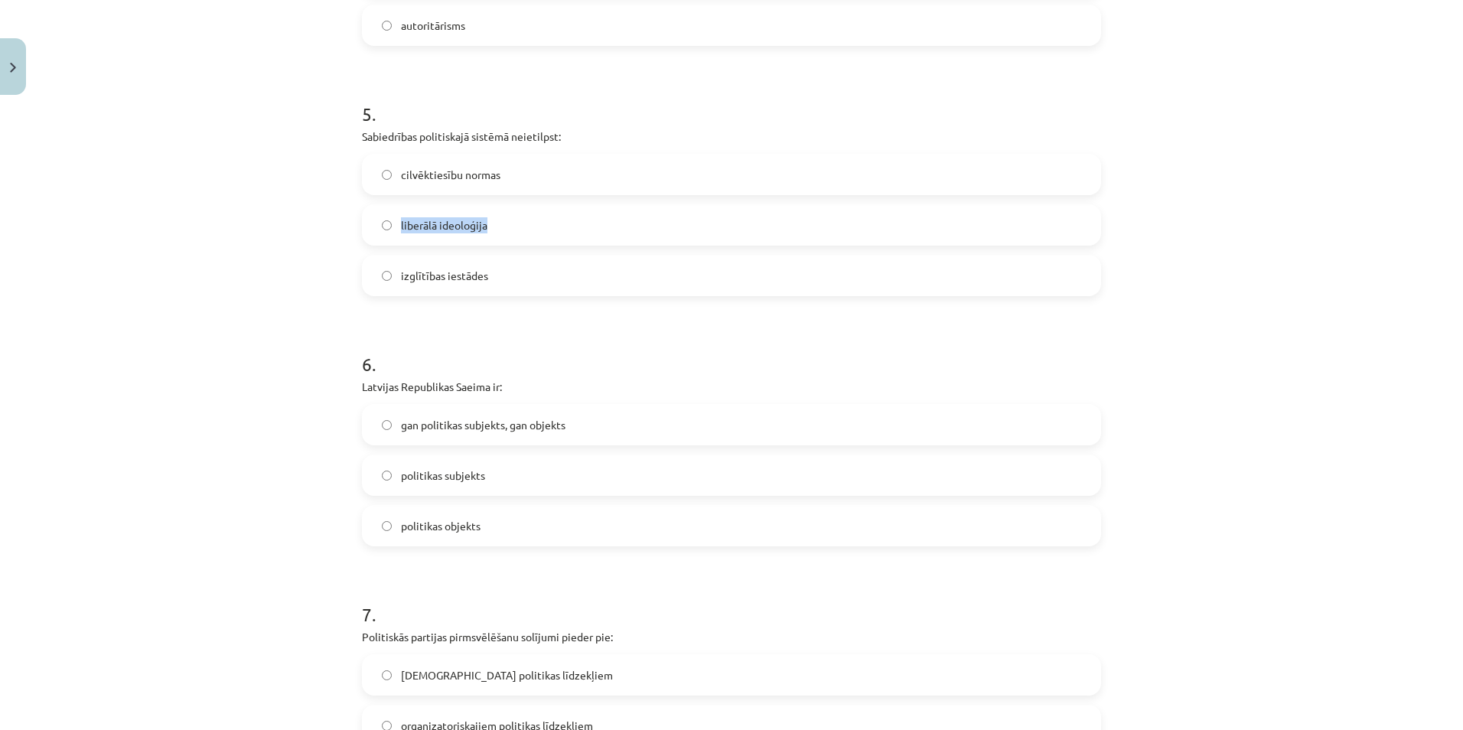
click at [505, 225] on label "liberālā ideoloģija" at bounding box center [732, 225] width 736 height 38
drag, startPoint x: 389, startPoint y: 276, endPoint x: 513, endPoint y: 275, distance: 124.0
click at [513, 276] on label "izglītības iestādes" at bounding box center [732, 275] width 736 height 38
click at [291, 267] on div "Mācību tēma: Sociālās zinātnes i - 11. klases 1. ieskaites mācību materiāls #6 …" at bounding box center [731, 365] width 1463 height 730
click at [583, 274] on label "izglītības iestādes" at bounding box center [732, 275] width 736 height 38
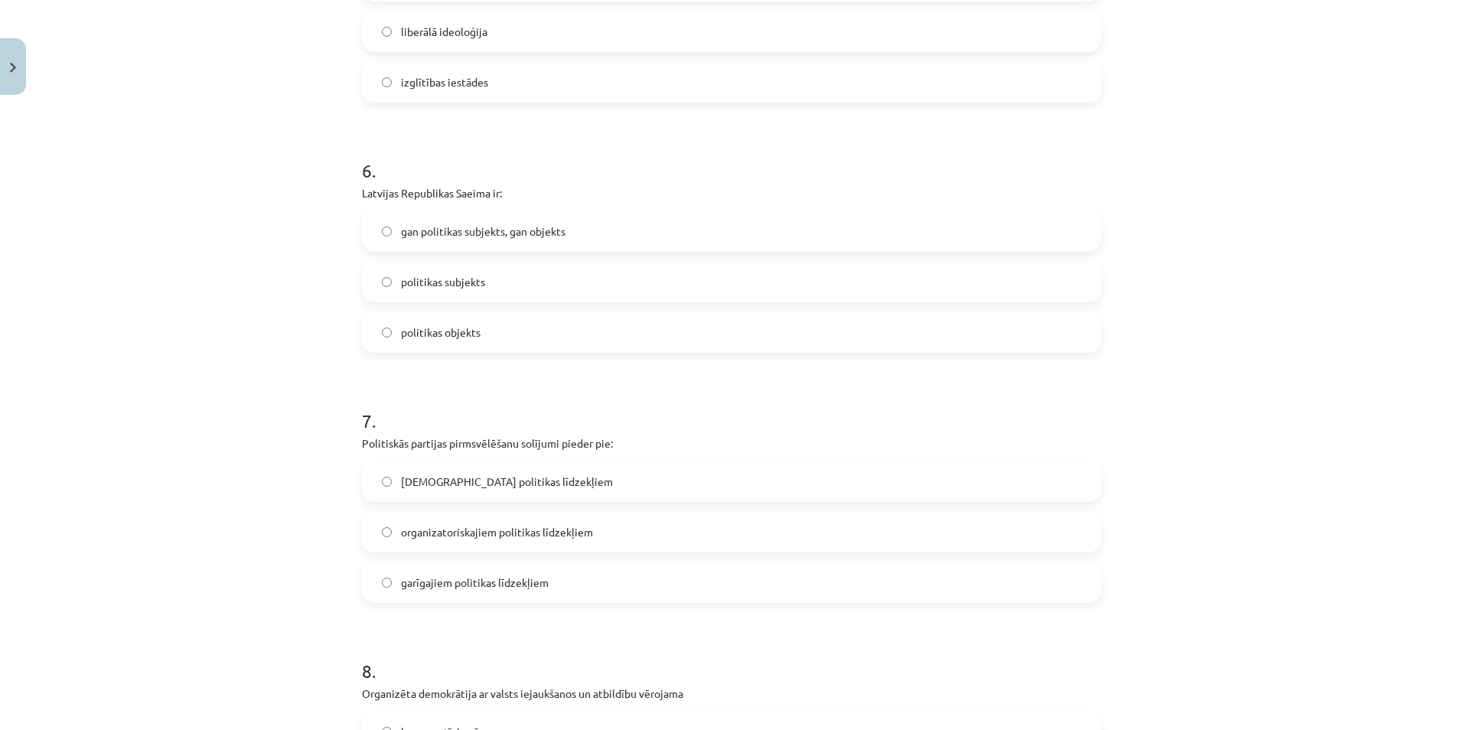
scroll to position [1459, 0]
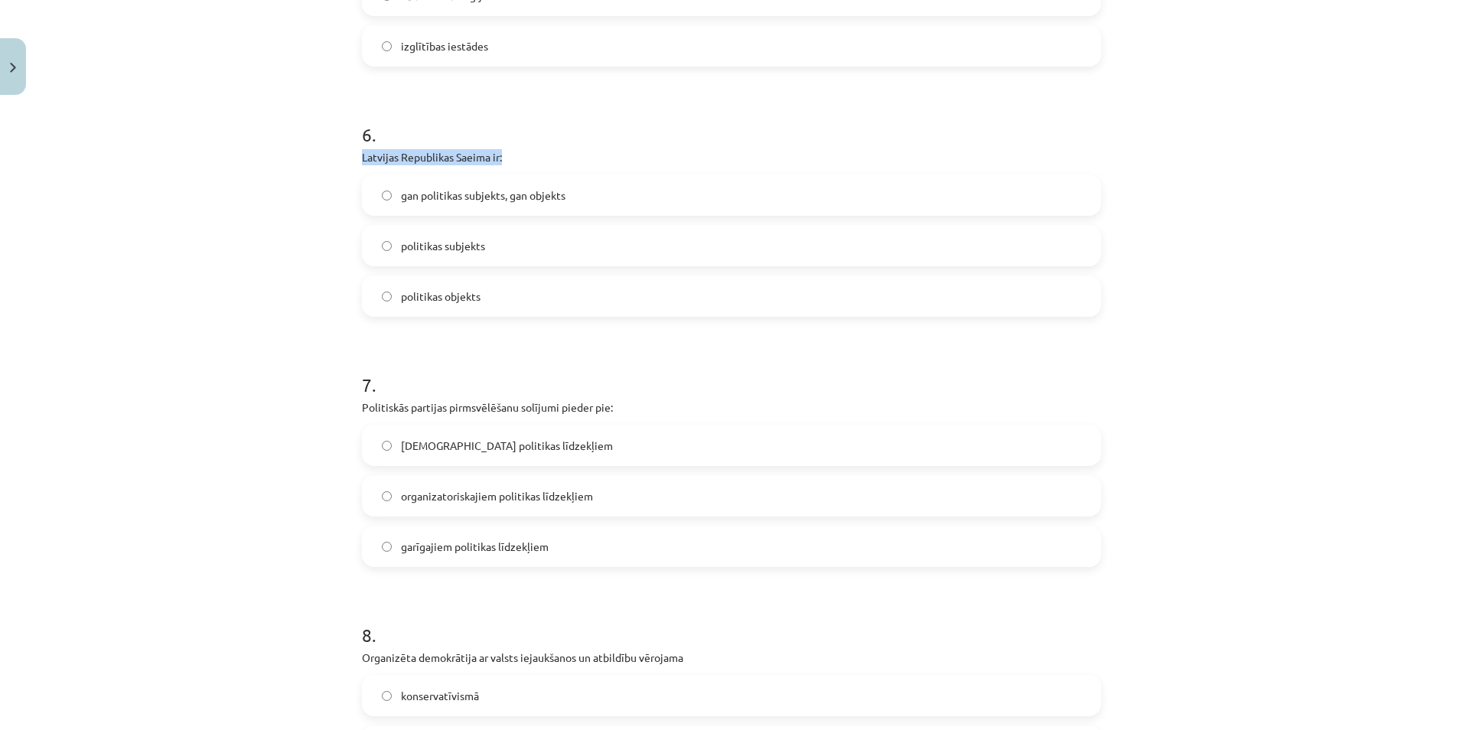
drag, startPoint x: 351, startPoint y: 155, endPoint x: 556, endPoint y: 154, distance: 205.1
click at [556, 154] on div "50 XP Saņemsi Grūts 583 pilda Apraksts Uzdevums Palīdzība 1 . Elitārai demokrāt…" at bounding box center [732, 50] width 758 height 2814
drag, startPoint x: 390, startPoint y: 197, endPoint x: 580, endPoint y: 207, distance: 190.1
click at [579, 207] on label "gan politikas subjekts, gan objekts" at bounding box center [732, 195] width 736 height 38
click at [393, 240] on label "politikas subjekts" at bounding box center [732, 246] width 736 height 38
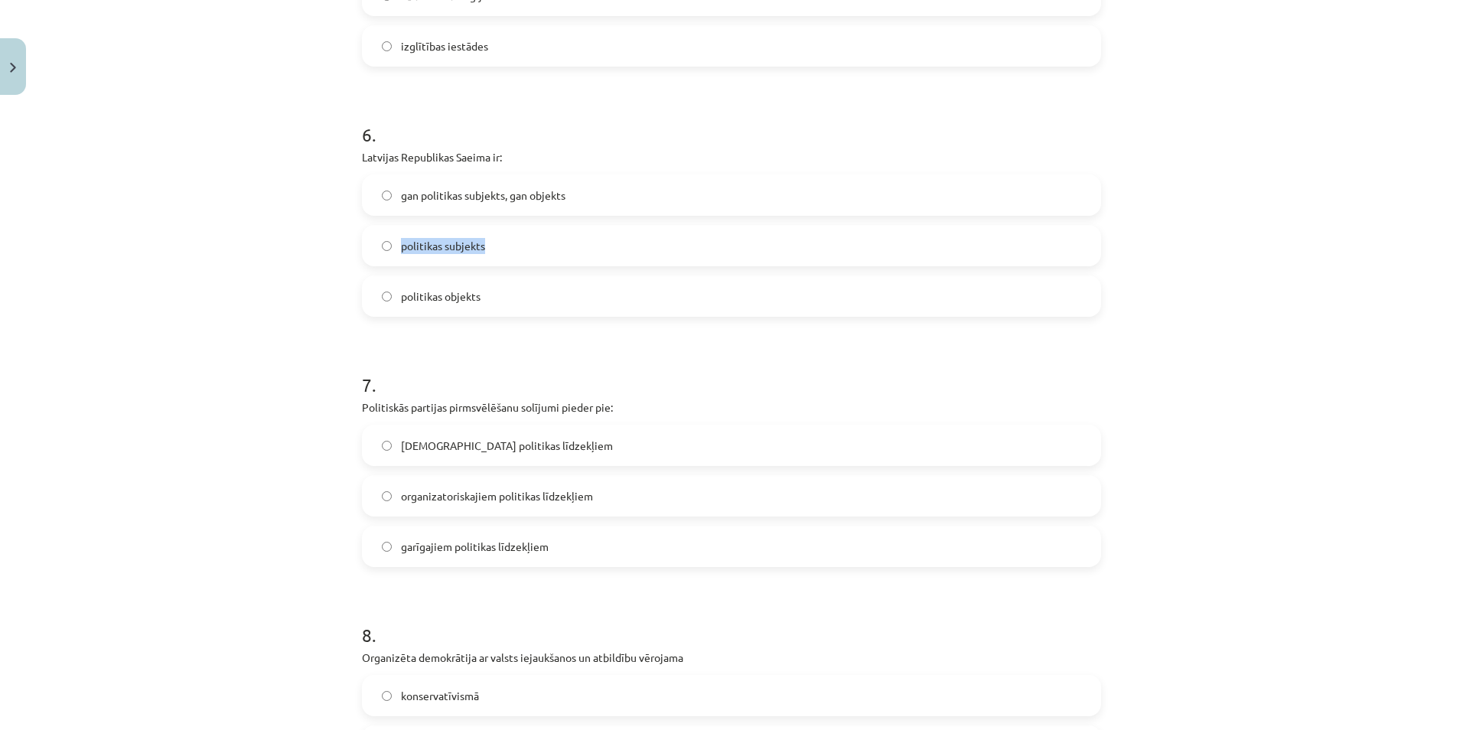
drag, startPoint x: 393, startPoint y: 240, endPoint x: 510, endPoint y: 246, distance: 117.3
click at [510, 246] on label "politikas subjekts" at bounding box center [732, 246] width 736 height 38
drag, startPoint x: 390, startPoint y: 294, endPoint x: 498, endPoint y: 295, distance: 108.7
click at [498, 295] on label "politikas objekts" at bounding box center [732, 296] width 736 height 38
click at [120, 318] on div "Mācību tēma: Sociālās zinātnes i - 11. klases 1. ieskaites mācību materiāls #6 …" at bounding box center [731, 365] width 1463 height 730
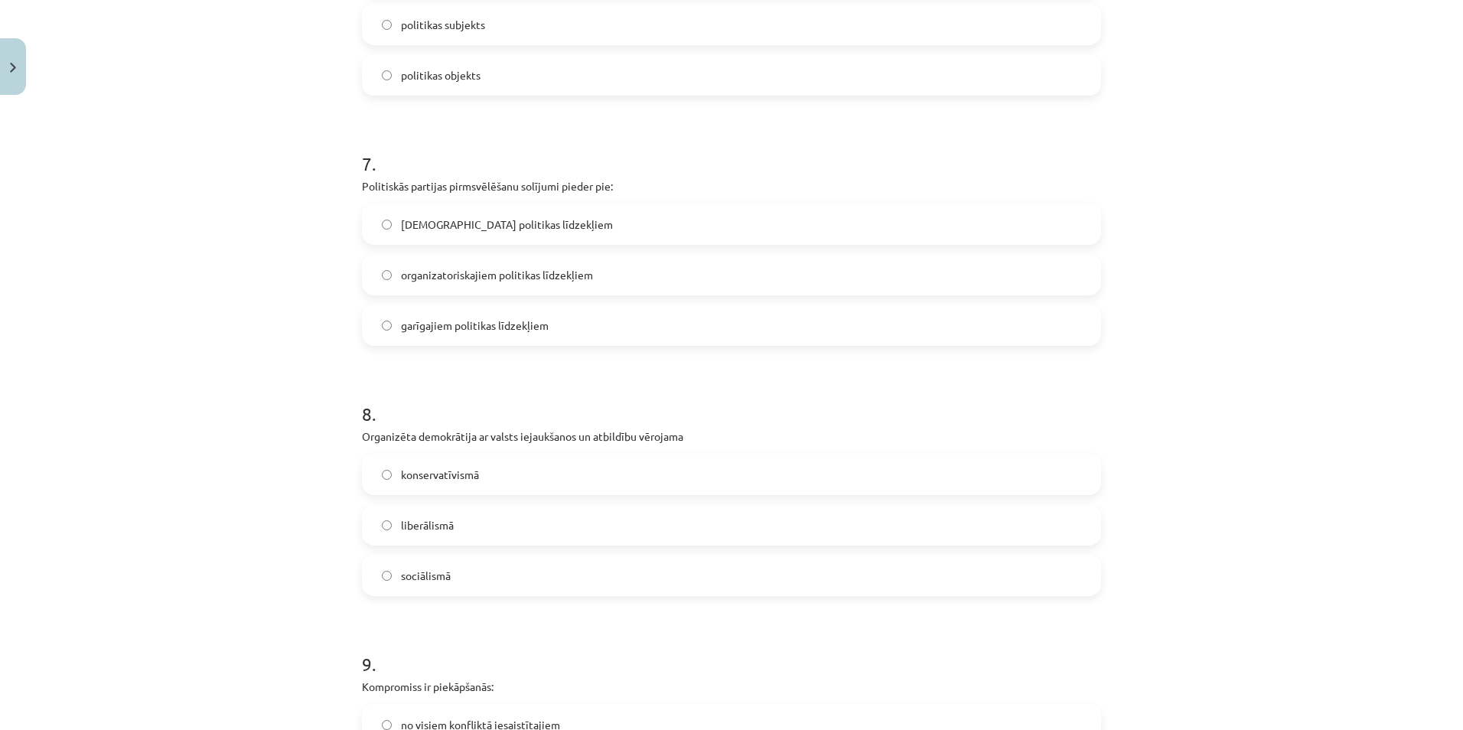
scroll to position [1688, 0]
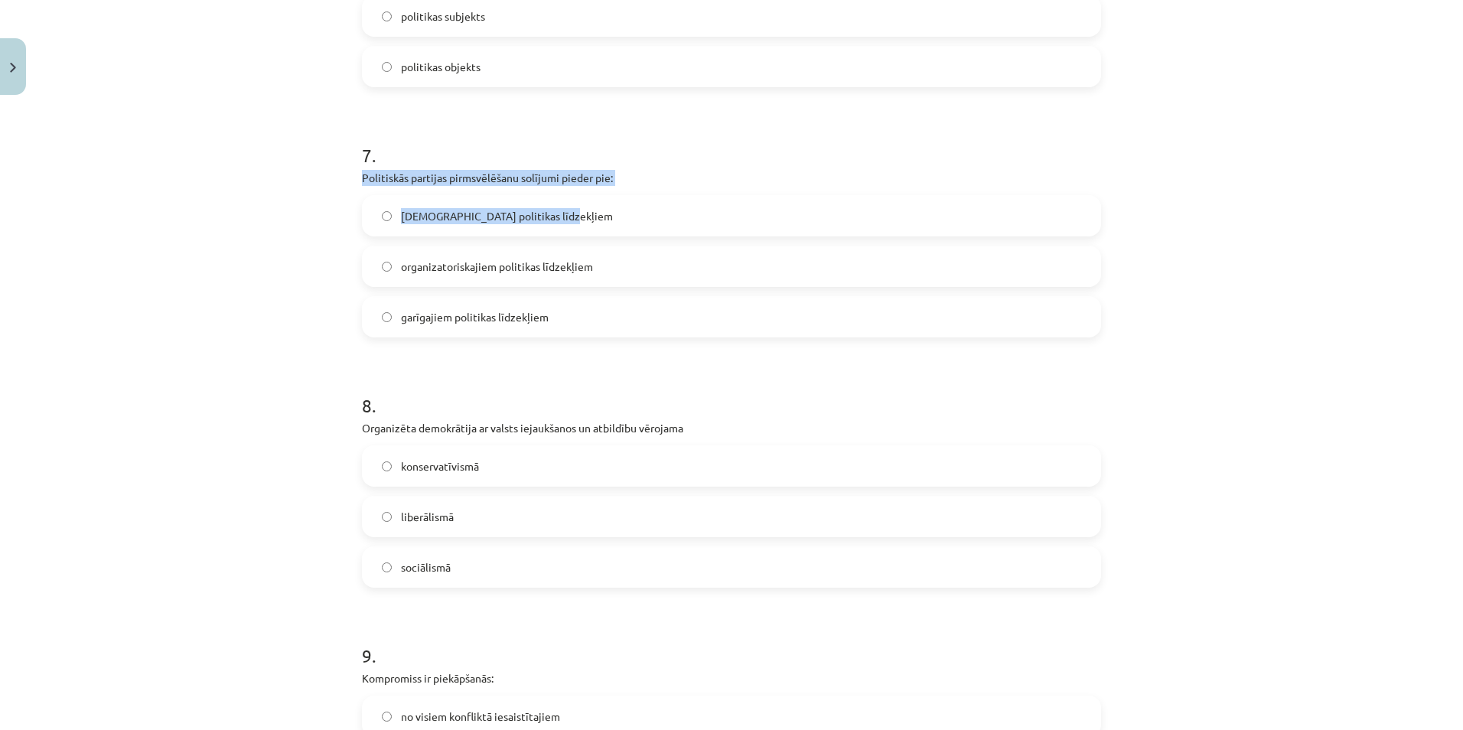
drag, startPoint x: 347, startPoint y: 170, endPoint x: 661, endPoint y: 187, distance: 314.3
click at [43, 237] on div "Mācību tēma: Sociālās zinātnes i - 11. klases 1. ieskaites mācību materiāls #6 …" at bounding box center [731, 365] width 1463 height 730
drag, startPoint x: 353, startPoint y: 174, endPoint x: 644, endPoint y: 172, distance: 290.8
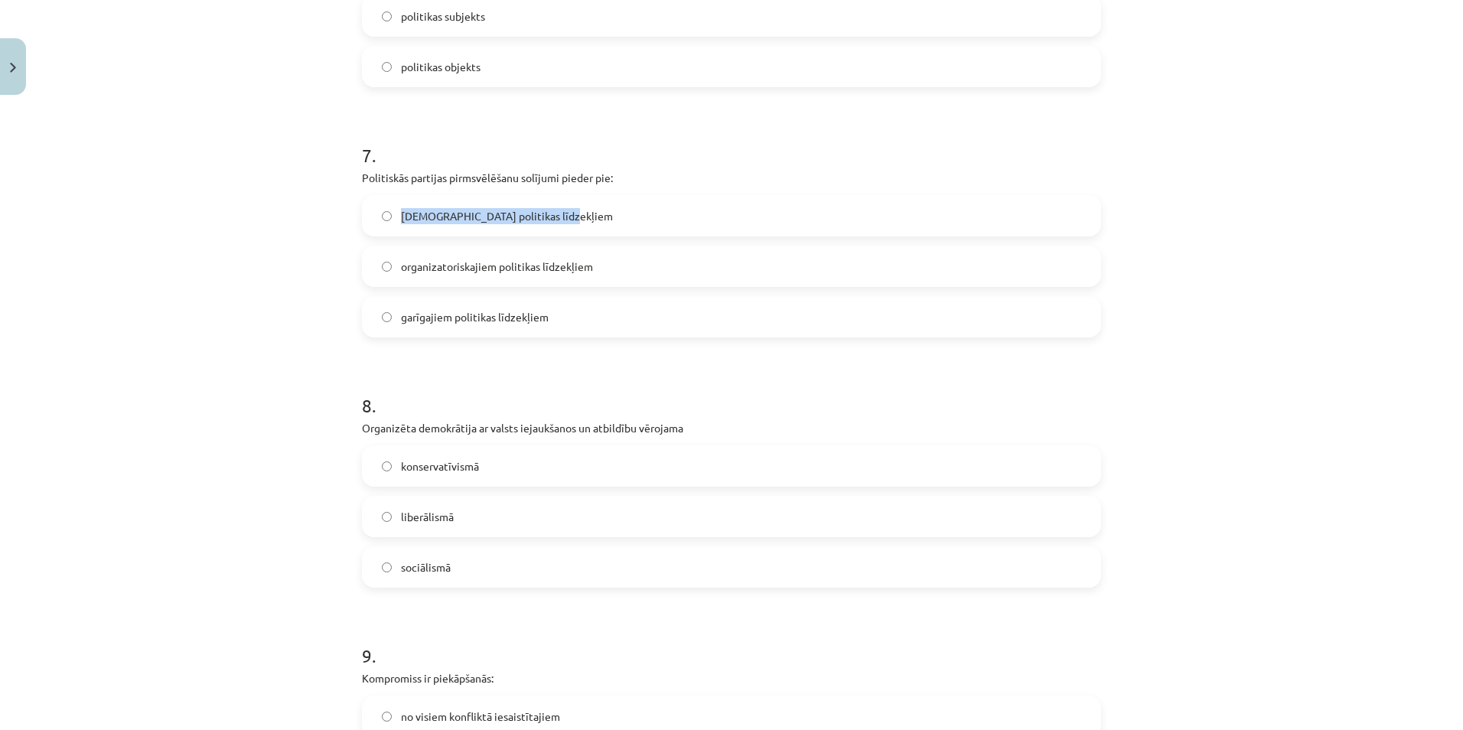
drag, startPoint x: 390, startPoint y: 212, endPoint x: 579, endPoint y: 212, distance: 188.3
click at [579, 212] on label "lietiskajiem politikas līdzekļiem" at bounding box center [732, 216] width 736 height 38
drag, startPoint x: 390, startPoint y: 265, endPoint x: 623, endPoint y: 264, distance: 233.4
click at [622, 264] on label "organizatoriskajiem politikas līdzekļiem" at bounding box center [732, 266] width 736 height 38
drag, startPoint x: 390, startPoint y: 311, endPoint x: 599, endPoint y: 318, distance: 209.1
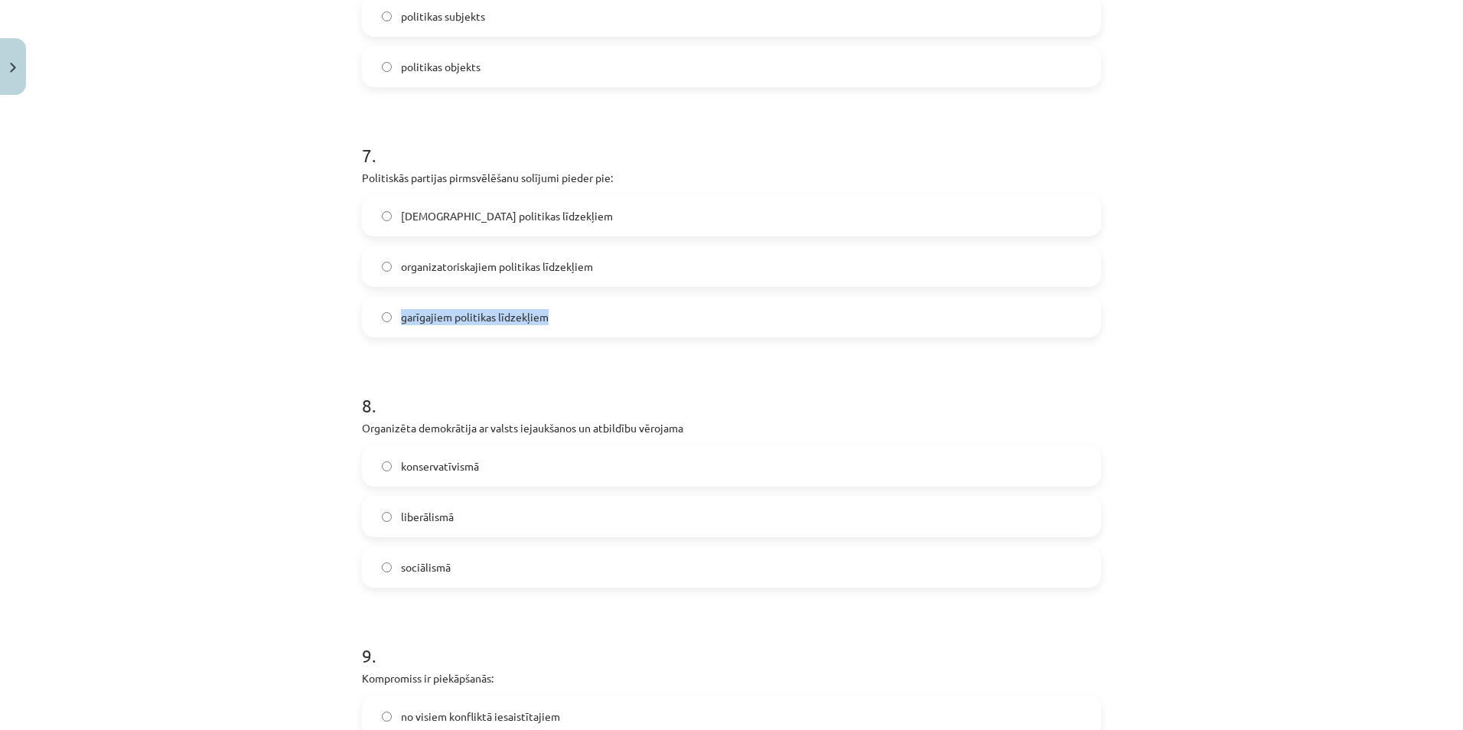
click at [599, 318] on label "garīgajiem politikas līdzekļiem" at bounding box center [732, 317] width 736 height 38
click at [611, 305] on label "garīgajiem politikas līdzekļiem" at bounding box center [732, 317] width 736 height 38
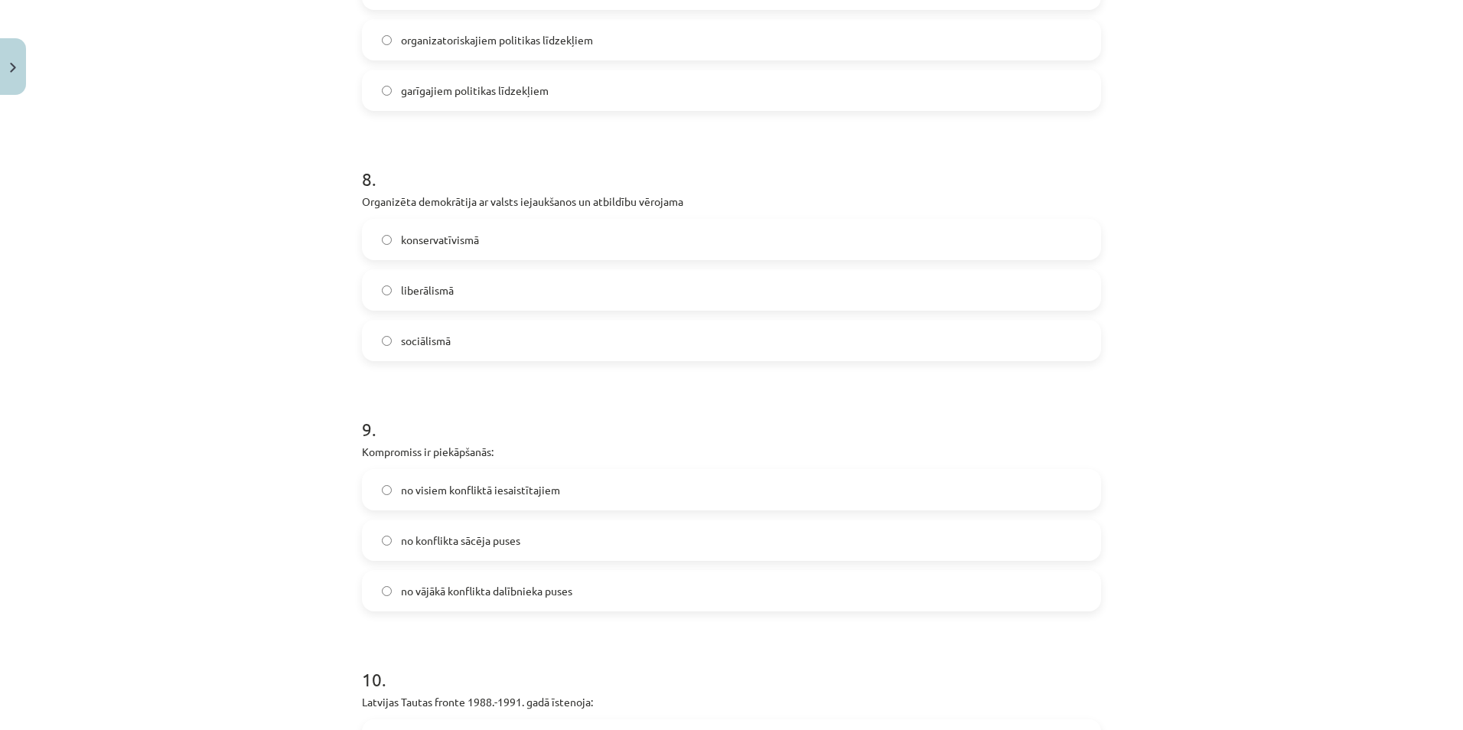
scroll to position [1918, 0]
drag, startPoint x: 351, startPoint y: 194, endPoint x: 748, endPoint y: 188, distance: 396.5
drag, startPoint x: 393, startPoint y: 233, endPoint x: 488, endPoint y: 244, distance: 96.4
click at [488, 244] on label "konservatīvismā" at bounding box center [732, 236] width 736 height 38
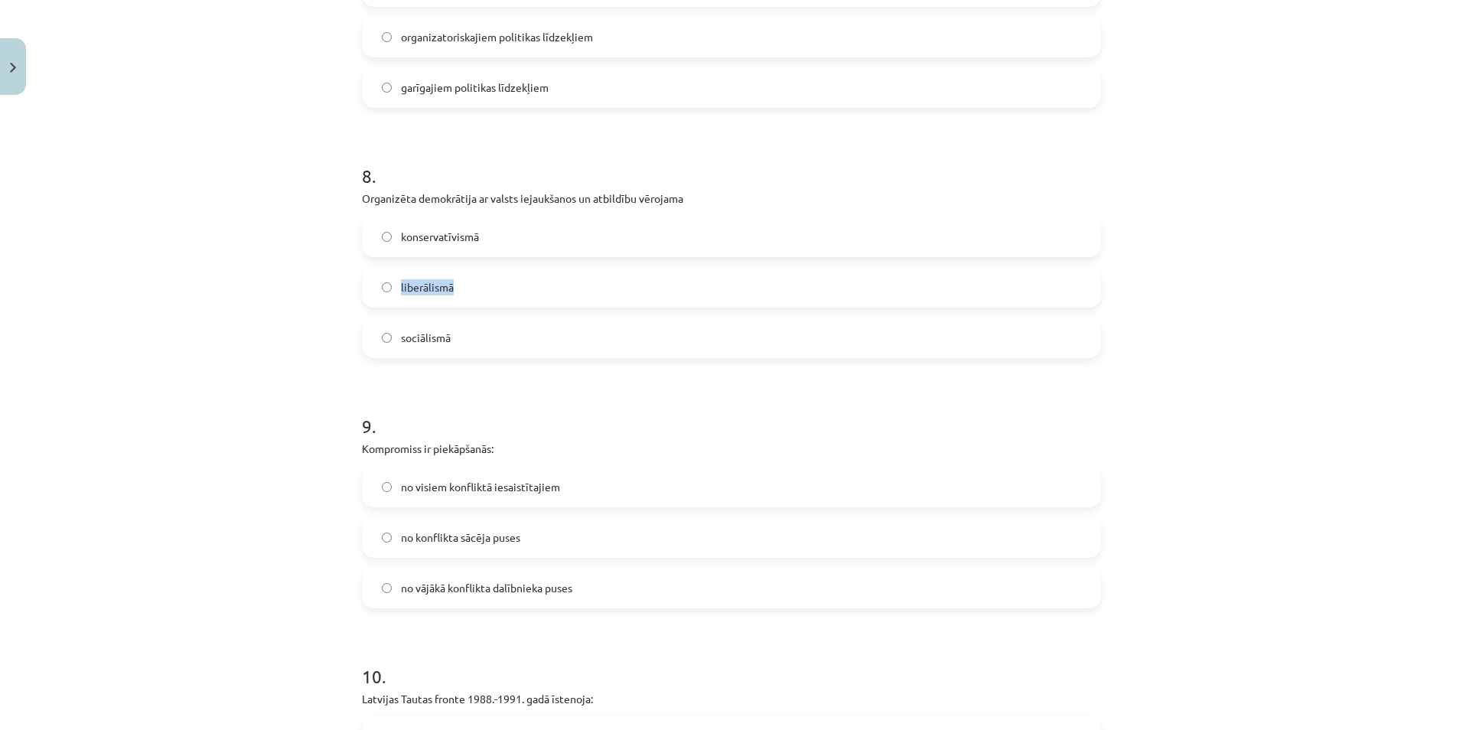
drag, startPoint x: 390, startPoint y: 284, endPoint x: 483, endPoint y: 292, distance: 93.0
click at [483, 292] on label "liberālismā" at bounding box center [732, 287] width 736 height 38
drag, startPoint x: 390, startPoint y: 334, endPoint x: 460, endPoint y: 338, distance: 69.8
click at [460, 338] on label "sociālismā" at bounding box center [732, 337] width 736 height 38
click at [514, 335] on label "sociālismā" at bounding box center [732, 337] width 736 height 38
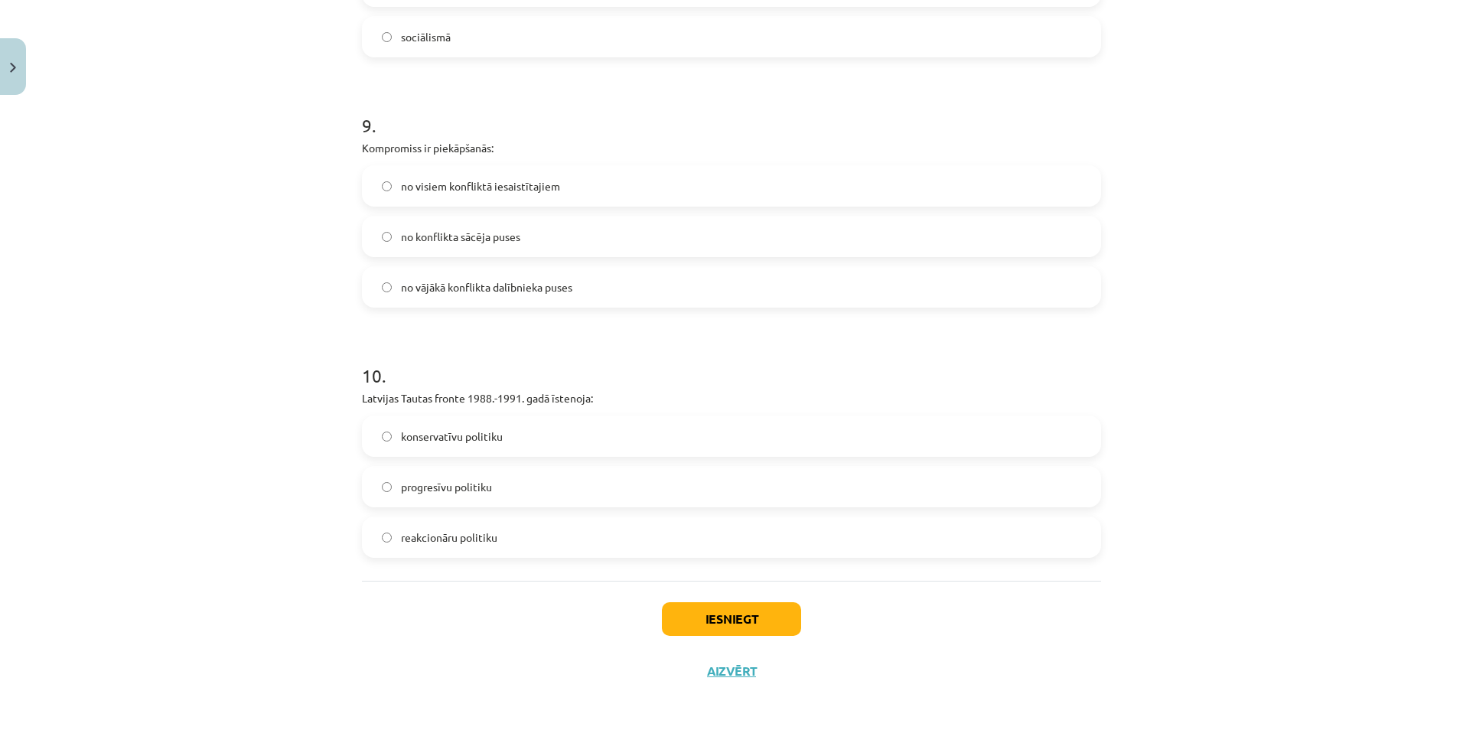
scroll to position [2224, 0]
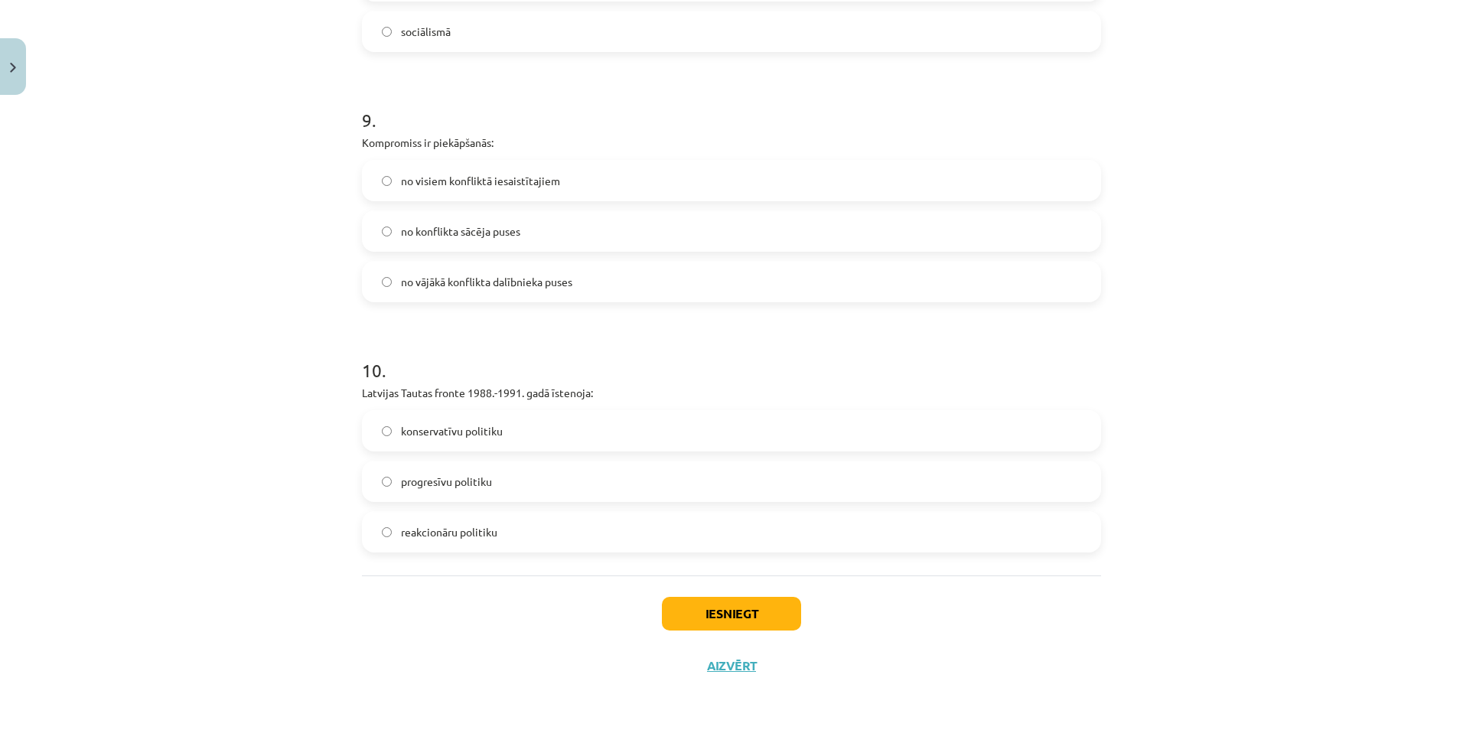
drag, startPoint x: 348, startPoint y: 139, endPoint x: 530, endPoint y: 143, distance: 181.5
drag, startPoint x: 390, startPoint y: 177, endPoint x: 579, endPoint y: 189, distance: 189.4
click at [579, 189] on label "no visiem konfliktā iesaistītajiem" at bounding box center [732, 180] width 736 height 38
drag, startPoint x: 393, startPoint y: 229, endPoint x: 538, endPoint y: 237, distance: 145.6
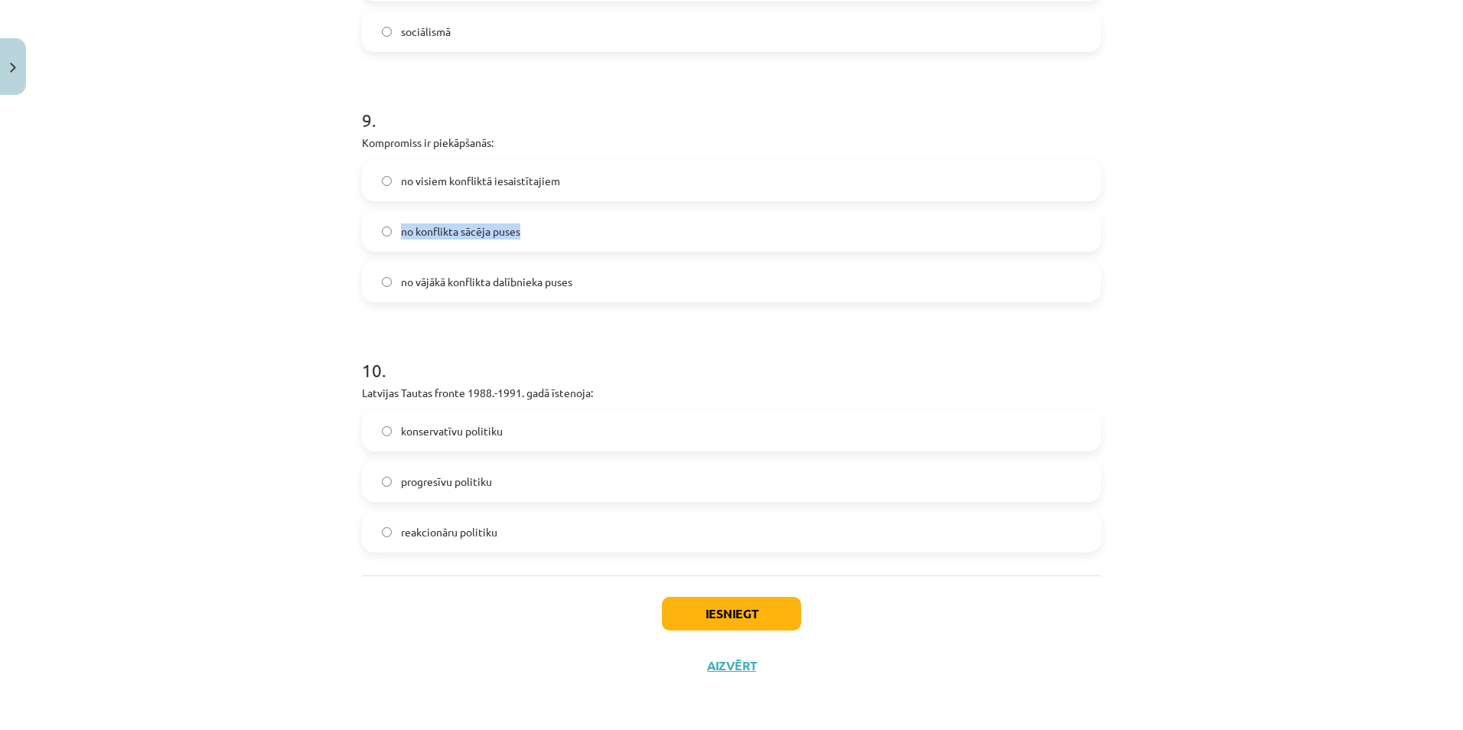
click at [538, 237] on label "no konflikta sācēja puses" at bounding box center [732, 231] width 736 height 38
drag, startPoint x: 389, startPoint y: 281, endPoint x: 618, endPoint y: 269, distance: 229.9
click at [618, 269] on label "no vājākā konflikta dalībnieka puses" at bounding box center [732, 282] width 736 height 38
click at [604, 167] on label "no visiem konfliktā iesaistītajiem" at bounding box center [732, 180] width 736 height 38
drag, startPoint x: 354, startPoint y: 391, endPoint x: 662, endPoint y: 379, distance: 308.7
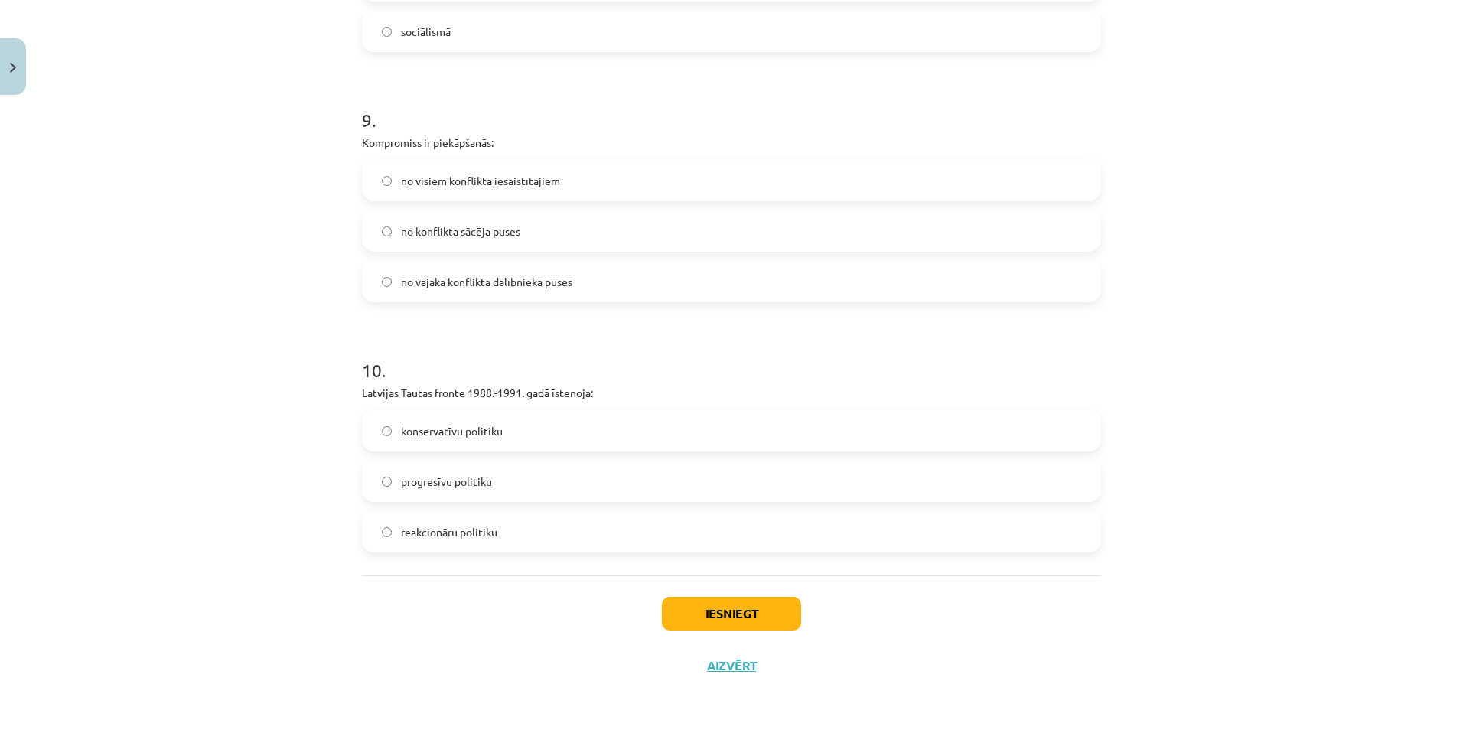
click at [320, 390] on div "Mācību tēma: Sociālās zinātnes i - 11. klases 1. ieskaites mācību materiāls #6 …" at bounding box center [731, 365] width 1463 height 730
click at [223, 373] on div "Mācību tēma: Sociālās zinātnes i - 11. klases 1. ieskaites mācību materiāls #6 …" at bounding box center [731, 365] width 1463 height 730
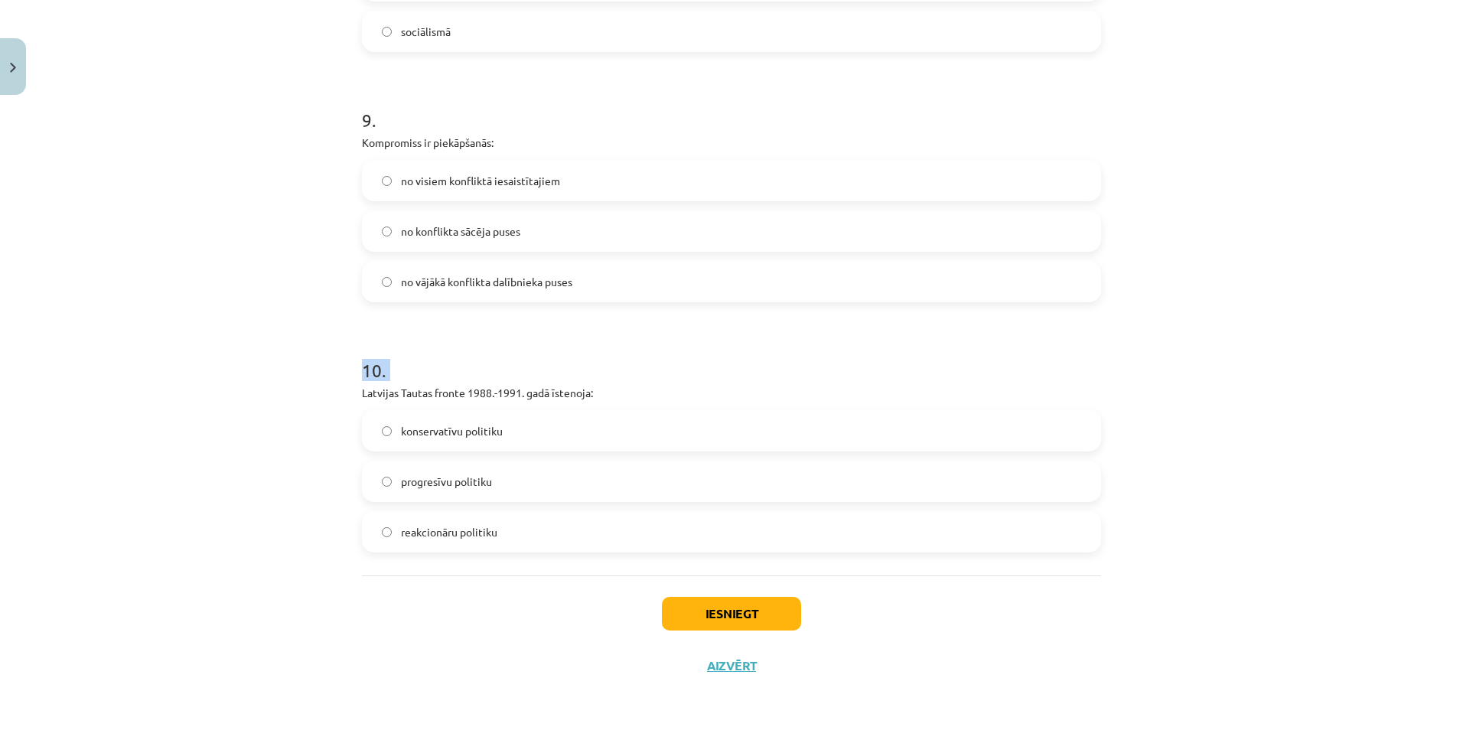
click at [223, 374] on div "Mācību tēma: Sociālās zinātnes i - 11. klases 1. ieskaites mācību materiāls #6 …" at bounding box center [731, 365] width 1463 height 730
drag, startPoint x: 223, startPoint y: 374, endPoint x: 263, endPoint y: 479, distance: 112.4
click at [263, 479] on div "Mācību tēma: Sociālās zinātnes i - 11. klases 1. ieskaites mācību materiāls #6 …" at bounding box center [731, 365] width 1463 height 730
click at [257, 481] on div "Mācību tēma: Sociālās zinātnes i - 11. klases 1. ieskaites mācību materiāls #6 …" at bounding box center [731, 365] width 1463 height 730
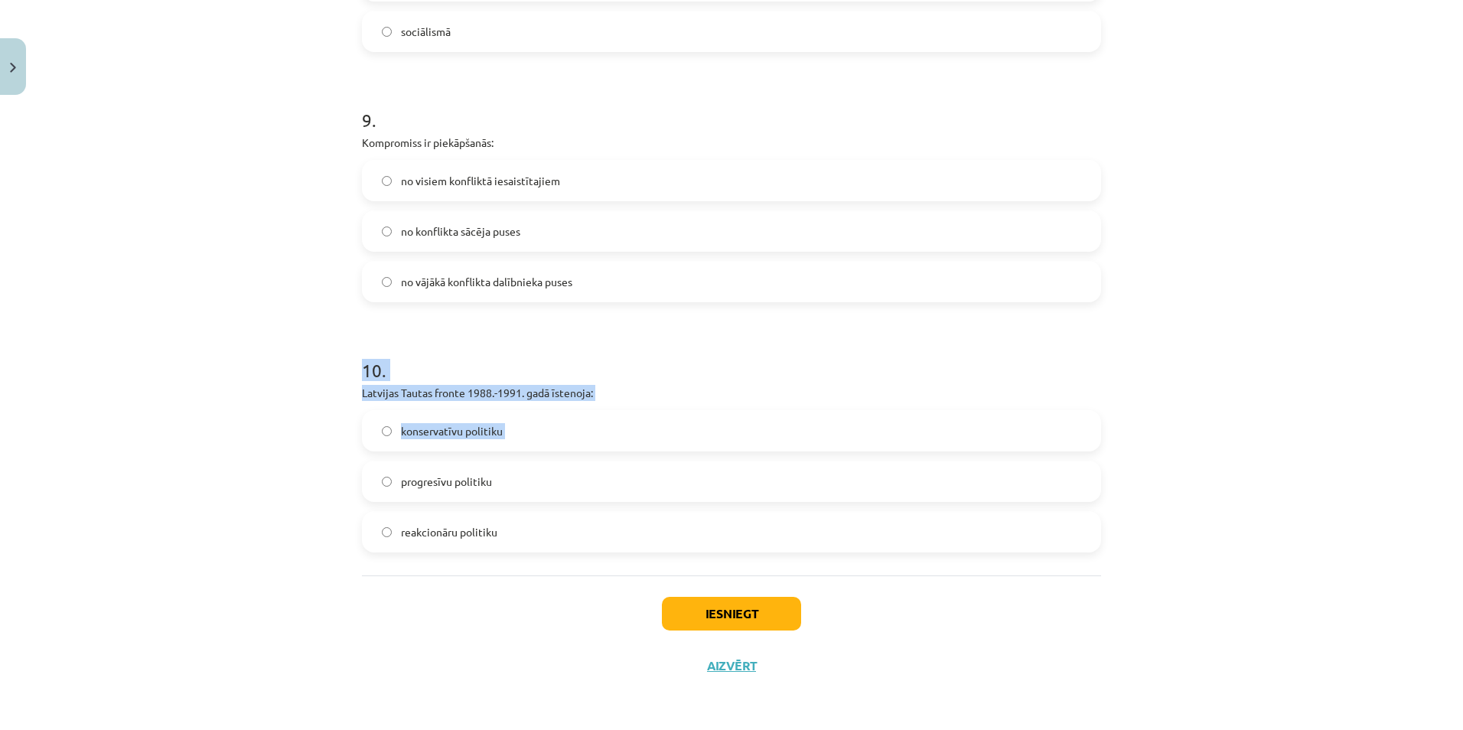
click at [256, 482] on div "Mācību tēma: Sociālās zinātnes i - 11. klases 1. ieskaites mācību materiāls #6 …" at bounding box center [731, 365] width 1463 height 730
click at [256, 484] on div "Mācību tēma: Sociālās zinātnes i - 11. klases 1. ieskaites mācību materiāls #6 …" at bounding box center [731, 365] width 1463 height 730
click at [212, 495] on div "Mācību tēma: Sociālās zinātnes i - 11. klases 1. ieskaites mācību materiāls #6 …" at bounding box center [731, 365] width 1463 height 730
drag, startPoint x: 354, startPoint y: 392, endPoint x: 614, endPoint y: 397, distance: 260.3
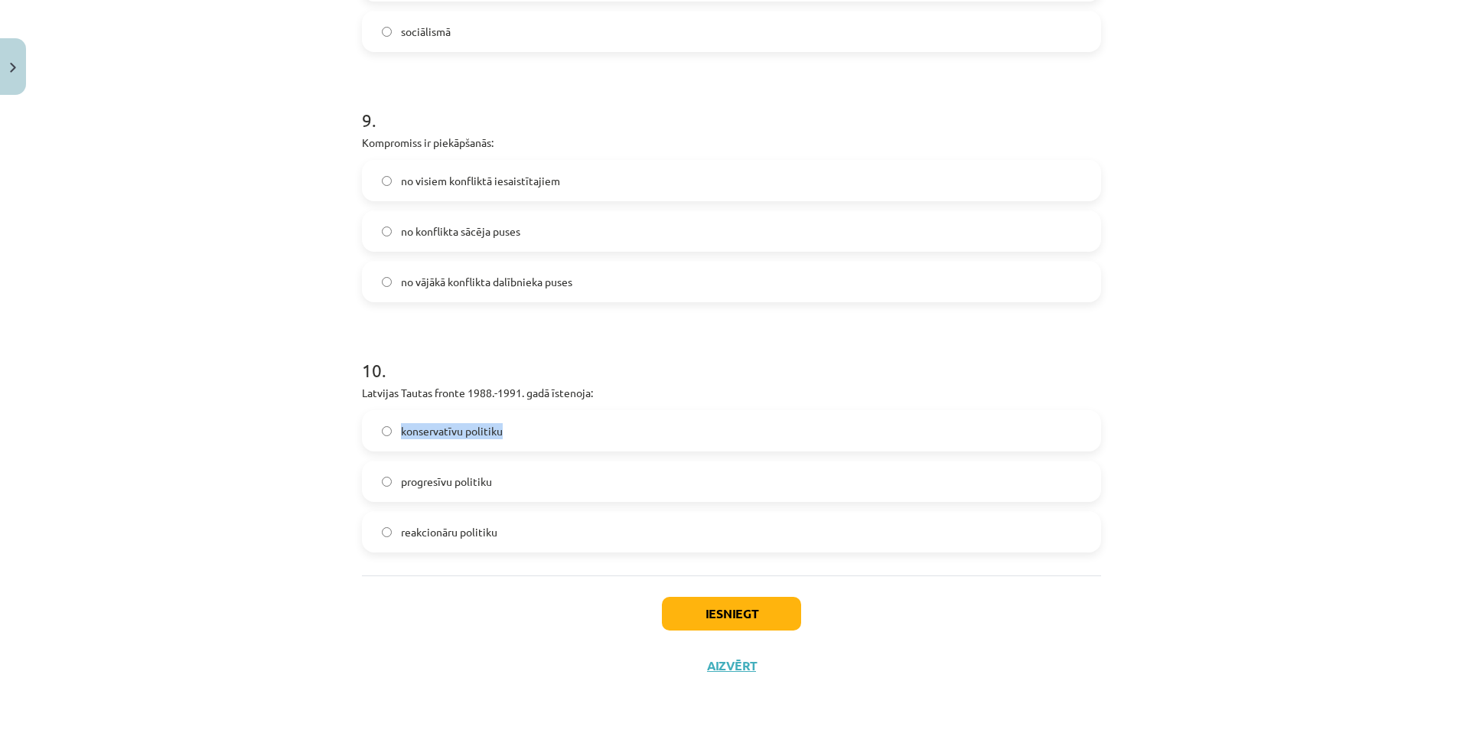
drag, startPoint x: 392, startPoint y: 425, endPoint x: 518, endPoint y: 438, distance: 127.0
click at [518, 438] on label "konservatīvu politiku" at bounding box center [732, 431] width 736 height 38
drag, startPoint x: 393, startPoint y: 479, endPoint x: 524, endPoint y: 491, distance: 130.6
click at [524, 491] on label "progresīvu politiku" at bounding box center [732, 481] width 736 height 38
drag, startPoint x: 389, startPoint y: 530, endPoint x: 541, endPoint y: 533, distance: 152.3
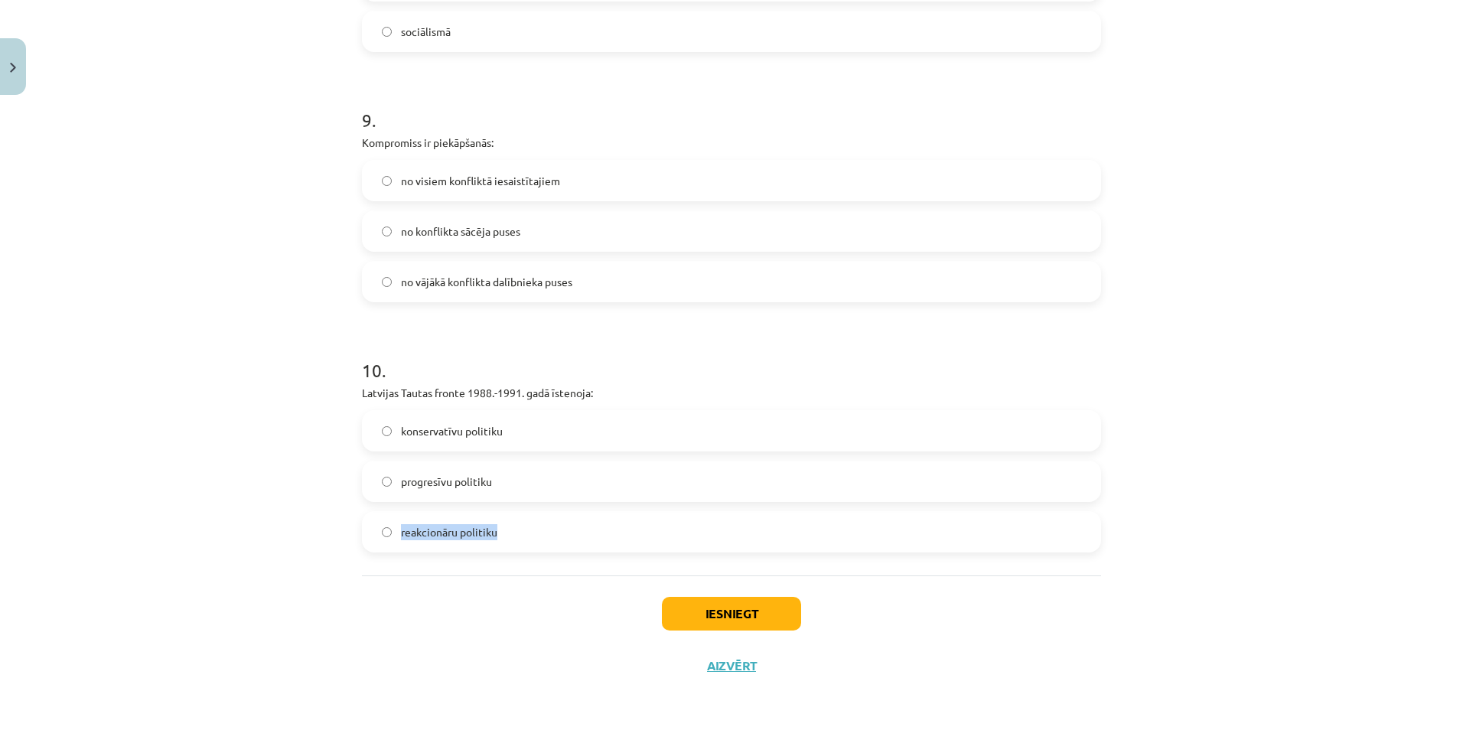
click at [541, 533] on label "reakcionāru politiku" at bounding box center [732, 532] width 736 height 38
click at [548, 477] on label "progresīvu politiku" at bounding box center [732, 481] width 736 height 38
click at [695, 610] on button "Iesniegt" at bounding box center [731, 614] width 139 height 34
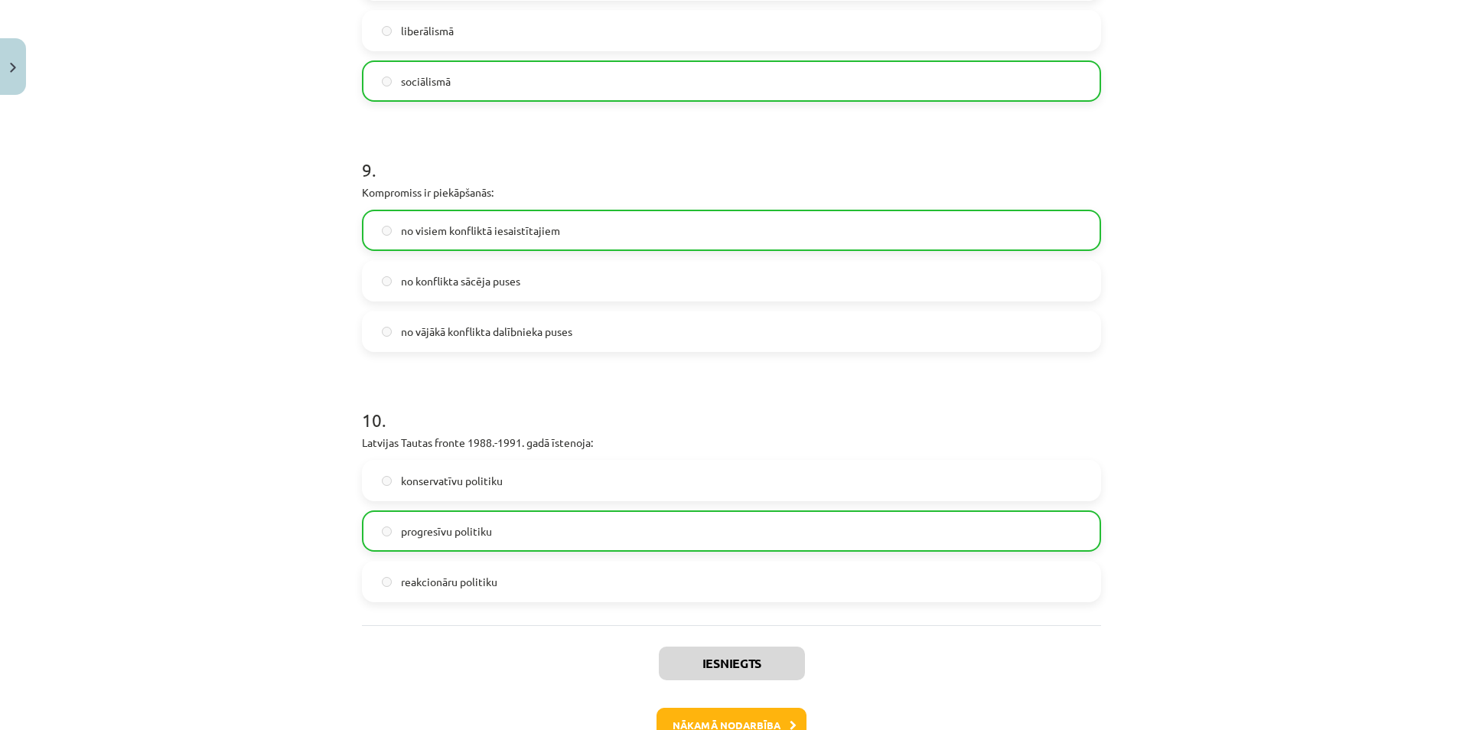
scroll to position [2273, 0]
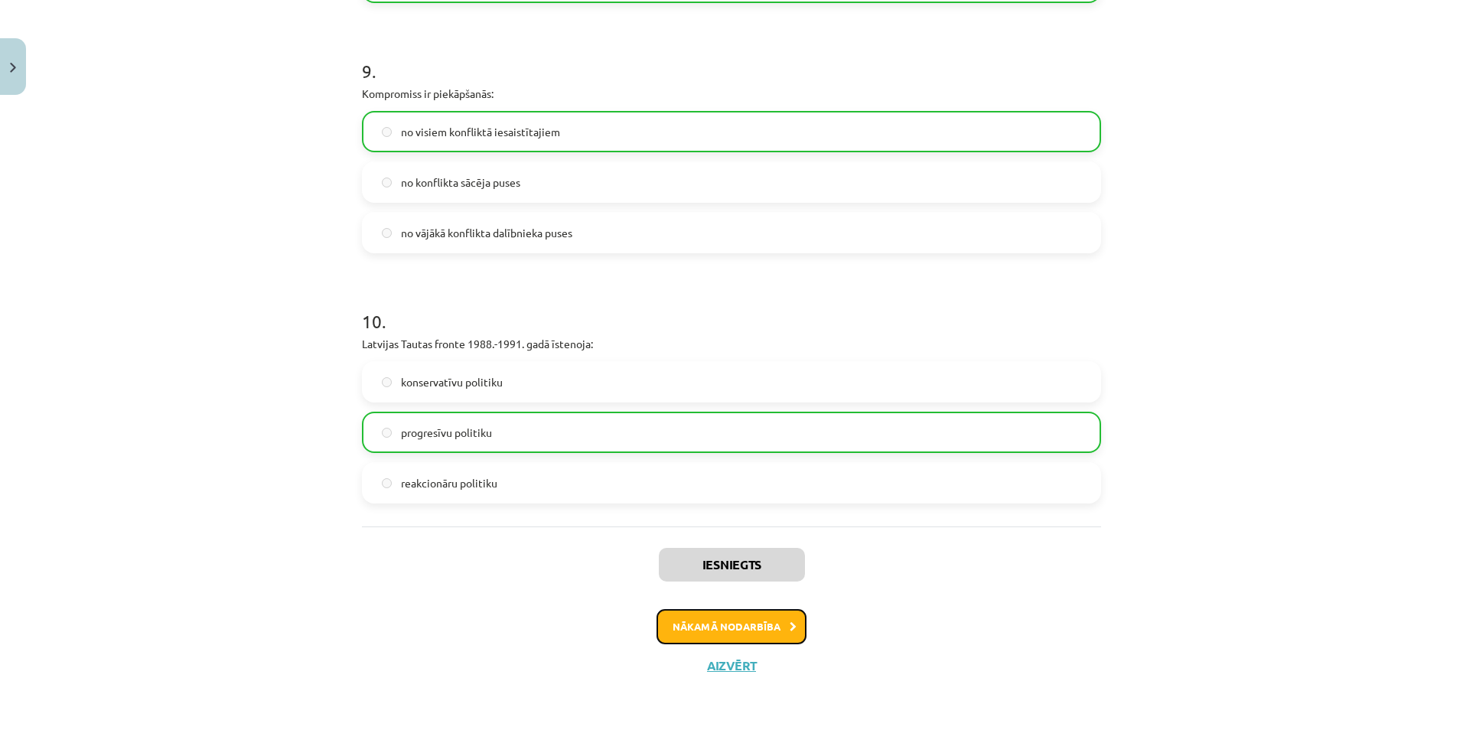
click at [768, 624] on button "Nākamā nodarbība" at bounding box center [732, 626] width 150 height 35
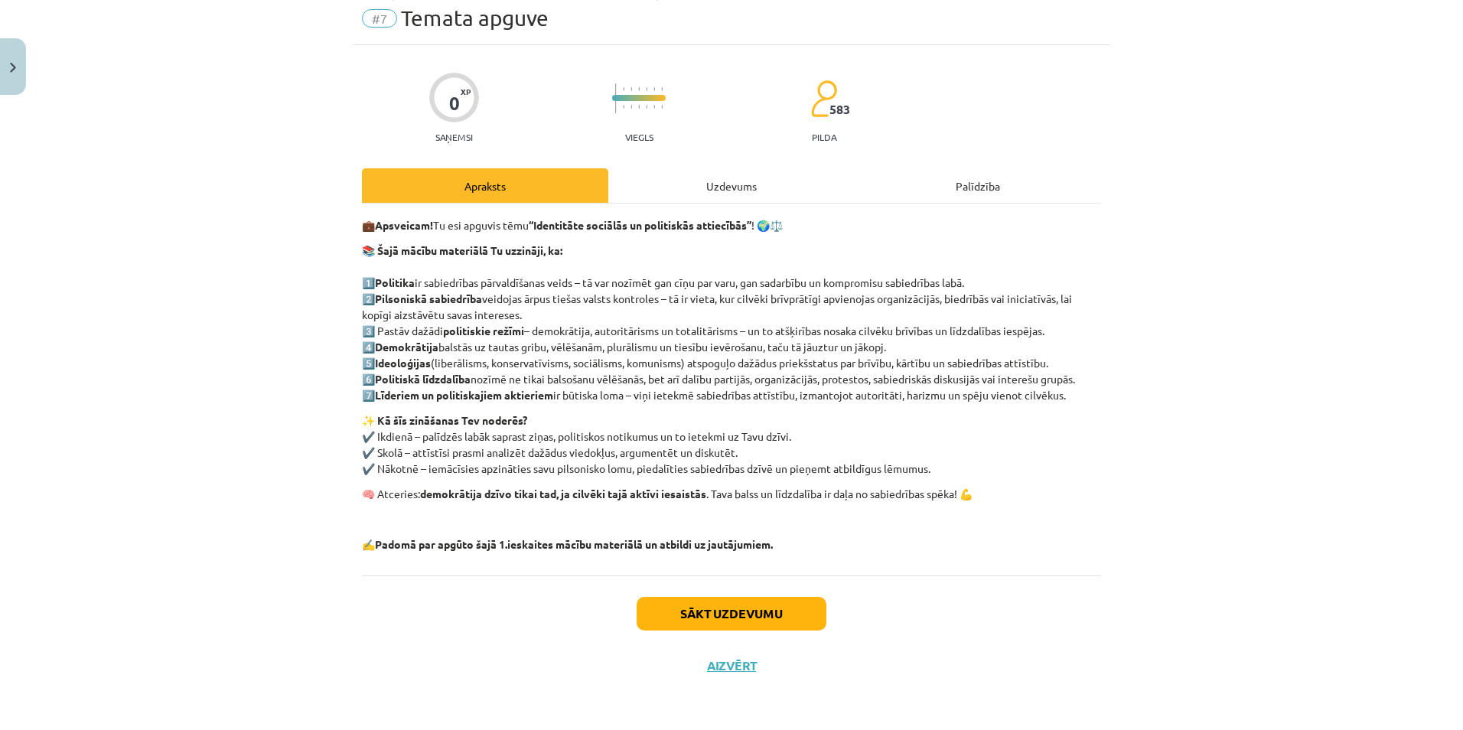
scroll to position [38, 0]
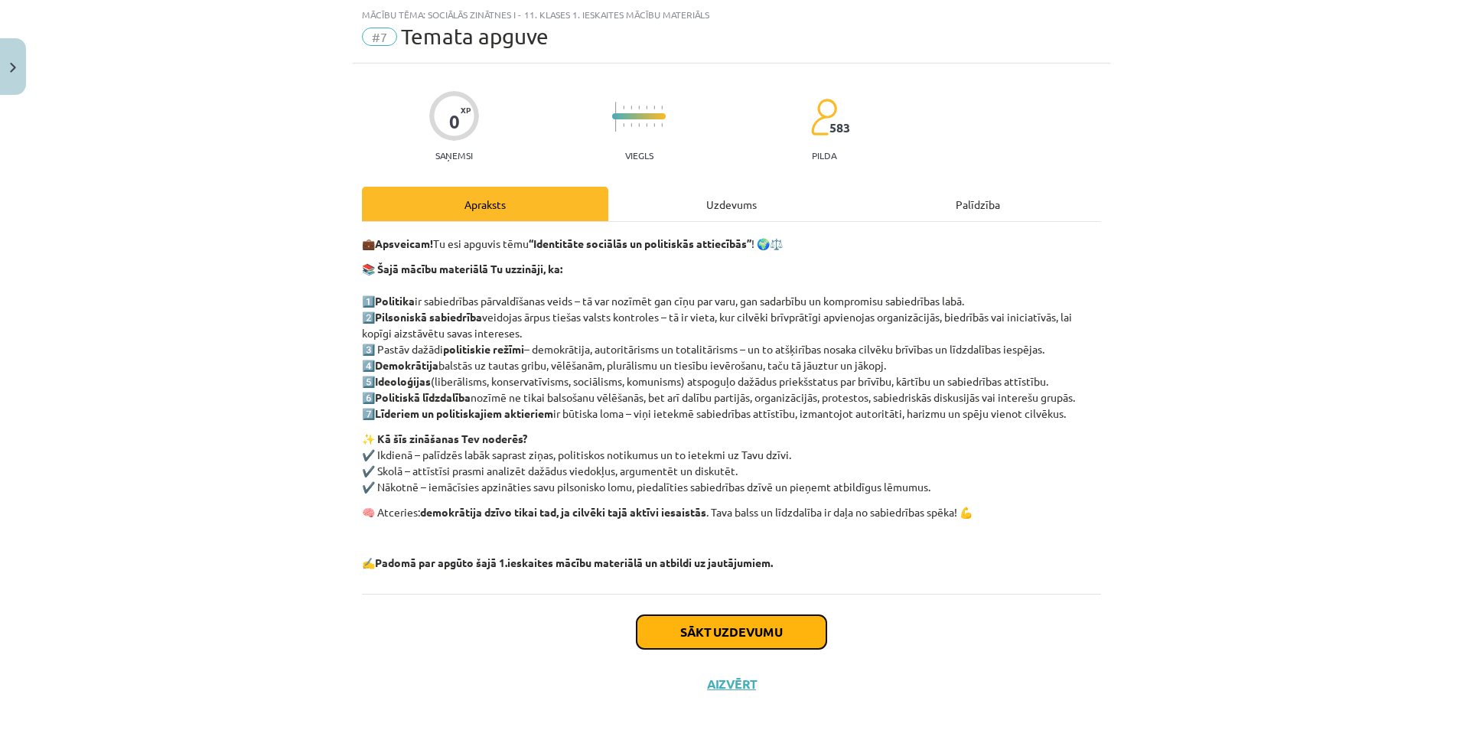
click at [763, 633] on button "Sākt uzdevumu" at bounding box center [732, 632] width 190 height 34
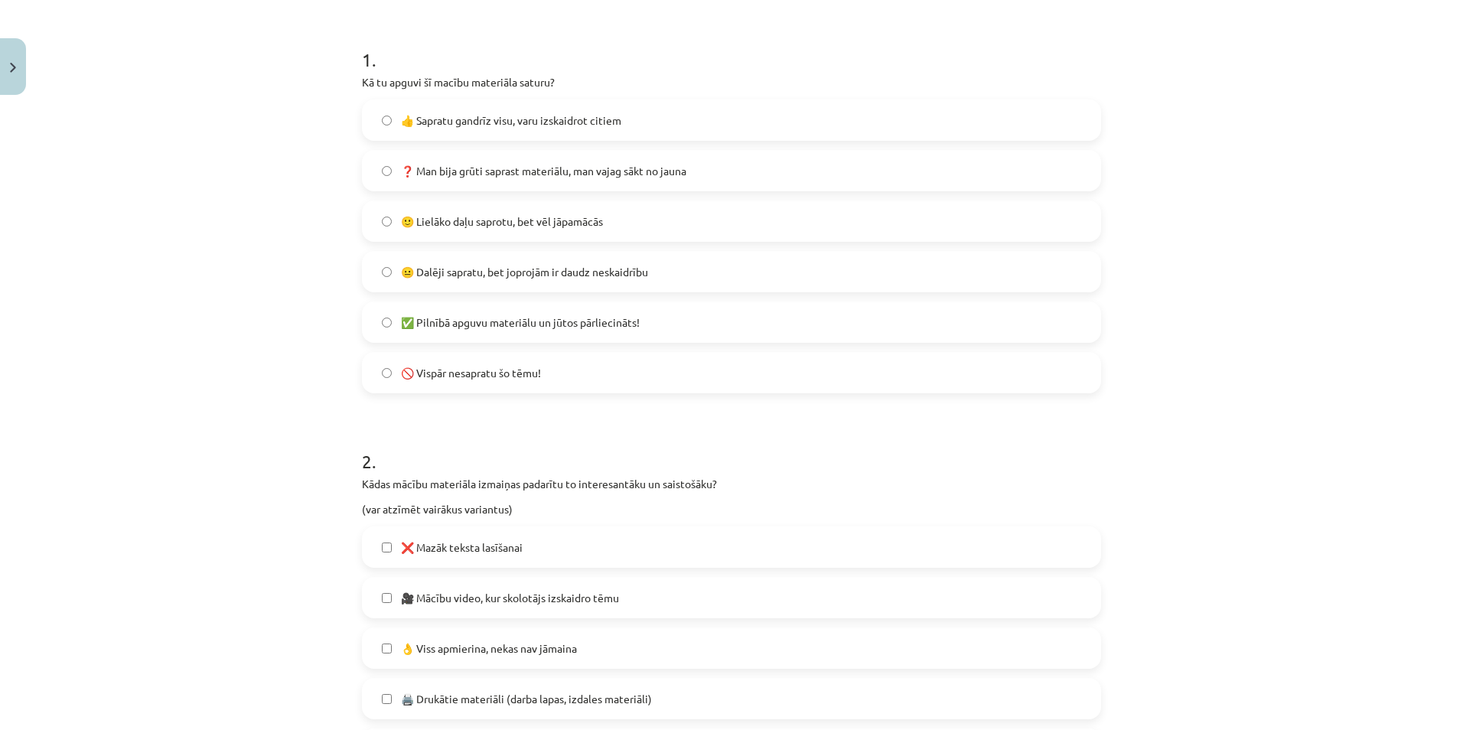
scroll to position [191, 0]
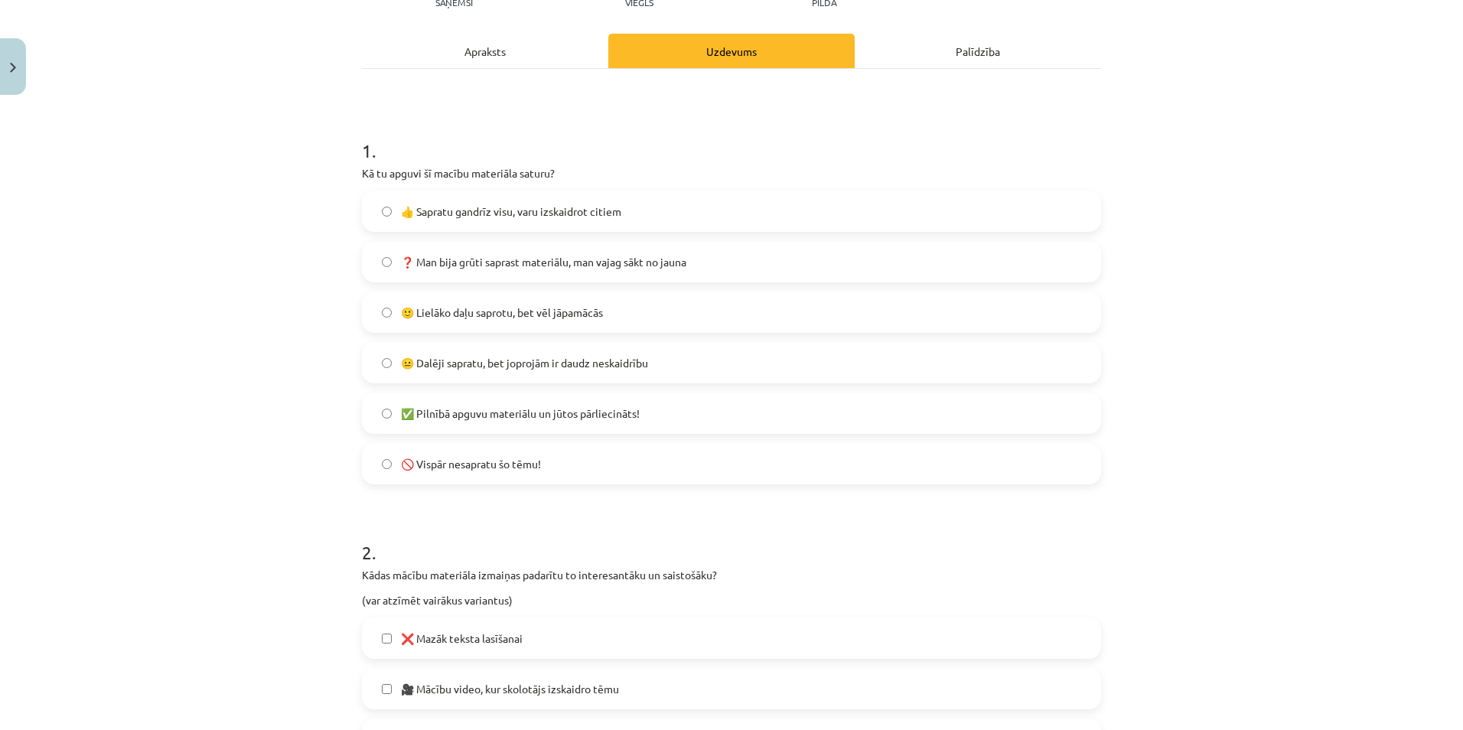
click at [454, 213] on span "👍 Sapratu gandrīz visu, varu izskaidrot citiem" at bounding box center [511, 212] width 220 height 16
click at [401, 260] on span "❓ Man bija grūti saprast materiālu, man vajag sākt no jauna" at bounding box center [543, 262] width 285 height 16
click at [401, 211] on span "👍 Sapratu gandrīz visu, varu izskaidrot citiem" at bounding box center [511, 212] width 220 height 16
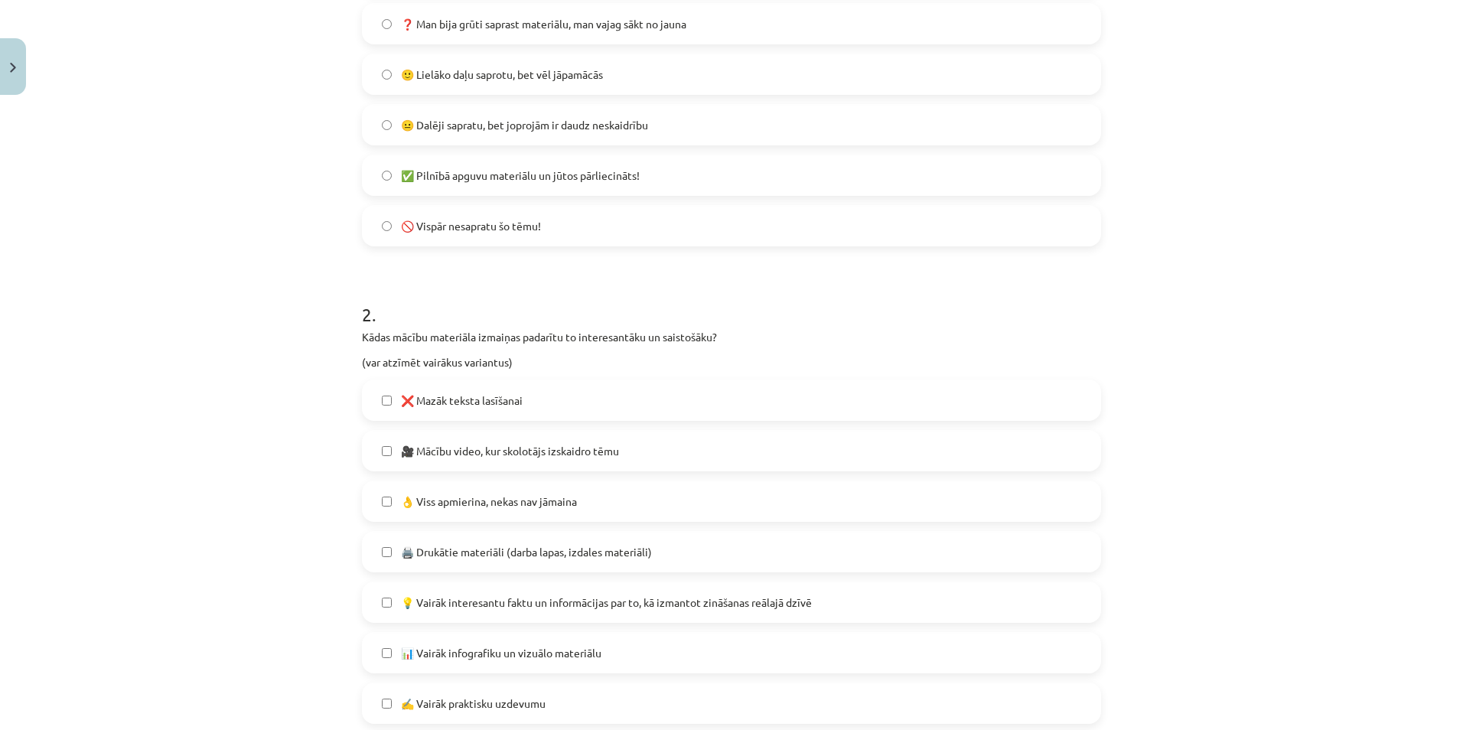
scroll to position [651, 0]
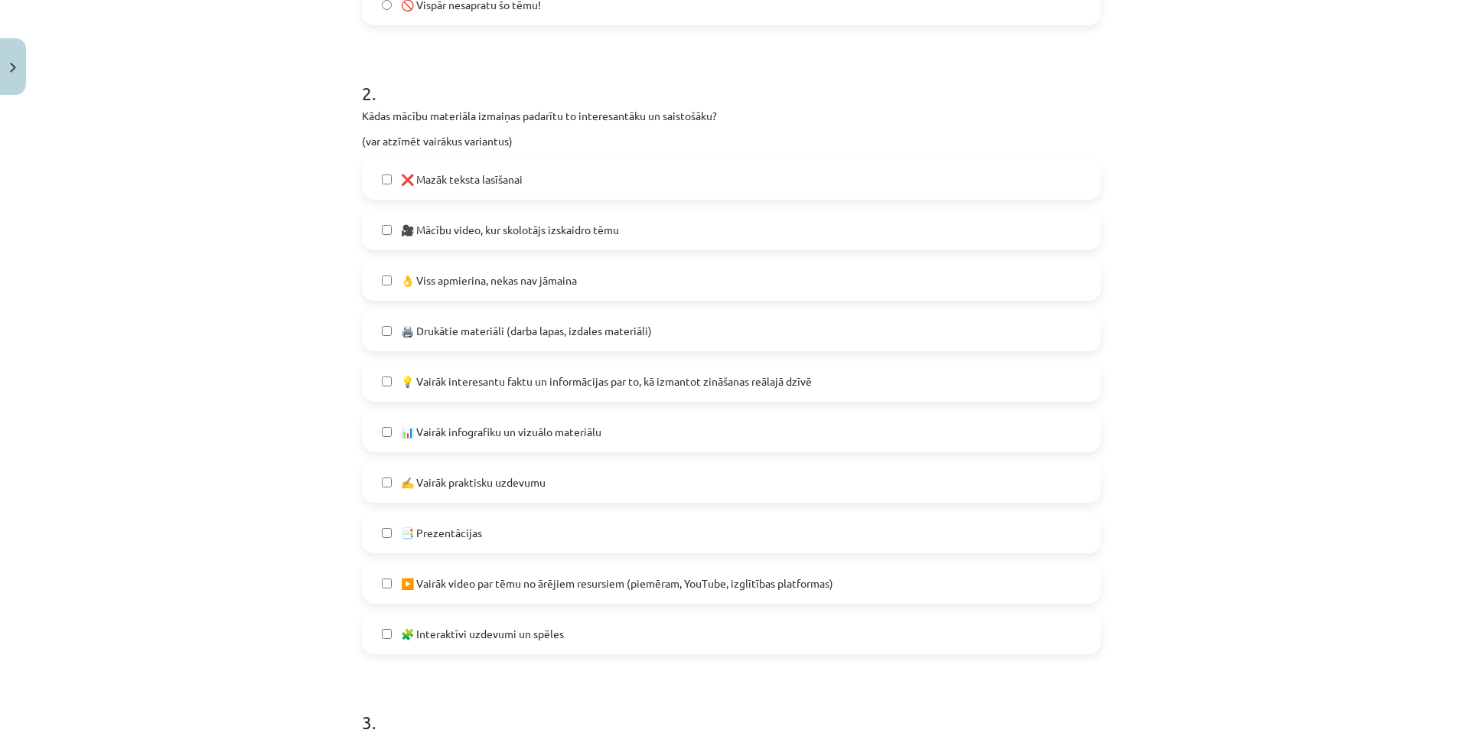
click at [455, 267] on label "👌 Viss apmierina, nekas nav jāmaina" at bounding box center [732, 280] width 736 height 38
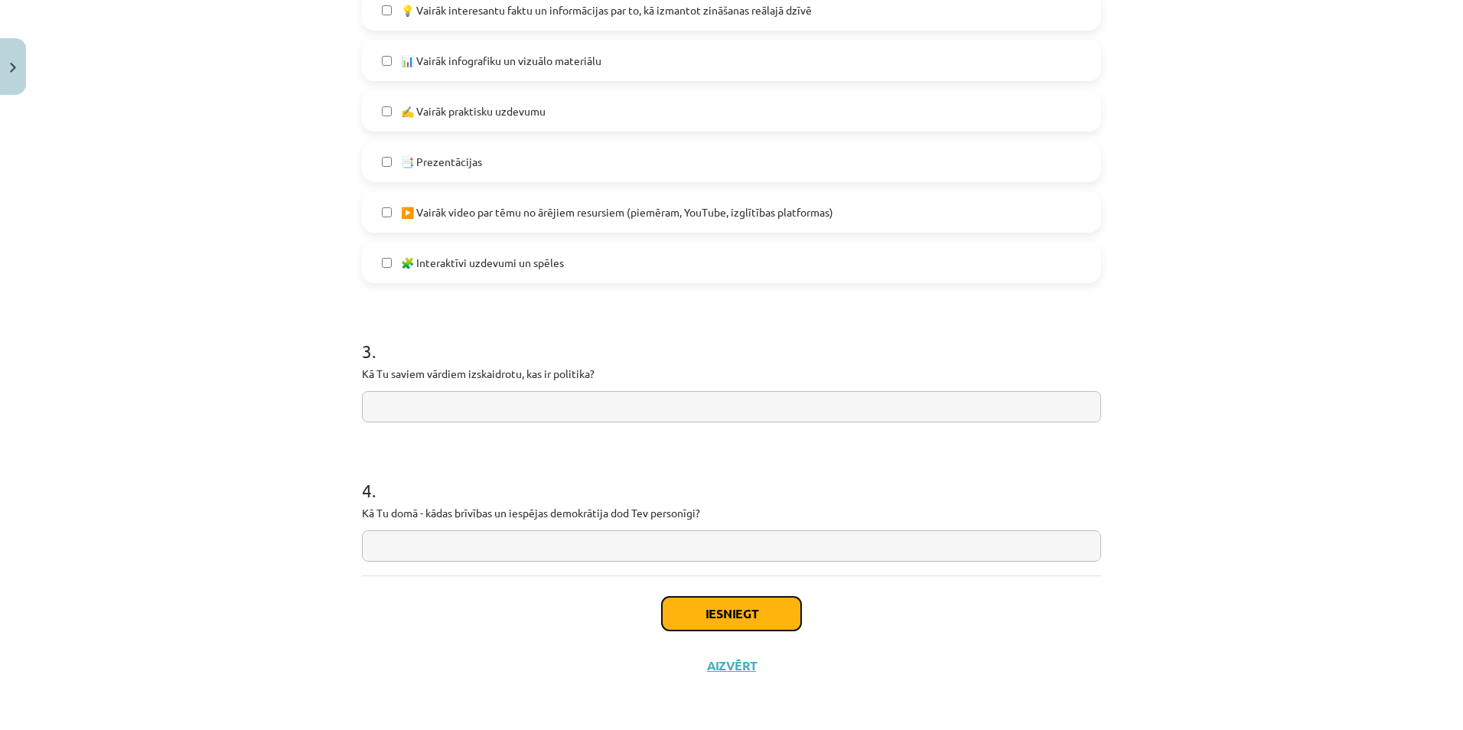
click at [710, 615] on button "Iesniegt" at bounding box center [731, 614] width 139 height 34
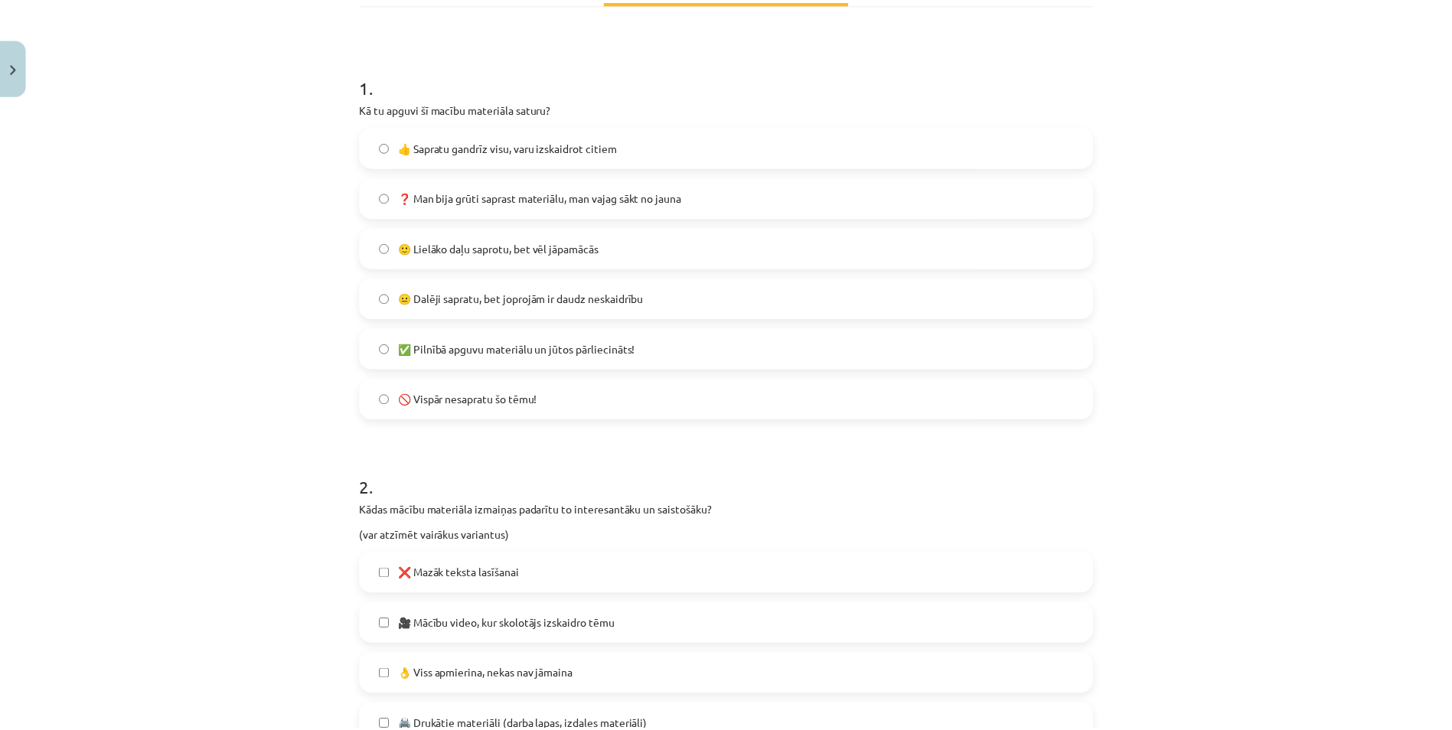
scroll to position [0, 0]
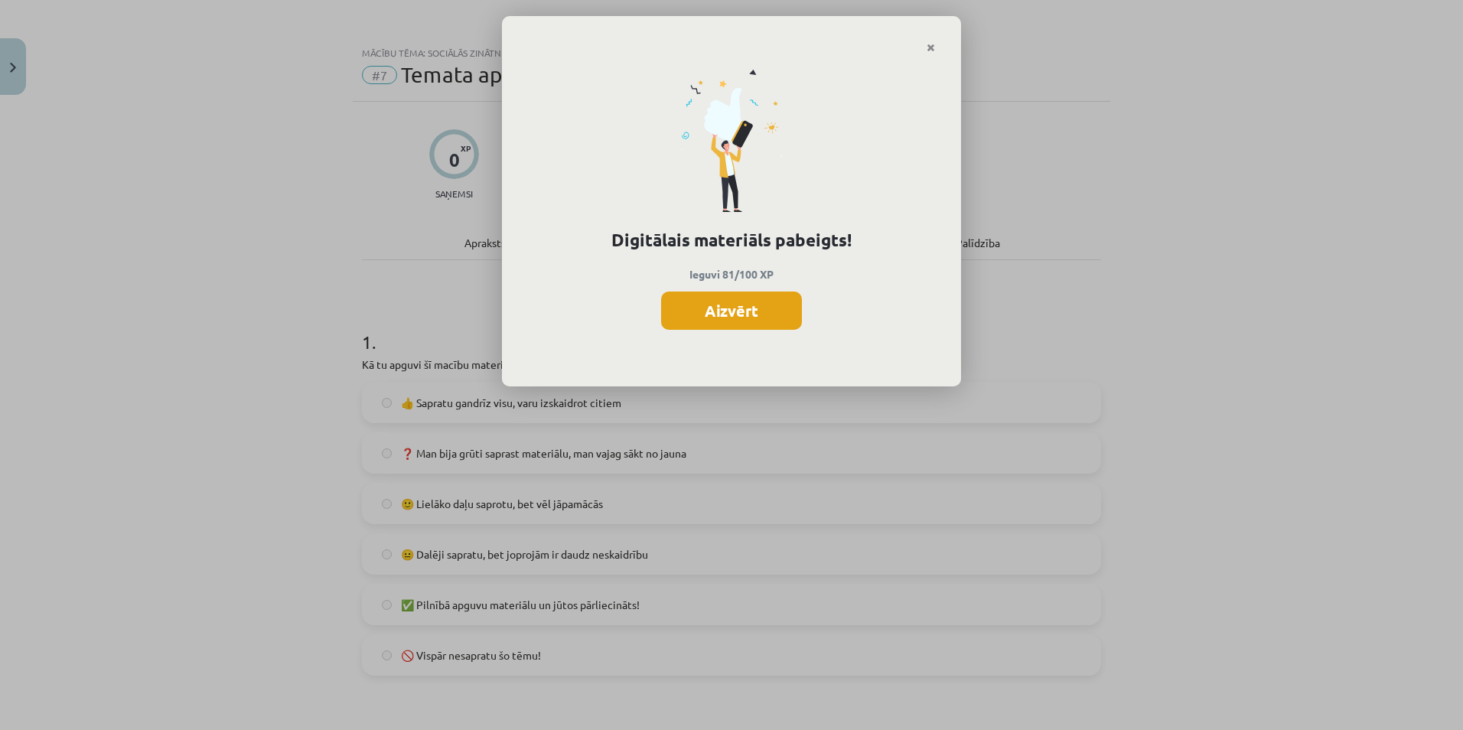
click at [689, 305] on button "Aizvērt" at bounding box center [731, 311] width 141 height 38
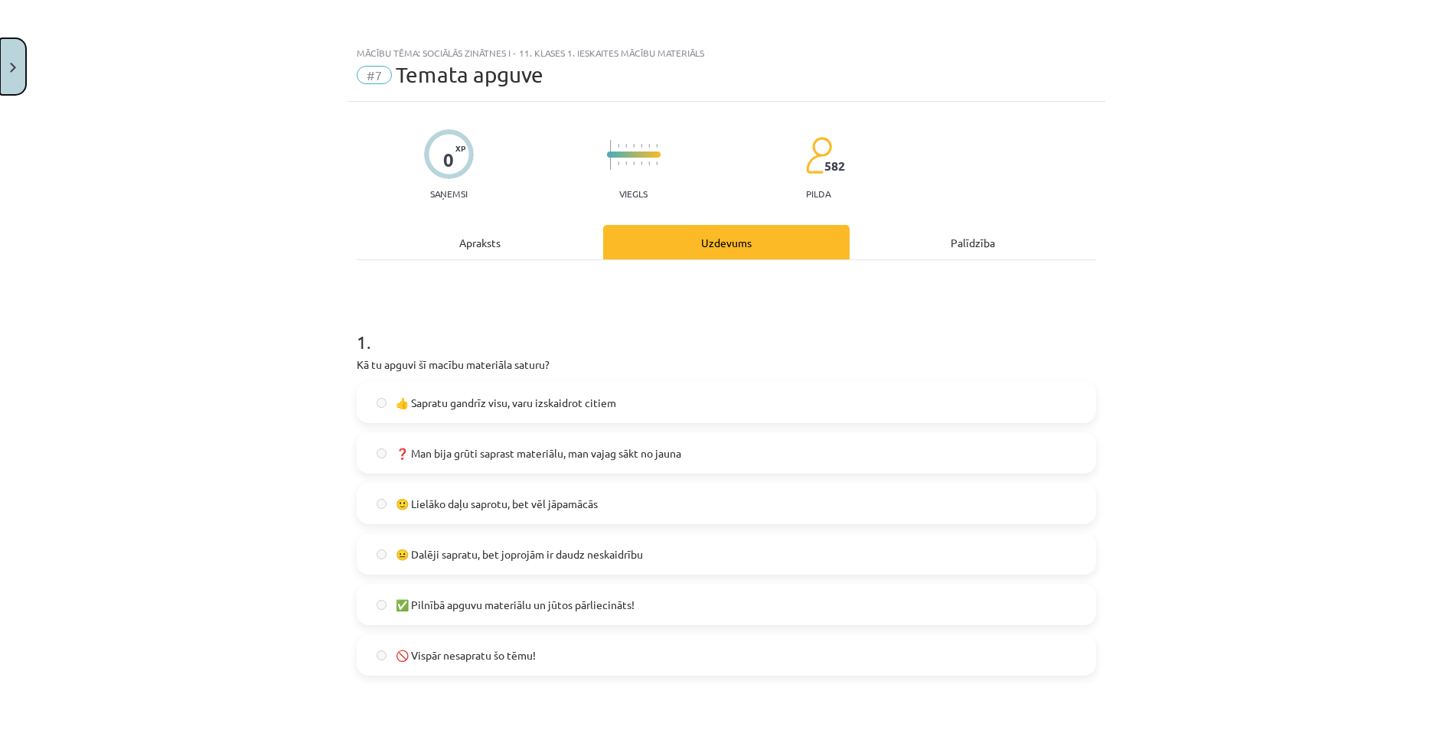
click at [16, 66] on button "Close" at bounding box center [13, 66] width 26 height 57
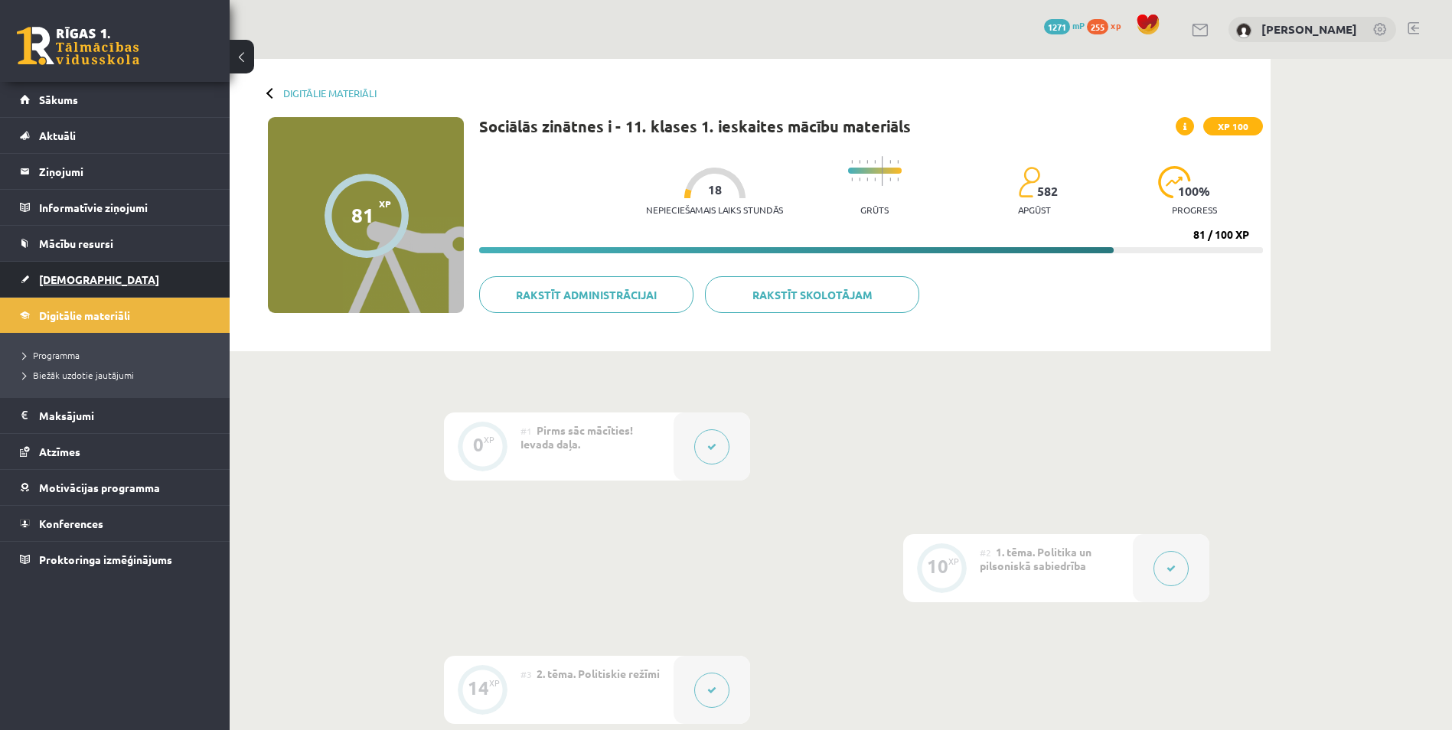
click at [129, 270] on link "[DEMOGRAPHIC_DATA]" at bounding box center [115, 279] width 191 height 35
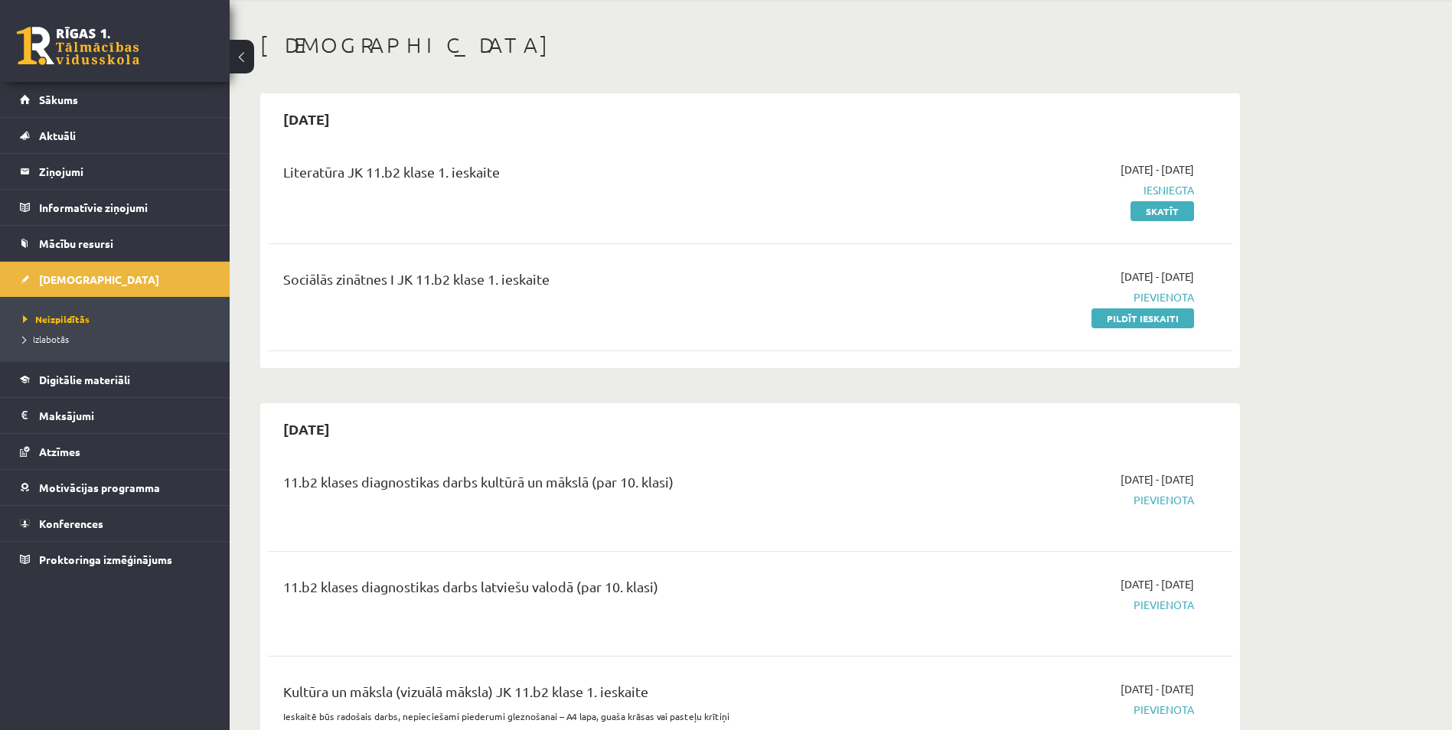
scroll to position [77, 0]
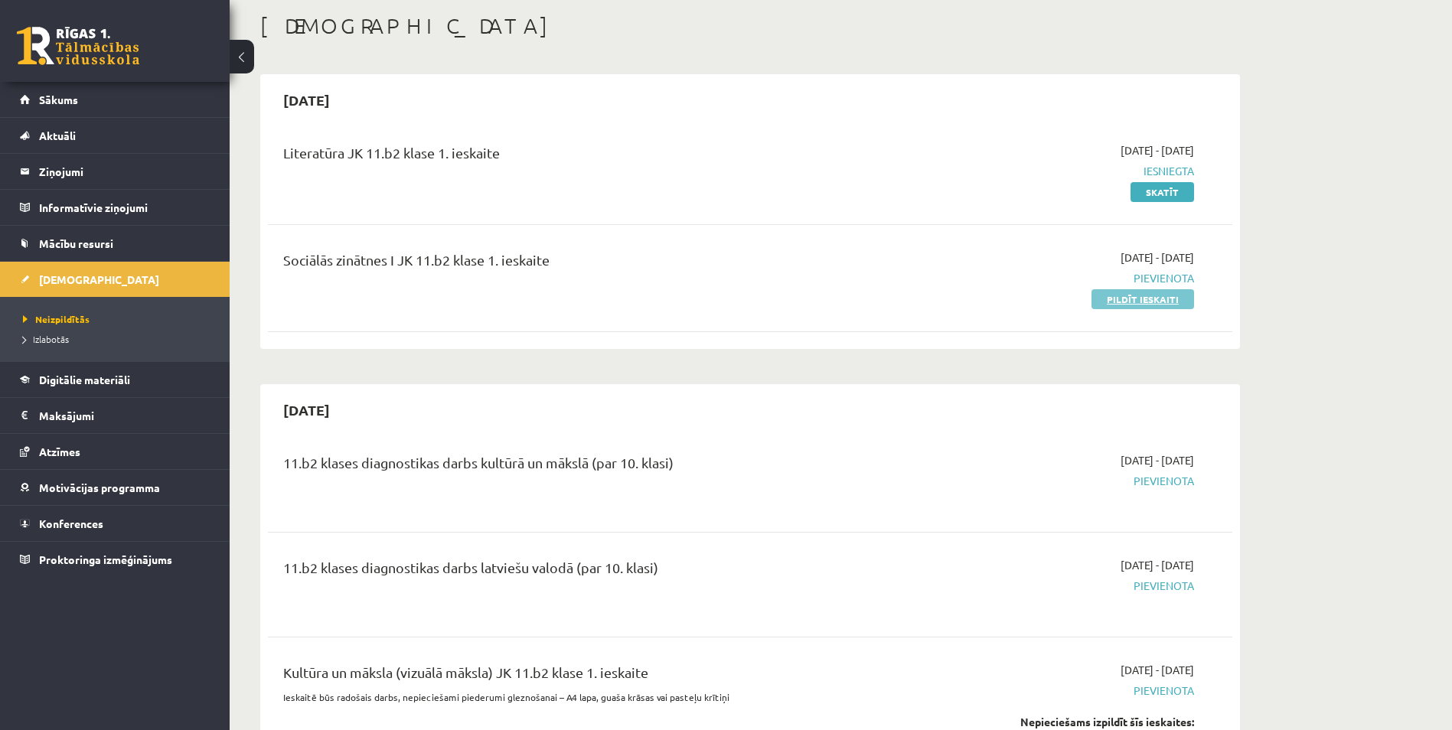
click at [1136, 300] on link "Pildīt ieskaiti" at bounding box center [1142, 299] width 103 height 20
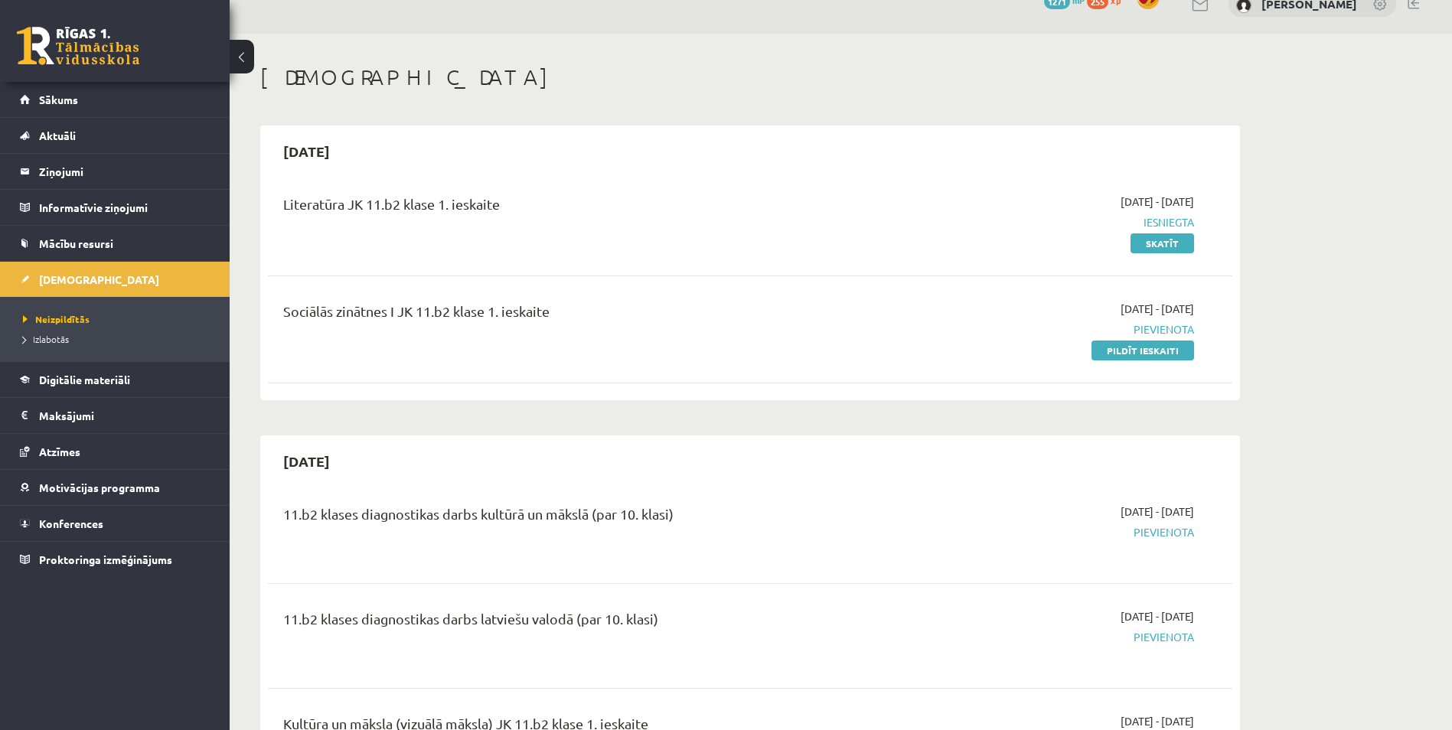
scroll to position [0, 0]
